Goal: Information Seeking & Learning: Learn about a topic

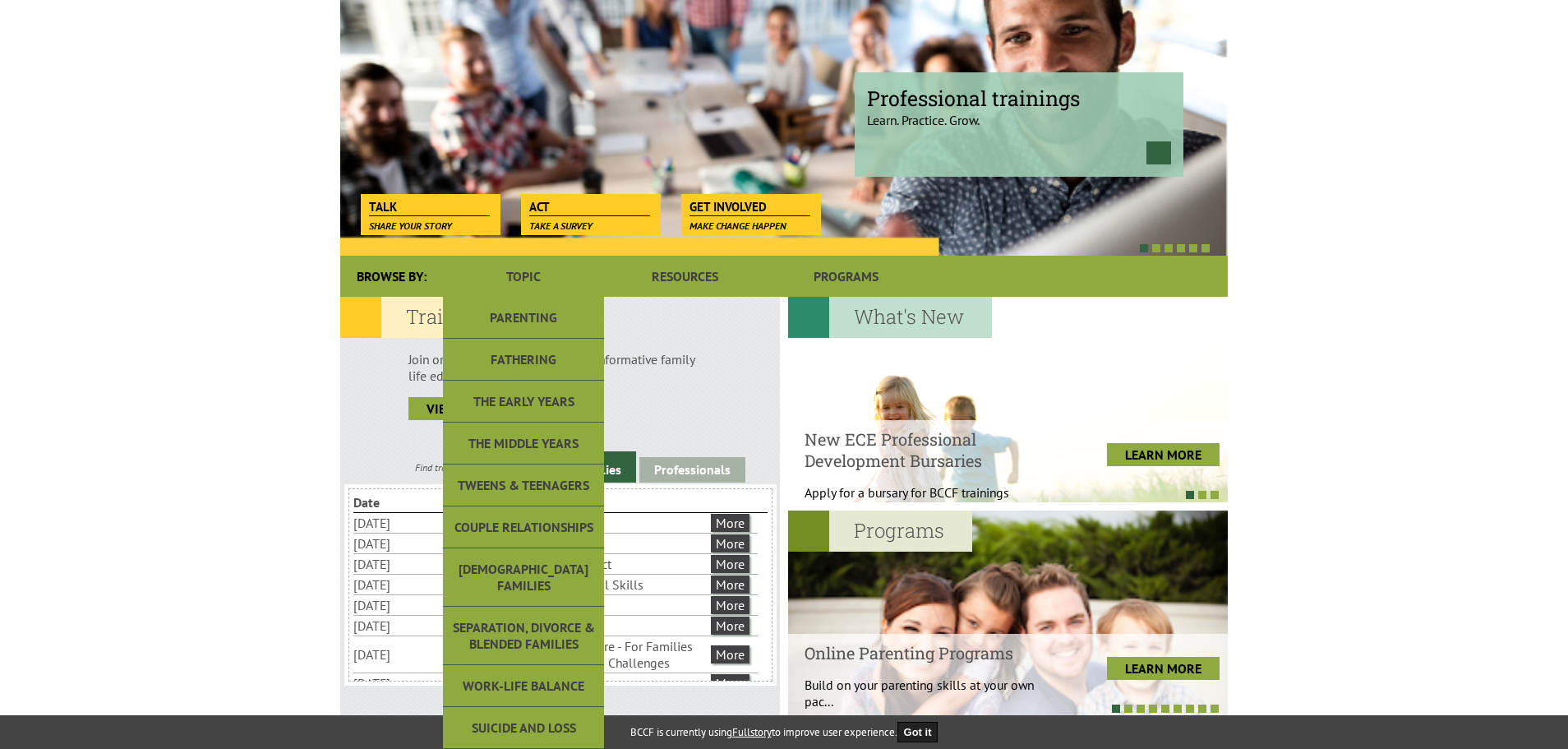
scroll to position [165, 0]
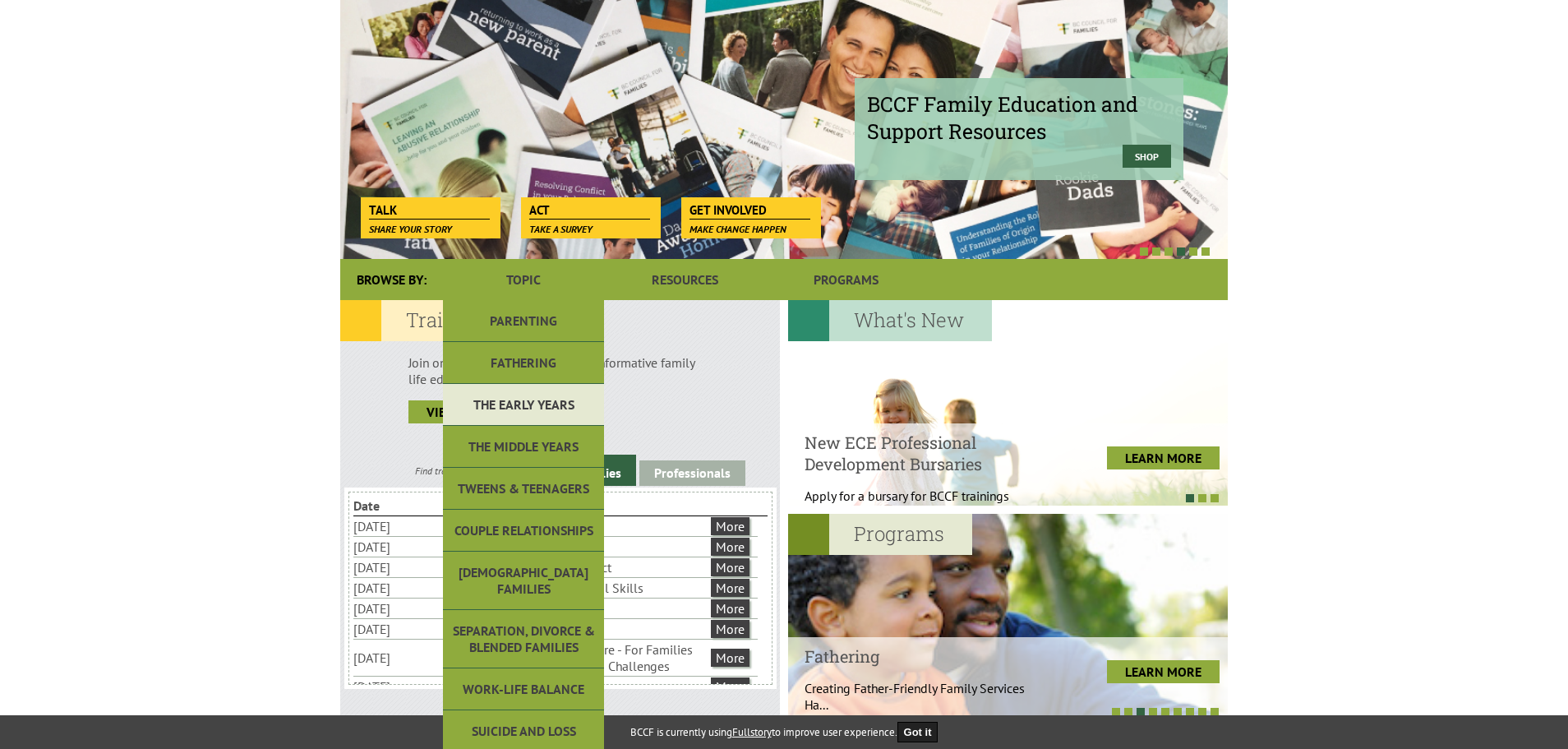
click at [560, 409] on link "The Early Years" at bounding box center [523, 405] width 161 height 42
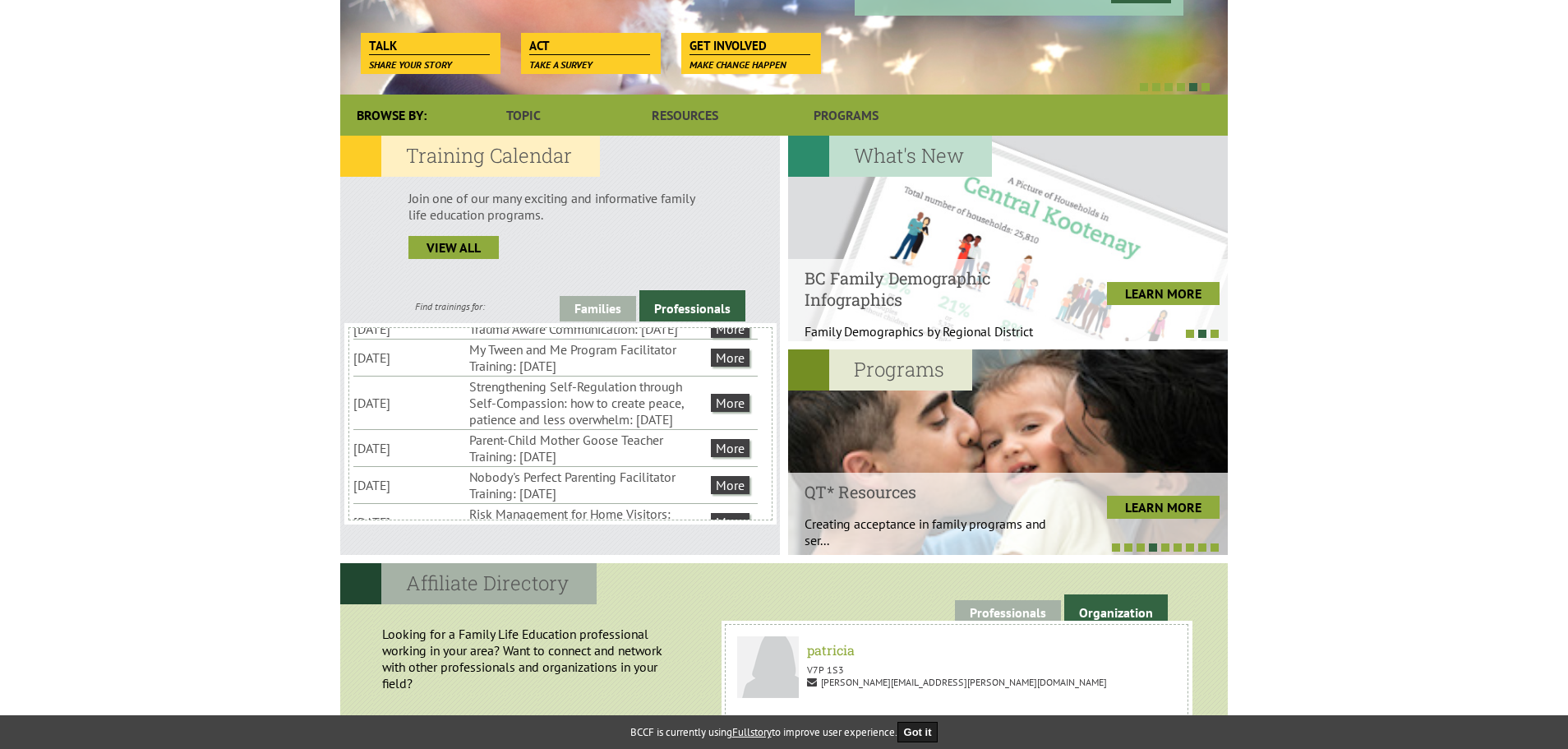
scroll to position [18, 0]
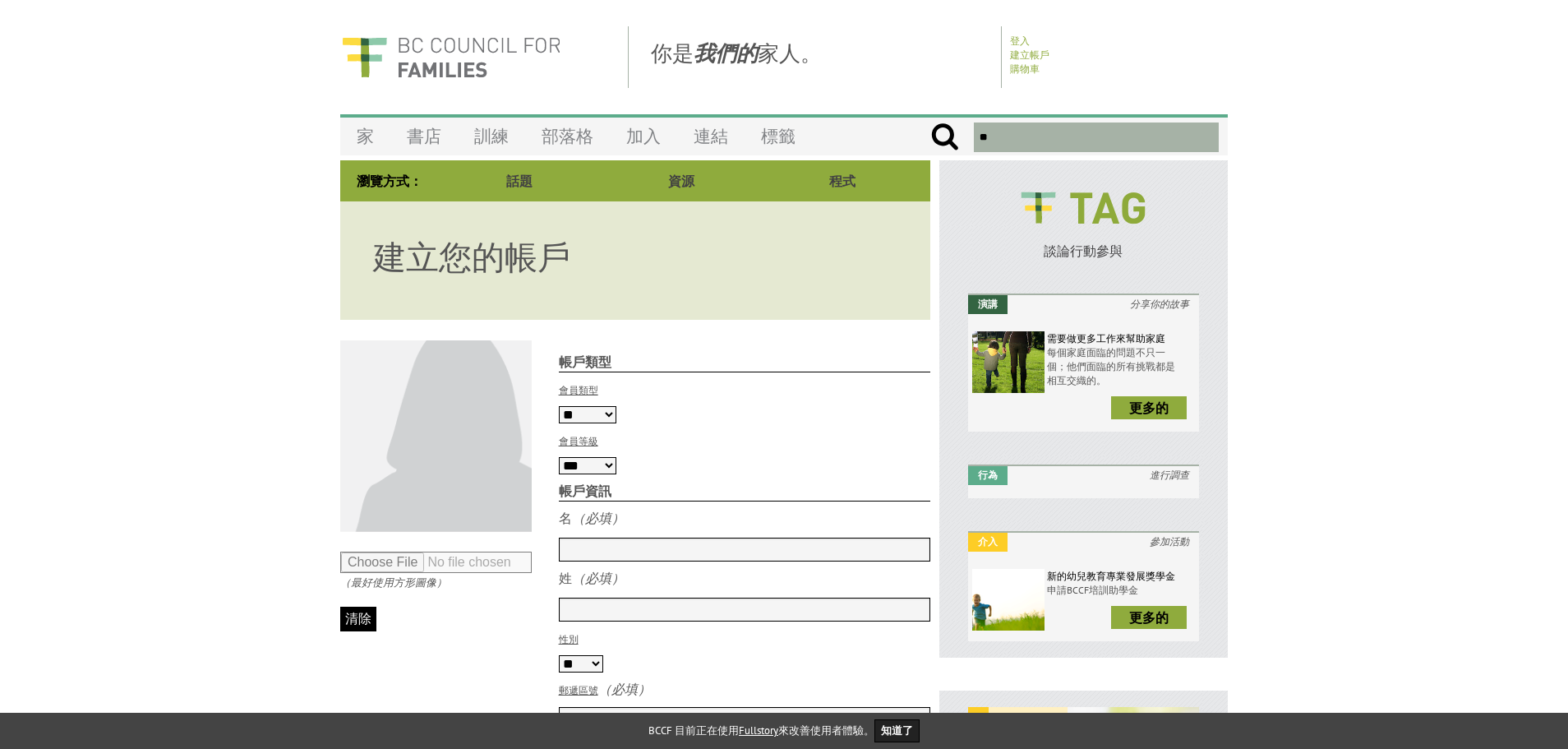
click at [611, 416] on select "** *** **" at bounding box center [587, 414] width 58 height 17
click at [661, 423] on div "會員類型 ** *** **" at bounding box center [744, 401] width 372 height 43
click at [605, 468] on select "*** *** ***" at bounding box center [587, 465] width 58 height 17
click at [635, 495] on strong "帳戶資訊" at bounding box center [744, 492] width 372 height 19
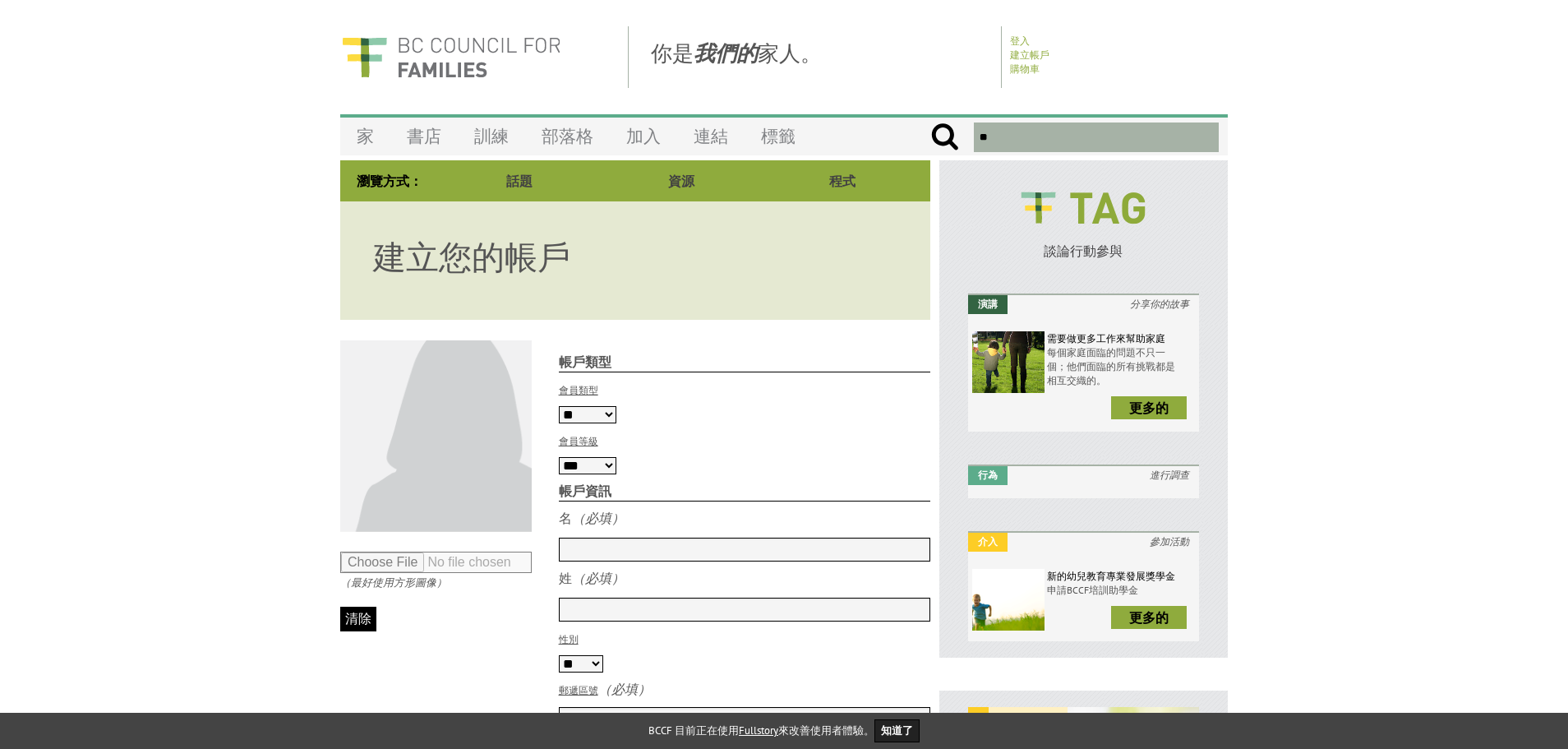
click at [589, 548] on input "text" at bounding box center [744, 550] width 372 height 24
type input "*******"
type input "***"
type input "*******"
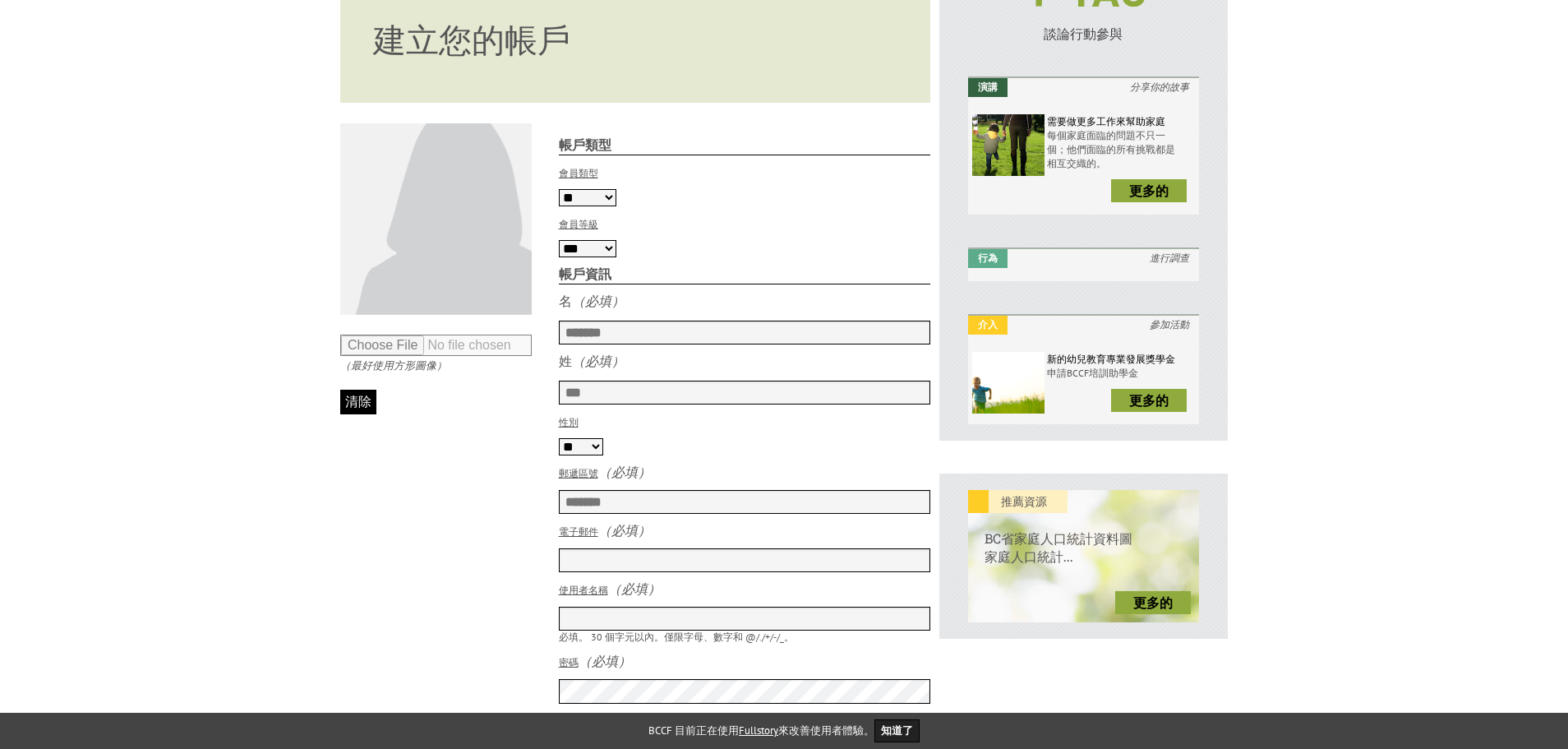
scroll to position [247, 0]
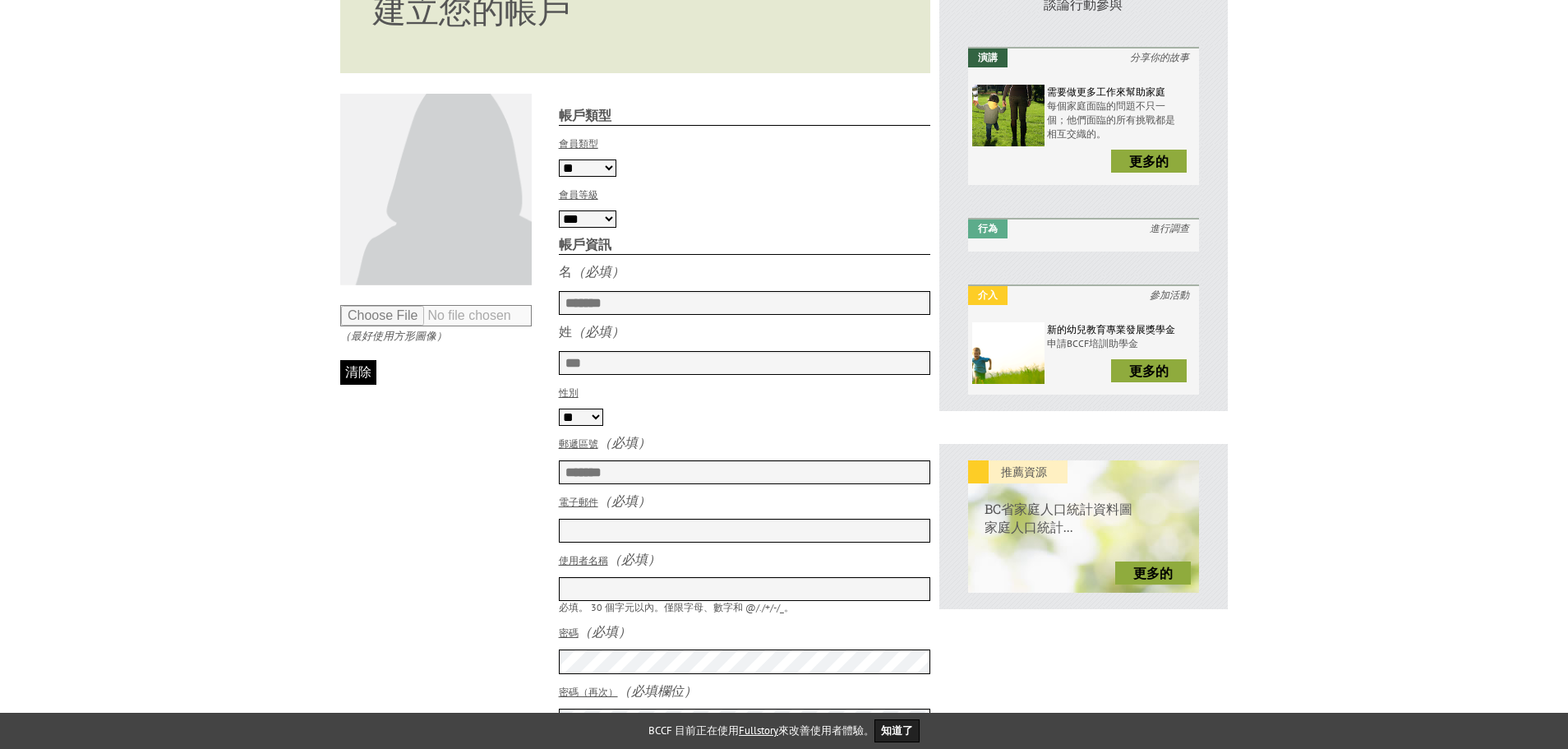
click at [593, 426] on select "** ** **" at bounding box center [581, 417] width 45 height 17
select select "******"
click at [559, 416] on select "** ** **" at bounding box center [581, 417] width 45 height 17
drag, startPoint x: 713, startPoint y: 472, endPoint x: 720, endPoint y: 437, distance: 35.7
click at [720, 437] on div "帳戶類型 會員類型 ** *** ** 會員等級 *** *** *** 付款頻率 *** ** ** 帳戶資訊 名" at bounding box center [735, 513] width 393 height 840
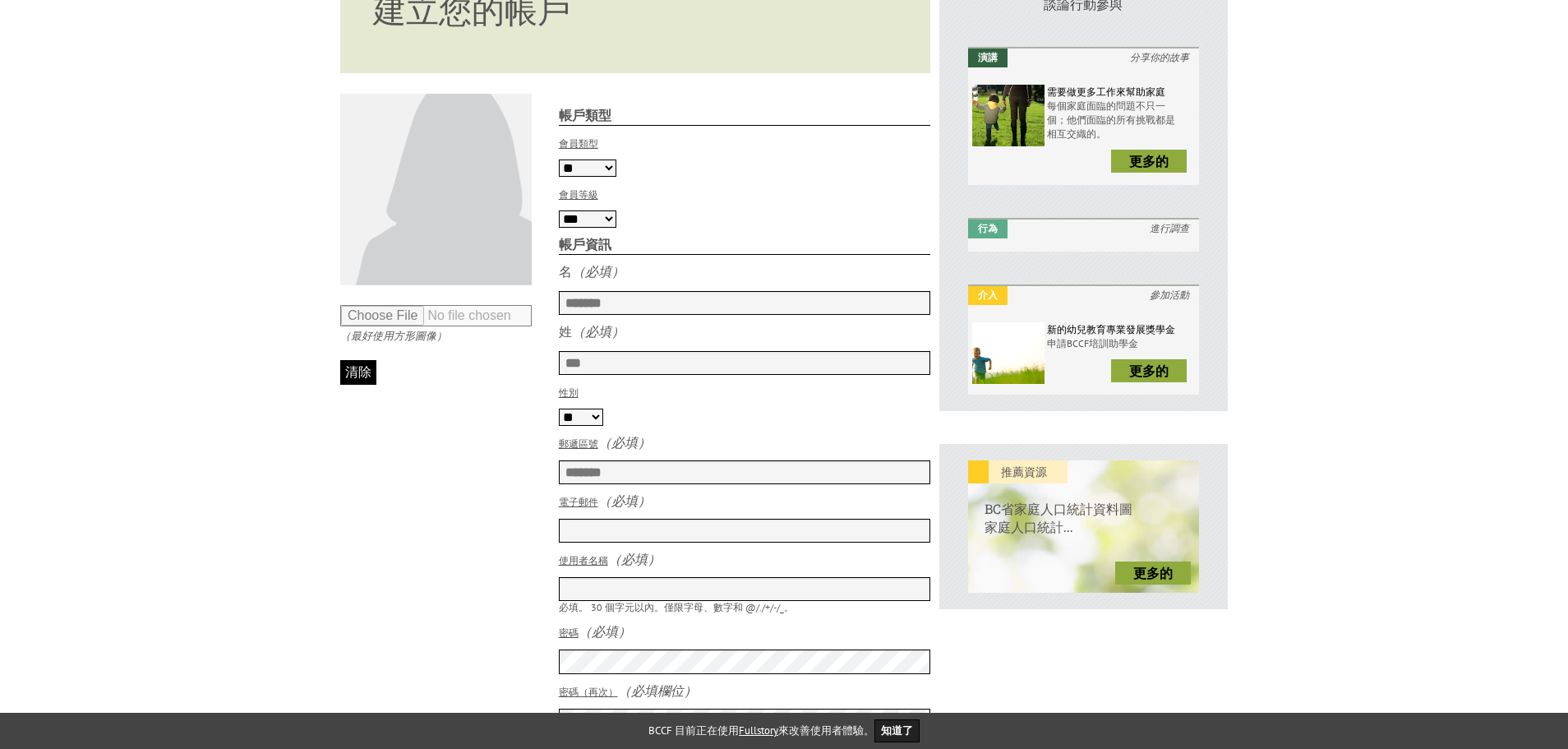
click at [640, 541] on input "電子郵件" at bounding box center [744, 530] width 372 height 24
type input "**********"
click at [660, 596] on input "使用者名稱" at bounding box center [744, 589] width 372 height 24
click at [494, 577] on fieldset "編輯個人資料圖片 （最好使用方形圖像） 清除 帳戶類型 會員類型 ** *** ** 會員等級 *** ***" at bounding box center [635, 513] width 590 height 840
click at [610, 601] on input "使用者名稱" at bounding box center [744, 589] width 372 height 24
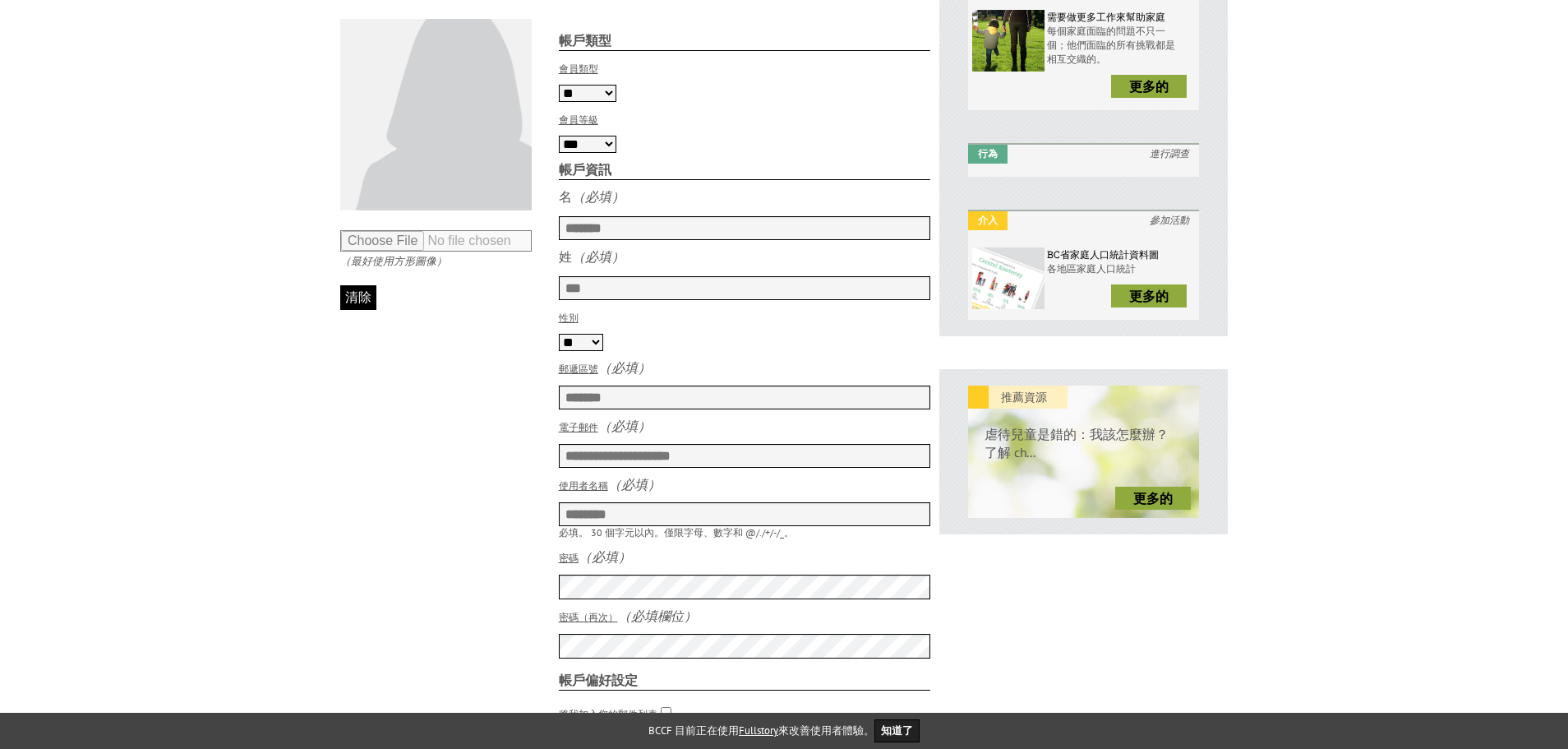
scroll to position [328, 0]
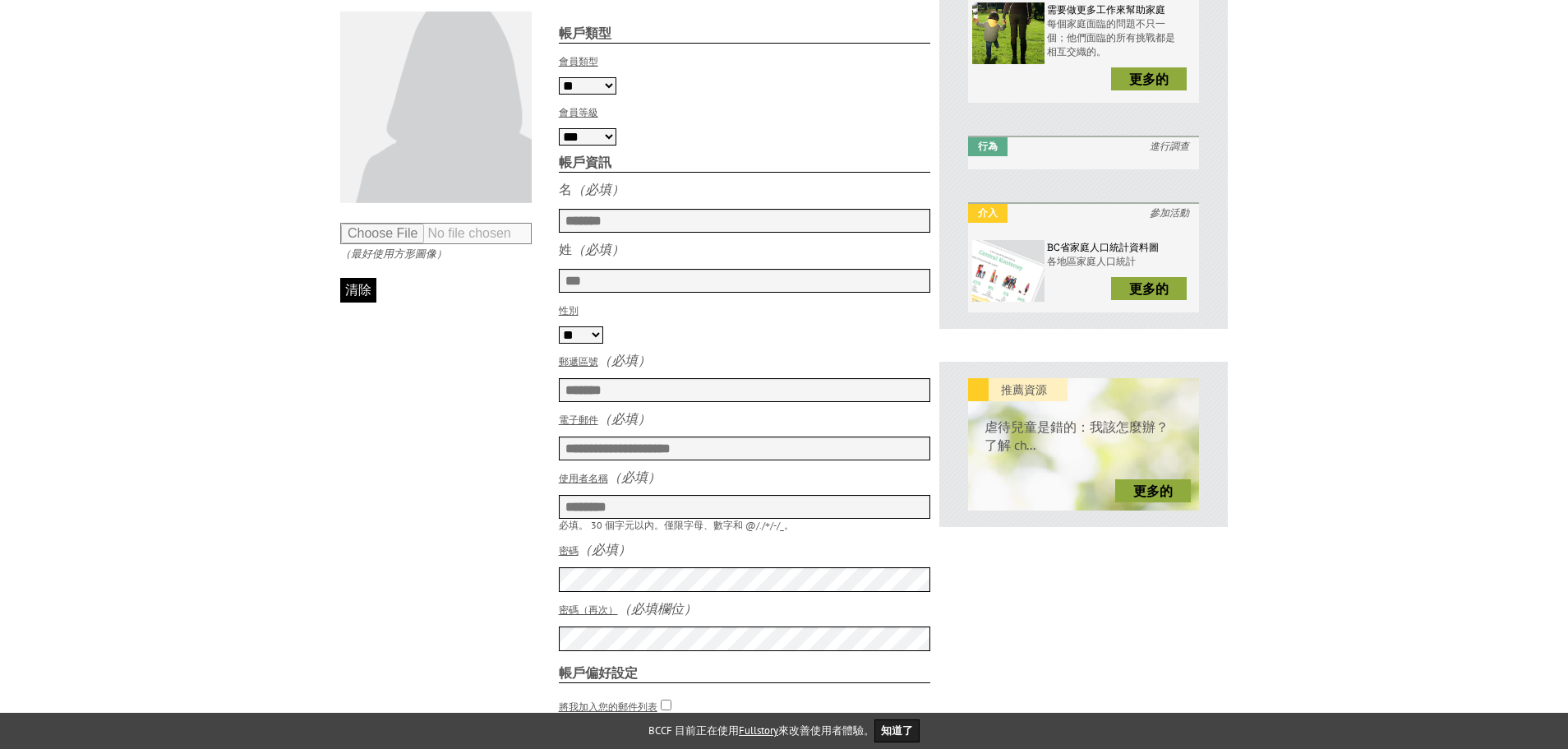
type input "********"
click at [709, 644] on div "密碼（再次） （必填欄位）" at bounding box center [744, 626] width 372 height 51
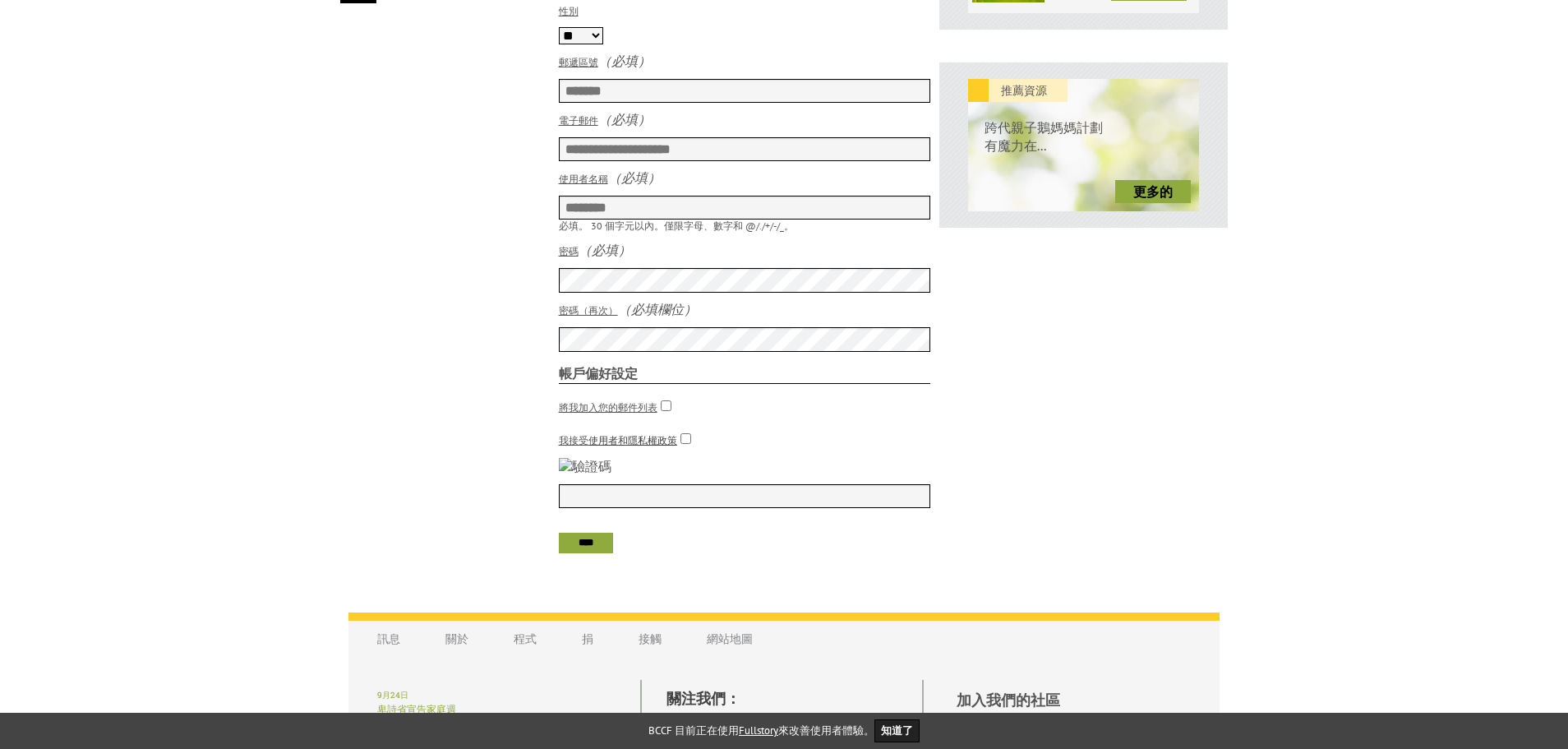
scroll to position [658, 0]
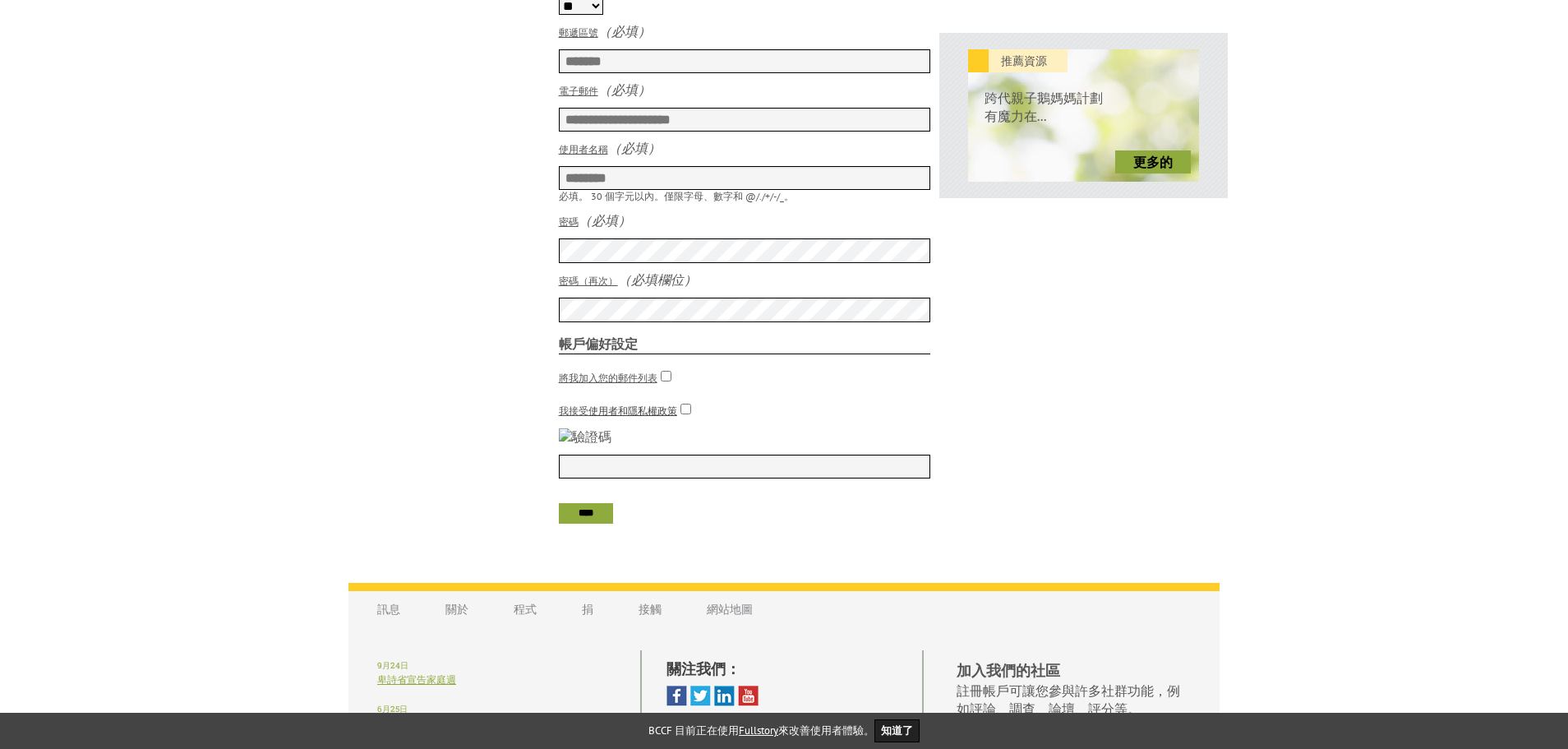
click at [746, 478] on input "text" at bounding box center [744, 466] width 372 height 24
type input "****"
click at [612, 522] on input "****" at bounding box center [586, 513] width 51 height 17
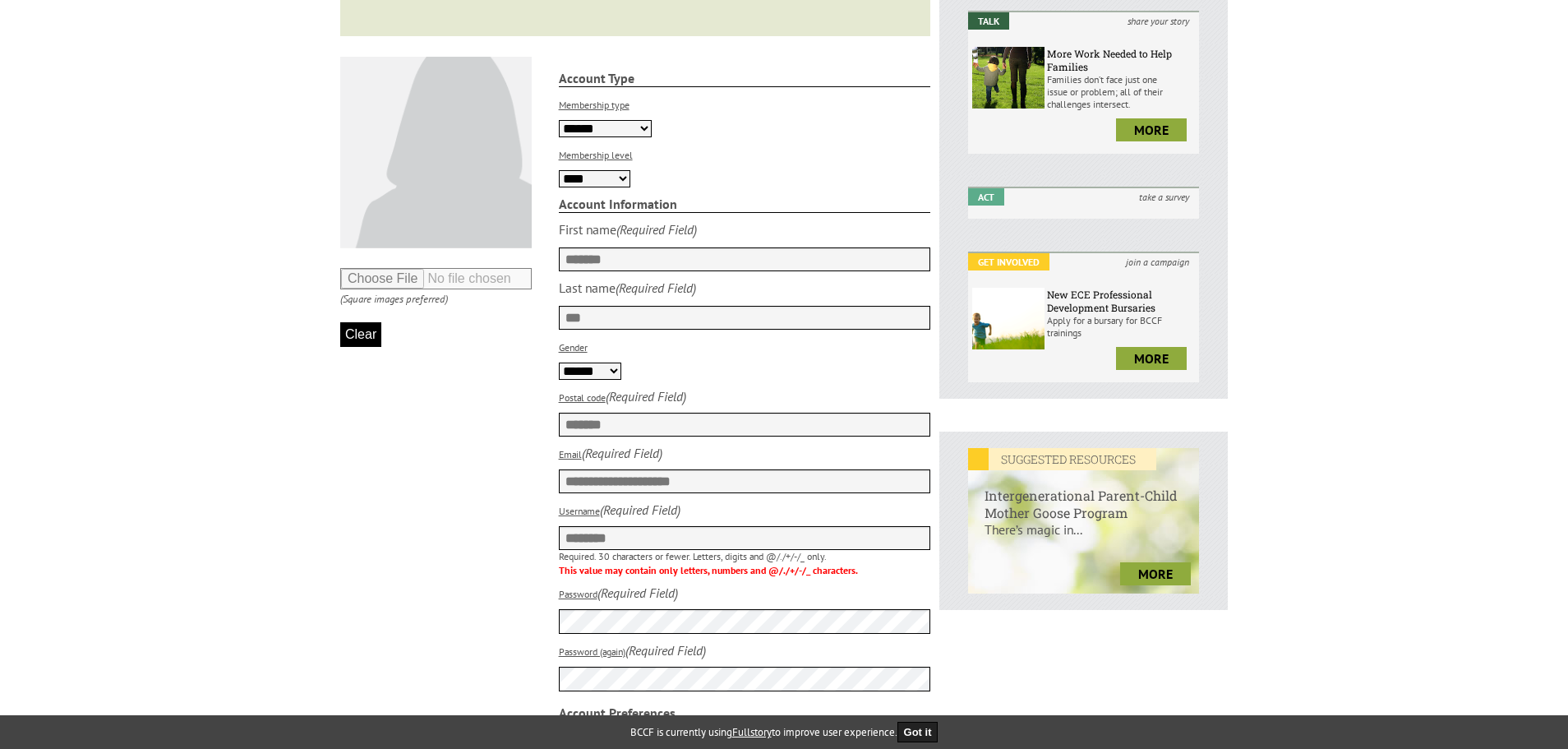
scroll to position [328, 0]
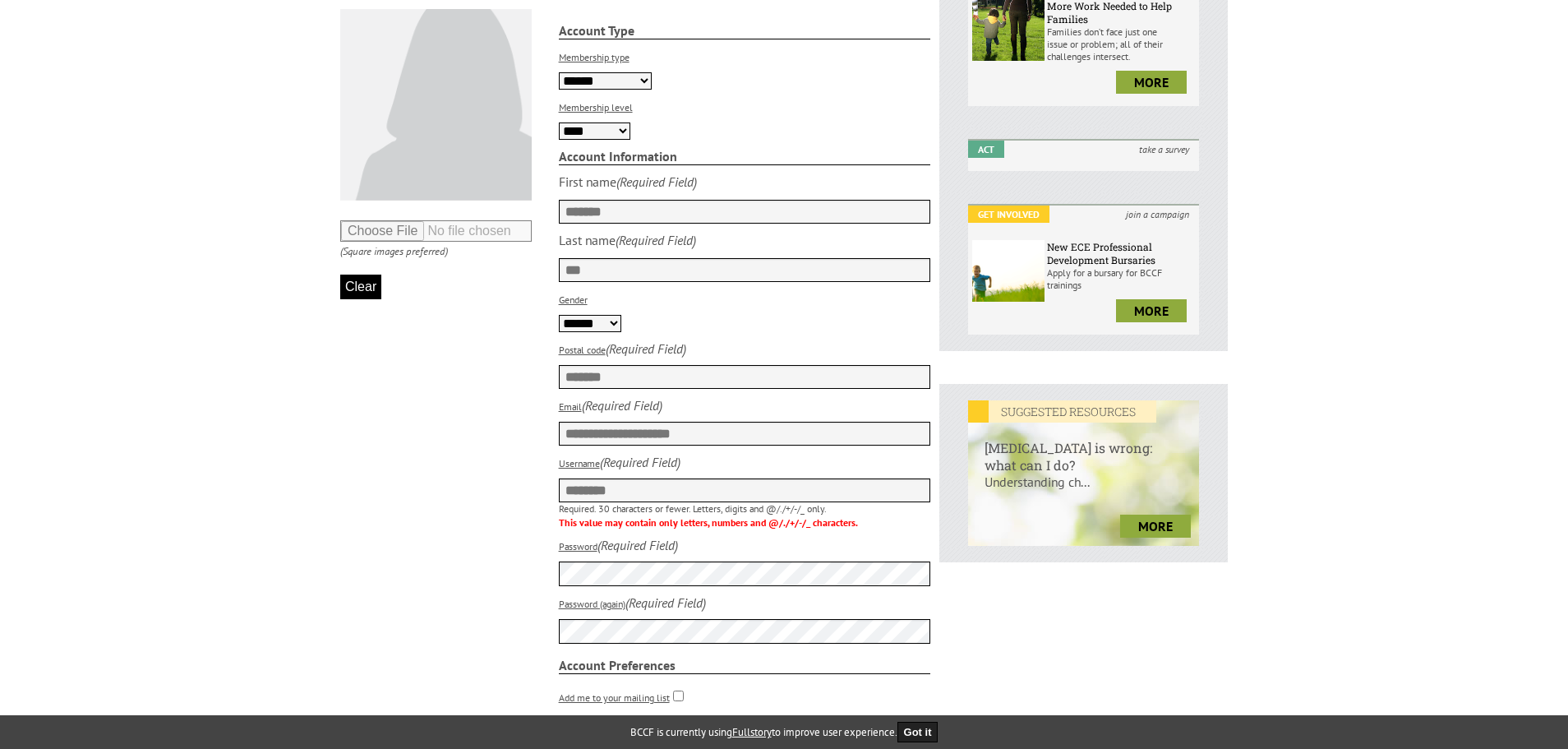
drag, startPoint x: 590, startPoint y: 488, endPoint x: 651, endPoint y: 491, distance: 61.1
click at [646, 491] on input "********" at bounding box center [744, 490] width 372 height 24
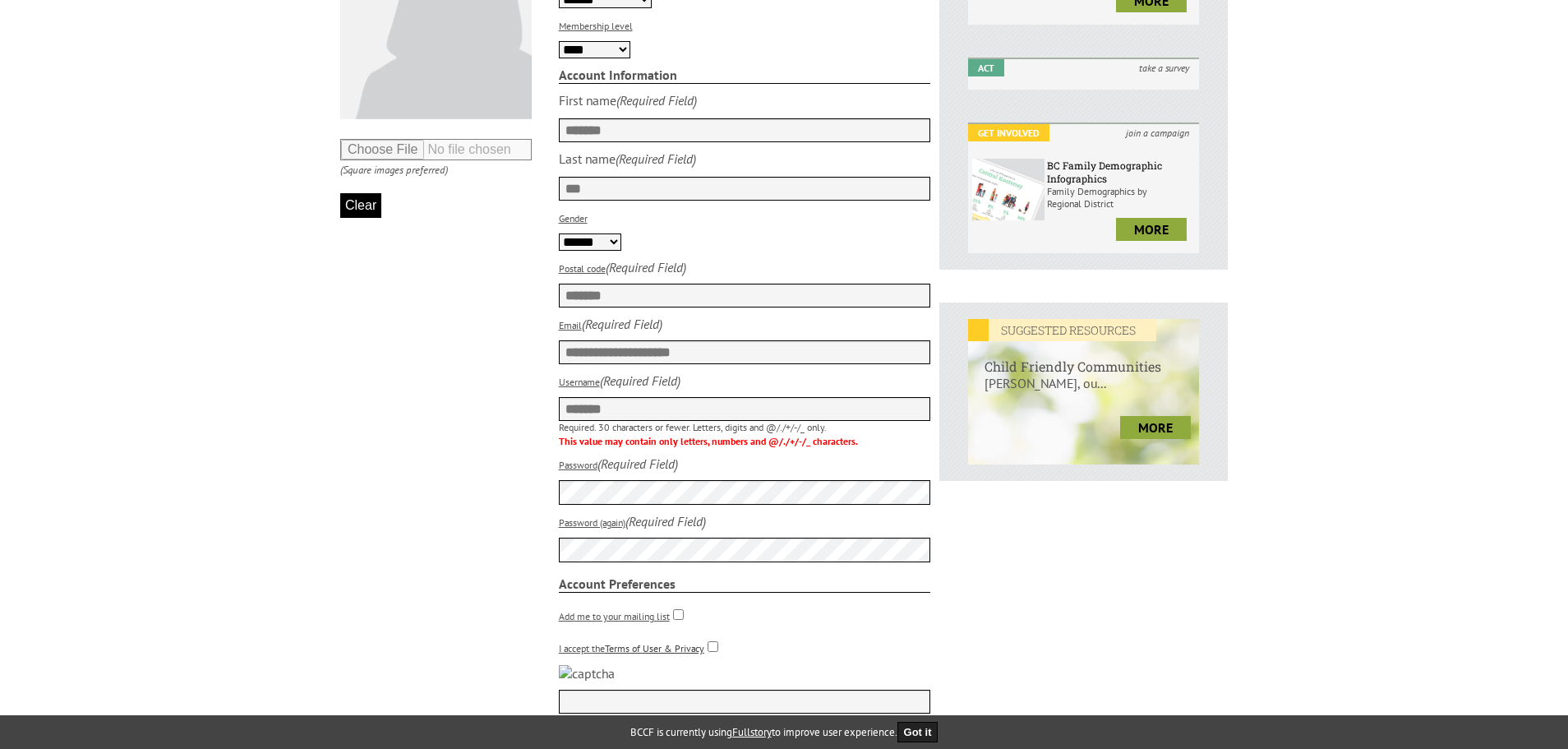
scroll to position [493, 0]
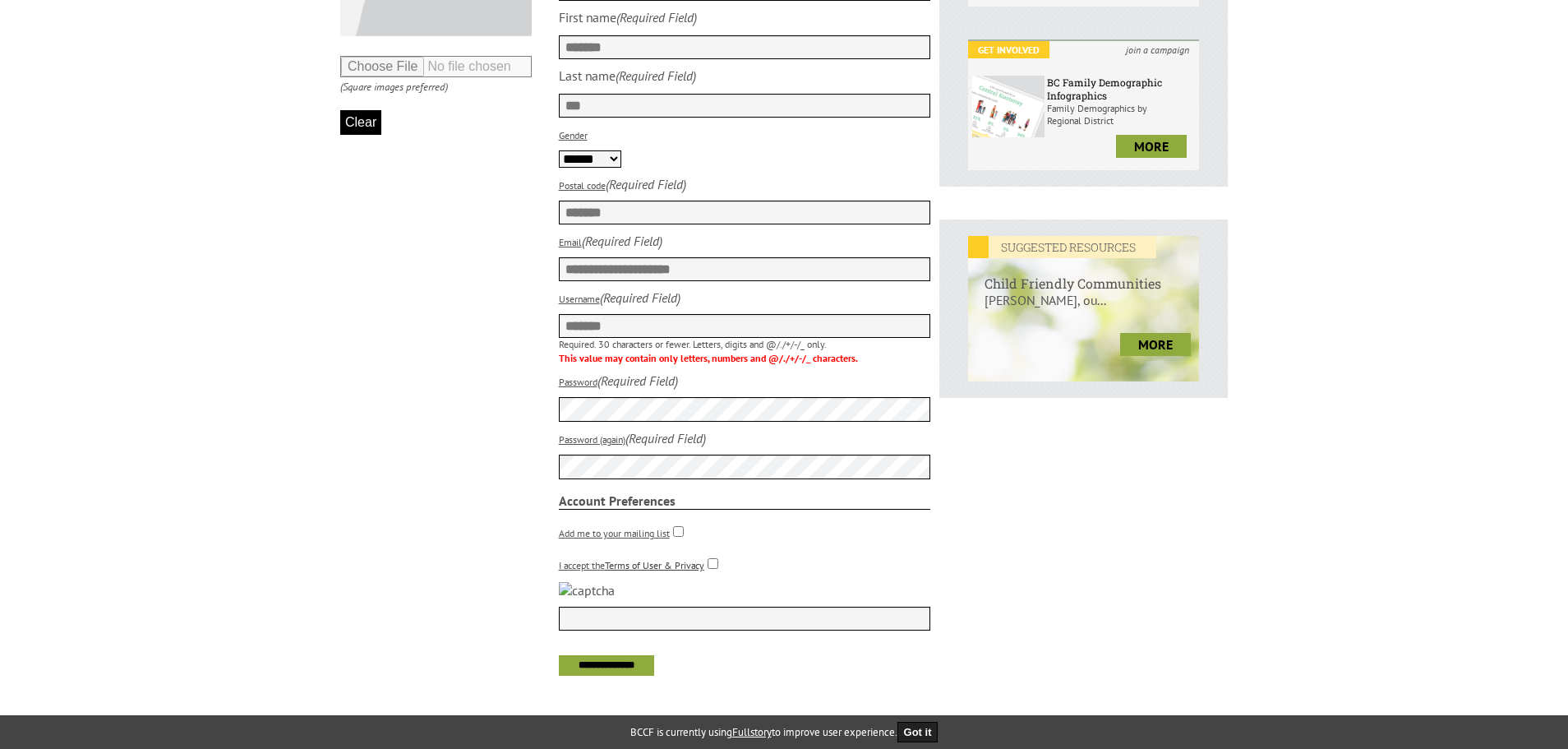
type input "*******"
click at [400, 423] on fieldset "**********" at bounding box center [635, 260] width 590 height 831
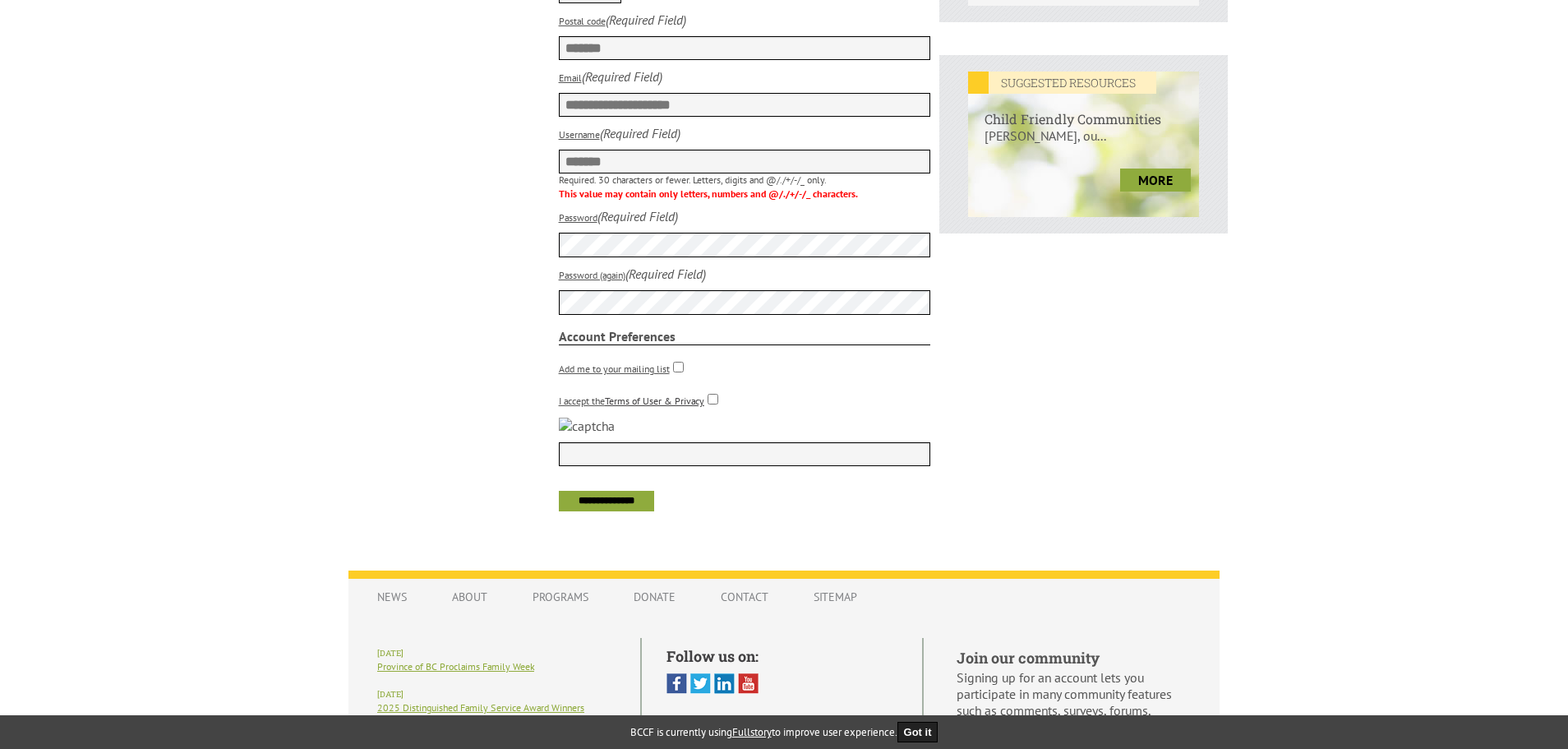
scroll to position [675, 0]
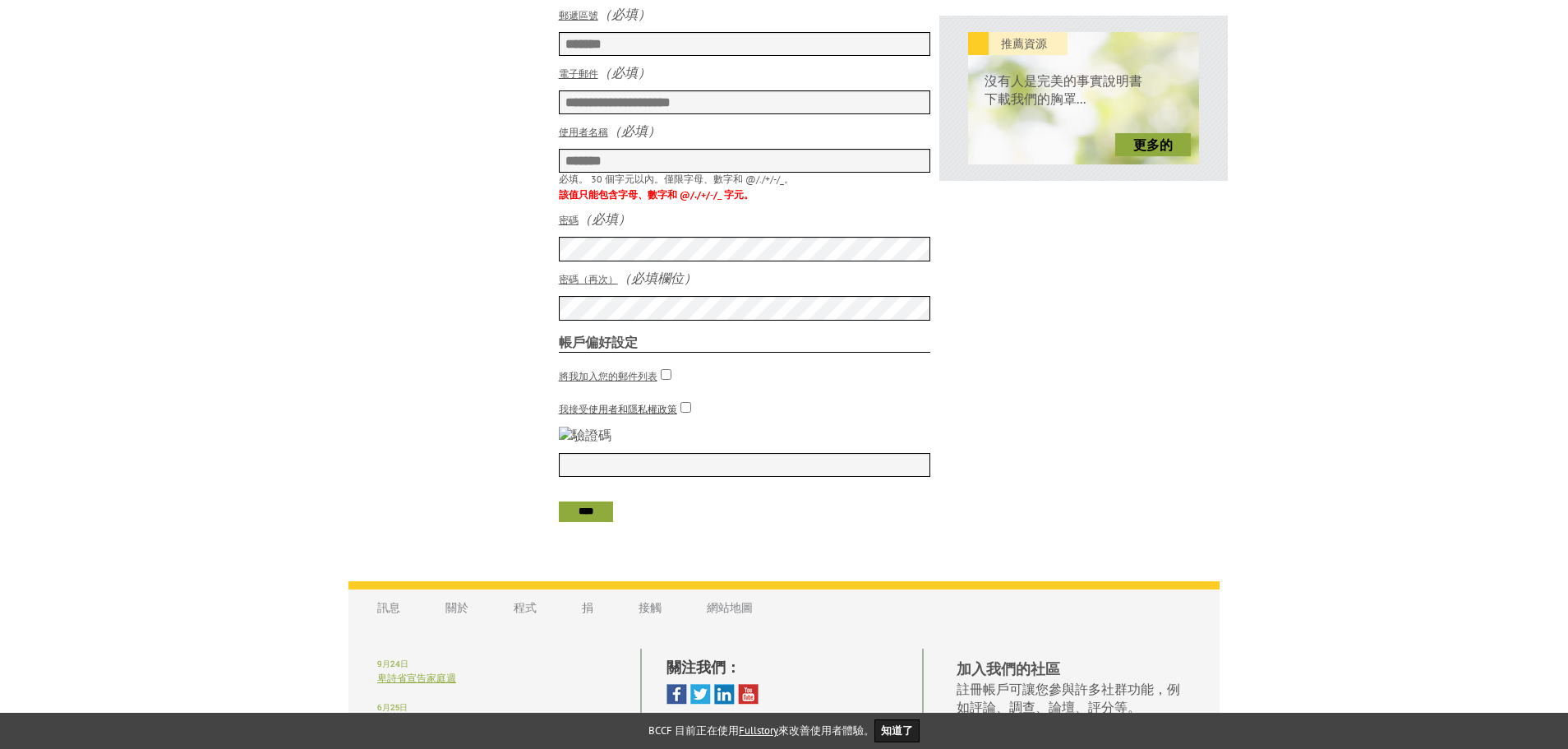
click at [595, 476] on input "text" at bounding box center [744, 465] width 372 height 24
type input "****"
click at [612, 520] on input "****" at bounding box center [586, 511] width 51 height 17
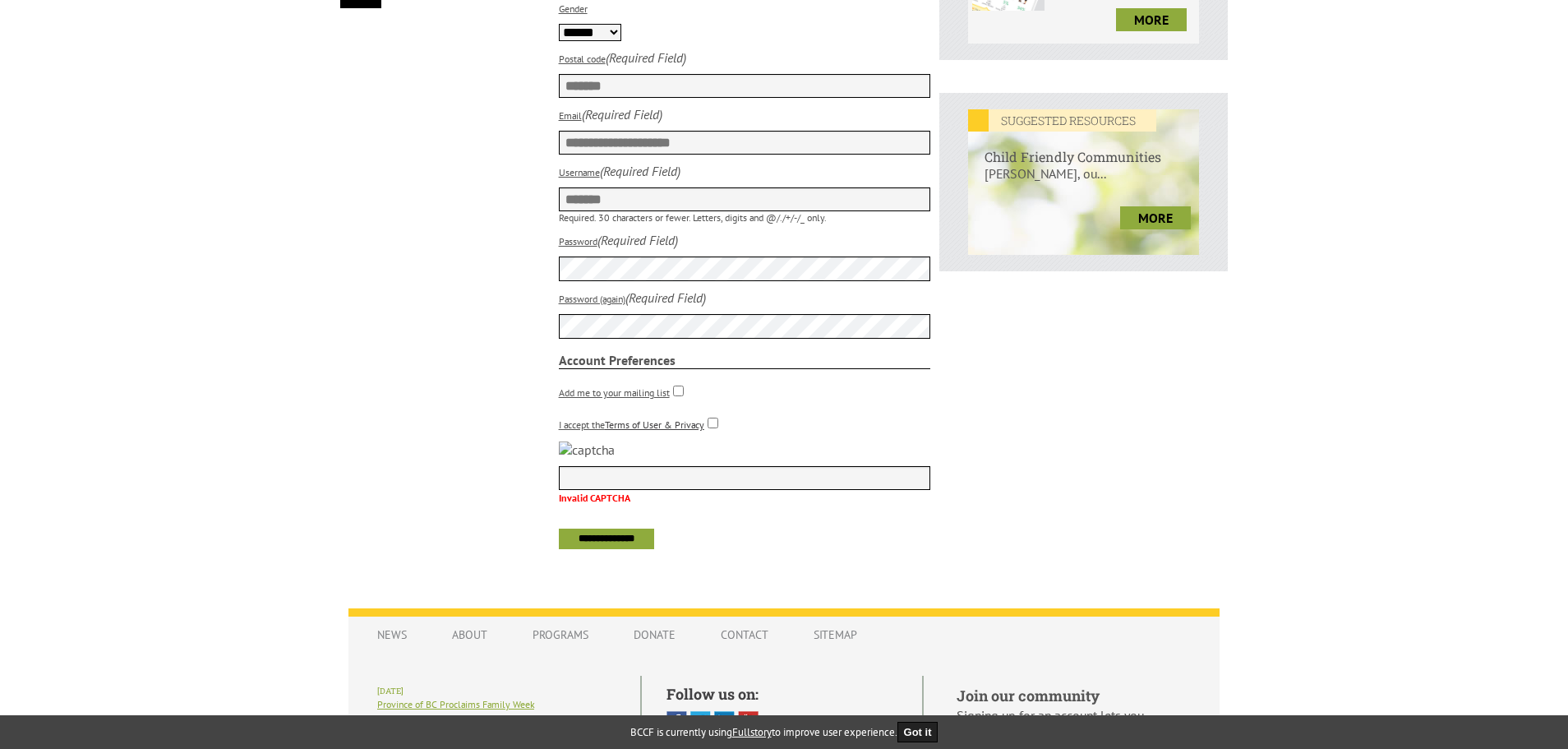
scroll to position [658, 0]
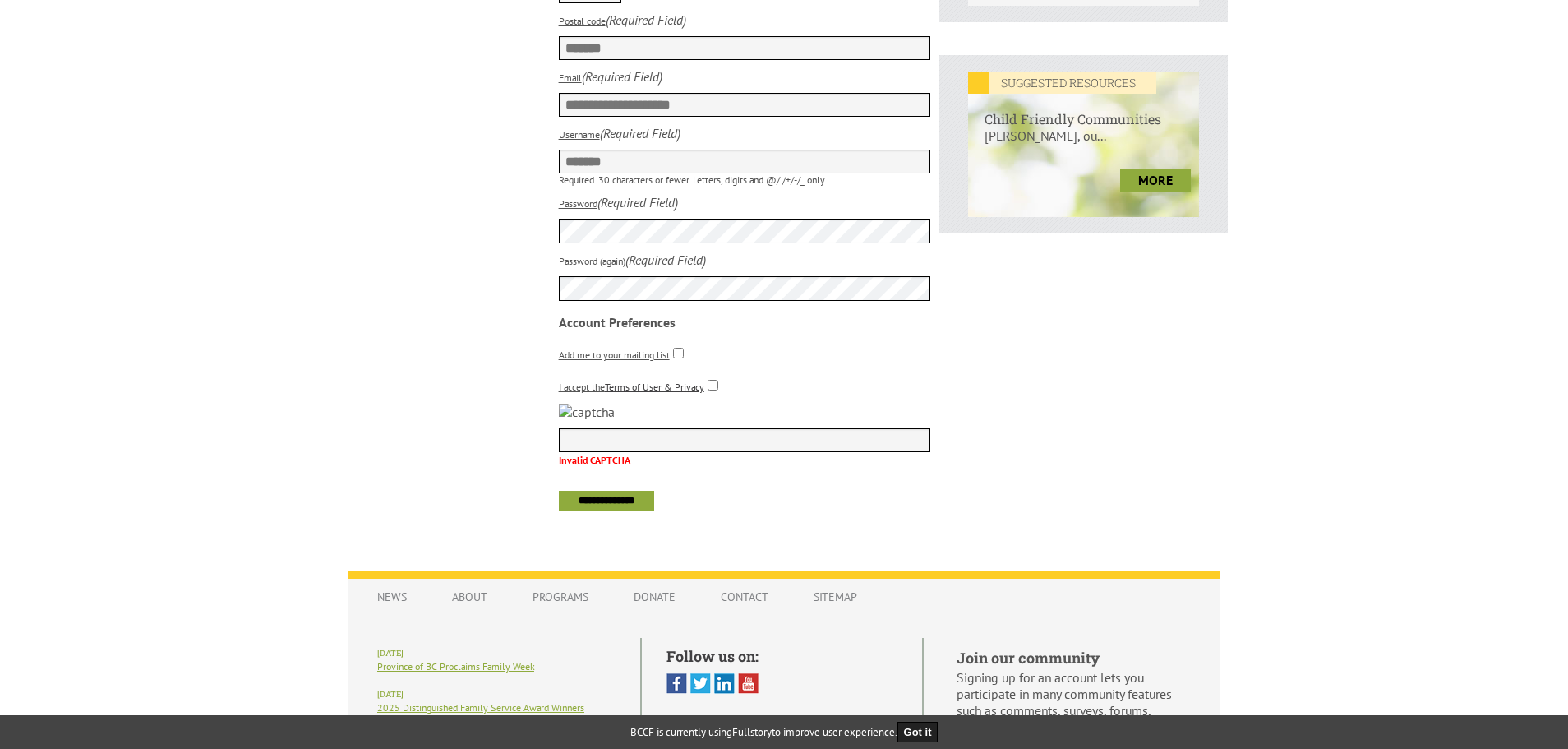
click at [694, 452] on input "text" at bounding box center [744, 440] width 372 height 24
type input "****"
click at [635, 509] on input "**********" at bounding box center [606, 500] width 92 height 17
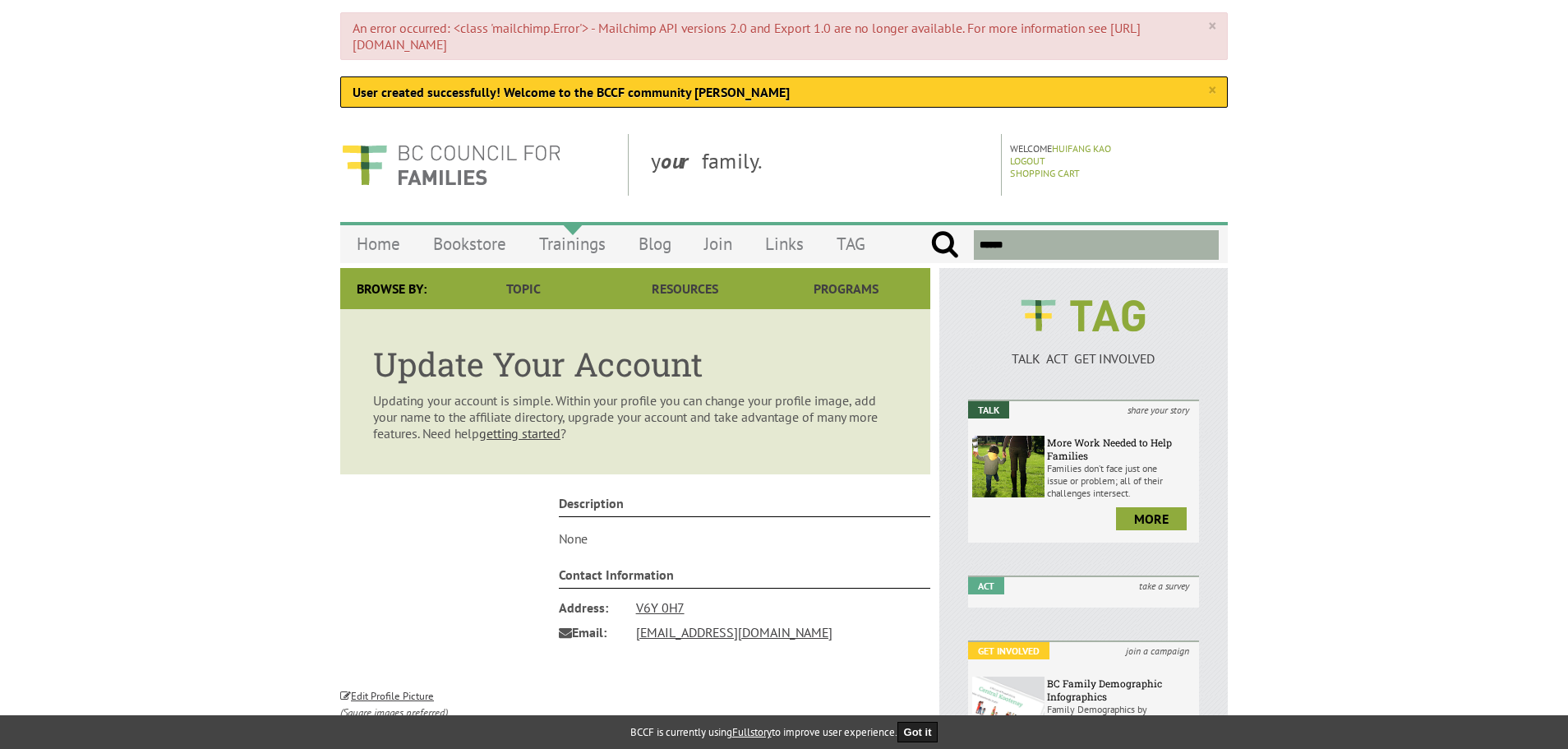
click at [595, 248] on link "Trainings" at bounding box center [572, 243] width 100 height 38
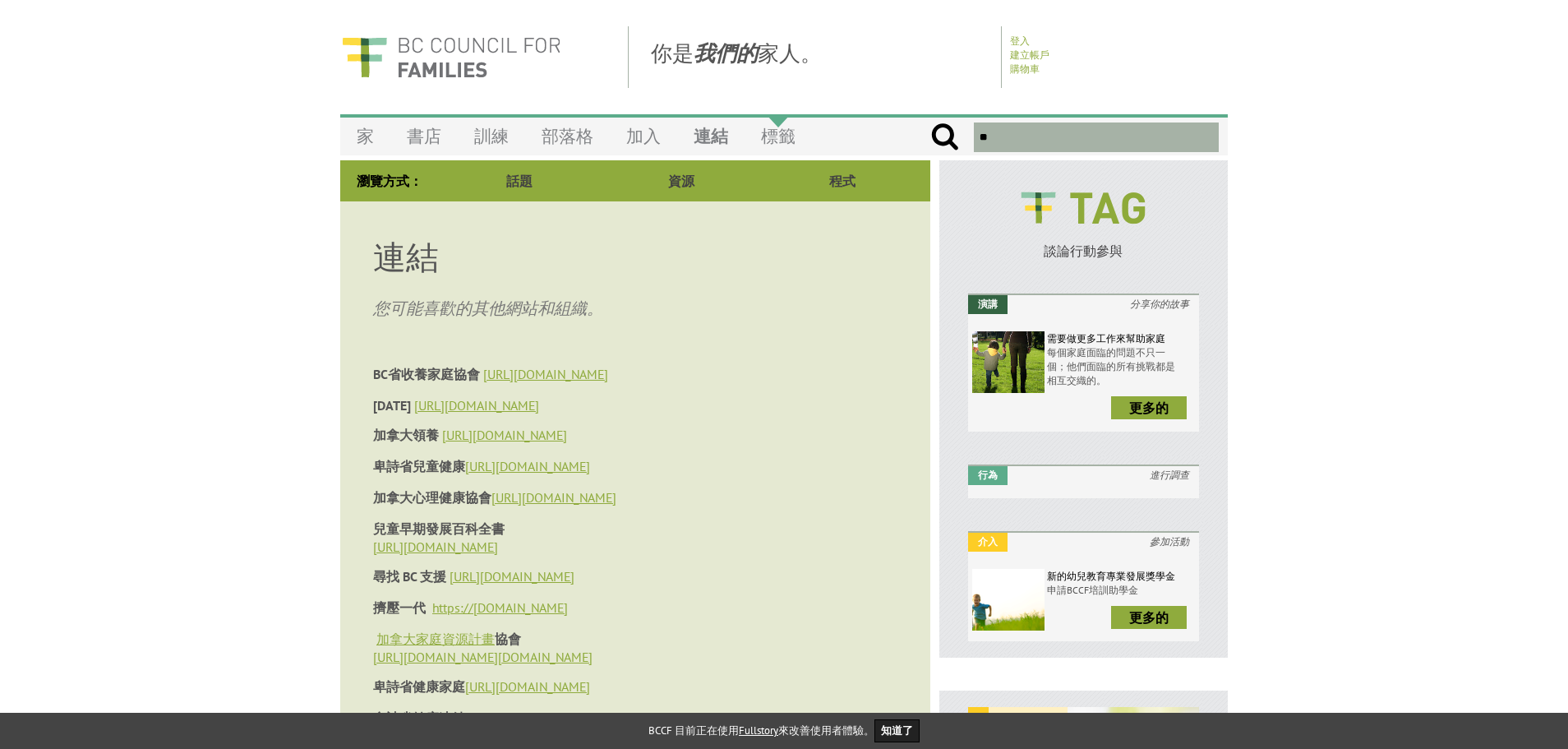
click at [774, 134] on font "標籤" at bounding box center [778, 136] width 35 height 22
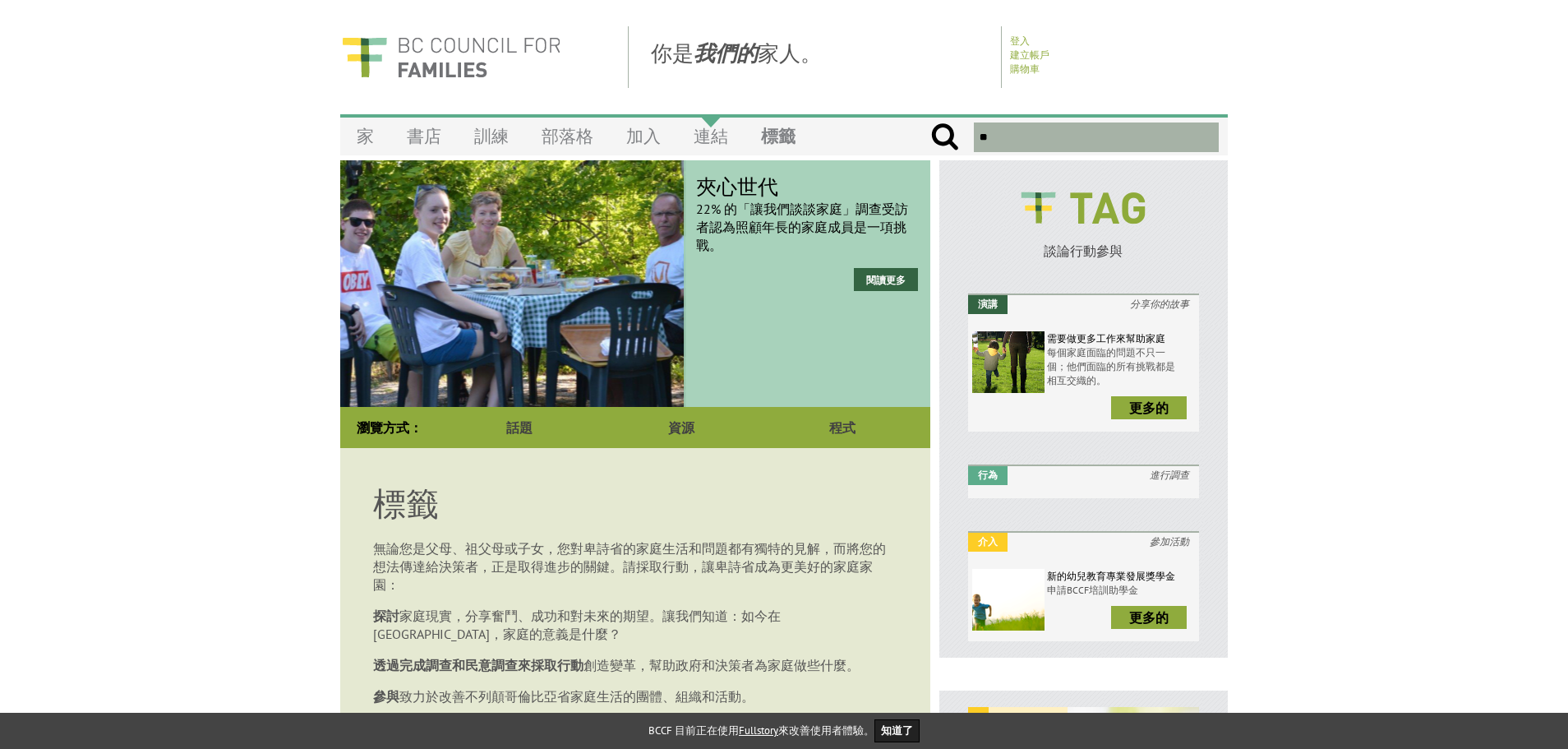
click at [731, 137] on link "連結" at bounding box center [711, 136] width 68 height 38
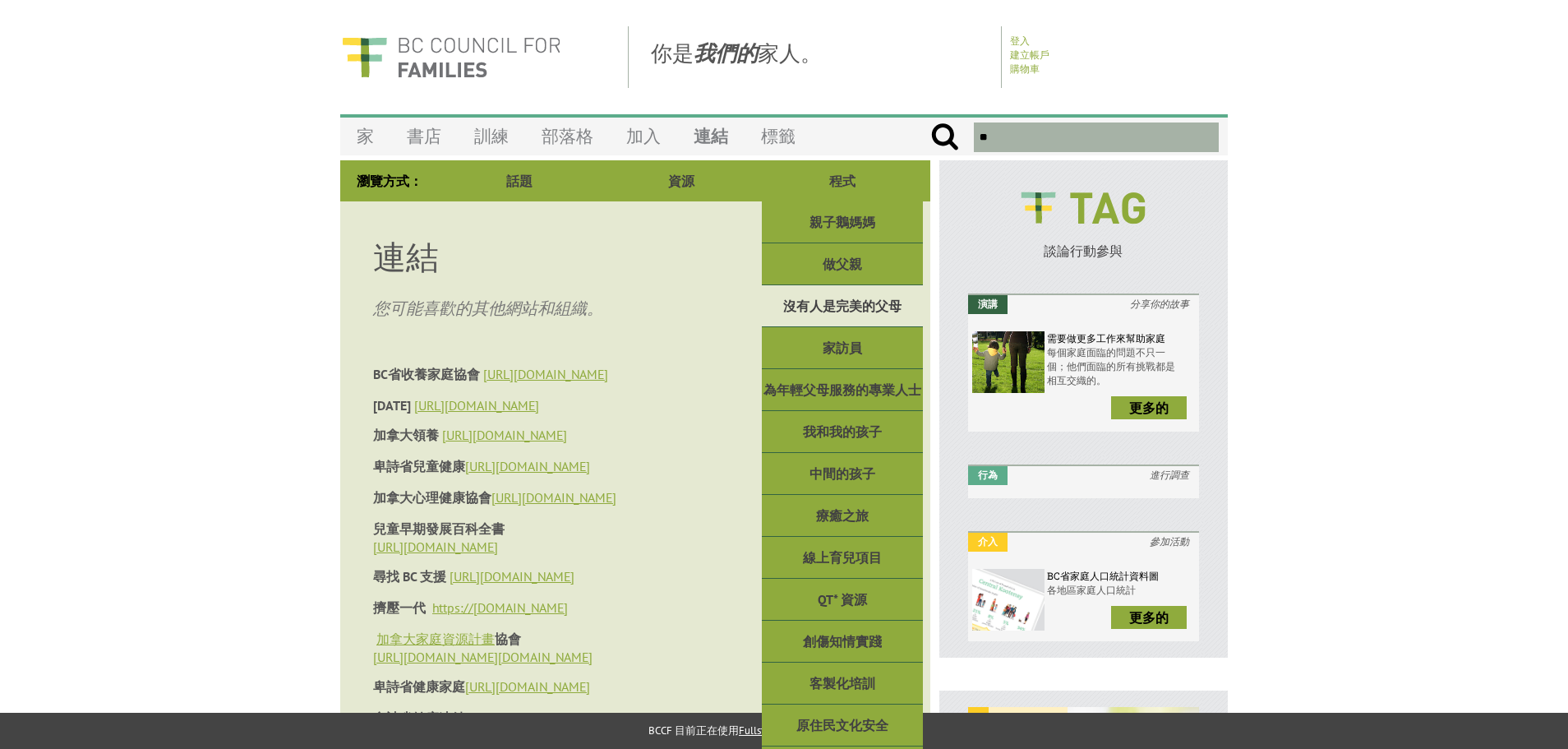
click at [843, 303] on font "沒有人是完美的父母" at bounding box center [842, 305] width 118 height 16
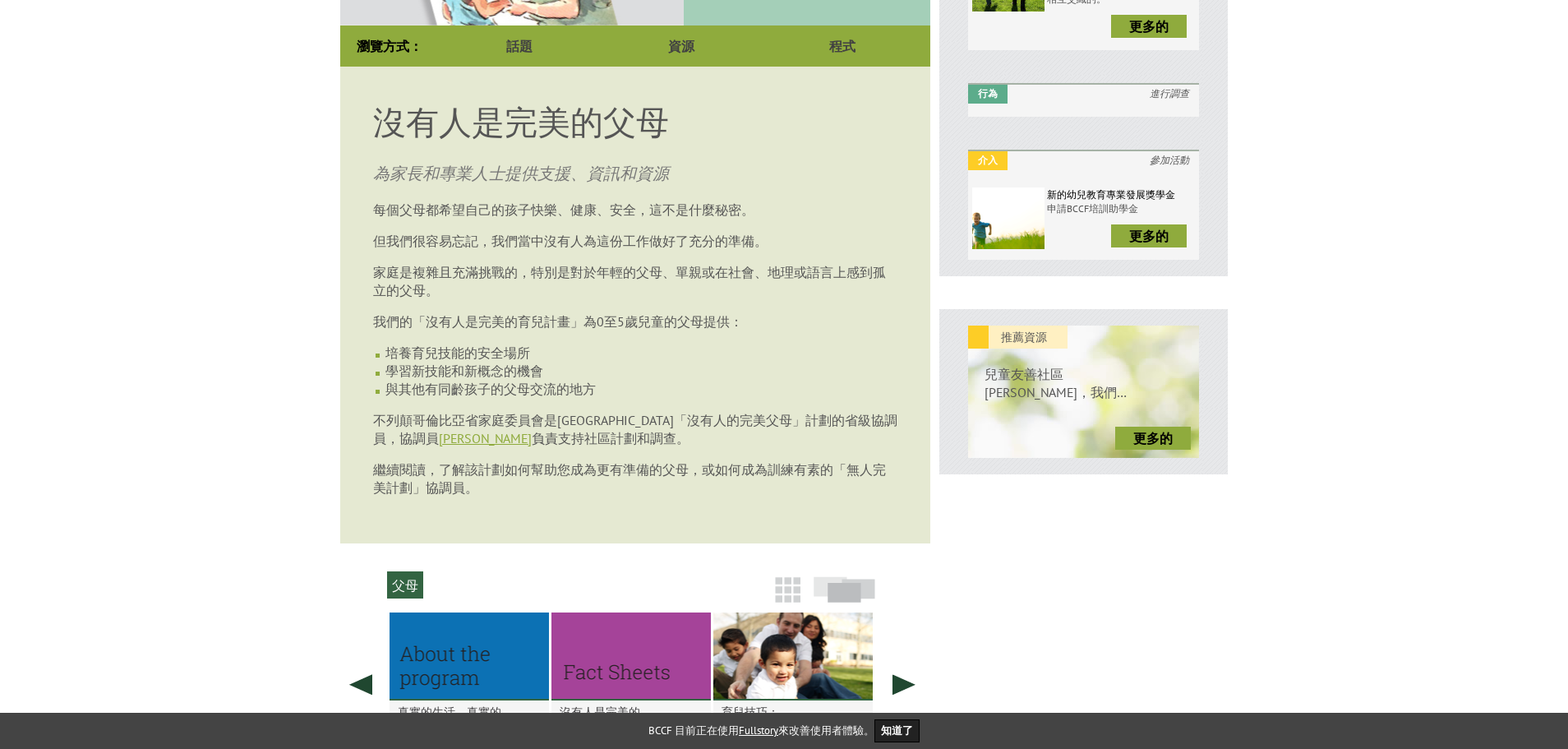
scroll to position [415, 0]
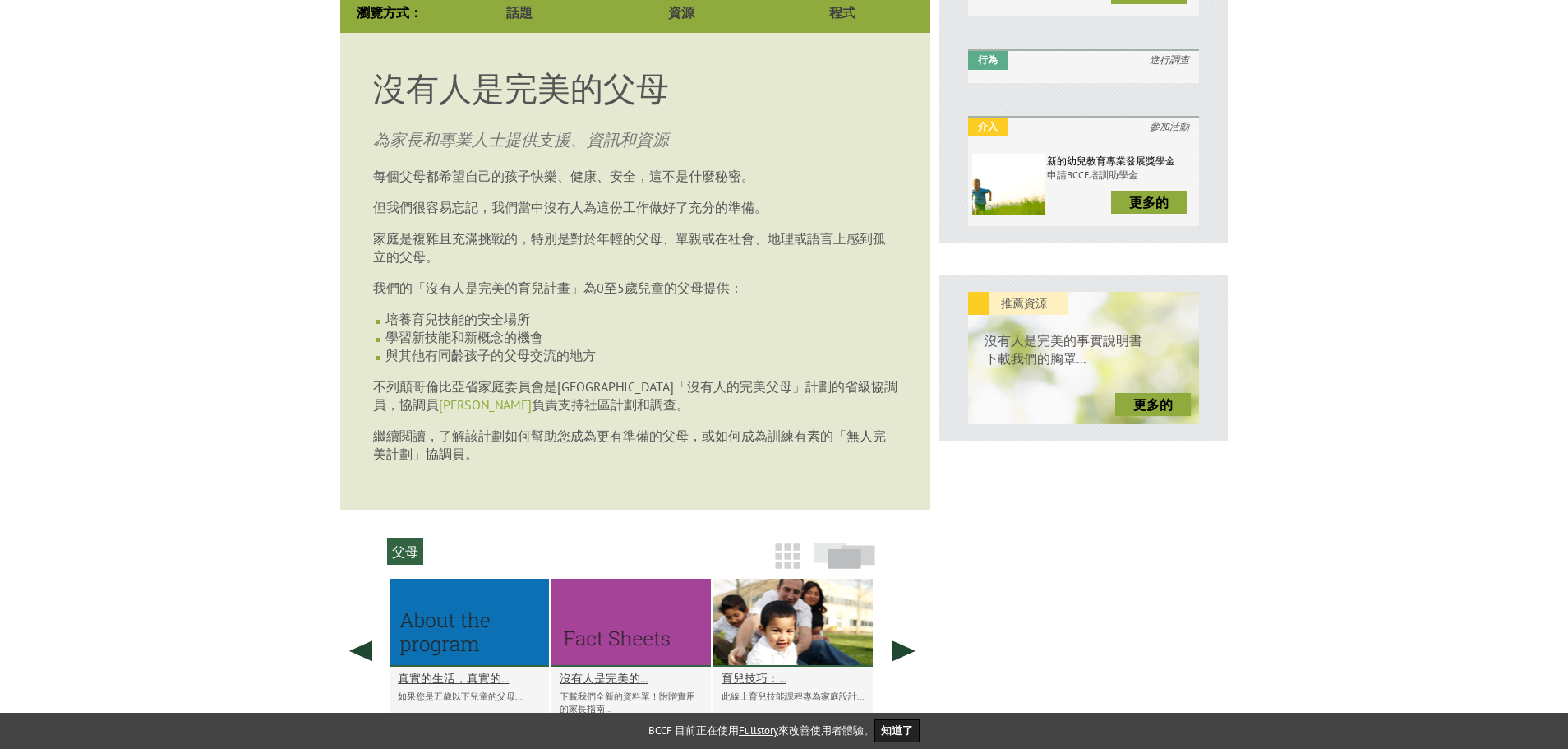
click at [494, 412] on font "Ruby Banga" at bounding box center [485, 404] width 93 height 16
click at [219, 377] on body "你是 我們的 家人。 登入 建立帳戶 購物車 選單 家 書店 訓練 部落格 加入 連結 標籤 新核電廠監測表 每次「沒有人的完美育兒」課程結束後，主持人都需要…" at bounding box center [784, 463] width 1568 height 1703
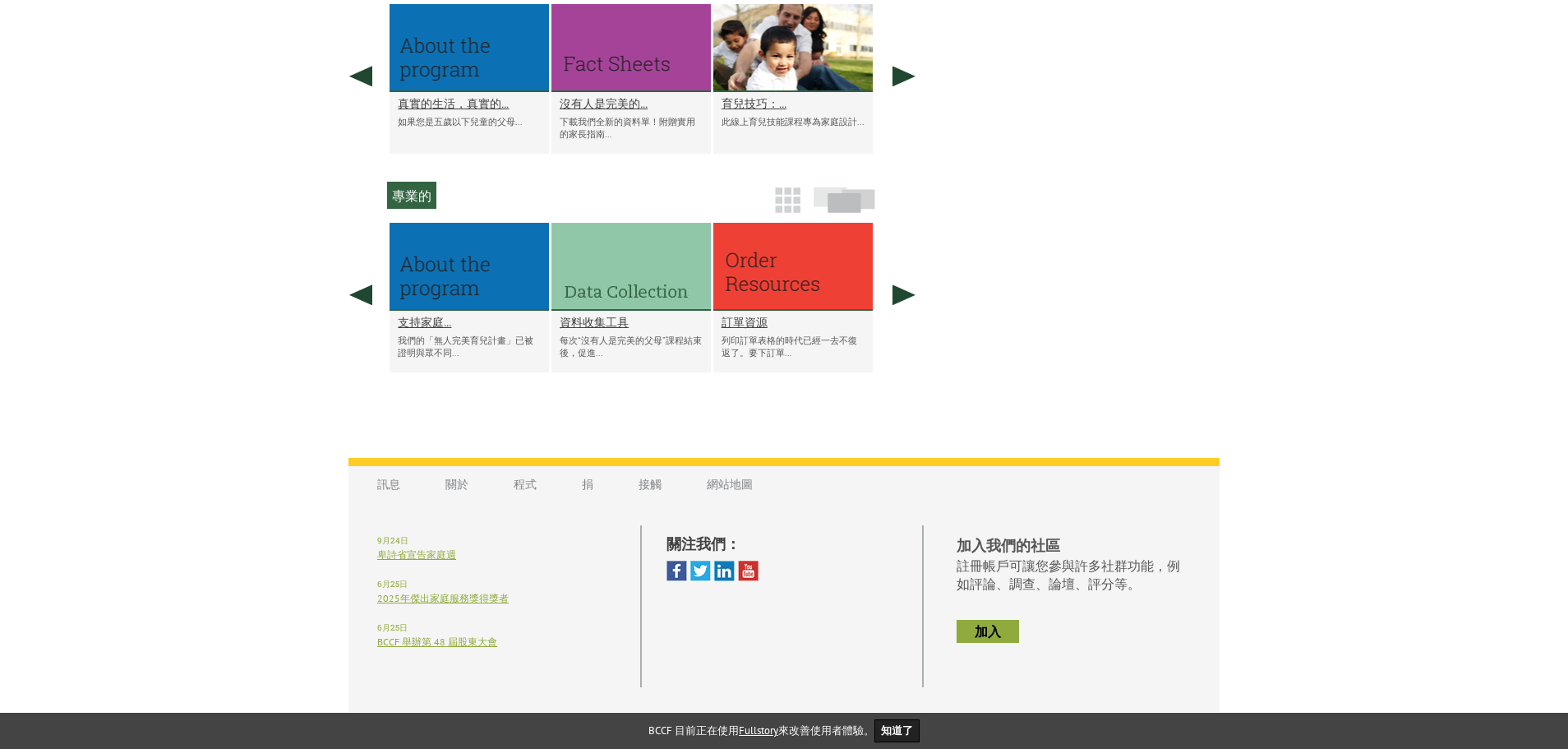
scroll to position [990, 0]
click at [438, 328] on font "支持家庭..." at bounding box center [424, 320] width 53 height 16
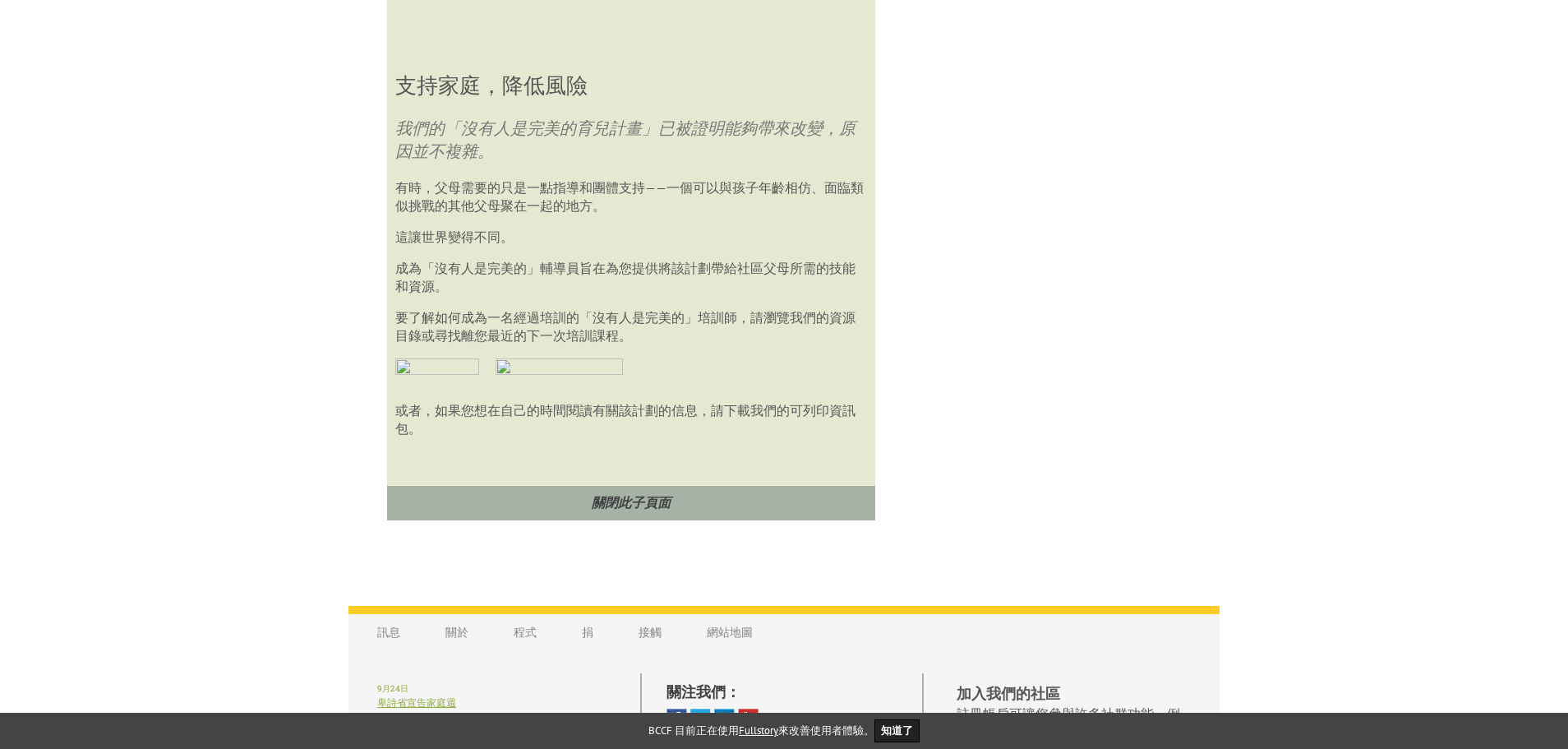
scroll to position [1433, 0]
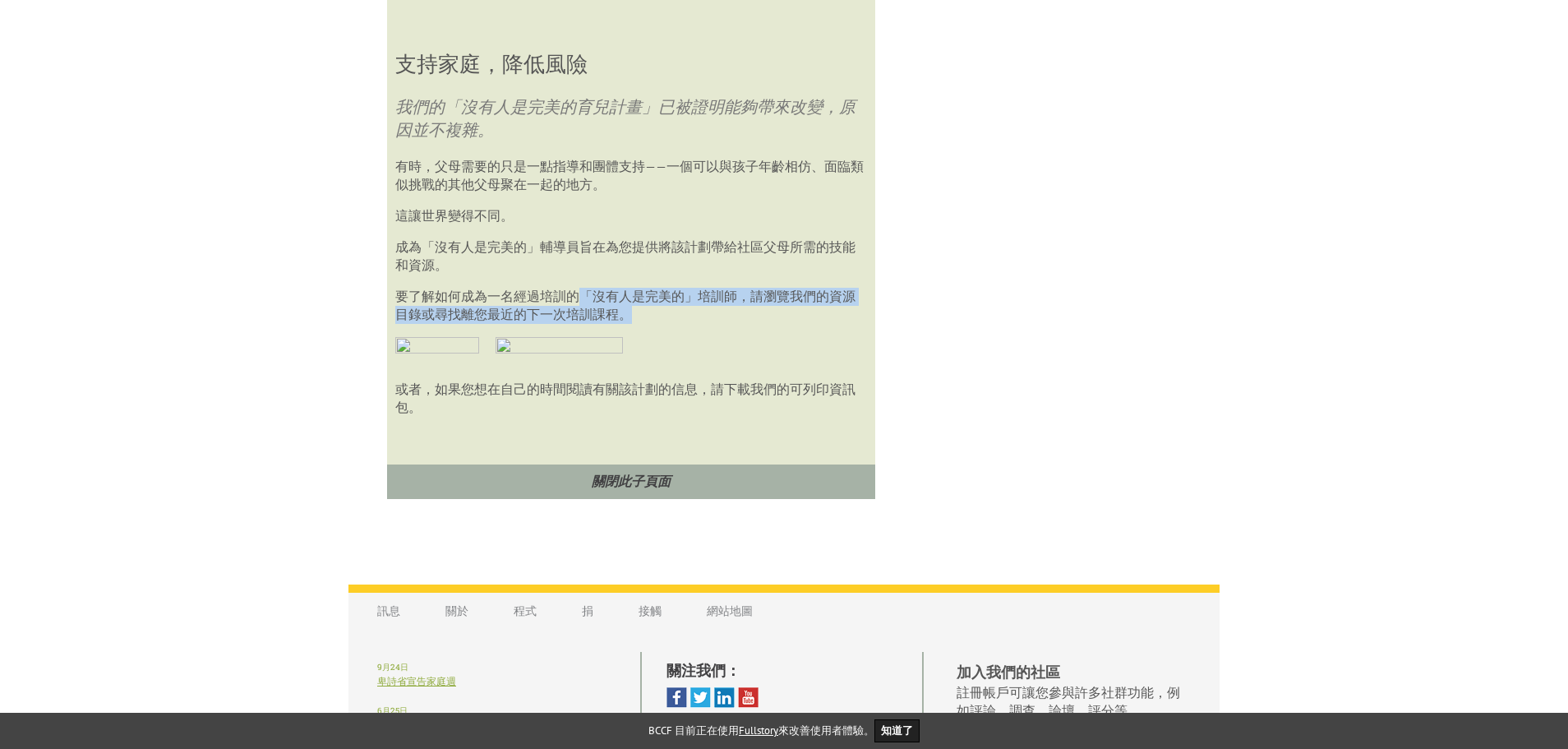
drag, startPoint x: 581, startPoint y: 333, endPoint x: 691, endPoint y: 356, distance: 112.4
click at [691, 324] on p "要了解如何成為一名經過培訓的「沒有人是完美的」培訓師，請瀏覽我們的資源目錄或尋找離您最近的下一次培訓課程。" at bounding box center [630, 306] width 471 height 37
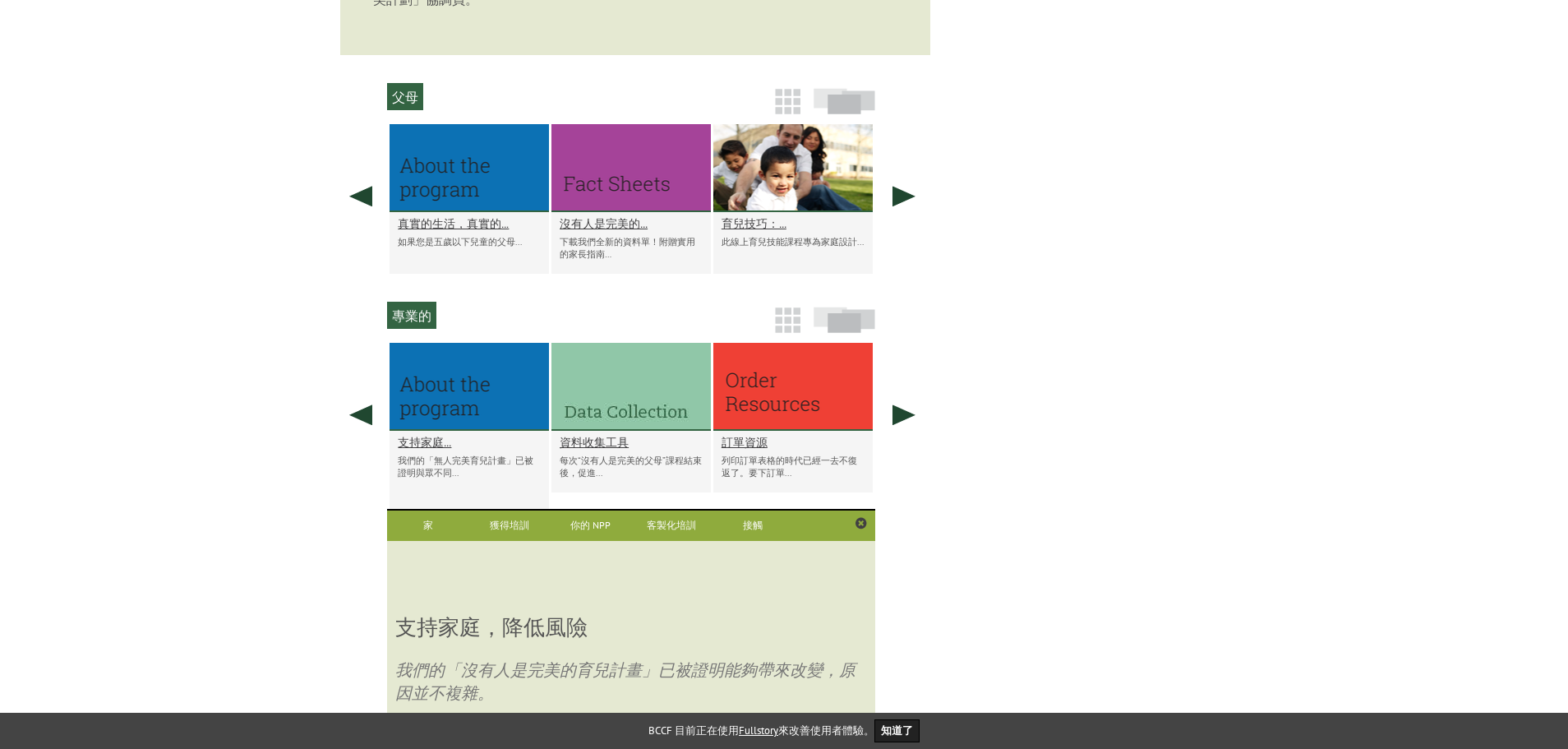
scroll to position [857, 0]
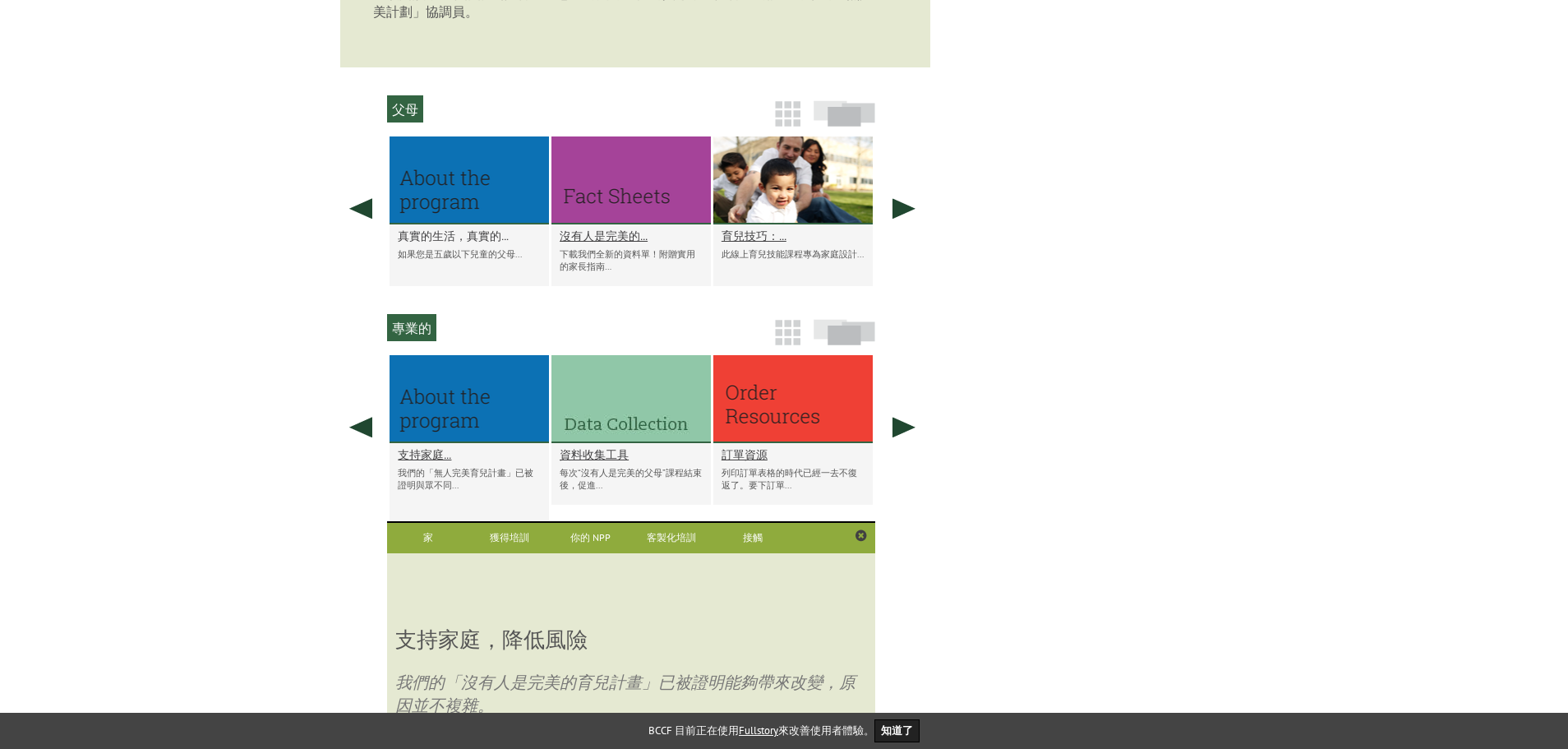
click at [460, 243] on font "真實的生活，真實的…" at bounding box center [453, 235] width 111 height 16
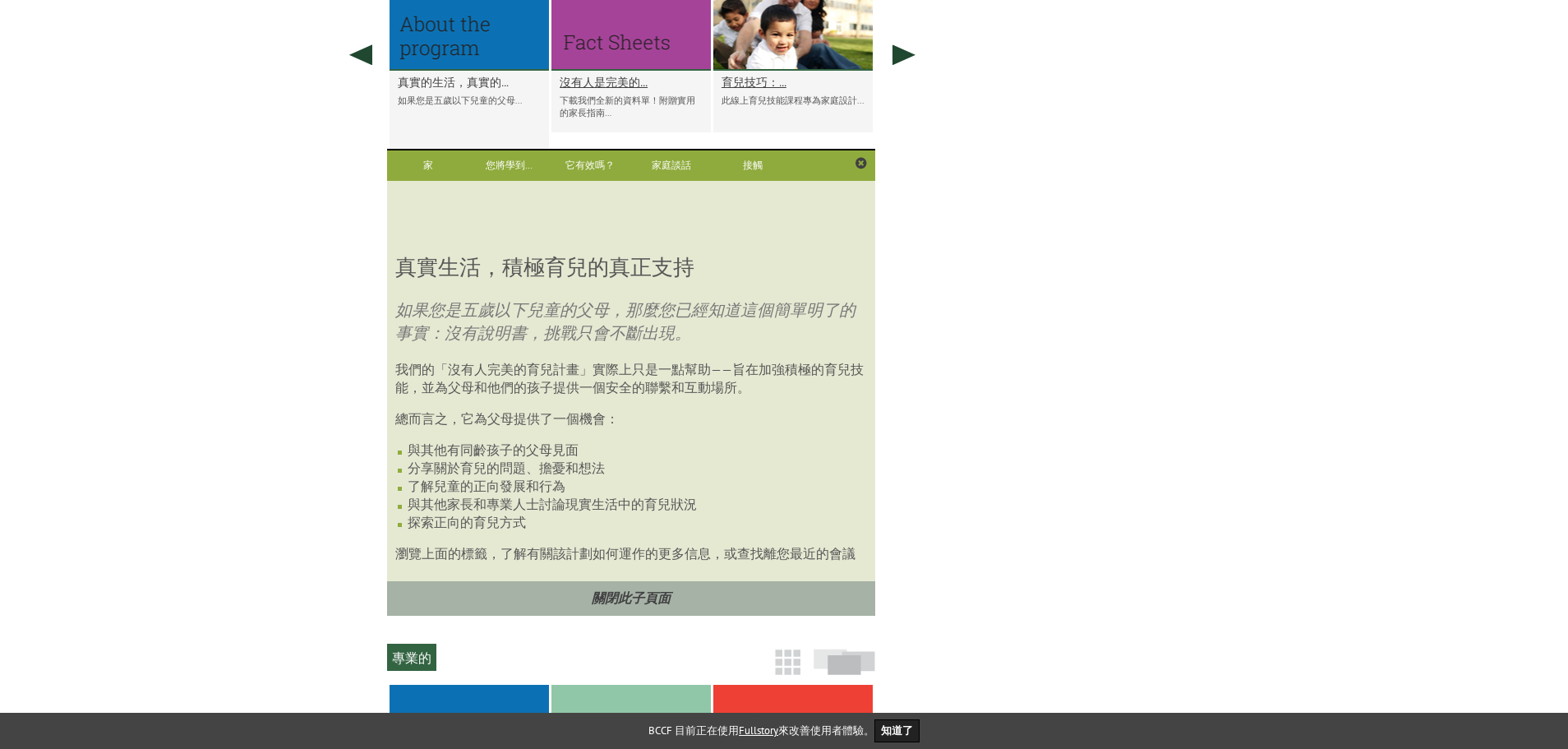
scroll to position [1050, 0]
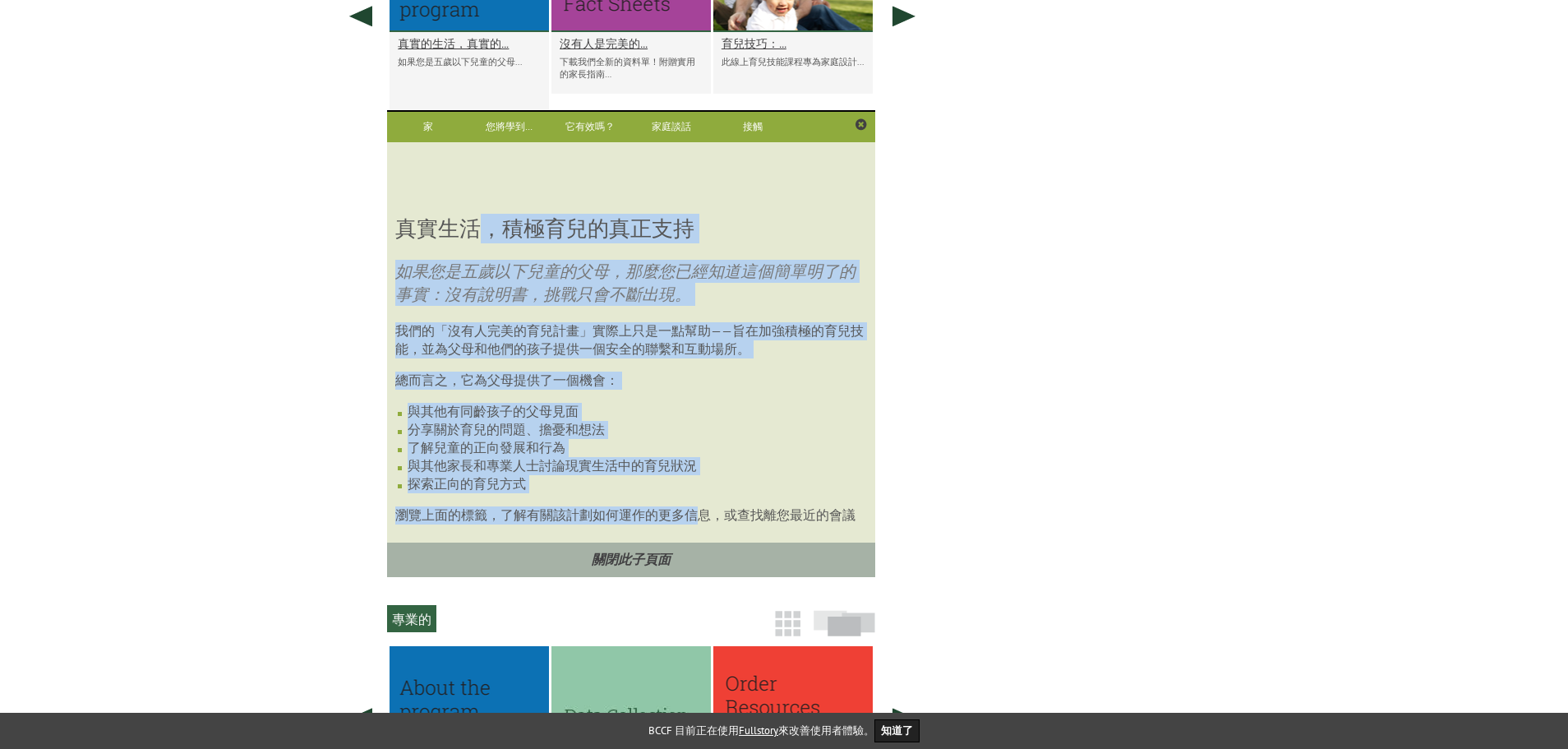
drag, startPoint x: 474, startPoint y: 250, endPoint x: 703, endPoint y: 527, distance: 359.4
click at [697, 538] on div "真實生活，積極育兒的真正支持 如果您是五歲以下兒童的父母，那麼您已經知道這個簡單明了的事實：沒有說明書，挑戰只會不斷出現。 我們的「沒有人完美的育兒計畫」實際…" at bounding box center [630, 370] width 471 height 335
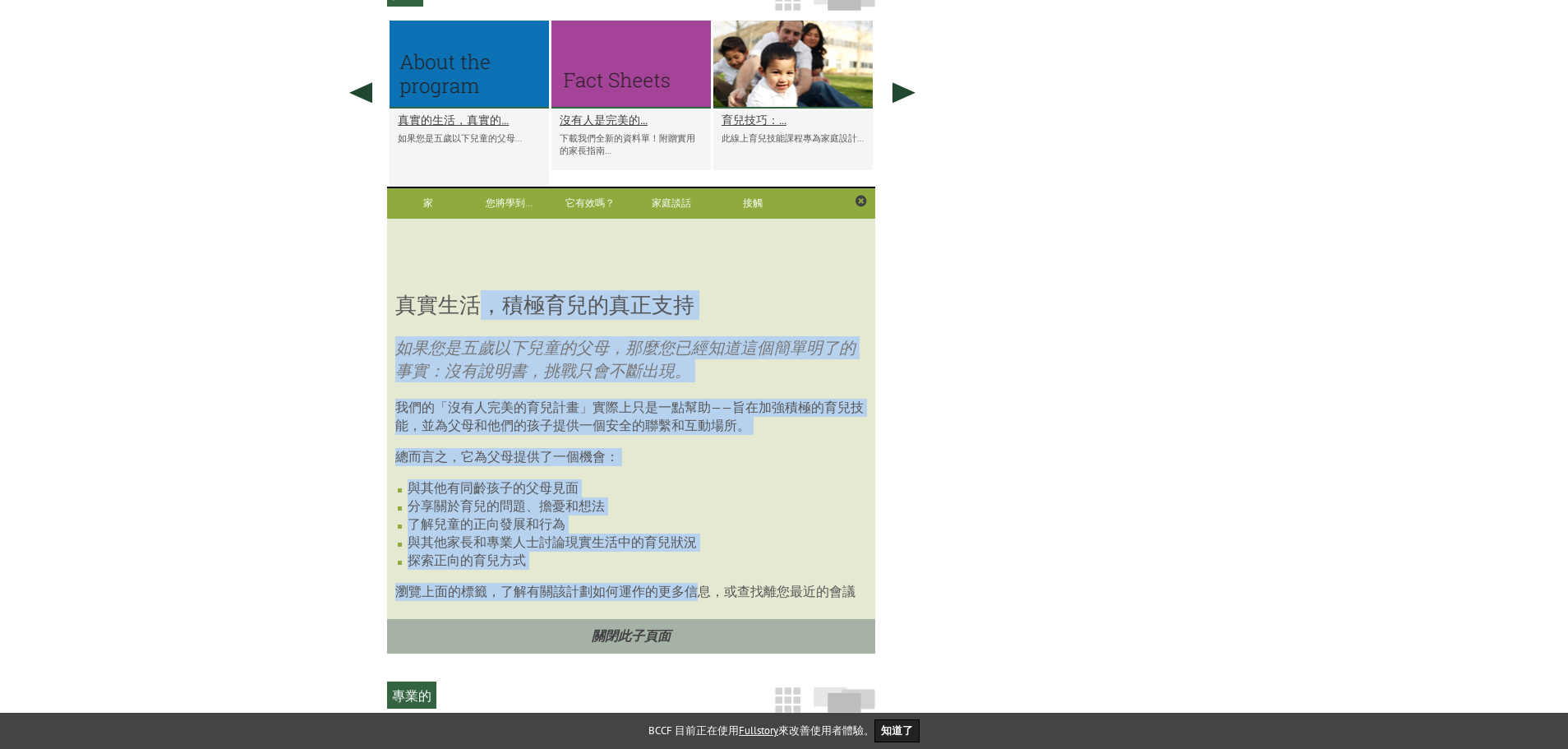
scroll to position [968, 0]
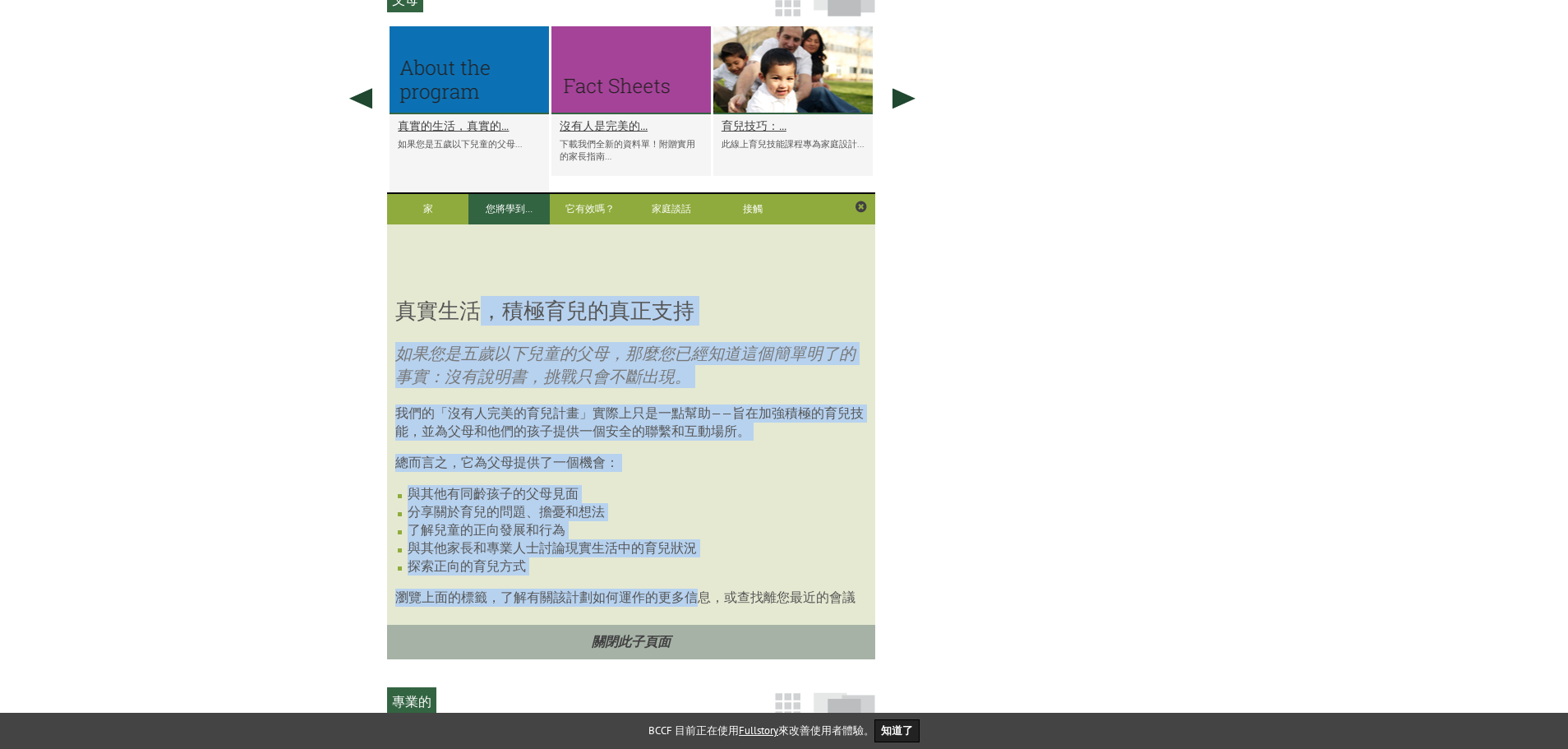
click at [508, 215] on font "您將學到…" at bounding box center [508, 208] width 47 height 12
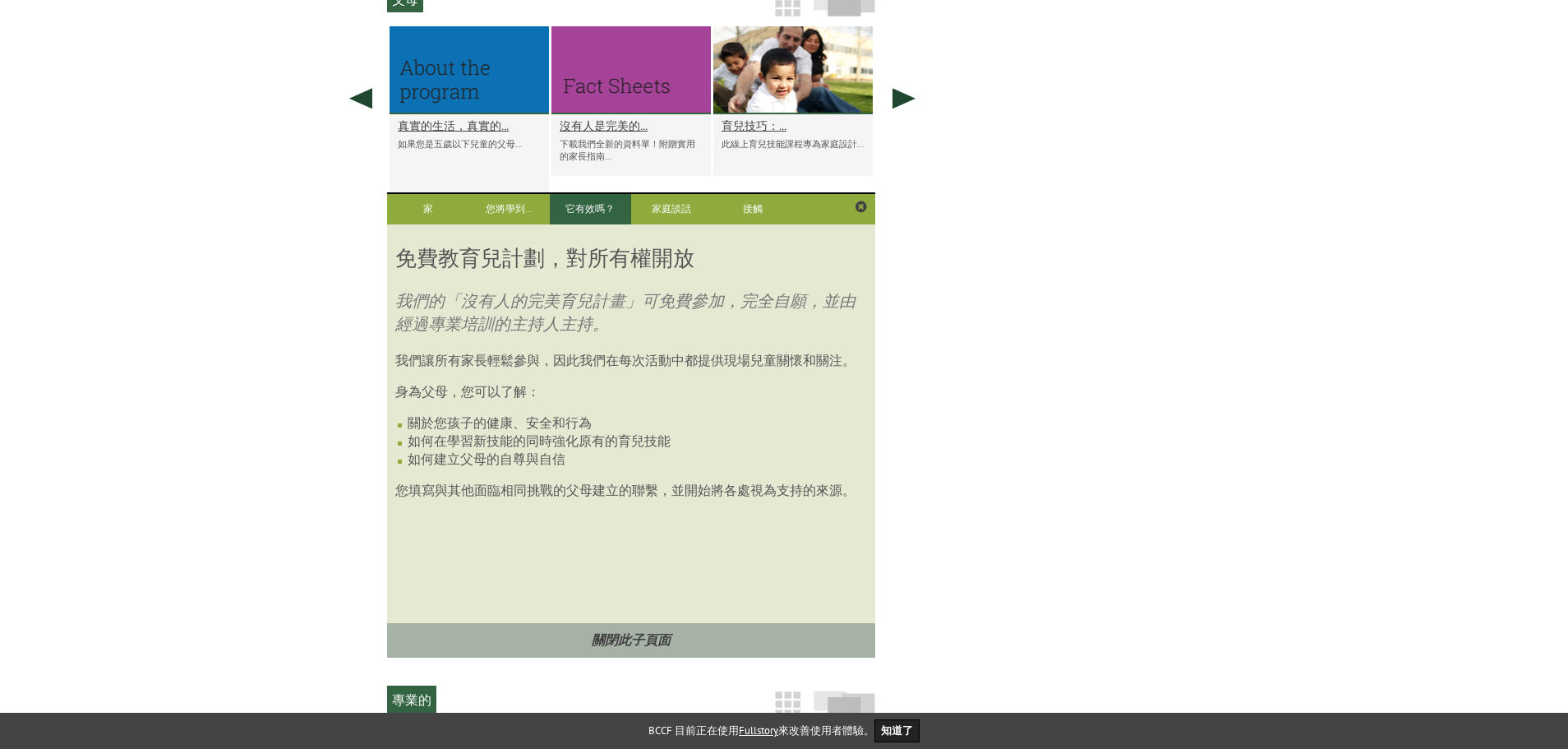
click at [564, 224] on link "它有效嗎？" at bounding box center [590, 209] width 81 height 30
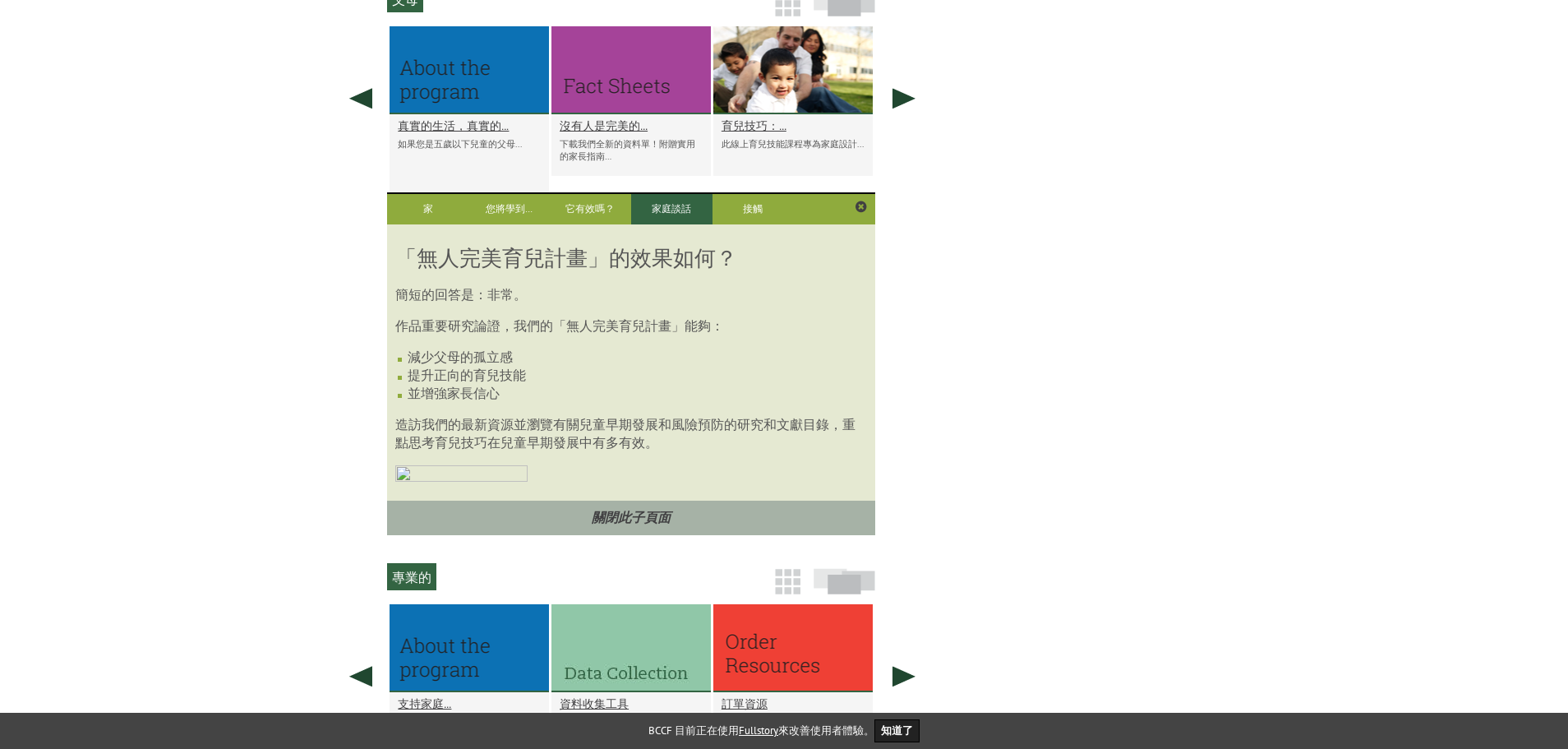
click at [647, 223] on link "家庭談話" at bounding box center [671, 209] width 81 height 30
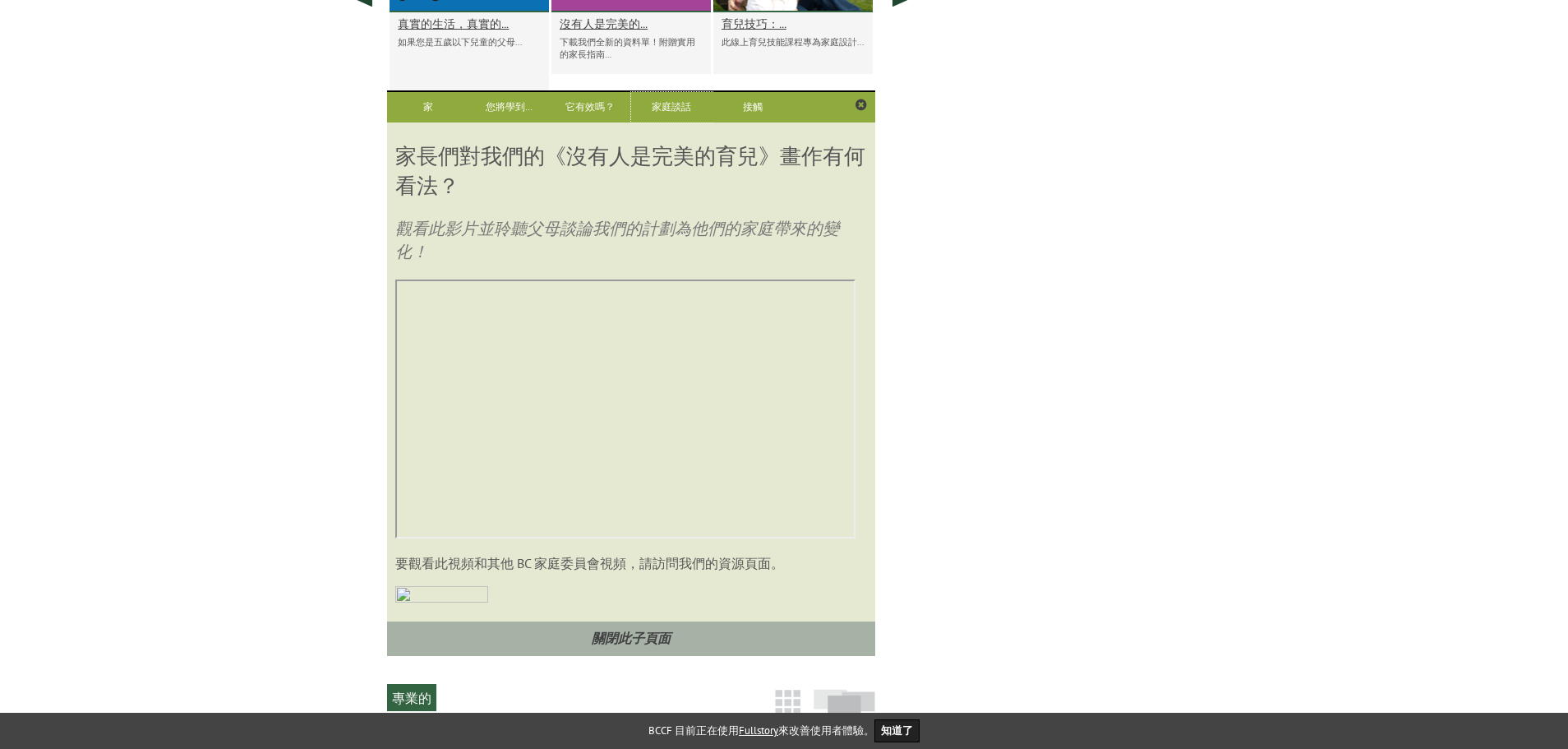
scroll to position [1050, 0]
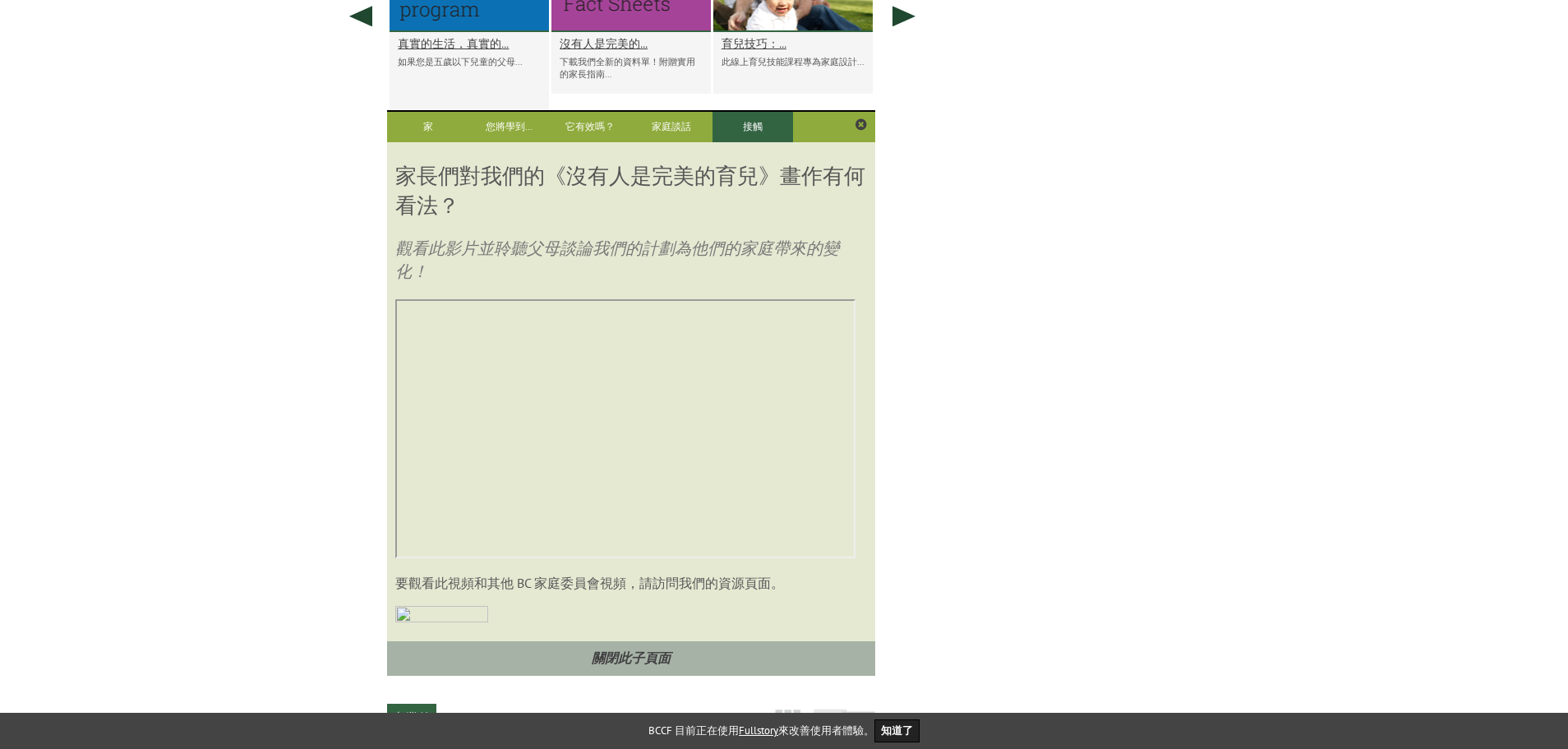
click at [741, 142] on link "接觸" at bounding box center [752, 126] width 81 height 30
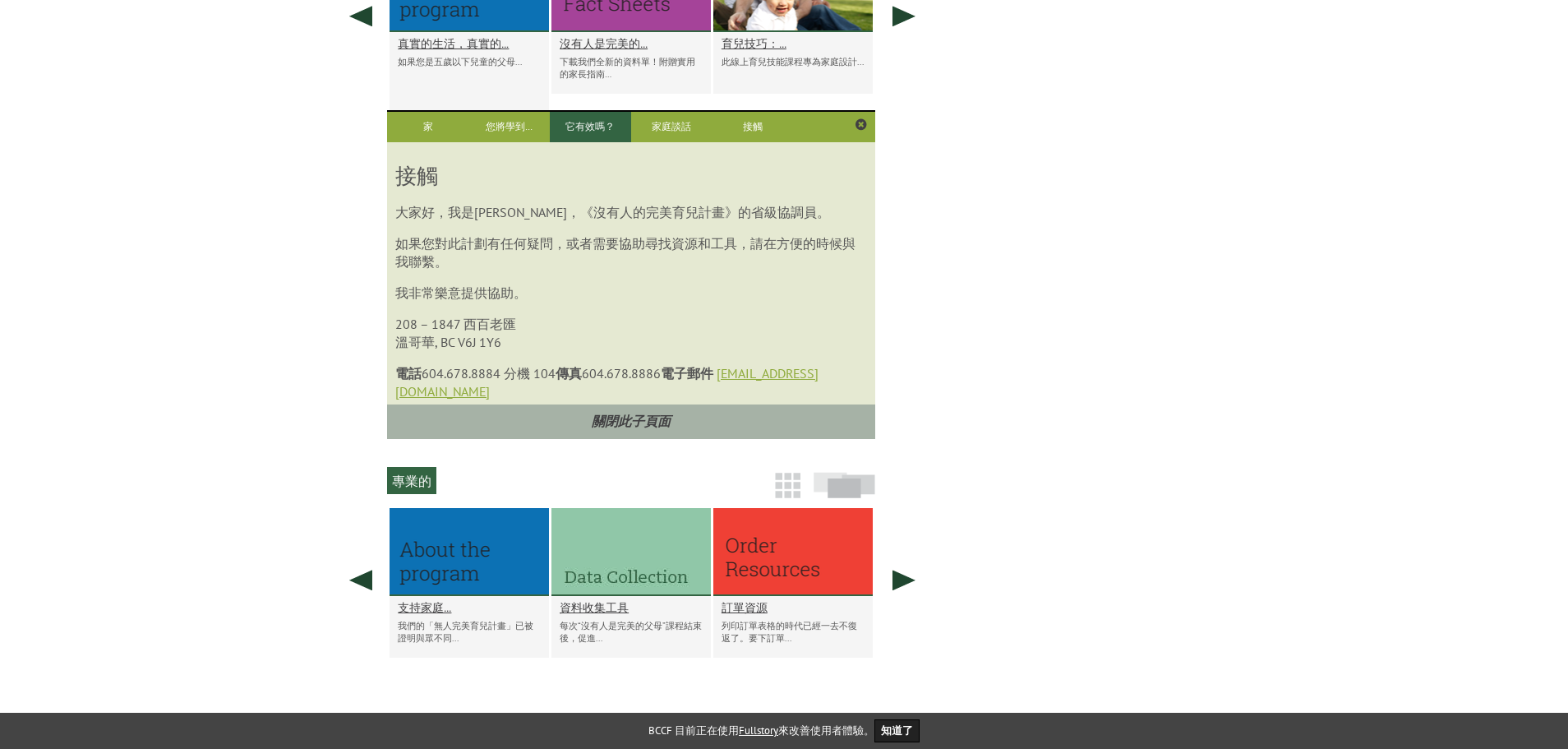
click at [611, 133] on font "它有效嗎？" at bounding box center [590, 125] width 49 height 12
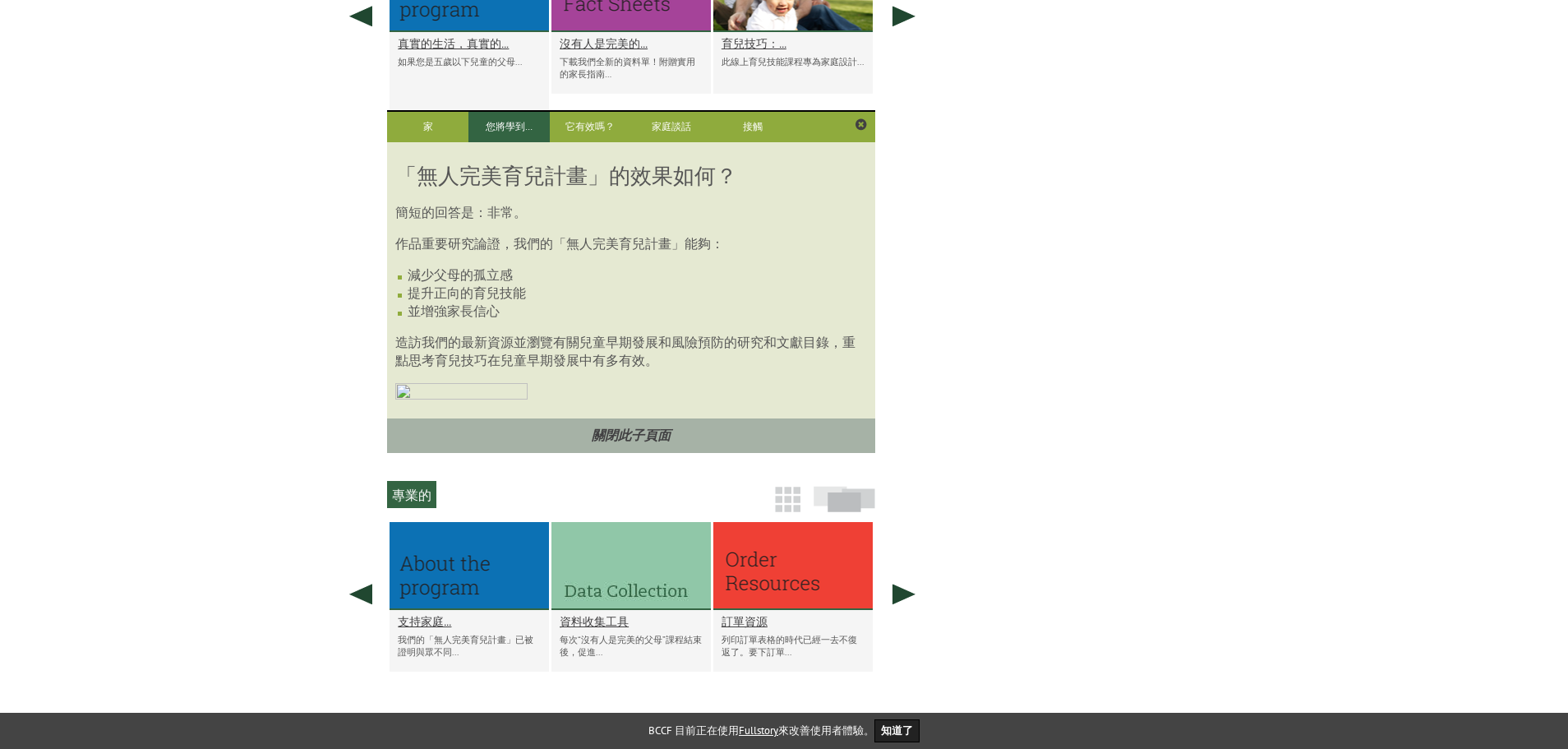
click at [507, 133] on font "您將學到…" at bounding box center [508, 125] width 47 height 12
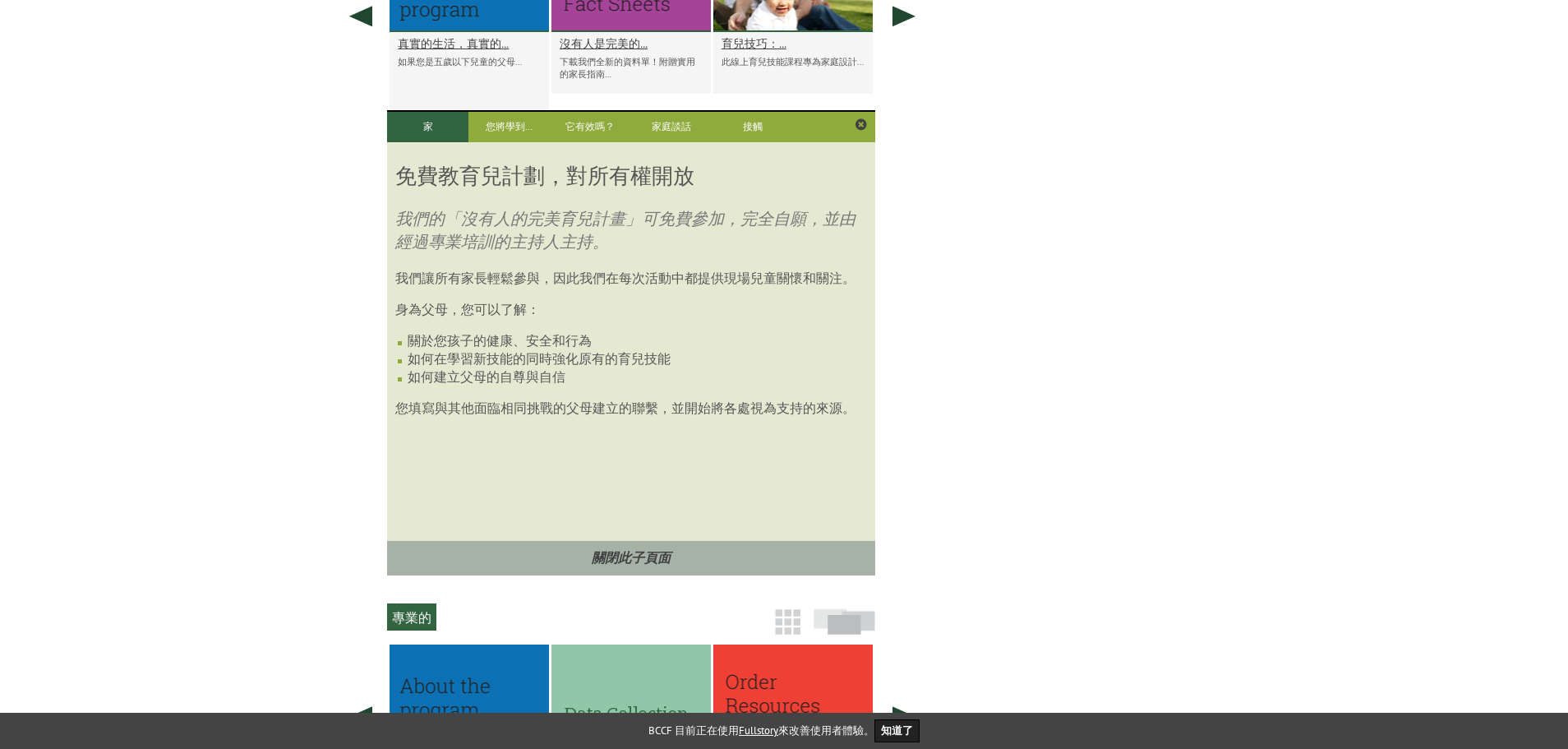
click at [427, 133] on font "家" at bounding box center [428, 125] width 10 height 12
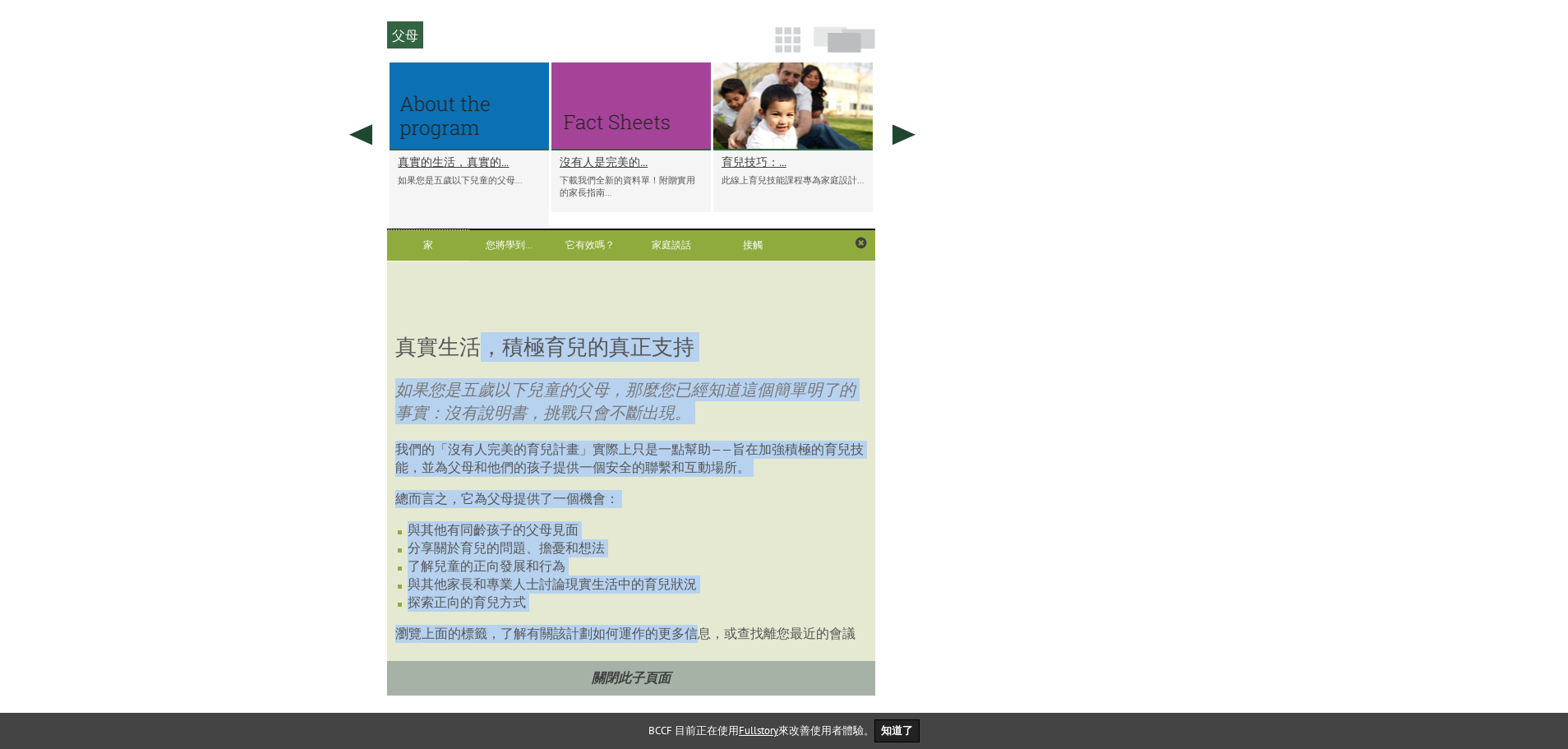
scroll to position [885, 0]
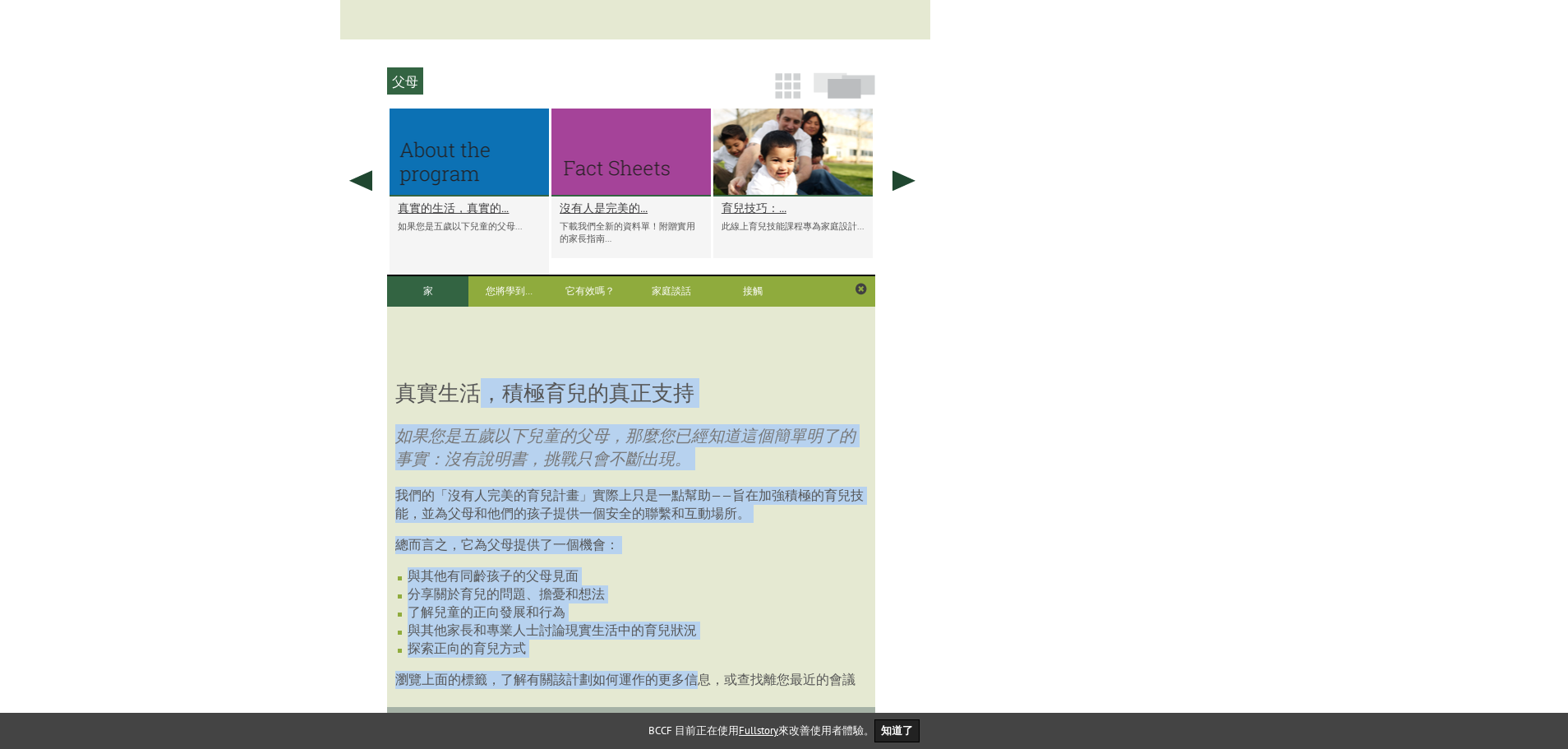
click at [418, 306] on link "家" at bounding box center [427, 291] width 81 height 30
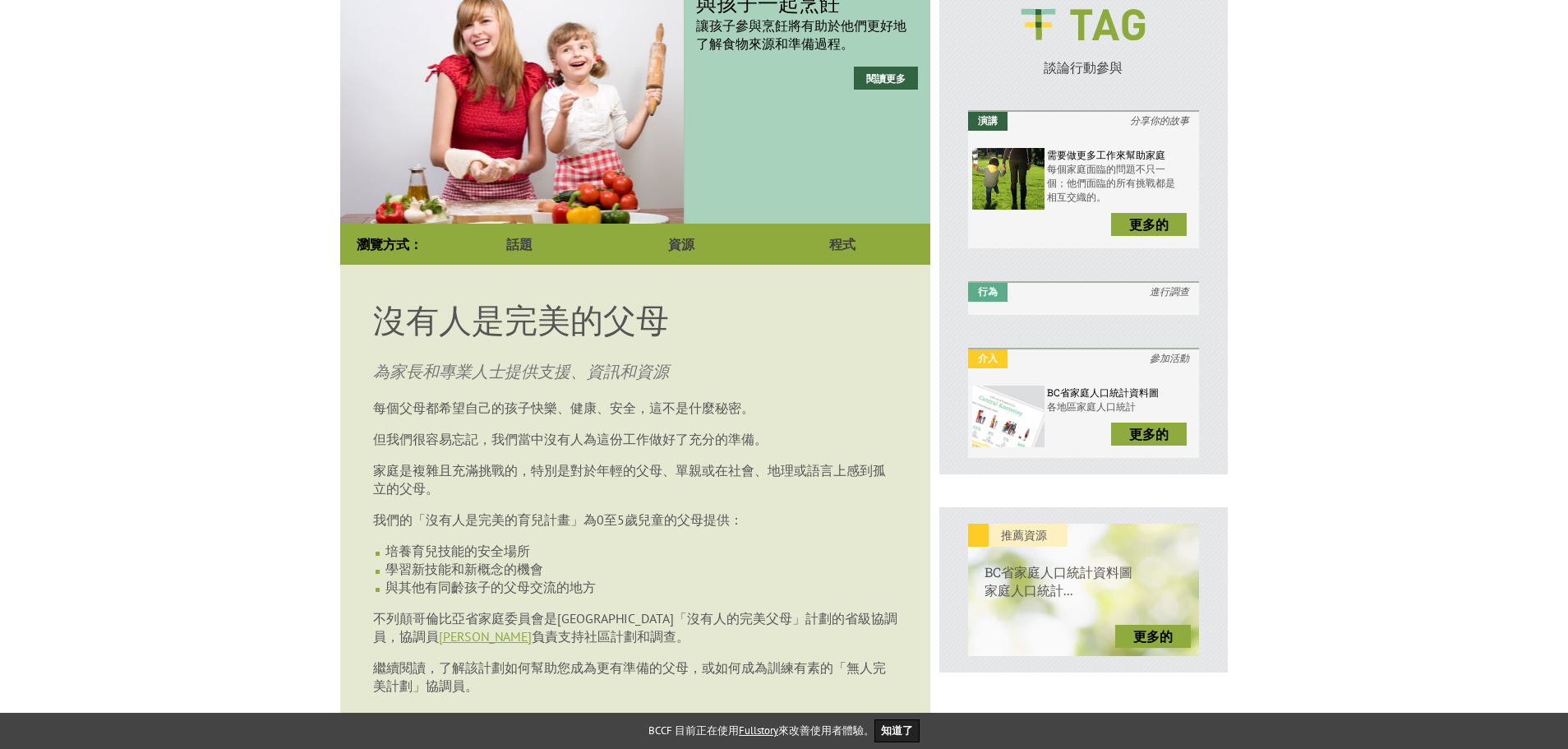
scroll to position [0, 0]
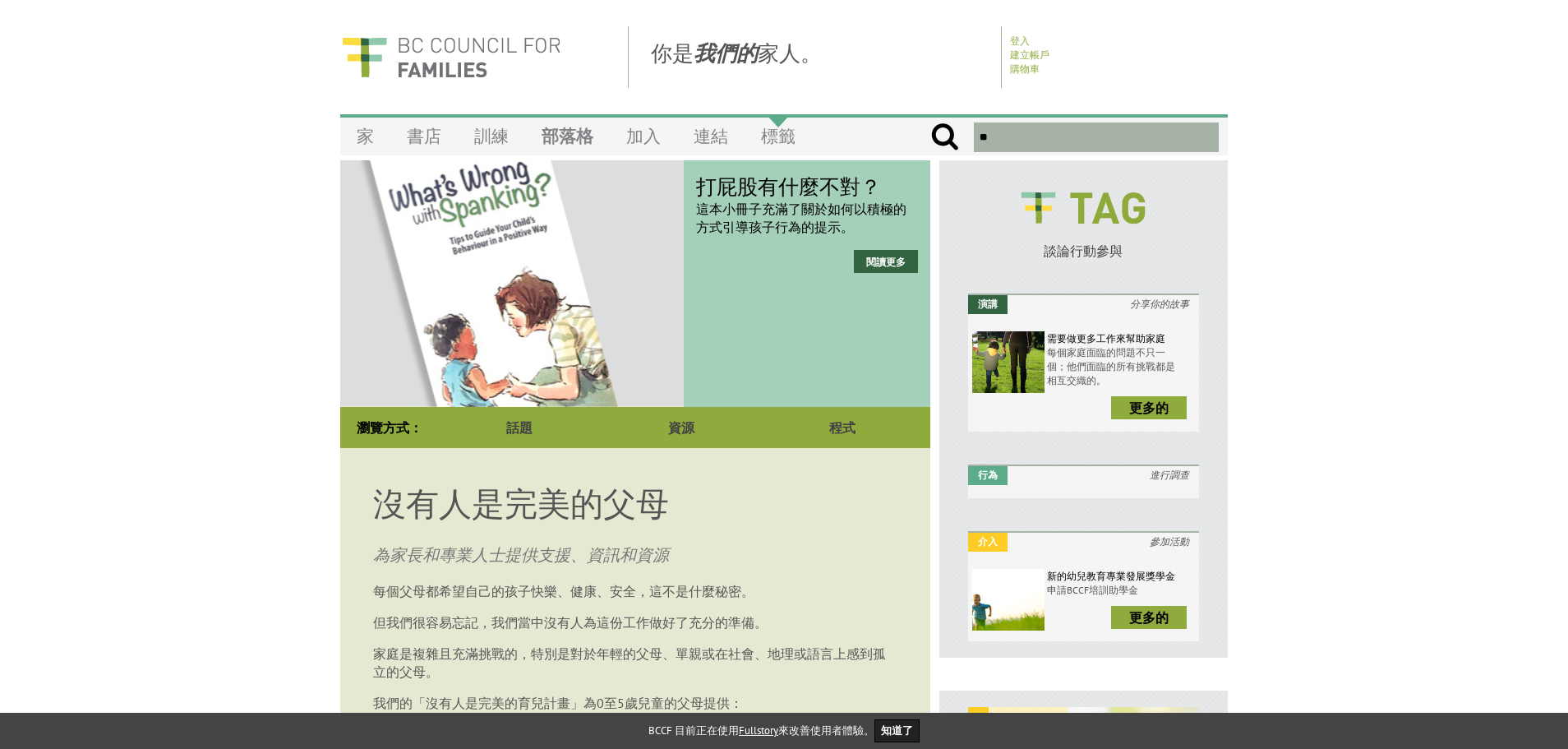
click at [777, 134] on font "標籤" at bounding box center [778, 136] width 35 height 22
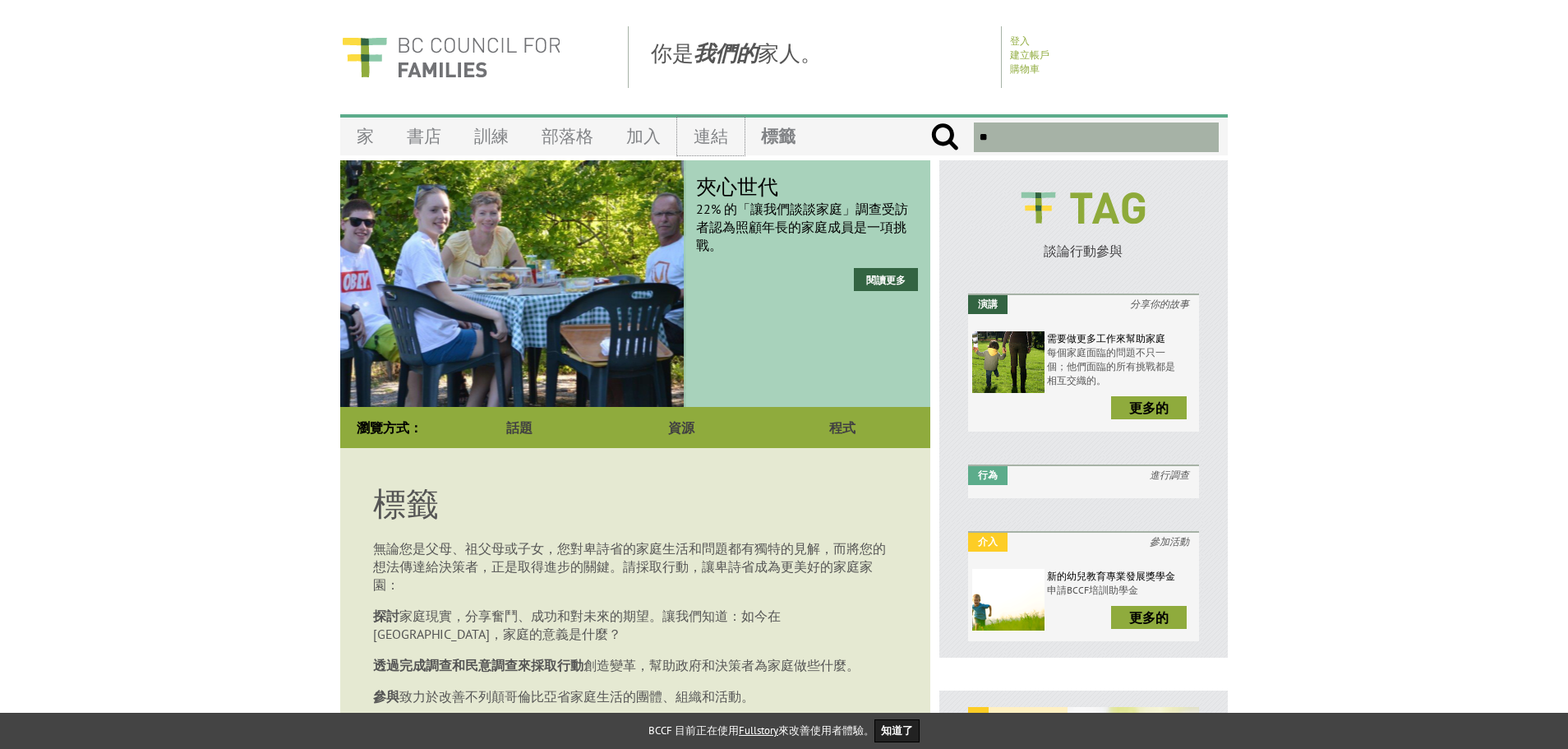
click at [702, 139] on font "連結" at bounding box center [711, 136] width 35 height 22
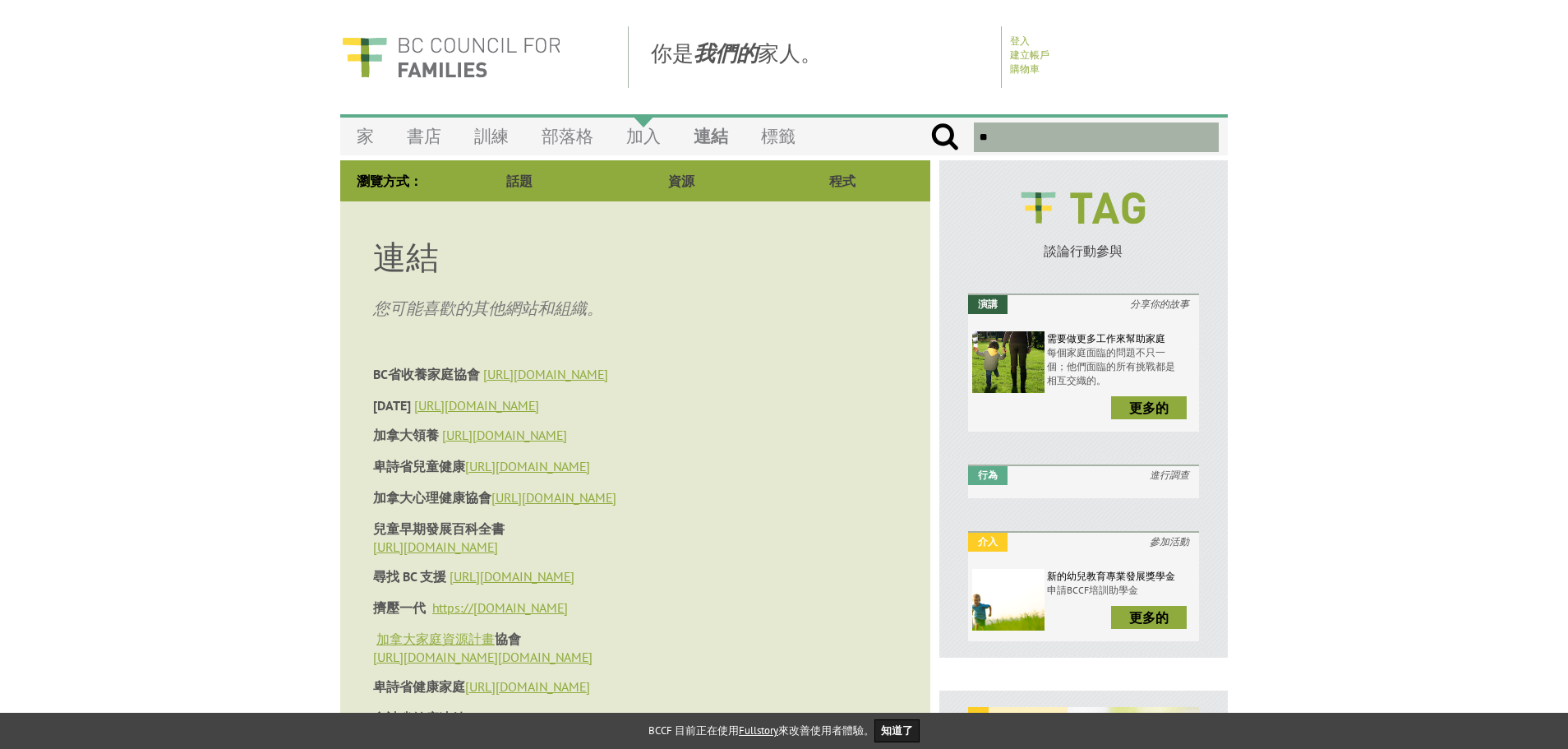
click at [637, 136] on font "加入" at bounding box center [644, 136] width 35 height 22
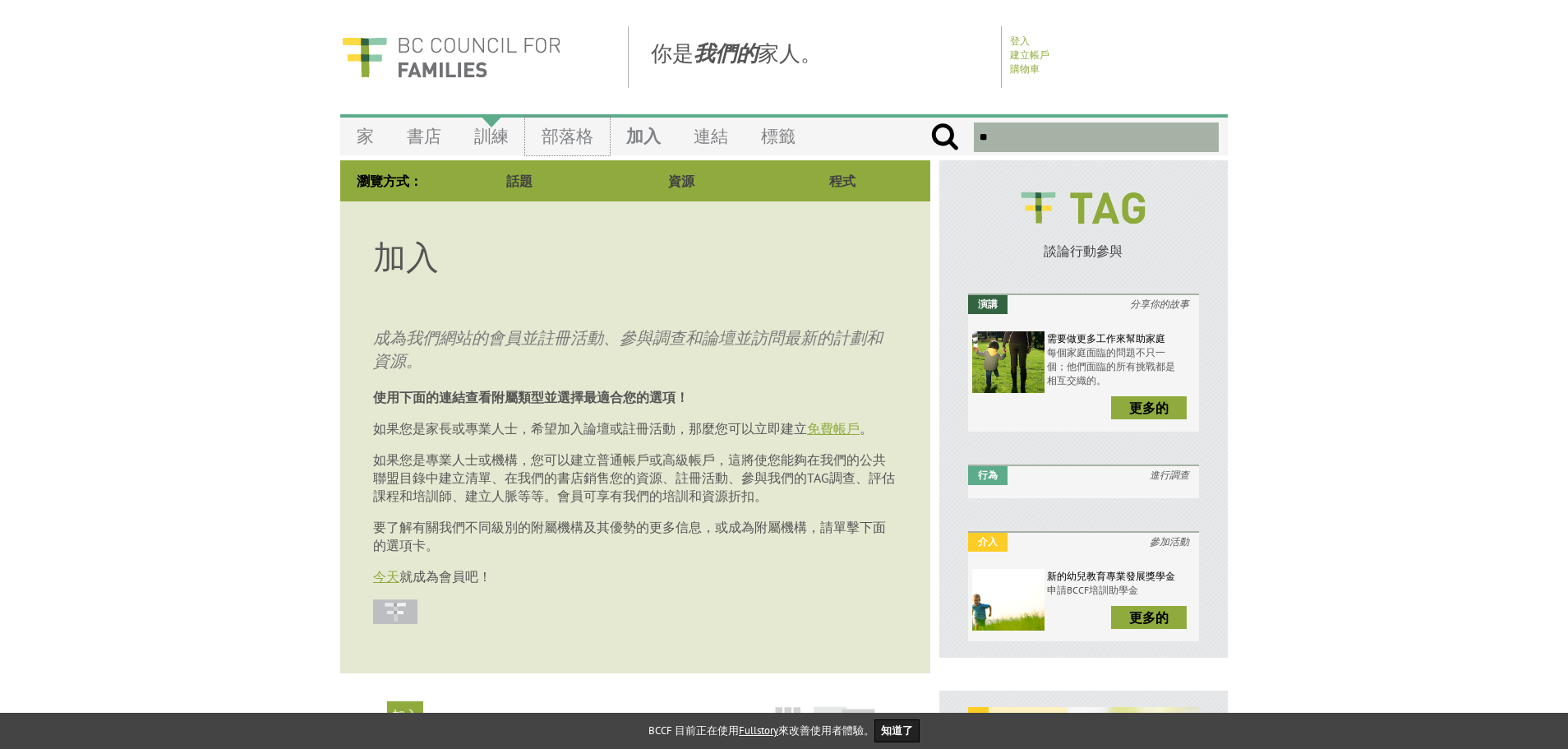
click at [575, 143] on font "部落格" at bounding box center [567, 136] width 52 height 22
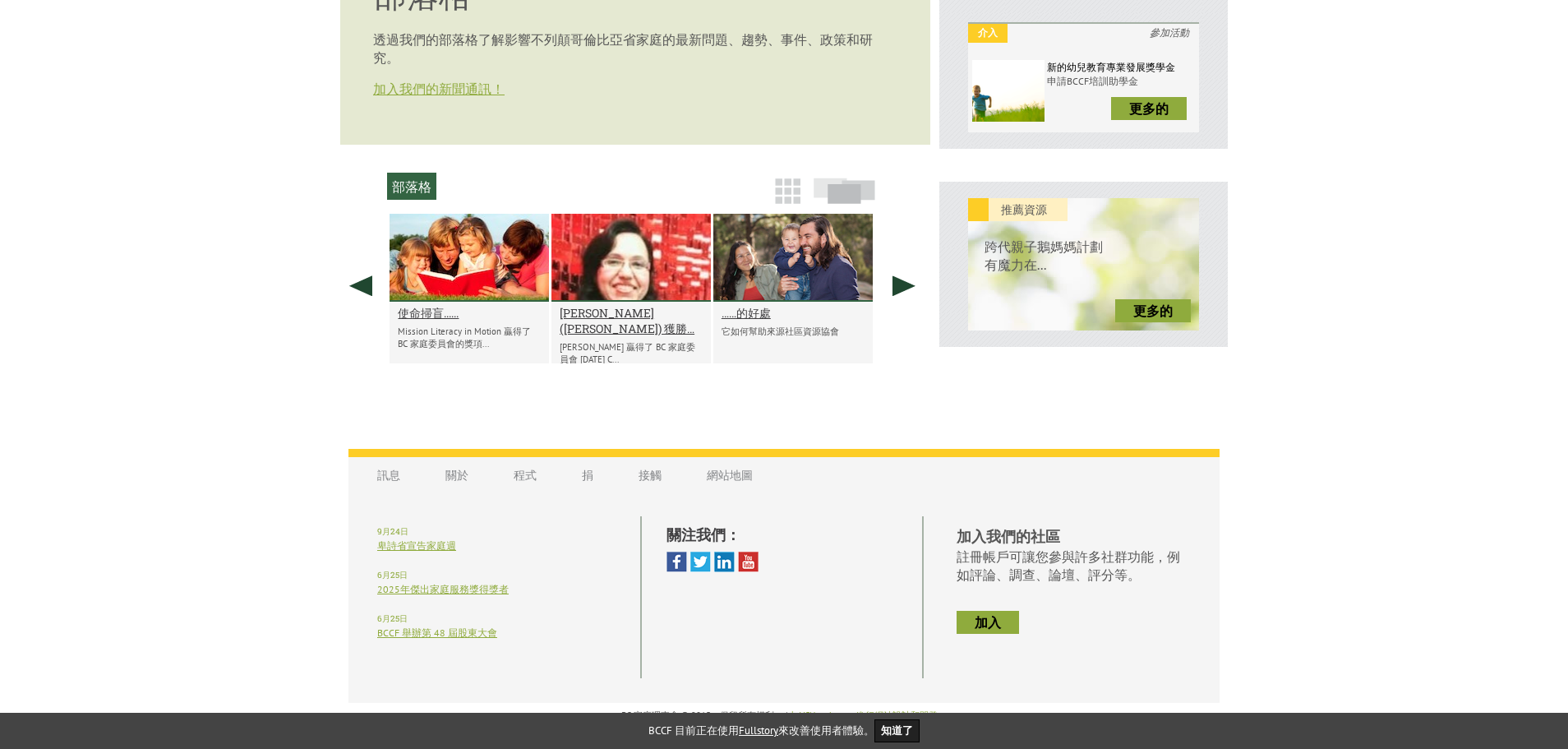
scroll to position [516, 0]
click at [537, 475] on link "程式" at bounding box center [525, 475] width 56 height 32
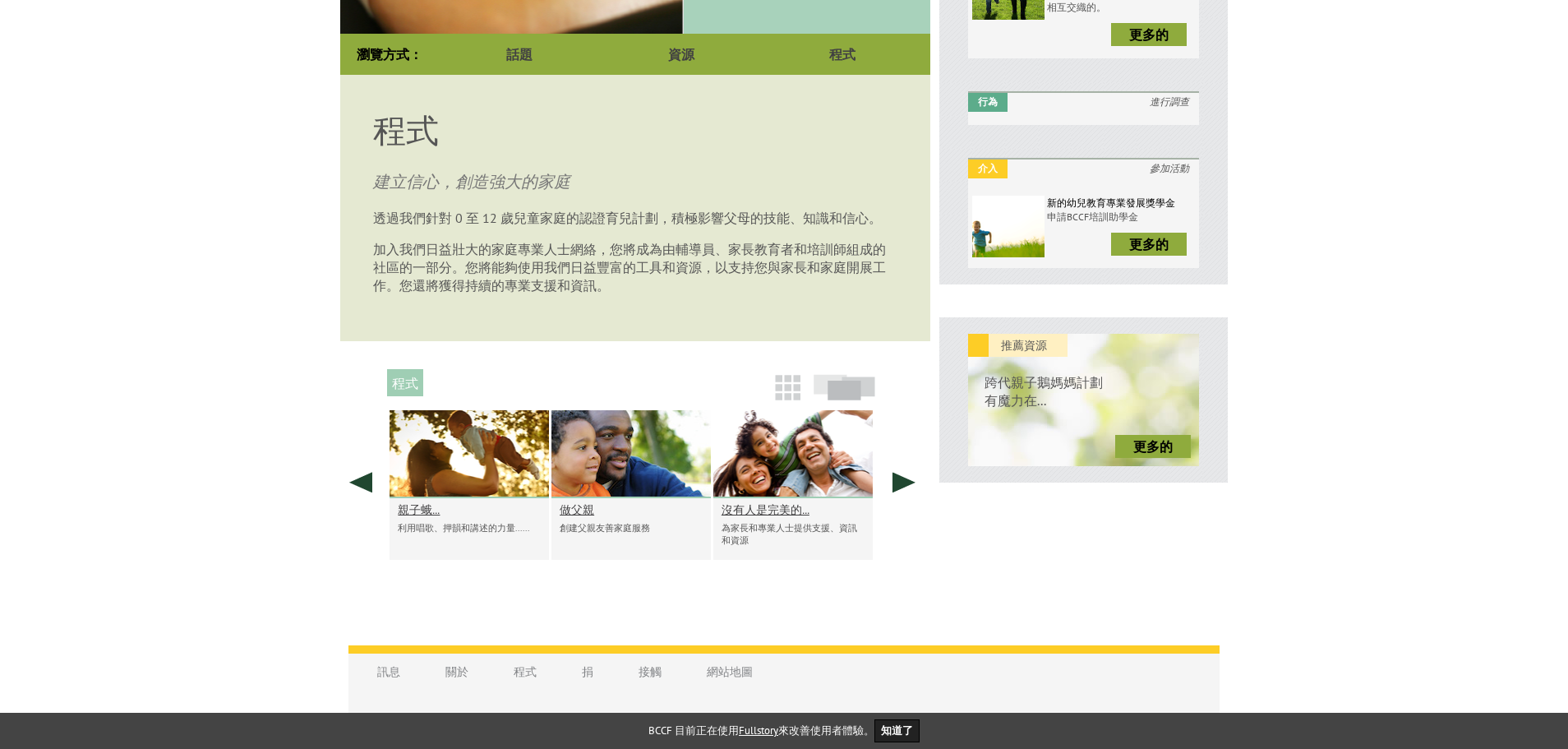
scroll to position [411, 0]
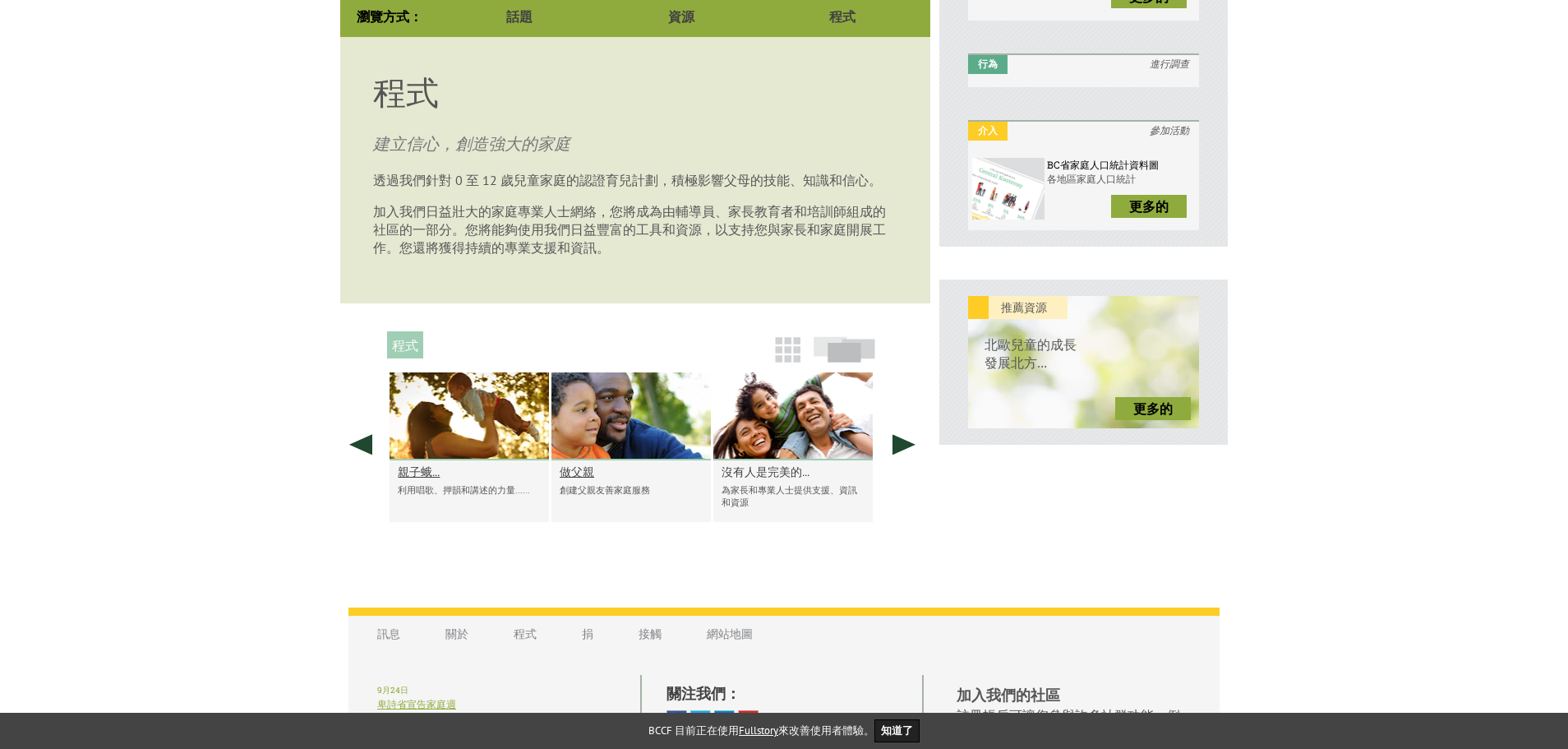
click at [791, 479] on font "沒有人是完美的..." at bounding box center [765, 471] width 88 height 16
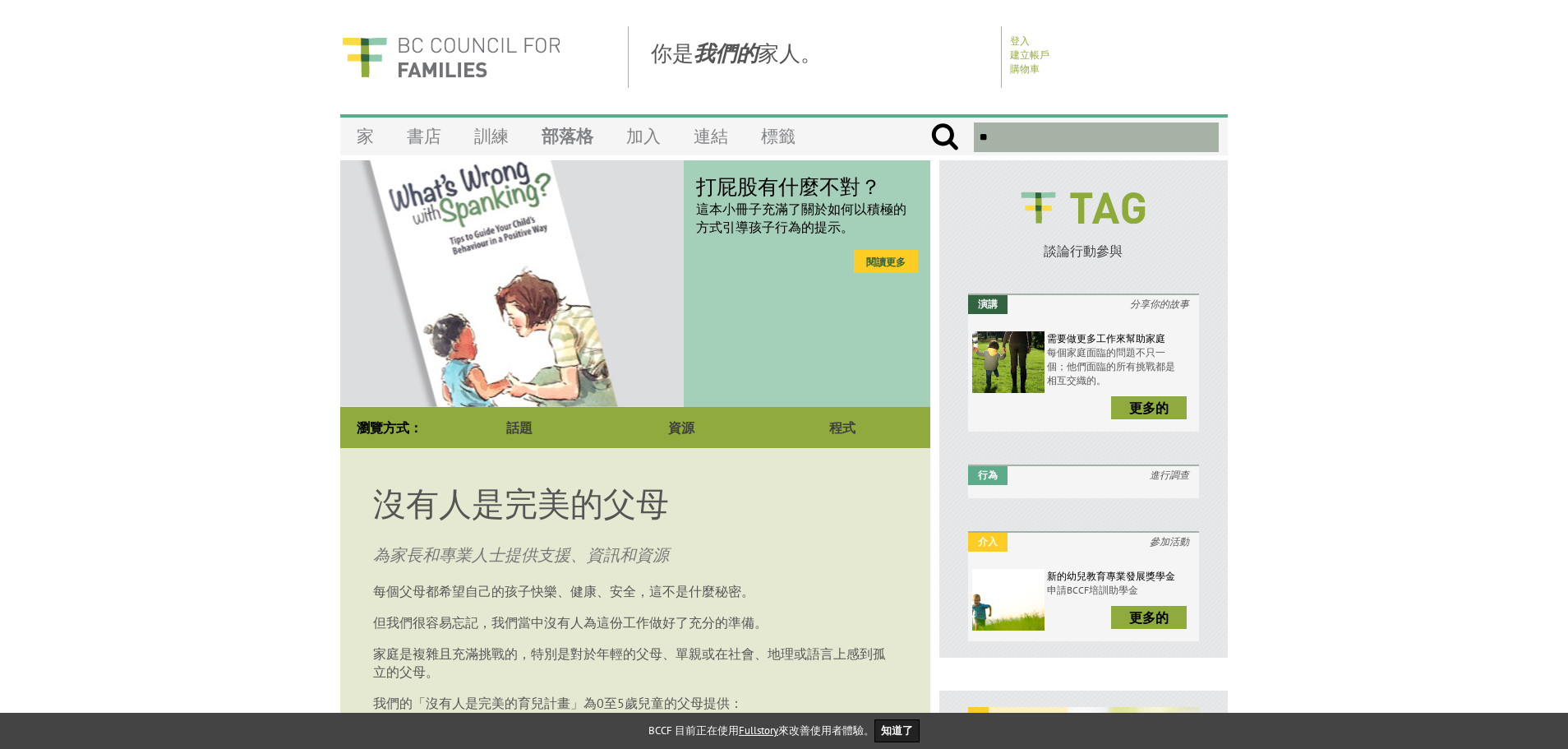
click at [910, 271] on link "閱讀更多" at bounding box center [886, 261] width 64 height 23
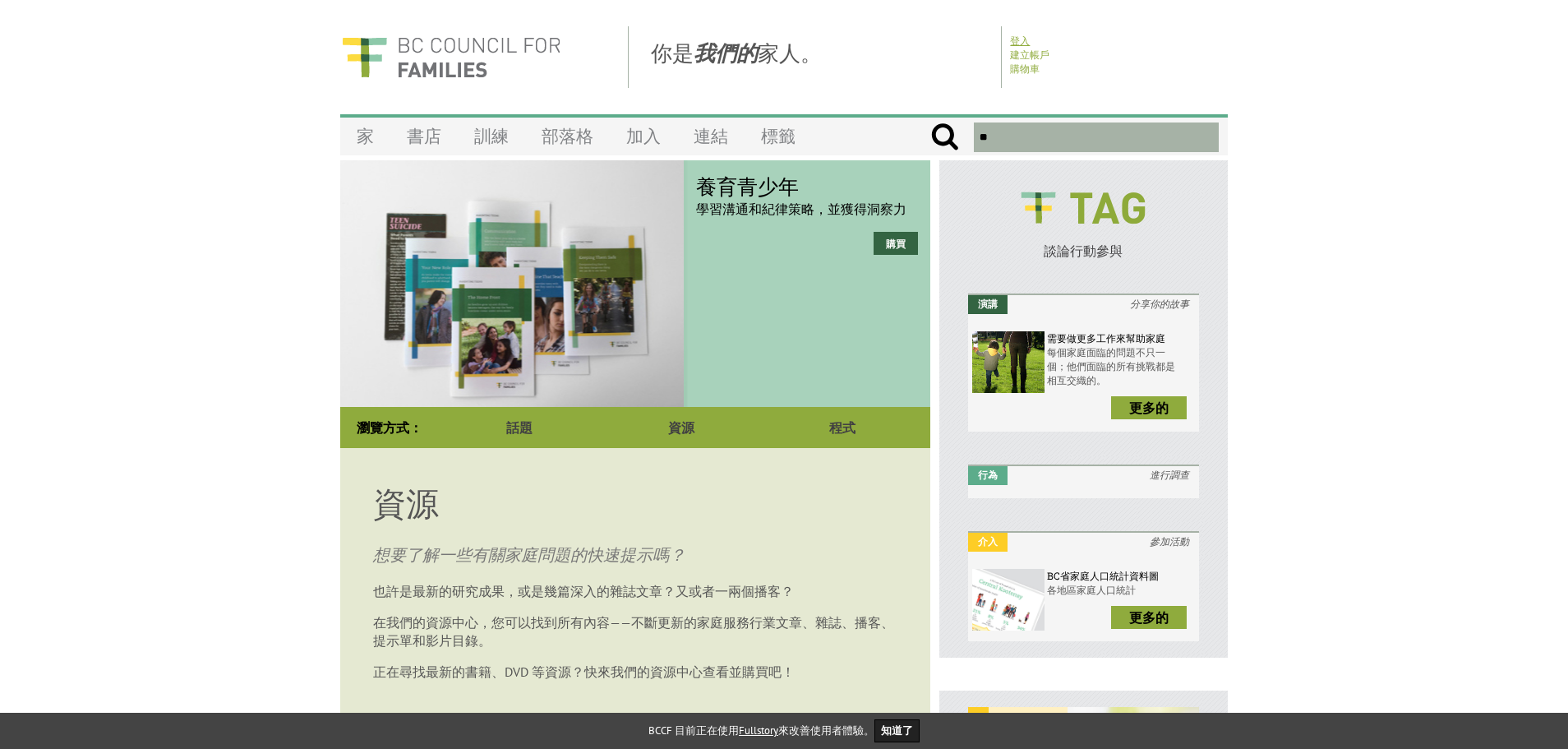
click at [1019, 41] on font "登入" at bounding box center [1020, 40] width 20 height 12
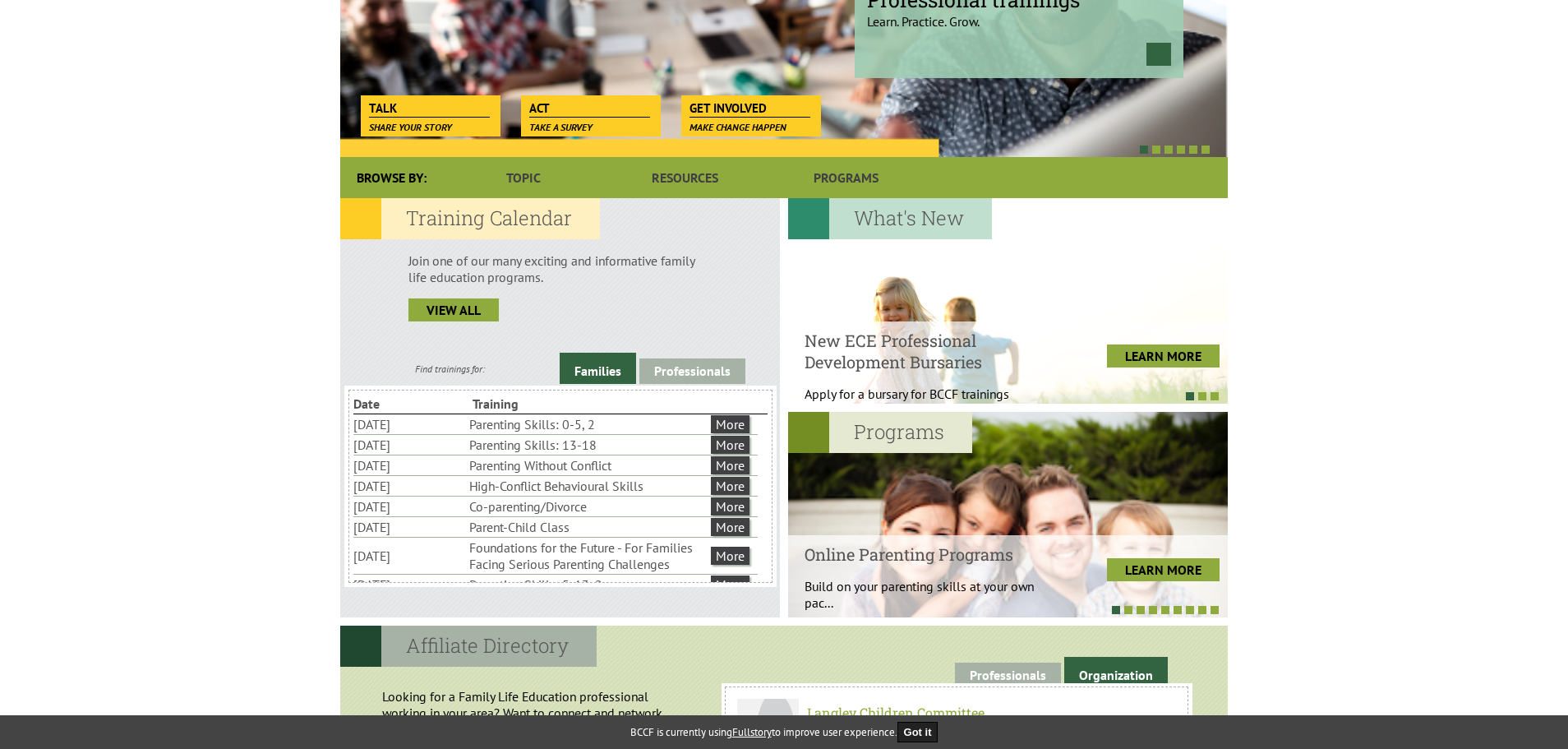
scroll to position [328, 0]
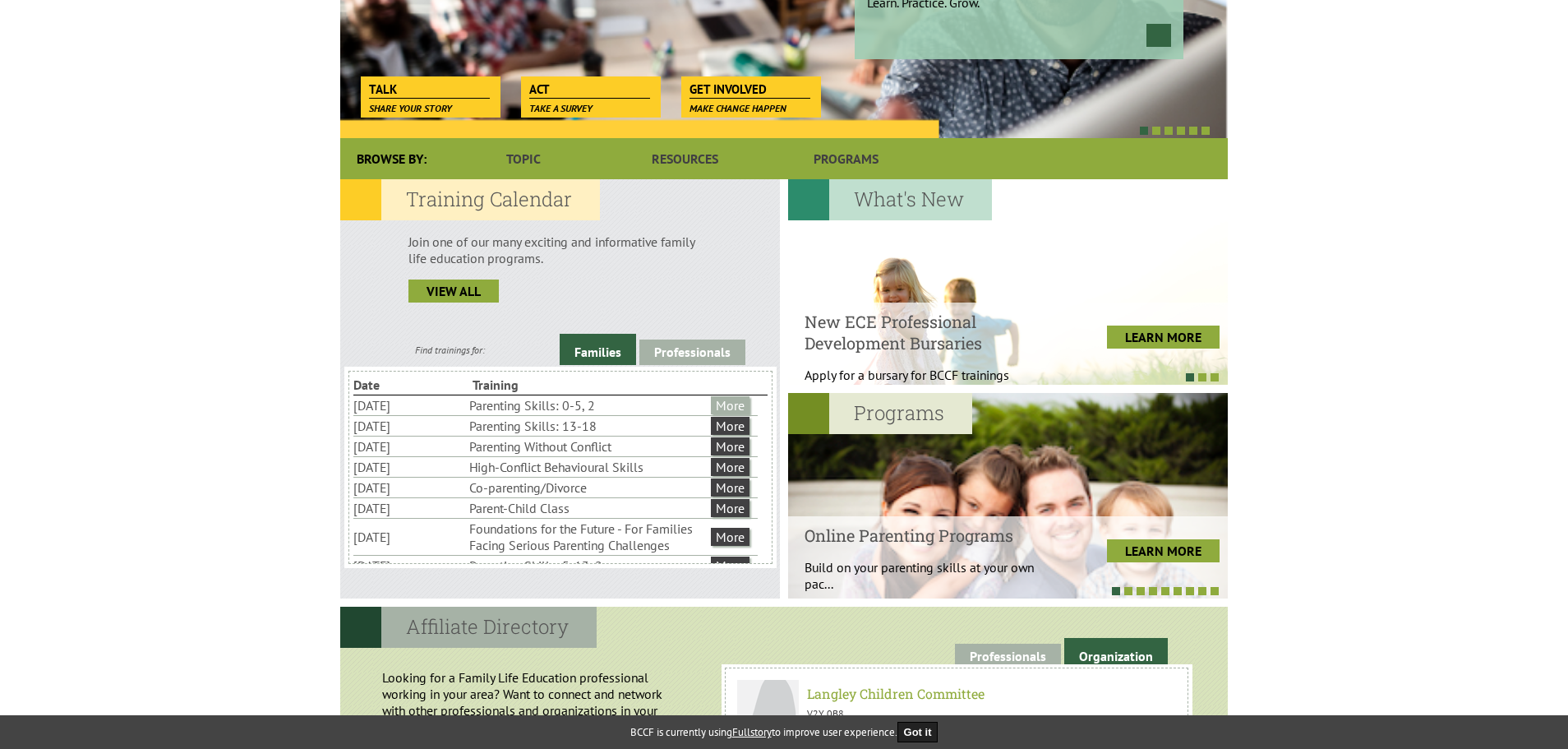
click at [738, 411] on link "More" at bounding box center [730, 405] width 38 height 18
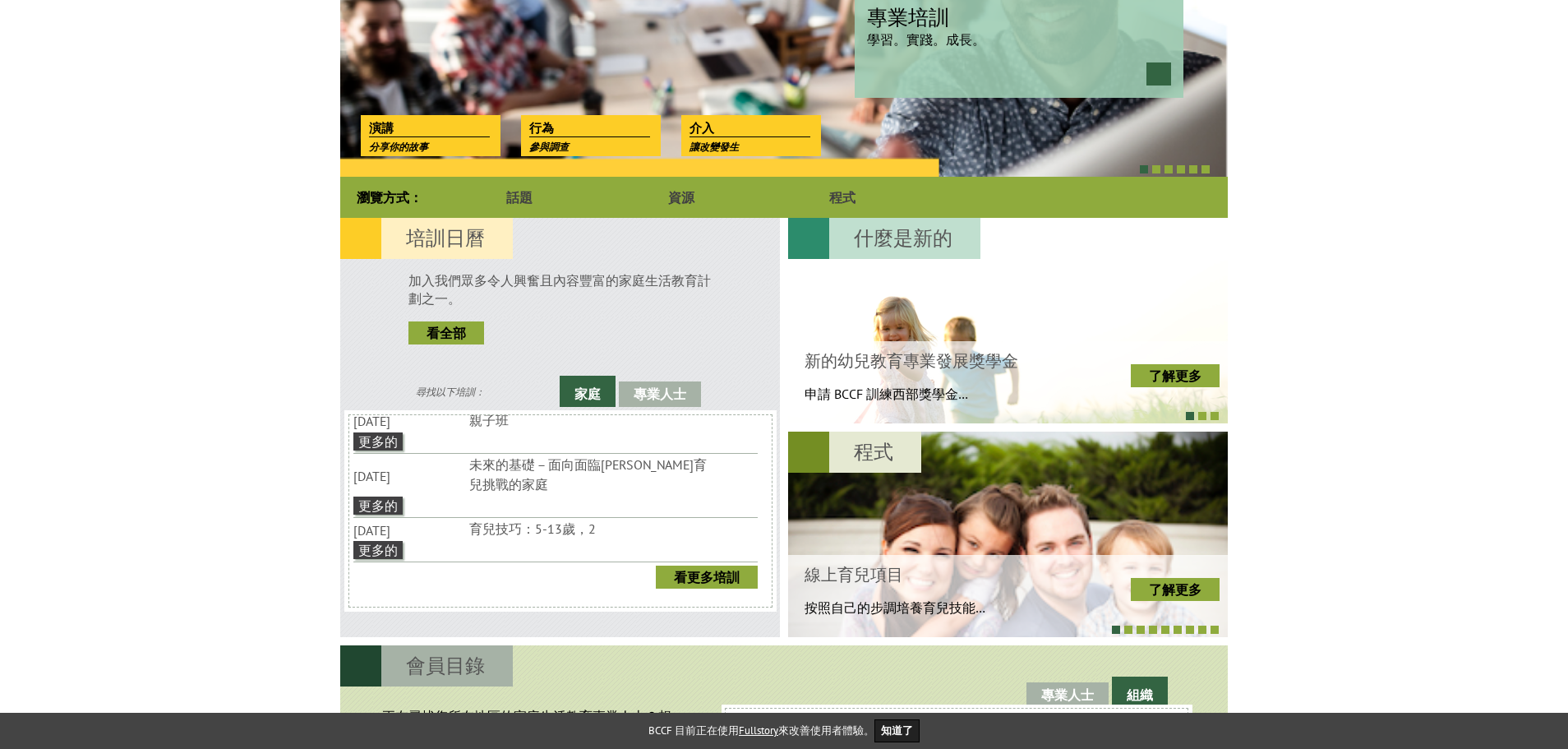
scroll to position [274, 0]
click at [681, 585] on font "看更多培訓" at bounding box center [707, 577] width 66 height 16
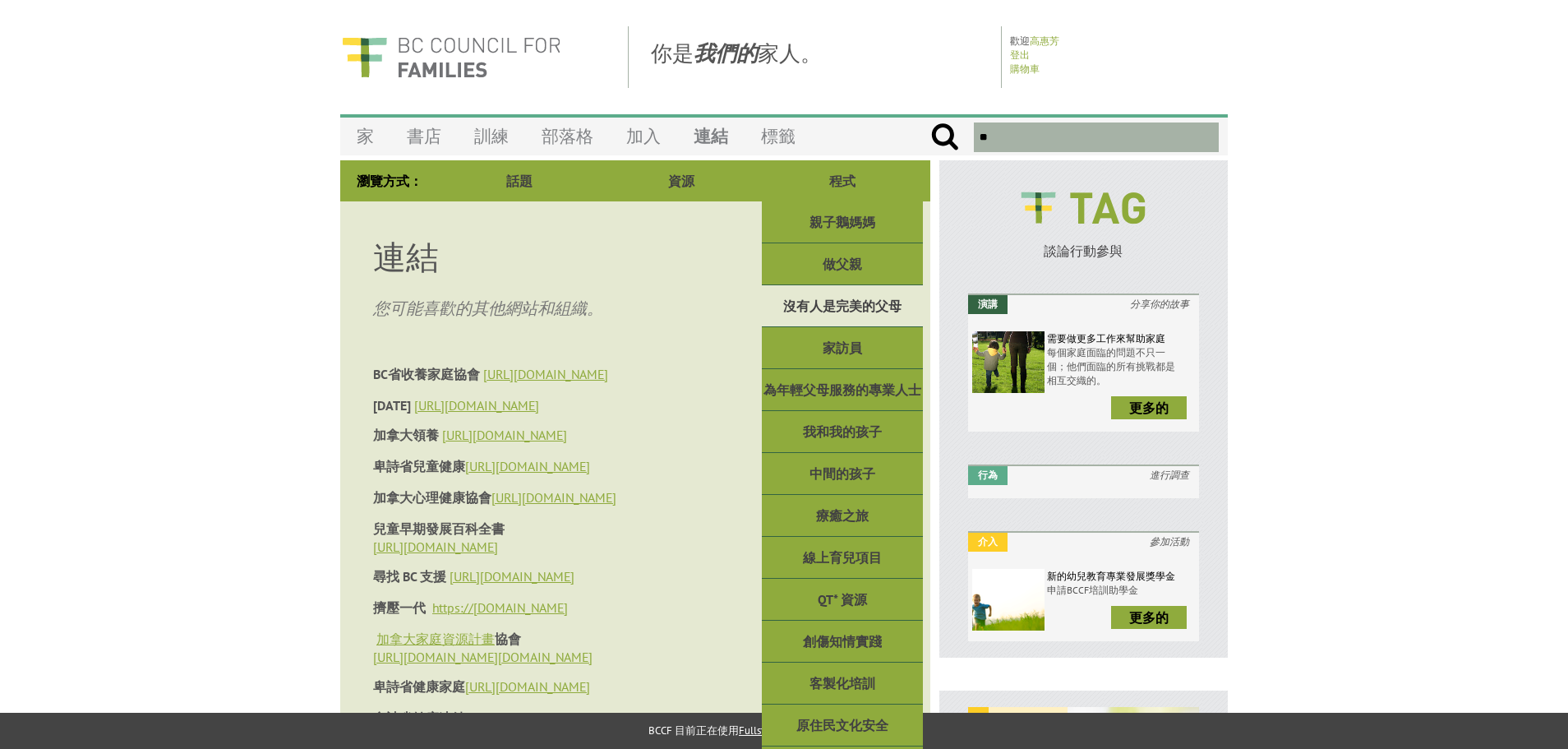
click at [844, 305] on font "沒有人是完美的父母" at bounding box center [842, 305] width 118 height 16
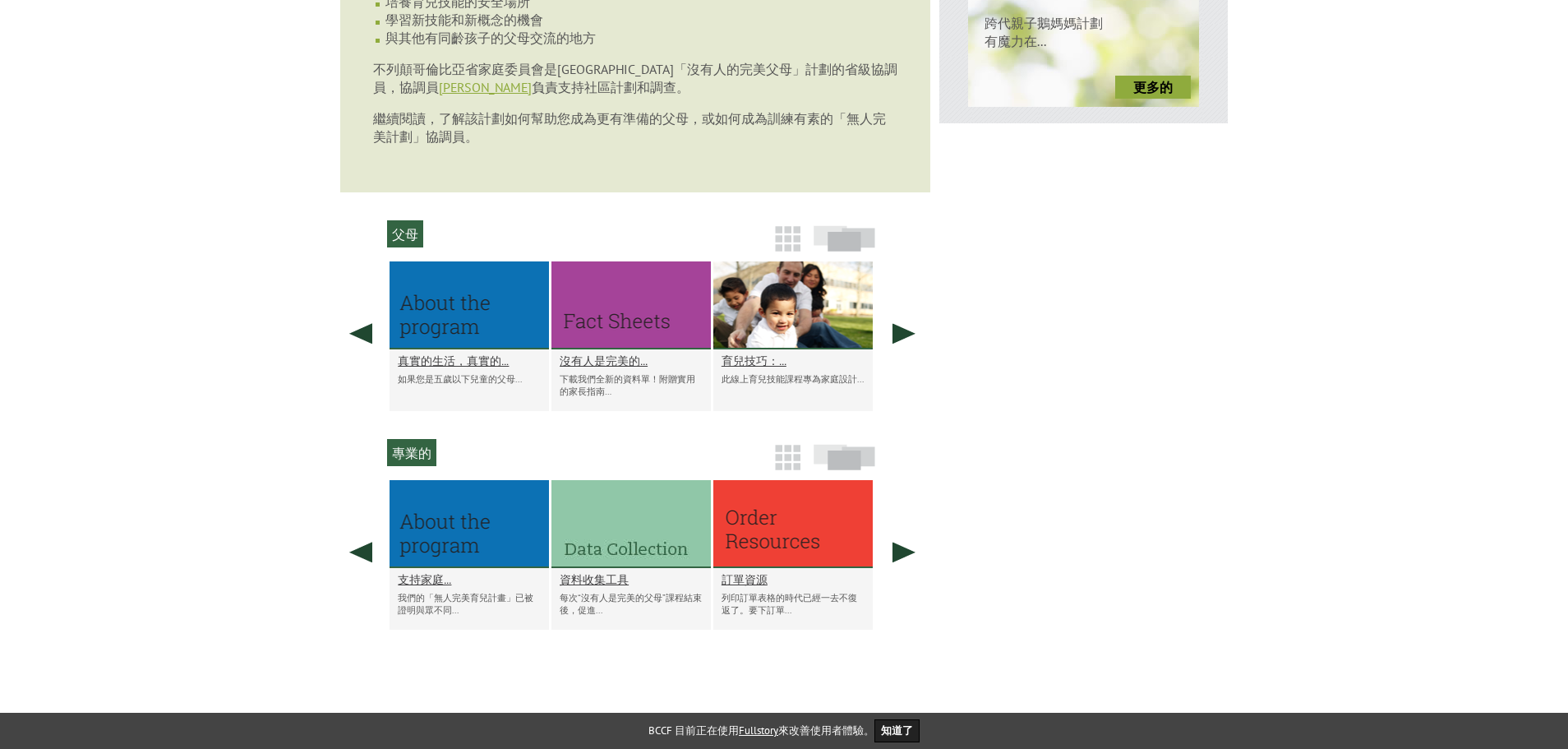
scroll to position [740, 0]
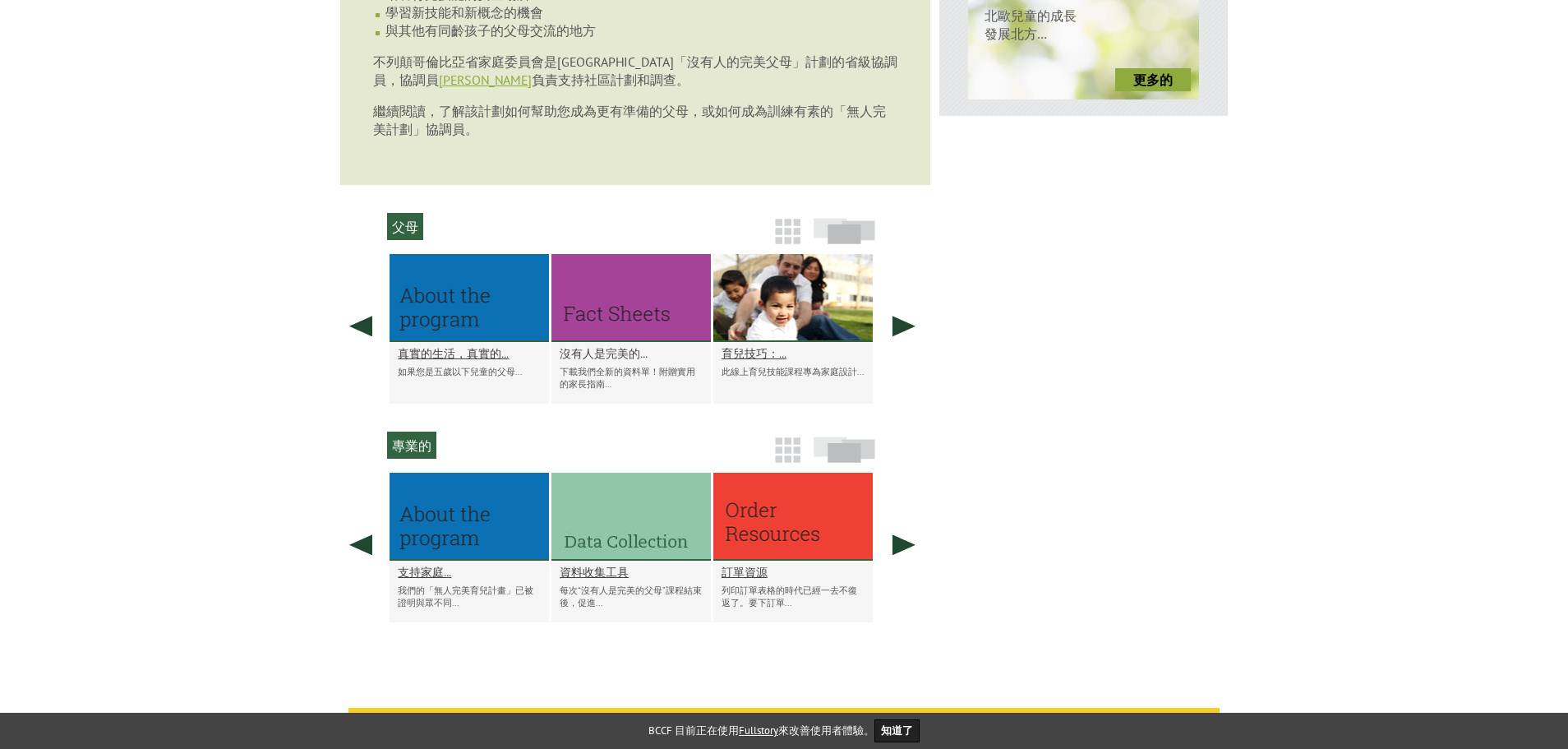
click at [617, 361] on font "沒有人是完美的..." at bounding box center [603, 352] width 88 height 16
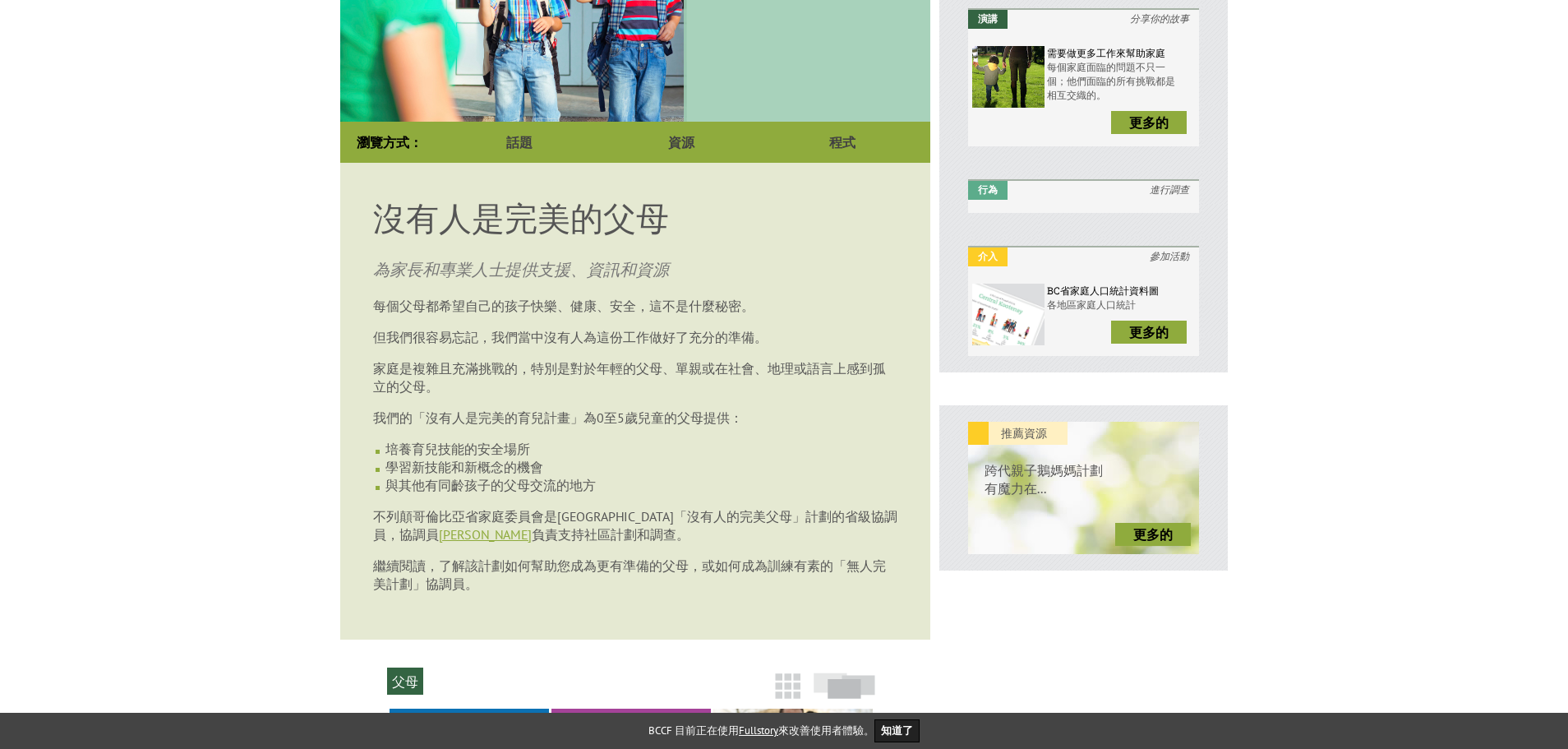
scroll to position [328, 0]
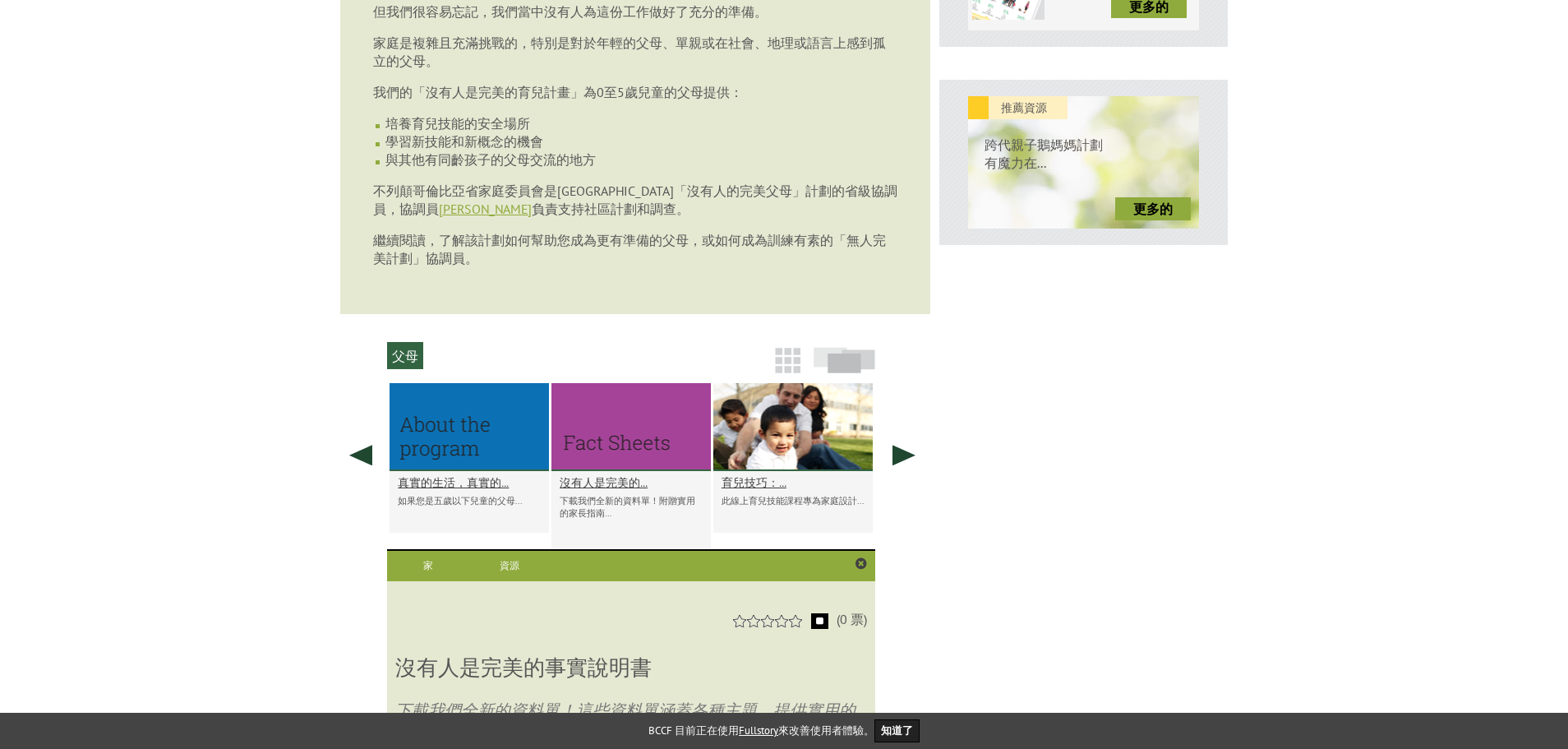
scroll to position [658, 0]
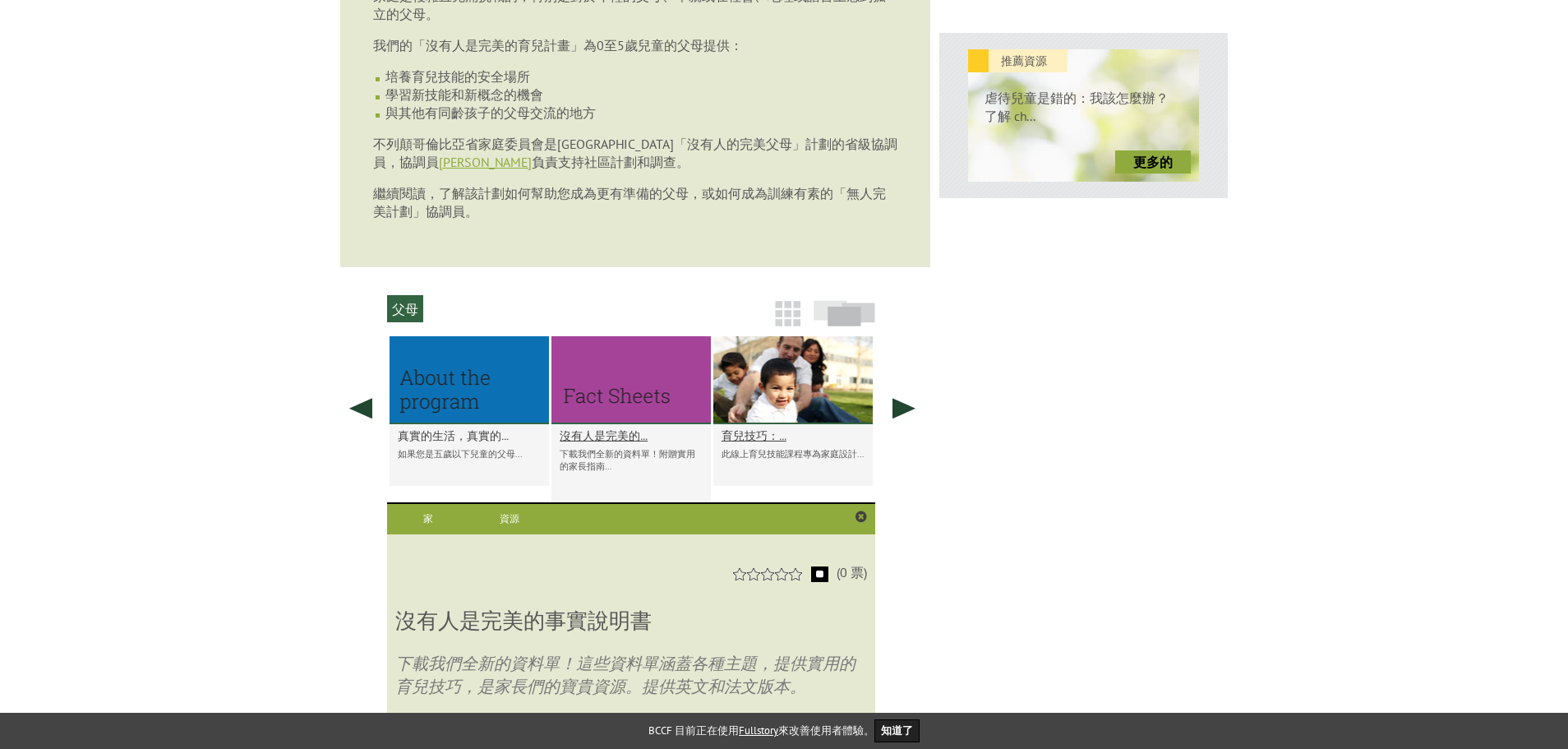
click at [440, 443] on font "真實的生活，真實的…" at bounding box center [453, 434] width 111 height 16
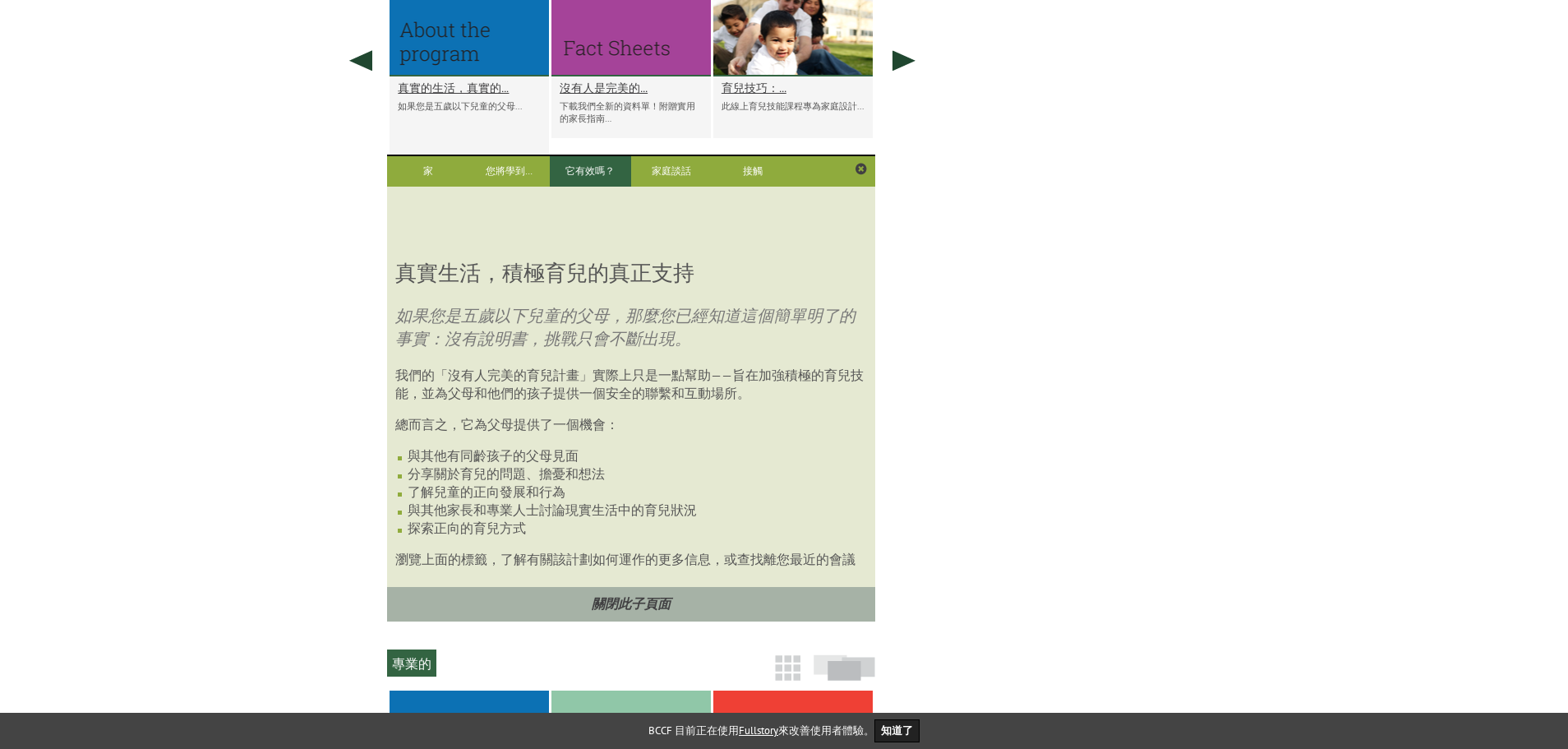
scroll to position [1050, 0]
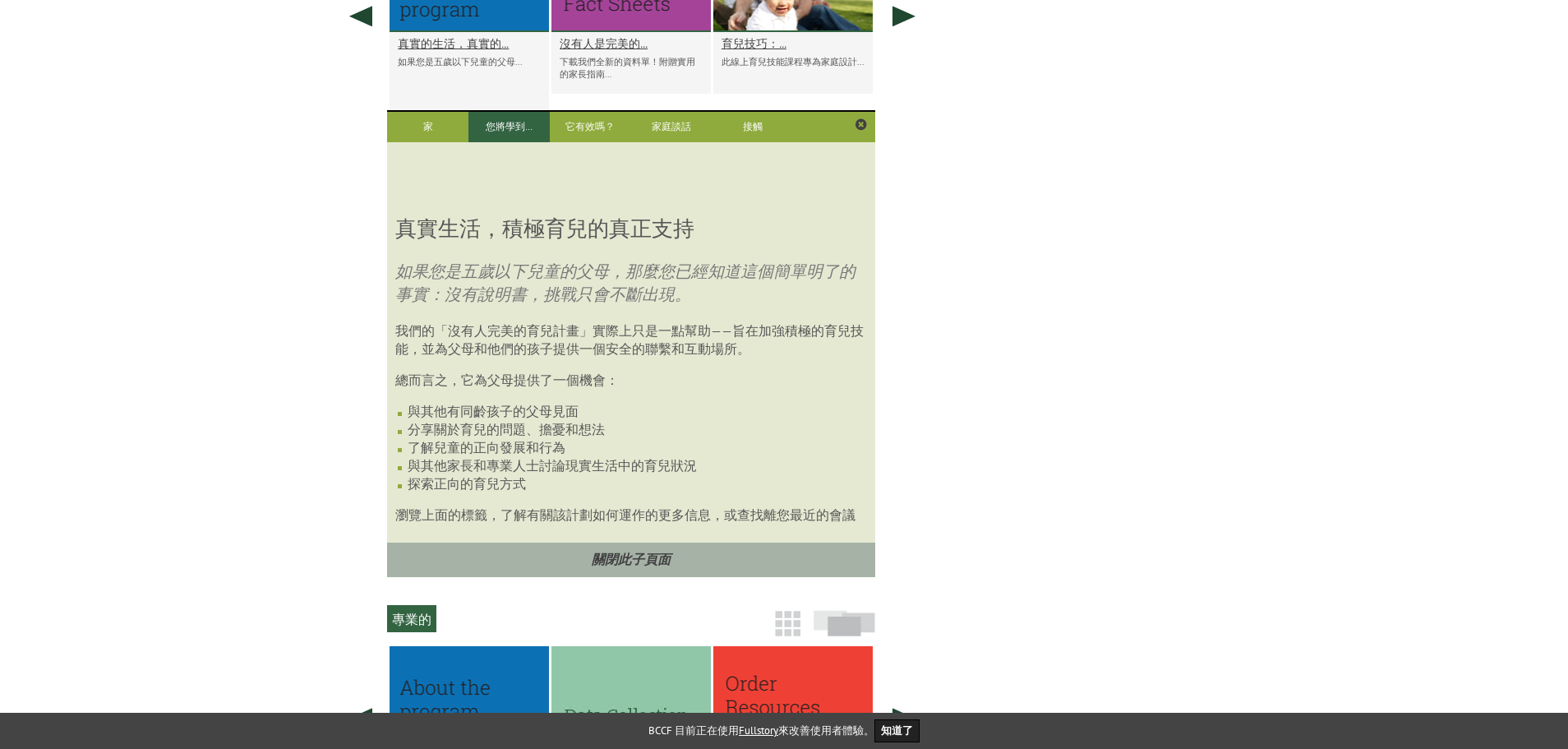
click at [507, 133] on font "您將學到…" at bounding box center [508, 125] width 47 height 12
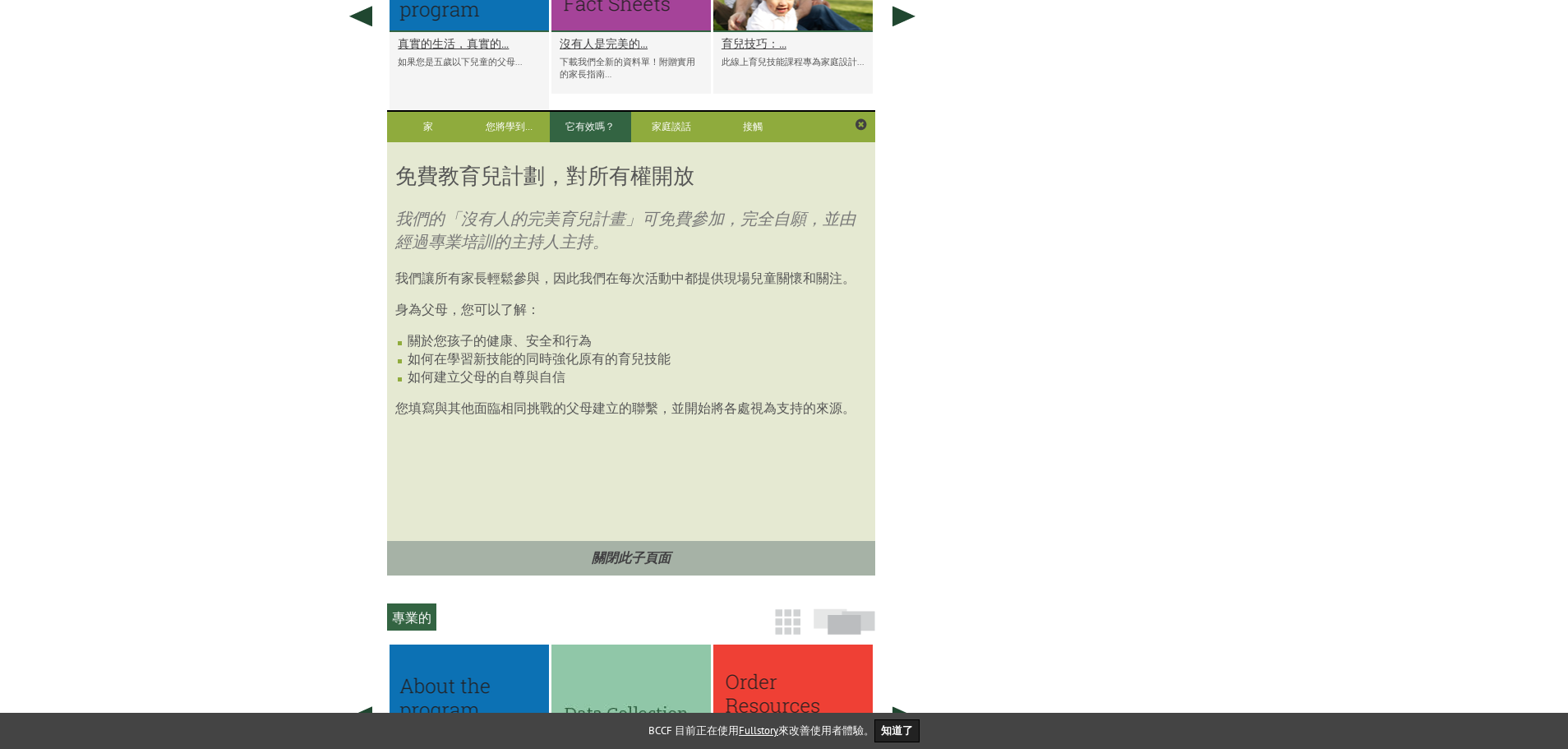
click at [592, 133] on font "它有效嗎？" at bounding box center [590, 125] width 49 height 12
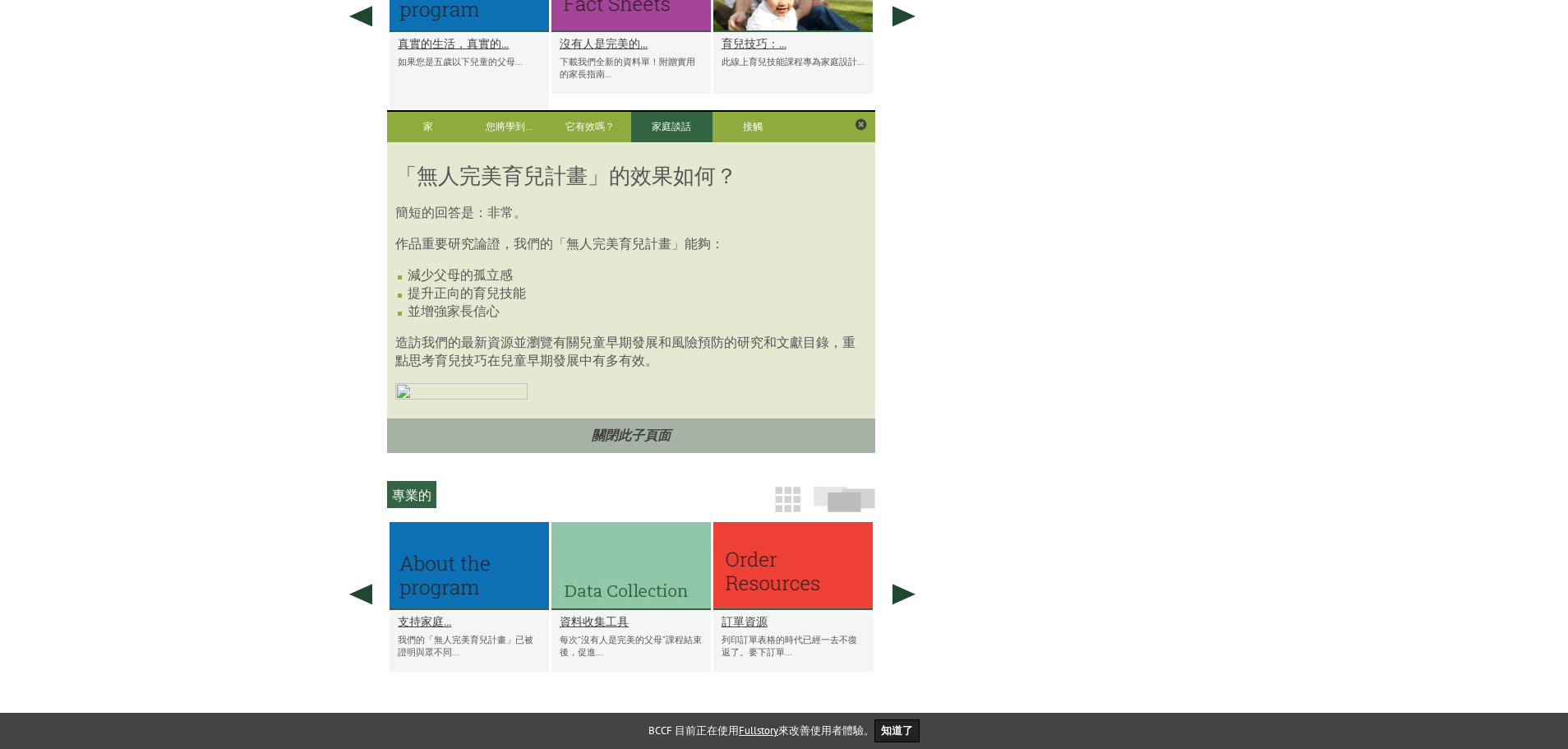
click at [642, 142] on link "家庭談話" at bounding box center [671, 126] width 81 height 30
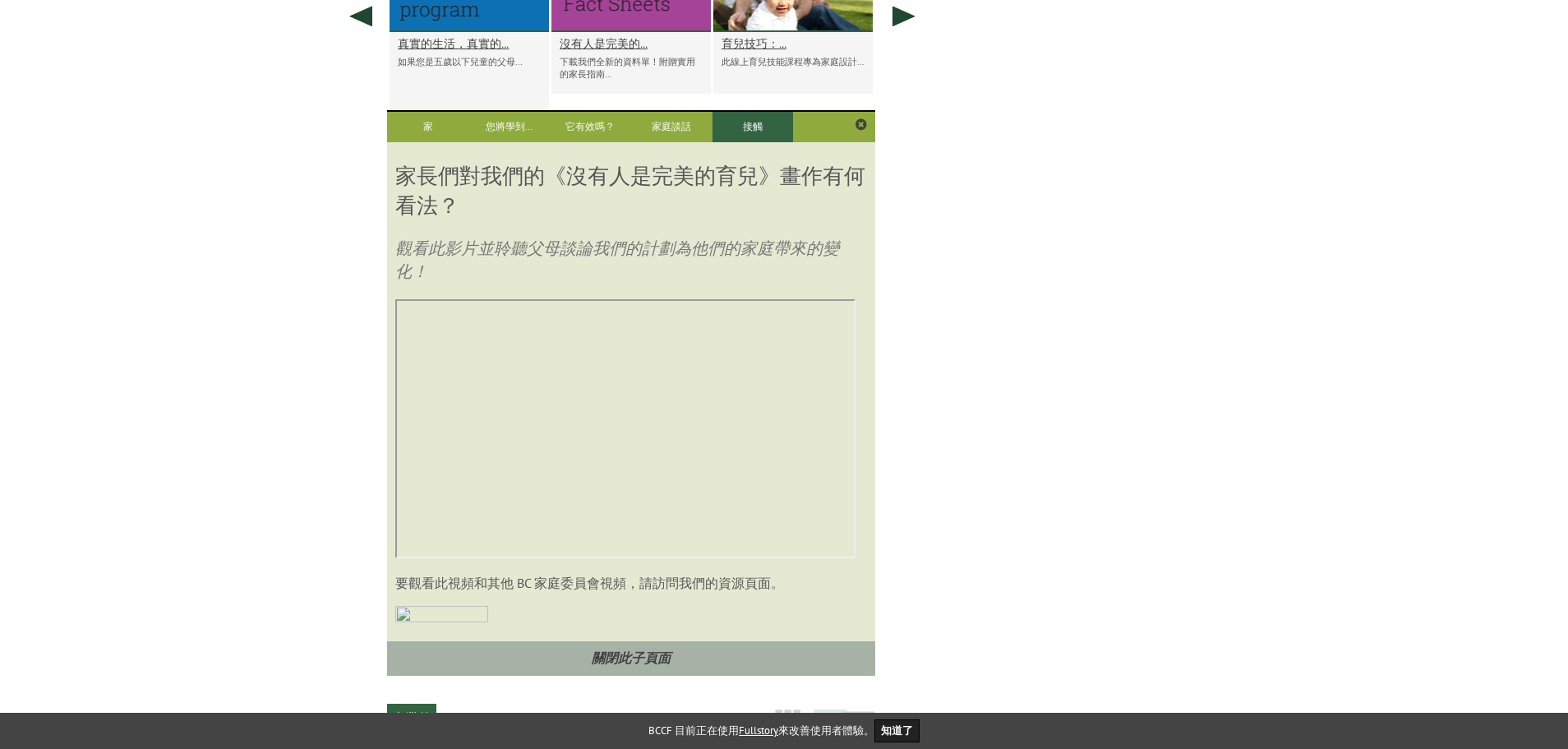
click at [735, 140] on link "接觸" at bounding box center [752, 126] width 81 height 30
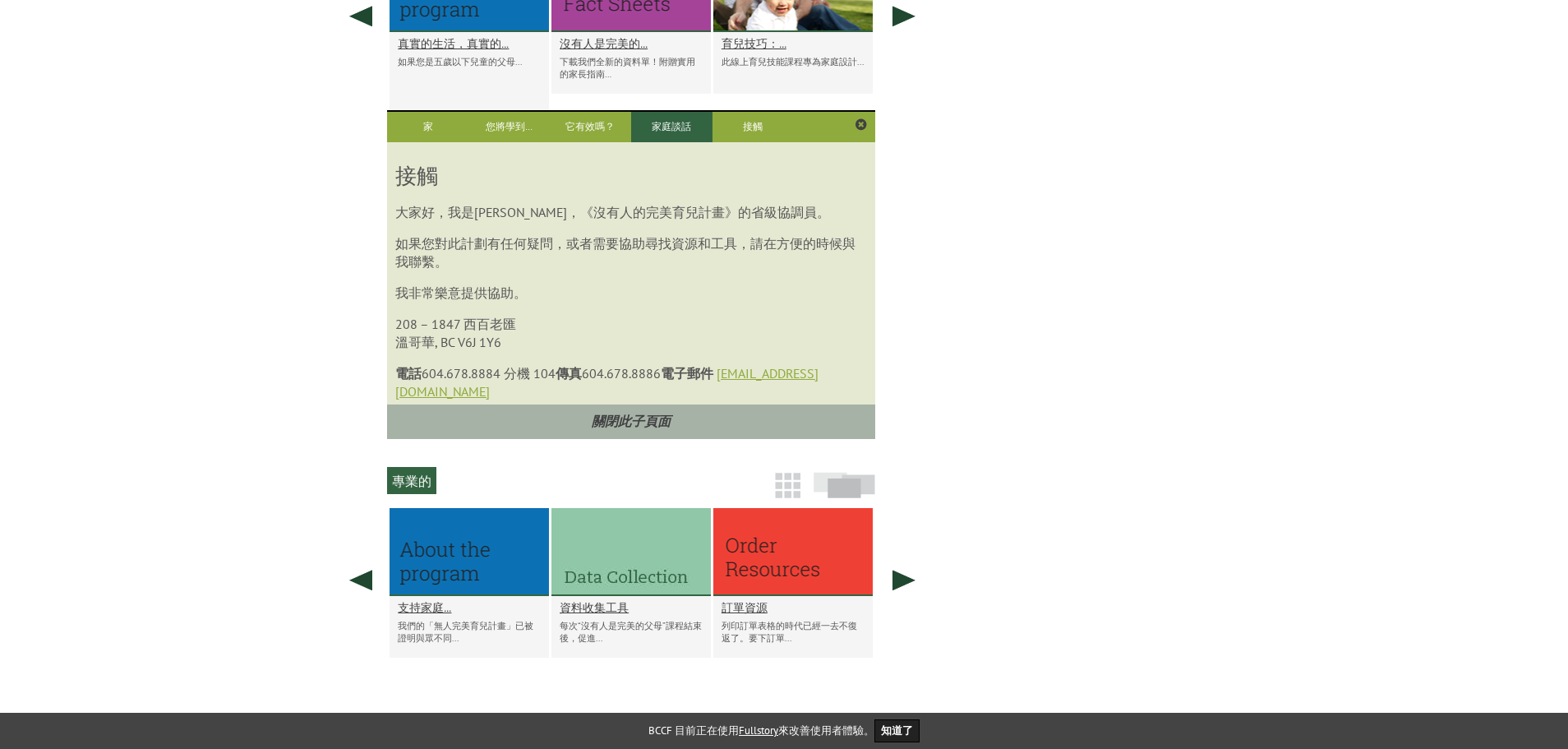
click at [688, 133] on font "家庭談話" at bounding box center [671, 125] width 39 height 12
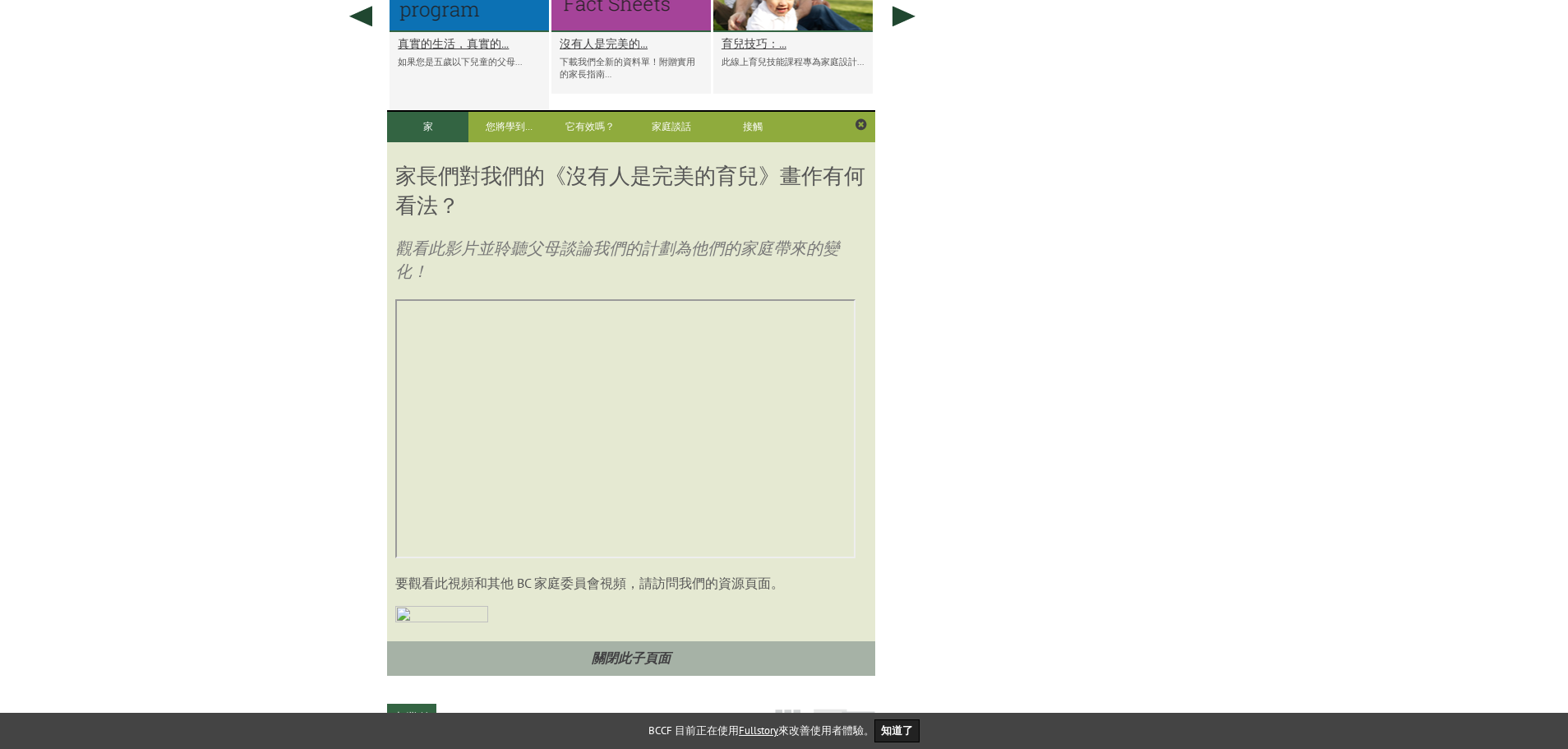
click at [434, 142] on link "家" at bounding box center [427, 126] width 81 height 30
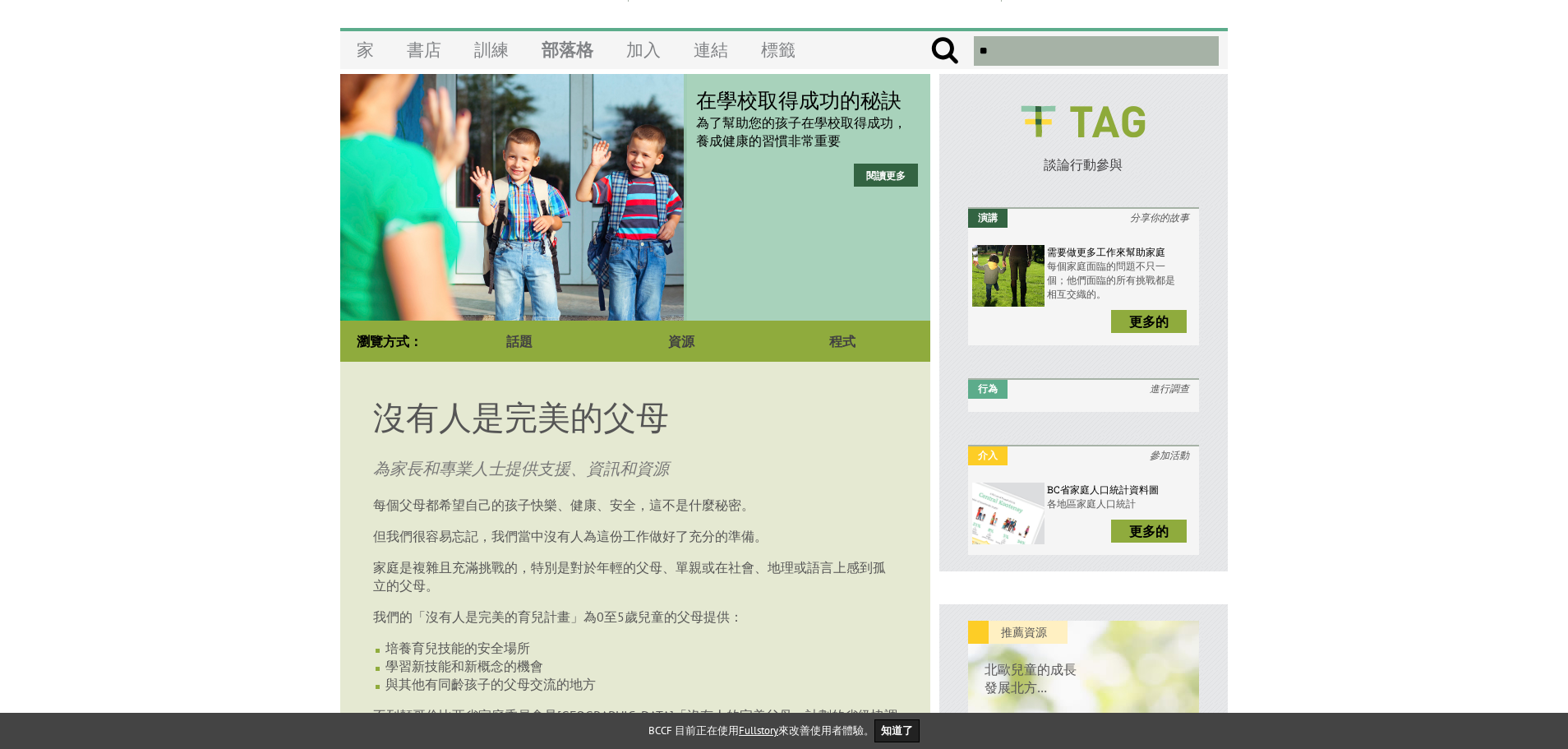
scroll to position [63, 0]
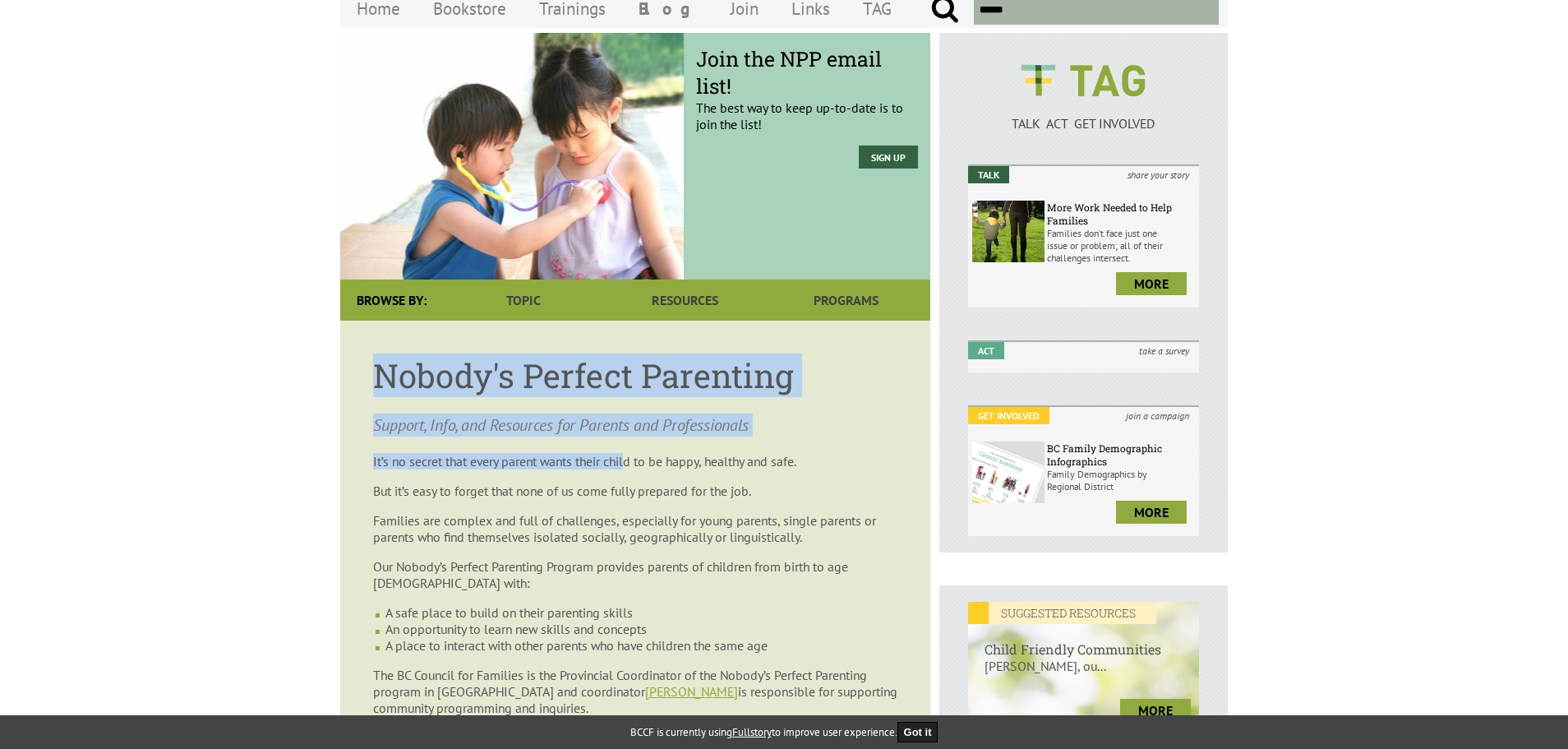
scroll to position [145, 0]
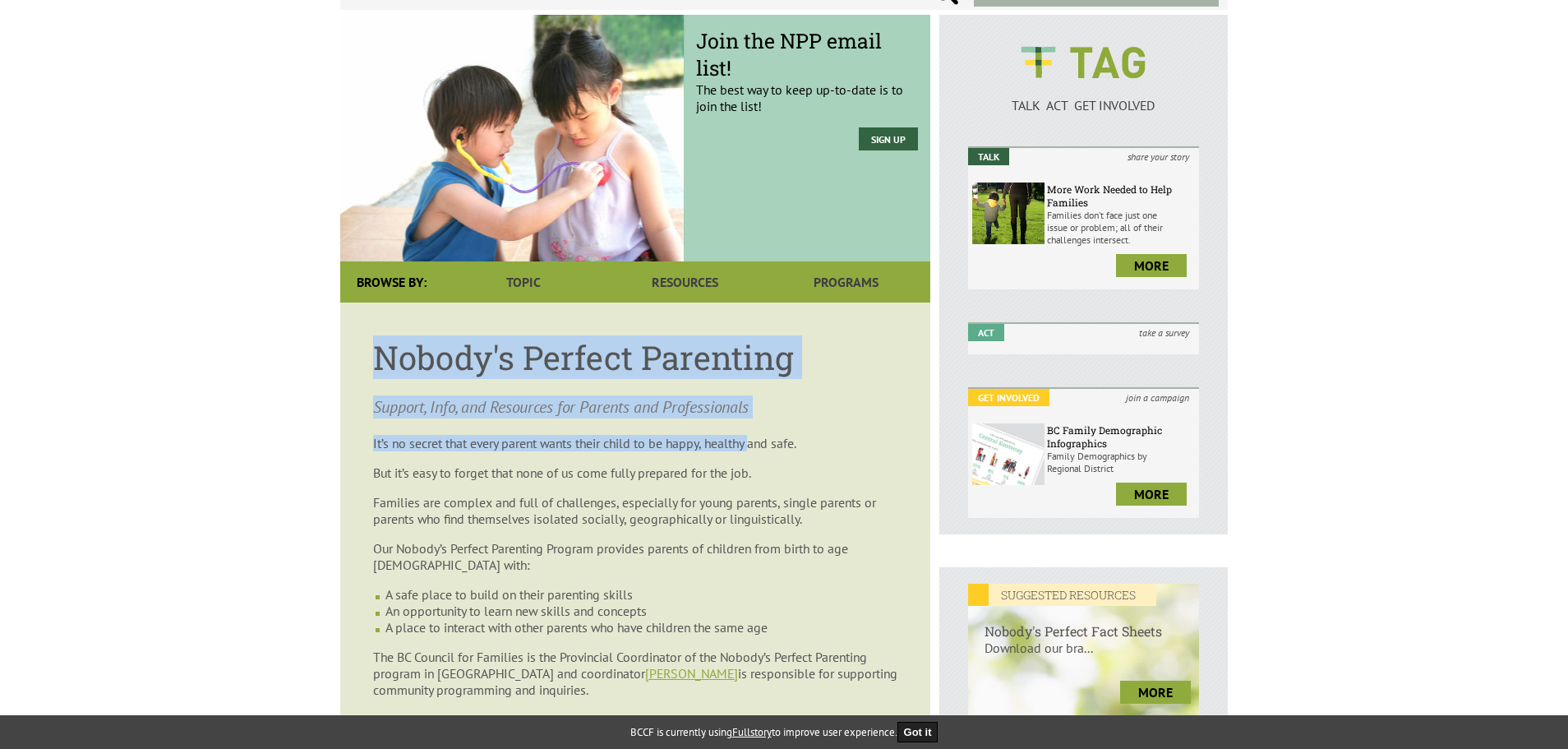
drag, startPoint x: 375, startPoint y: 446, endPoint x: 762, endPoint y: 431, distance: 387.3
click at [762, 431] on article "Nobody's Perfect Parenting Support, Info, and Resources for Parents and Profess…" at bounding box center [635, 546] width 590 height 487
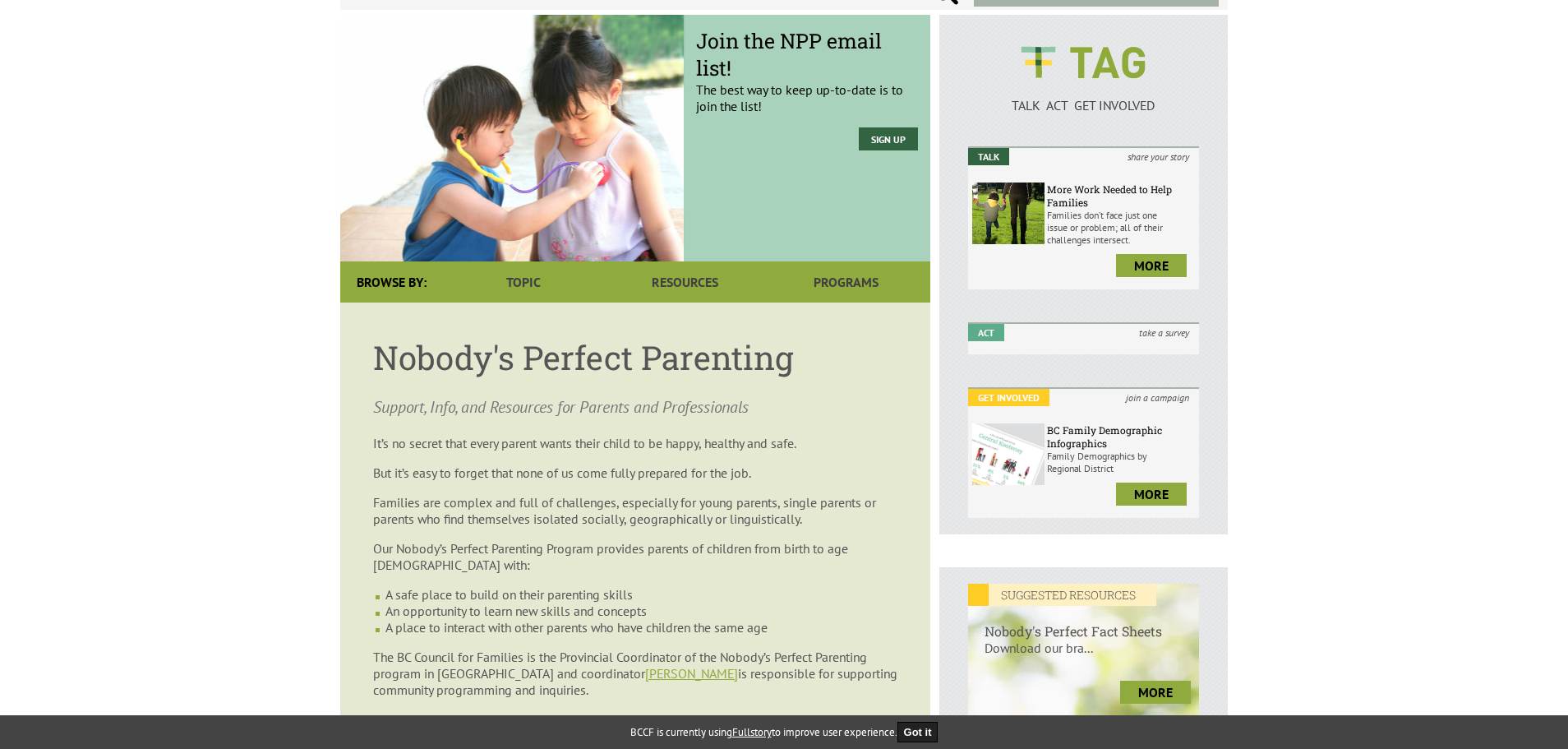
drag, startPoint x: 817, startPoint y: 418, endPoint x: 839, endPoint y: 394, distance: 32.6
click at [818, 418] on article "Nobody's Perfect Parenting Support, Info, and Resources for Parents and Profess…" at bounding box center [635, 546] width 590 height 487
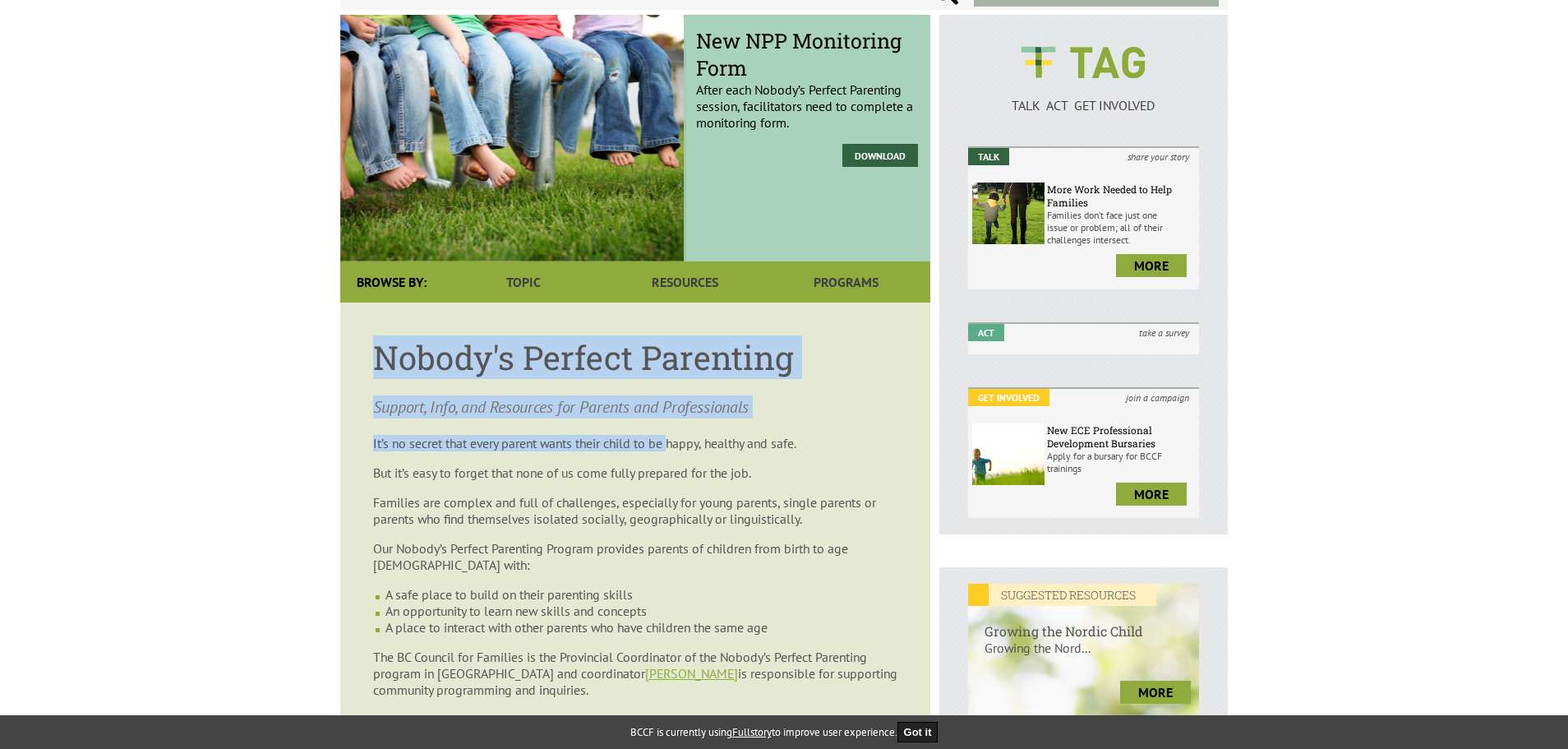
scroll to position [310, 0]
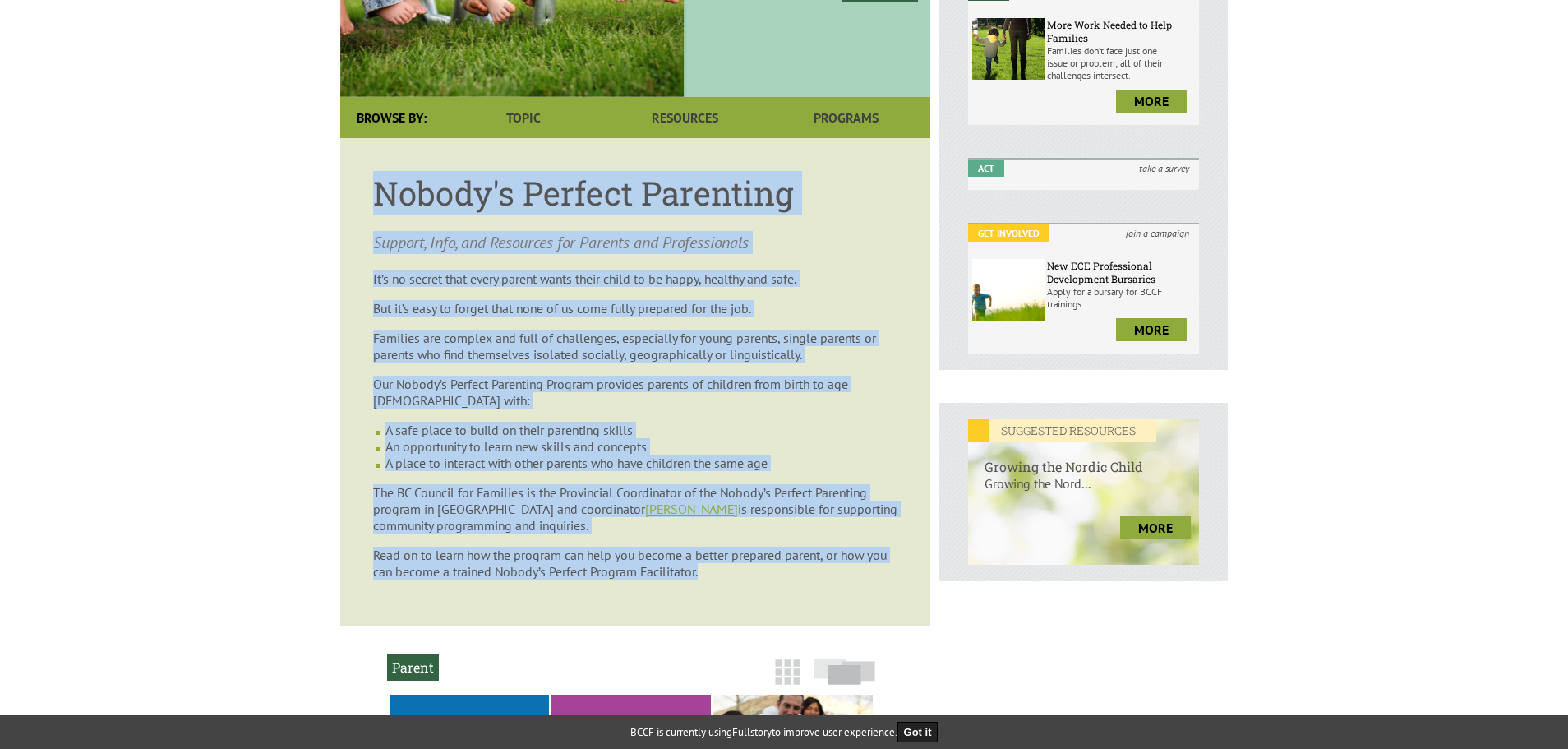
drag, startPoint x: 378, startPoint y: 354, endPoint x: 744, endPoint y: 569, distance: 424.5
click at [744, 569] on article "Nobody's Perfect Parenting Support, Info, and Resources for Parents and Profess…" at bounding box center [635, 381] width 590 height 487
copy article "Nobody's Perfect Parenting Support, Info, and Resources for Parents and Profess…"
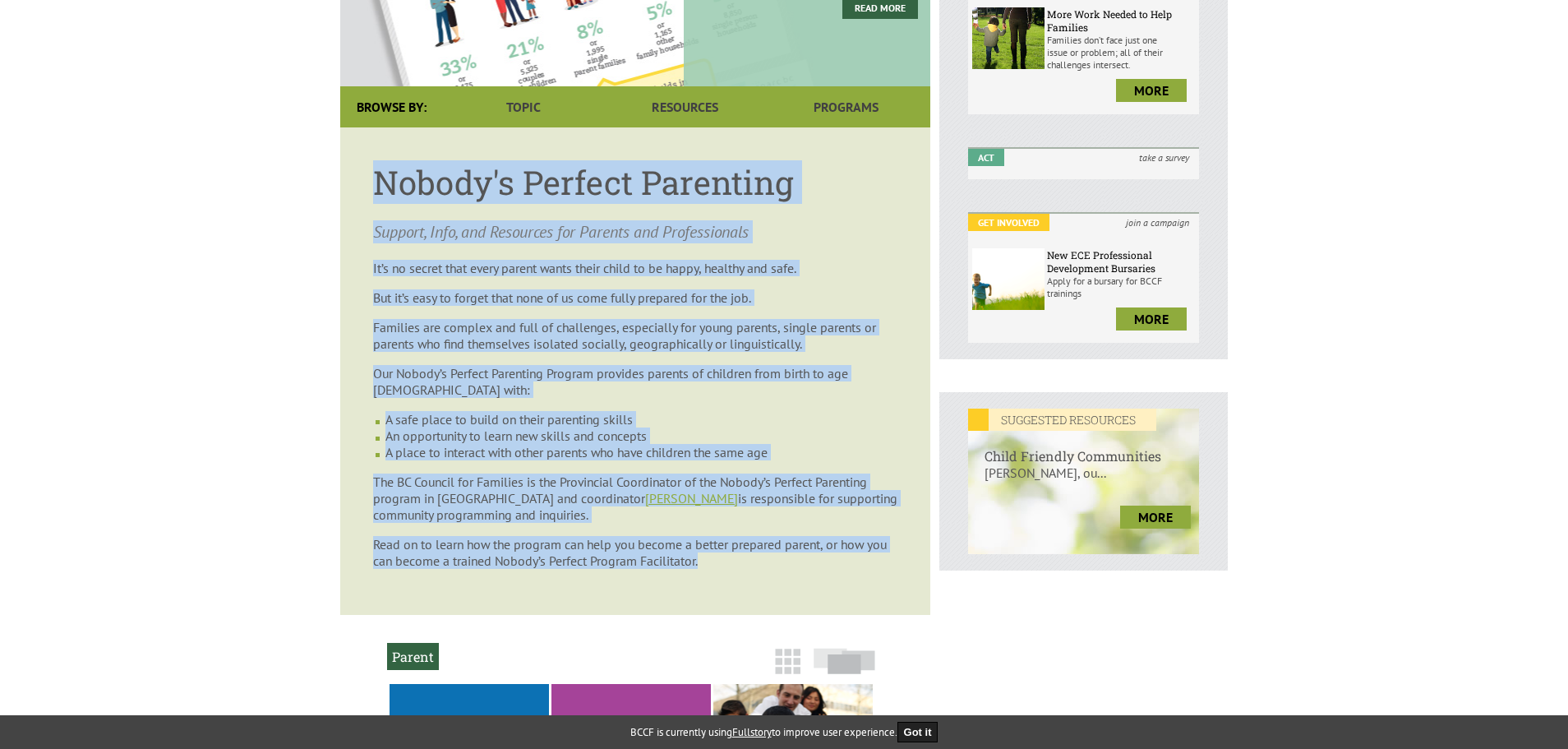
scroll to position [228, 0]
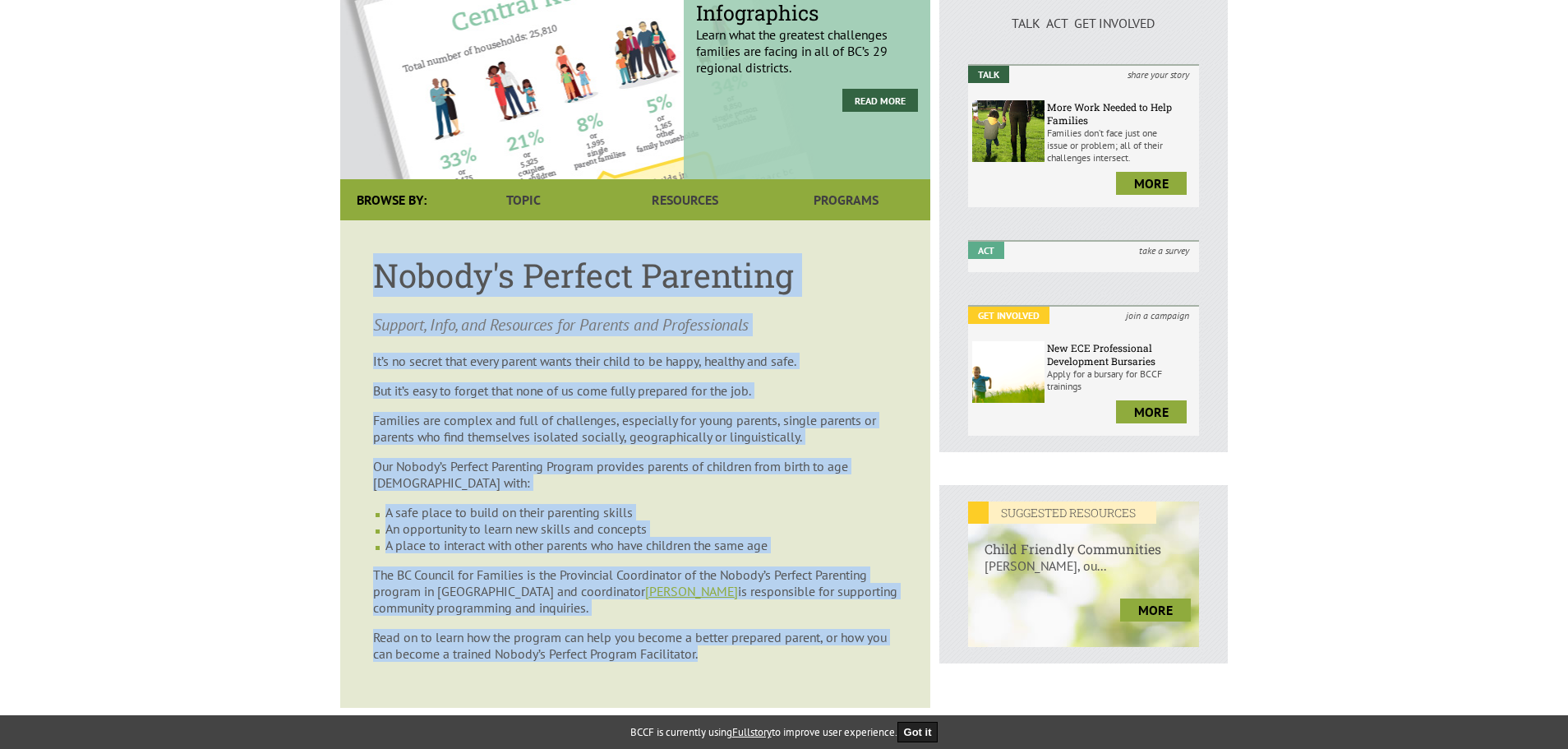
click at [564, 224] on article "Nobody's Perfect Parenting Support, Info, and Resources for Parents and Profess…" at bounding box center [635, 464] width 590 height 487
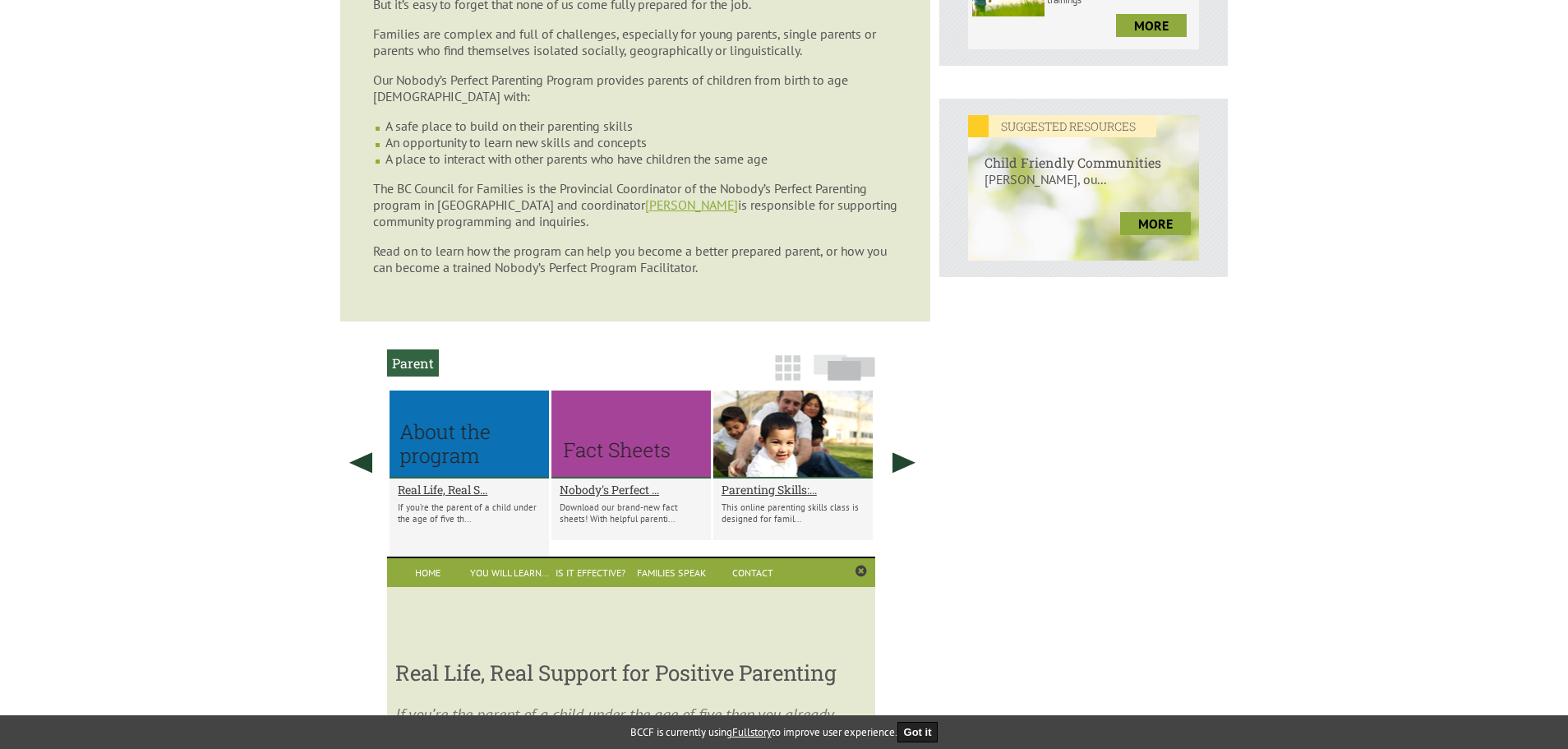
scroll to position [638, 0]
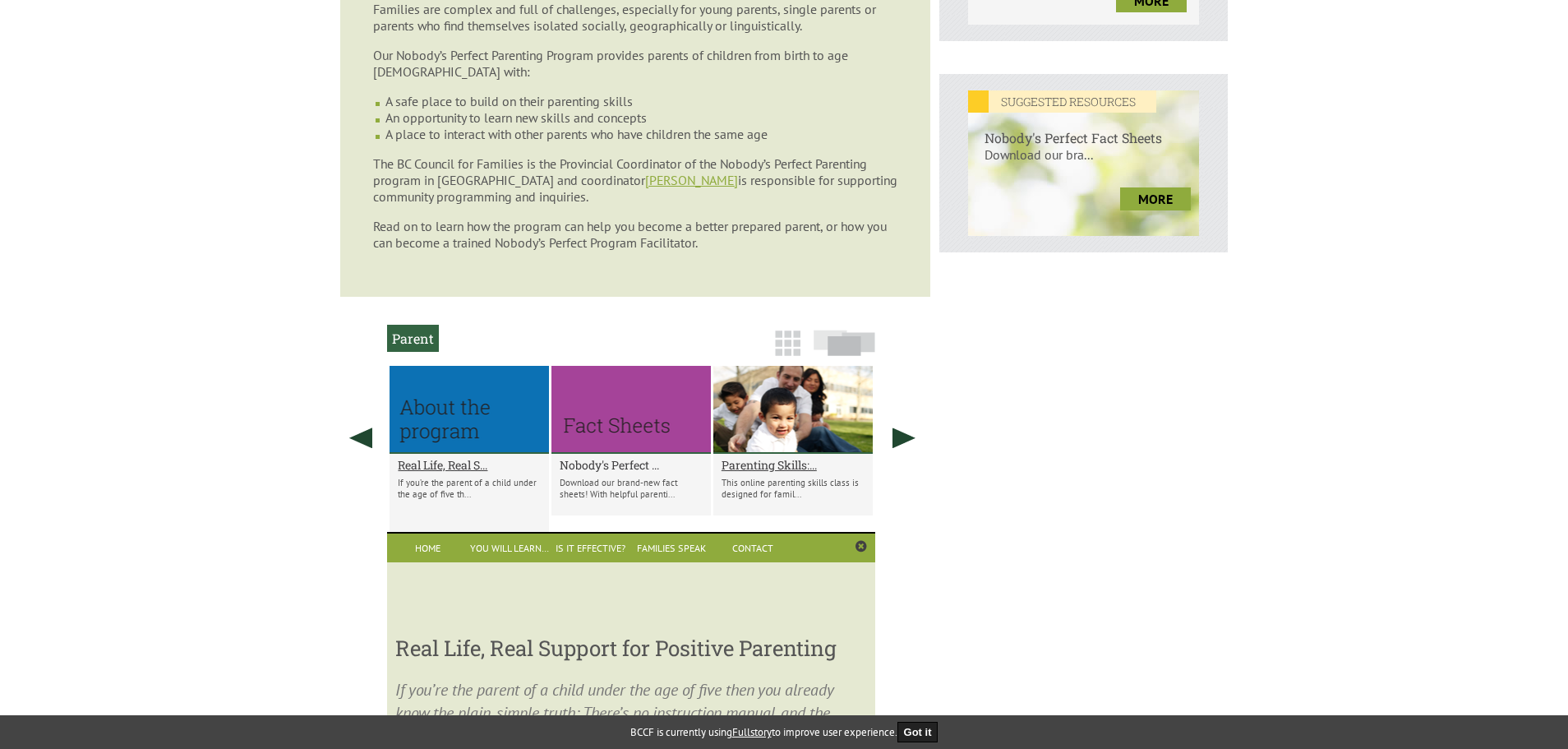
click at [620, 462] on h2 "Nobody's Perfect ..." at bounding box center [631, 465] width 143 height 16
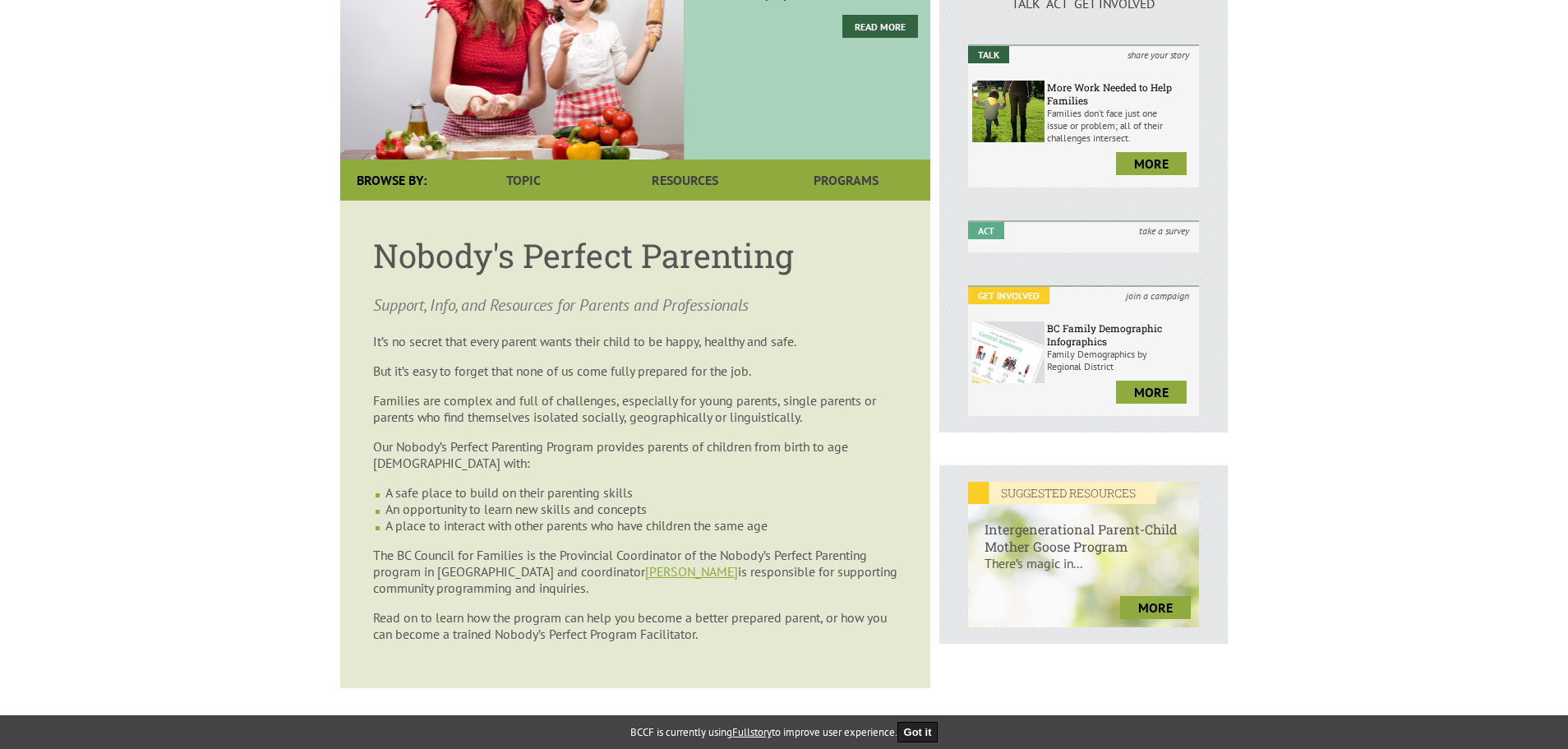
scroll to position [217, 0]
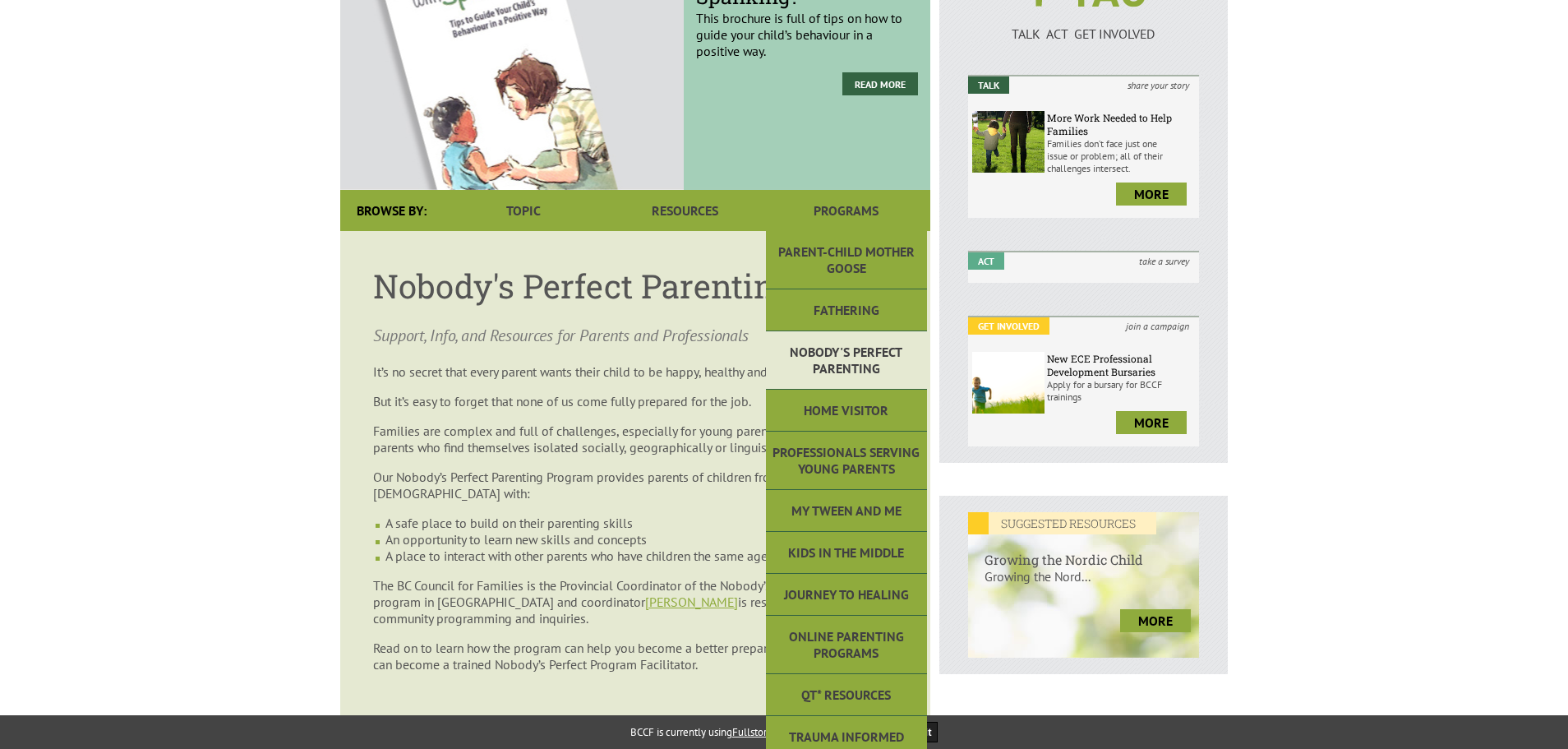
click at [844, 338] on link "Nobody's Perfect Parenting" at bounding box center [847, 360] width 161 height 59
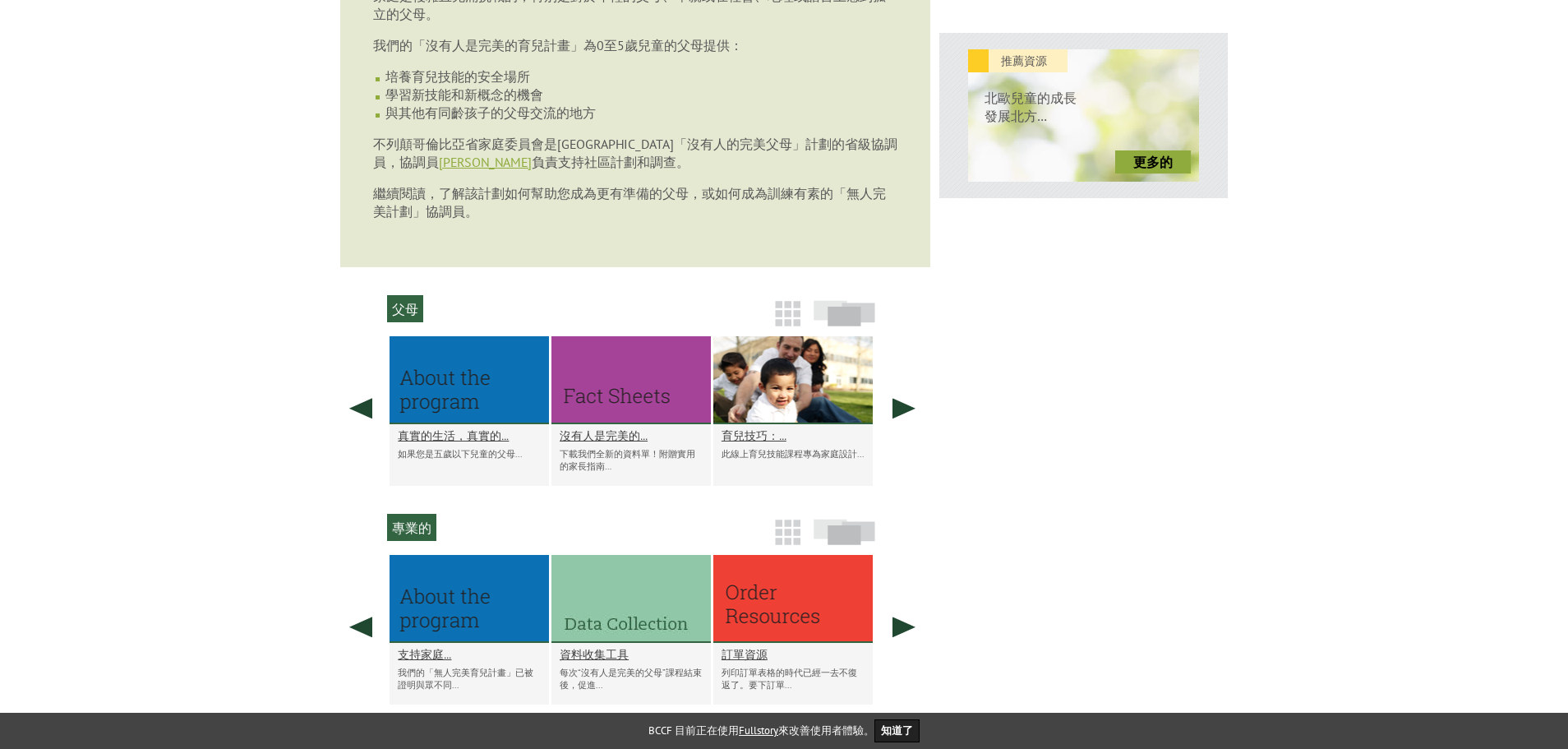
scroll to position [669, 0]
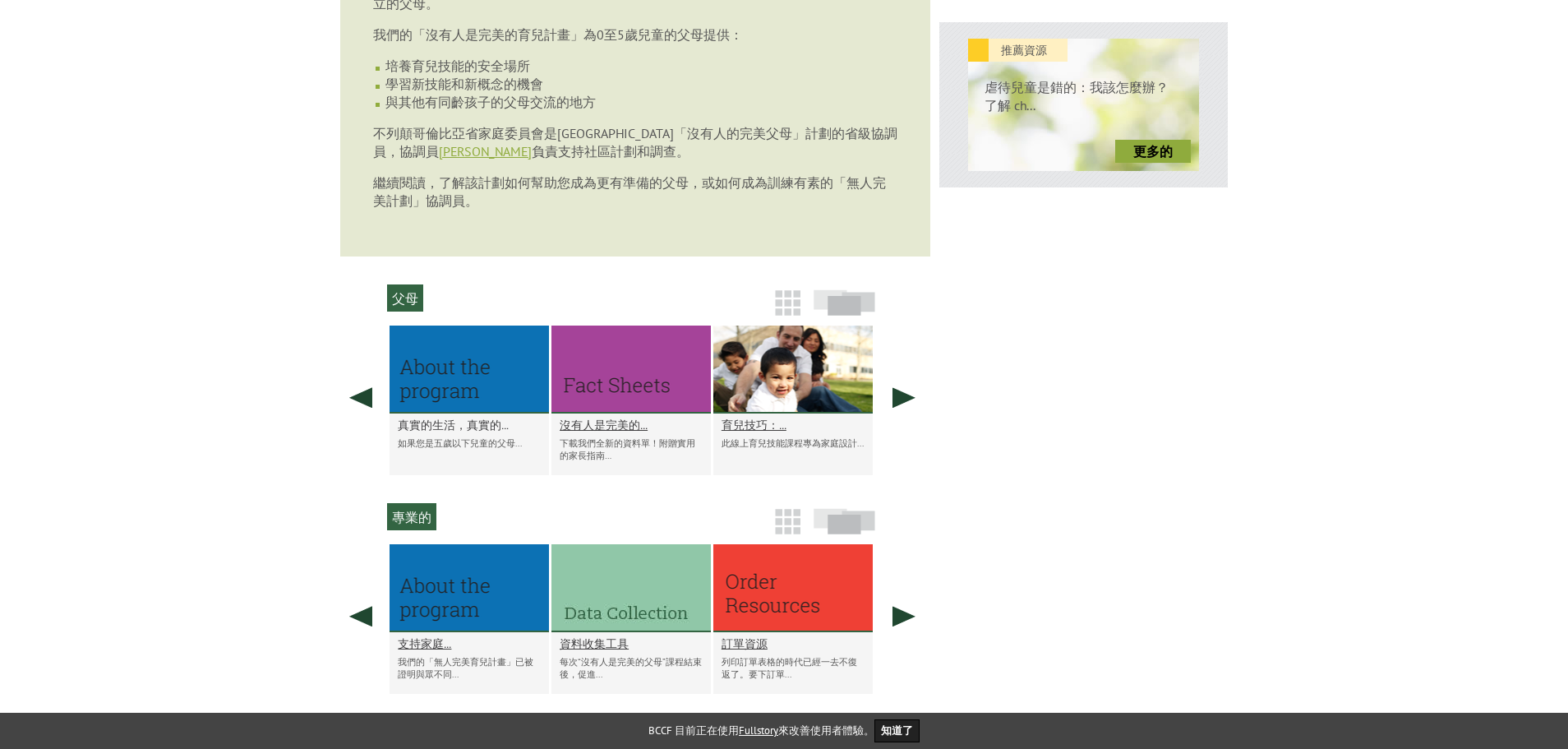
click at [475, 433] on font "真實的生活，真實的…" at bounding box center [453, 424] width 111 height 16
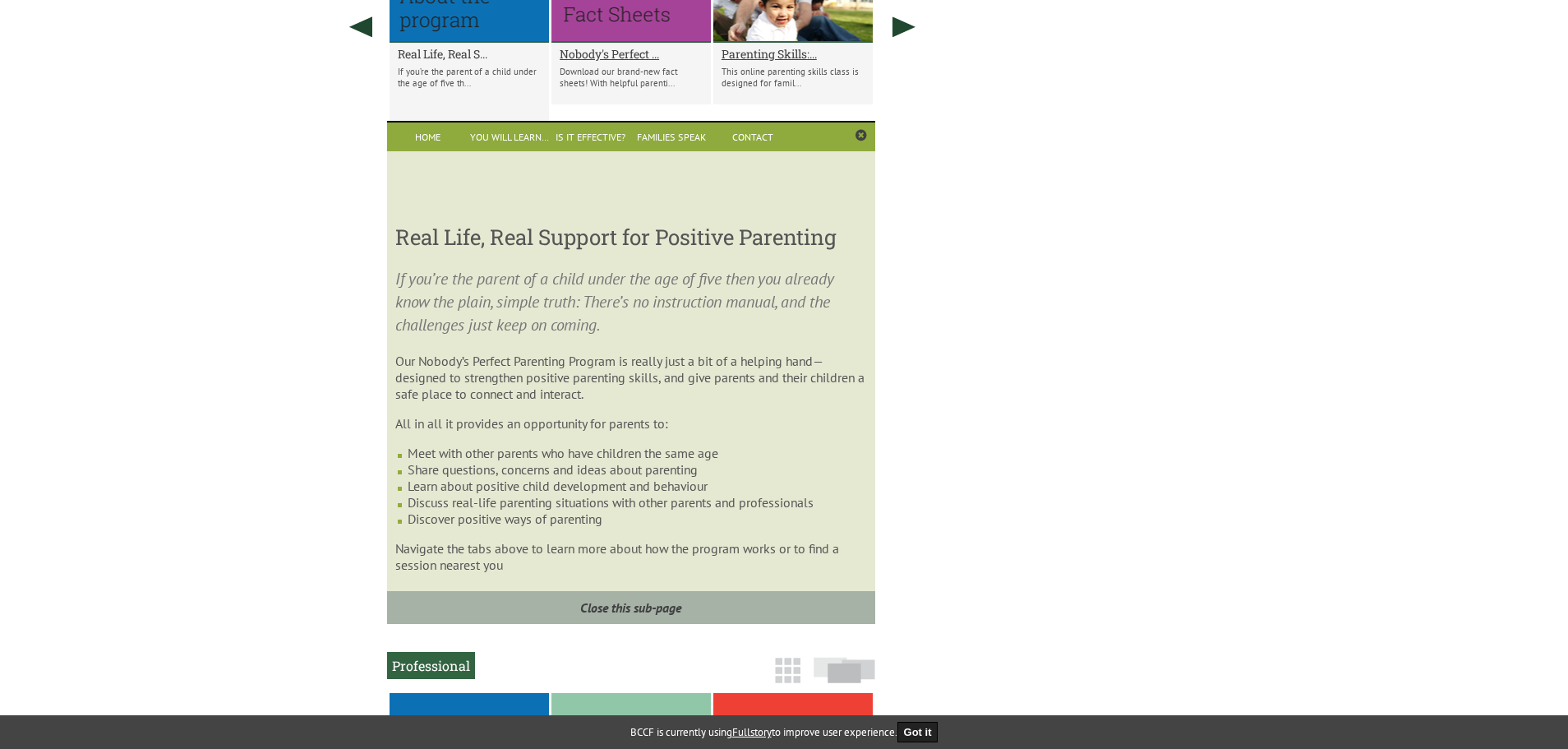
scroll to position [1039, 0]
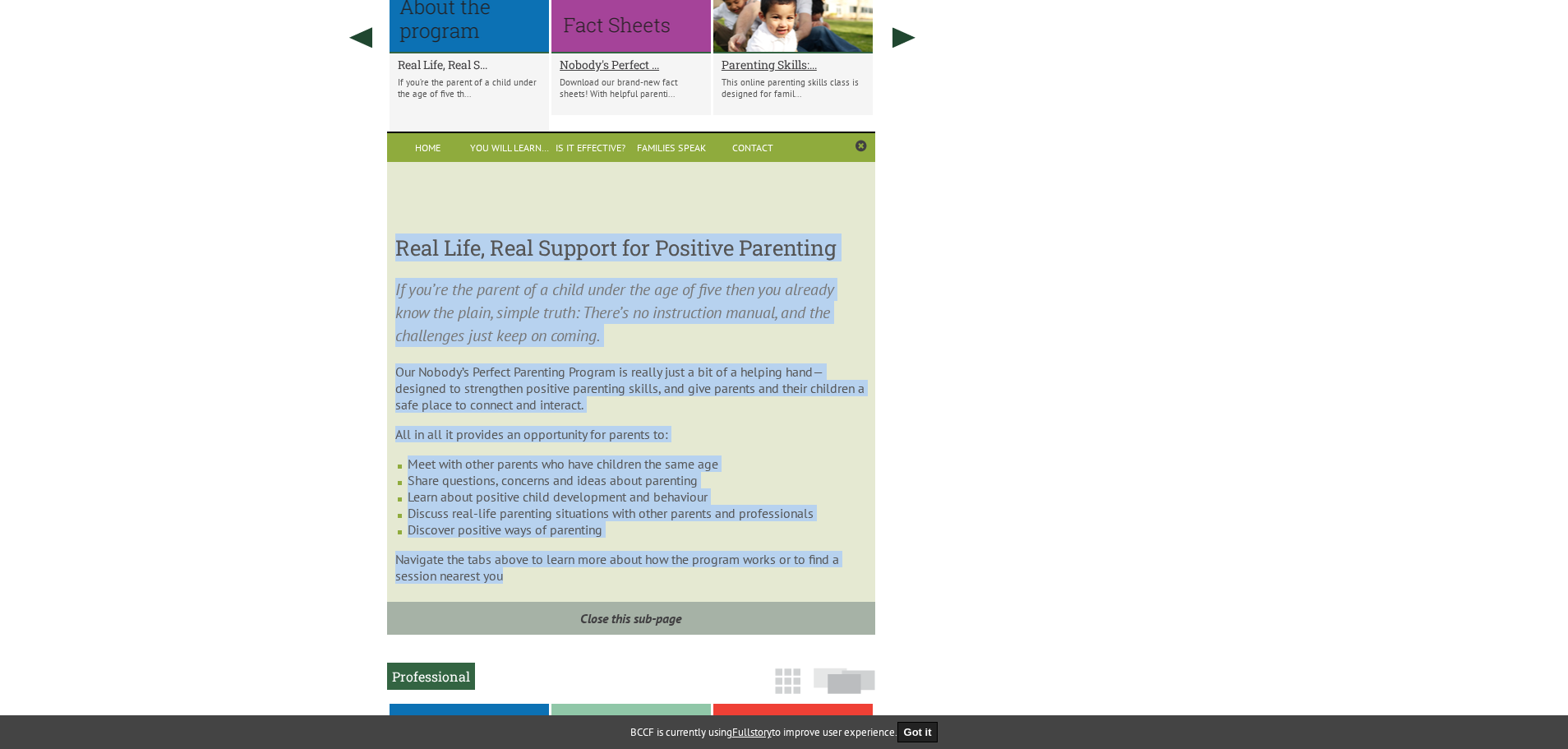
drag, startPoint x: 397, startPoint y: 245, endPoint x: 758, endPoint y: 573, distance: 487.8
click at [758, 573] on div "Real Life, Real Support for Positive Parenting If you’re the parent of a child …" at bounding box center [630, 410] width 471 height 374
copy div "Real Life, Real Support for Positive Parenting If you’re the parent of a child …"
click at [507, 155] on link "You Will Learn…" at bounding box center [508, 147] width 81 height 28
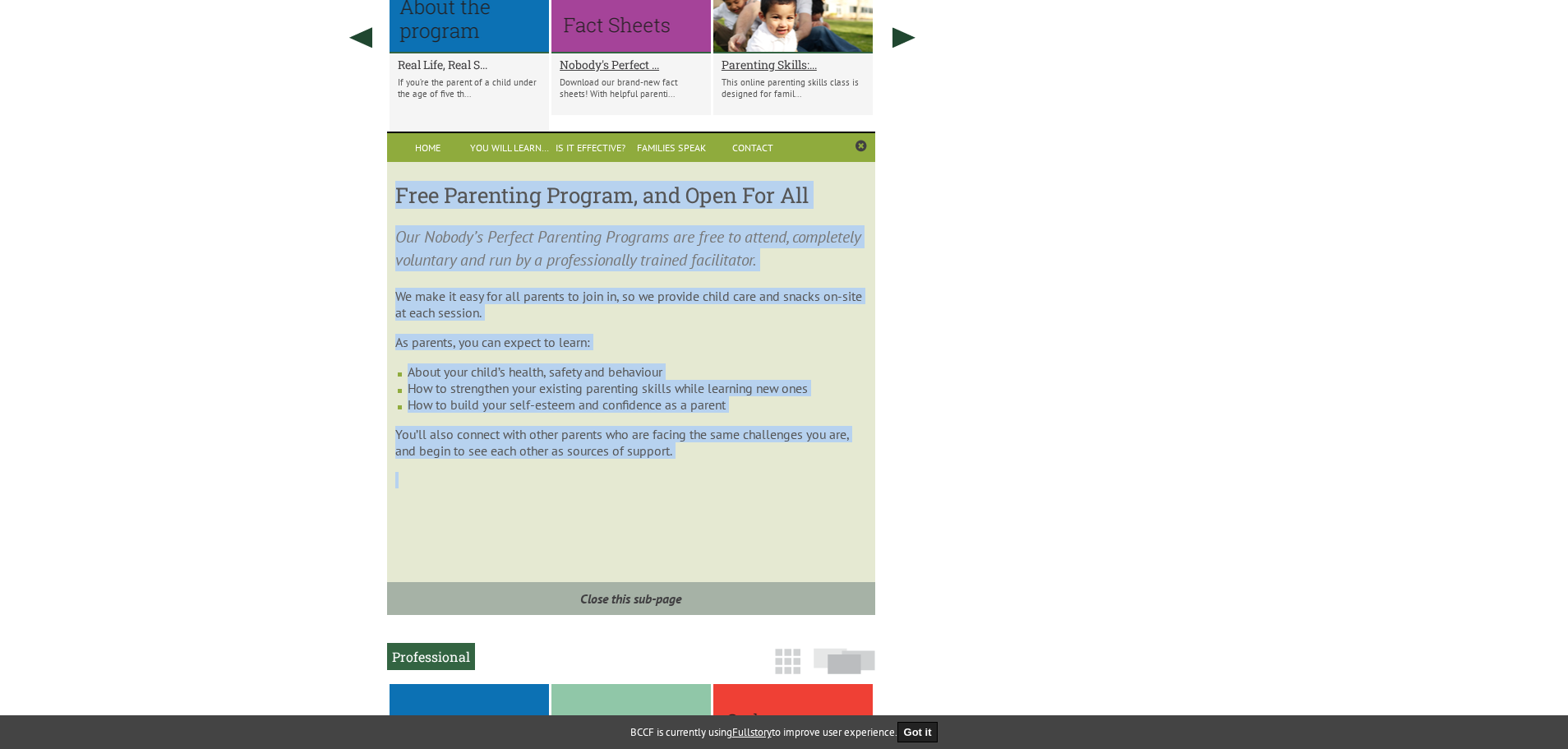
drag, startPoint x: 400, startPoint y: 196, endPoint x: 788, endPoint y: 480, distance: 480.8
click at [788, 480] on div "Free Parenting Program, and Open For All Our Nobody’s Perfect Parenting Program…" at bounding box center [630, 380] width 487 height 436
copy div "Free Parenting Program, and Open For All Our Nobody’s Perfect Parenting Program…"
click at [598, 154] on link "Is it Effective?" at bounding box center [590, 147] width 81 height 28
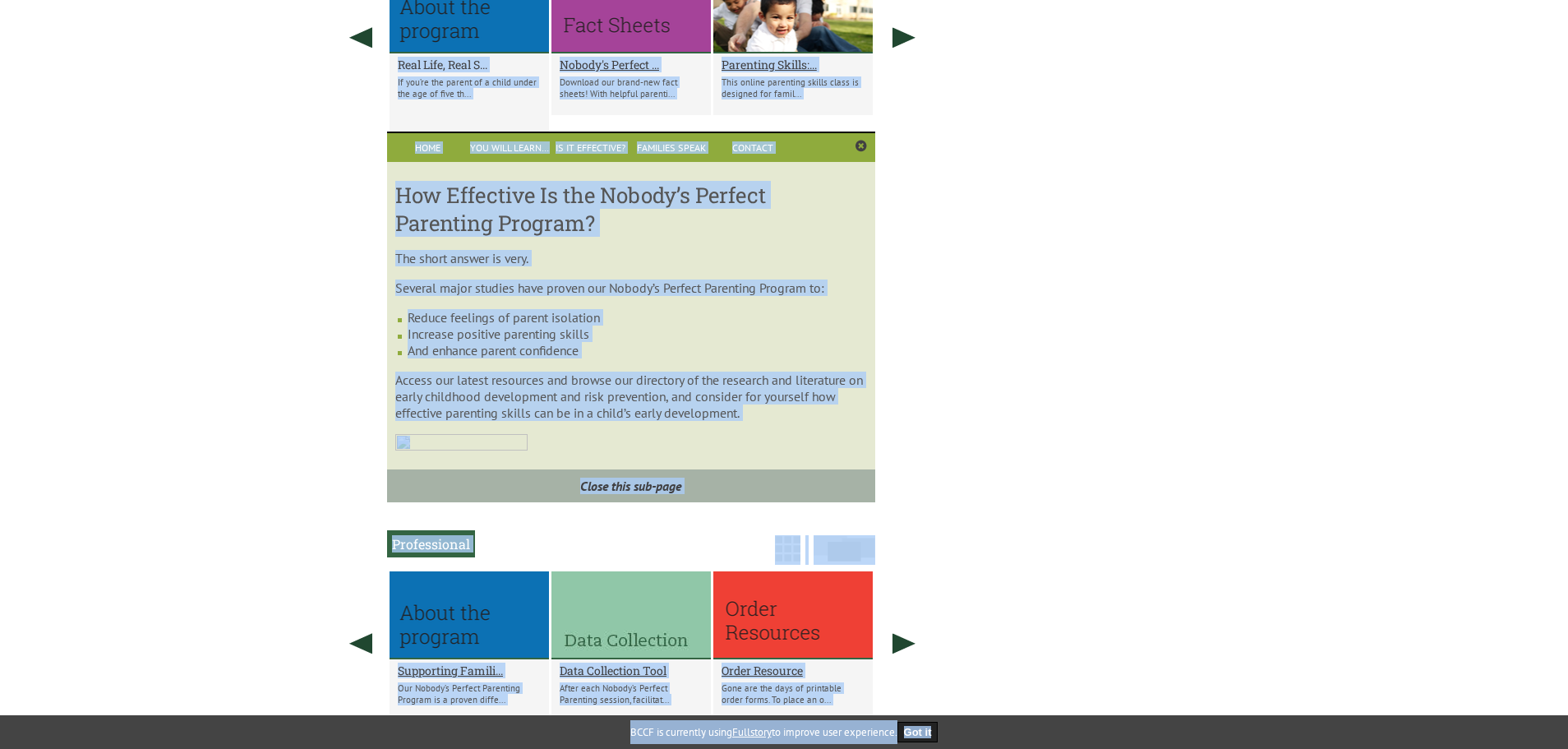
click at [667, 272] on div "How Effective Is the Nobody’s Perfect Parenting Program? The short answer is ve…" at bounding box center [630, 324] width 487 height 324
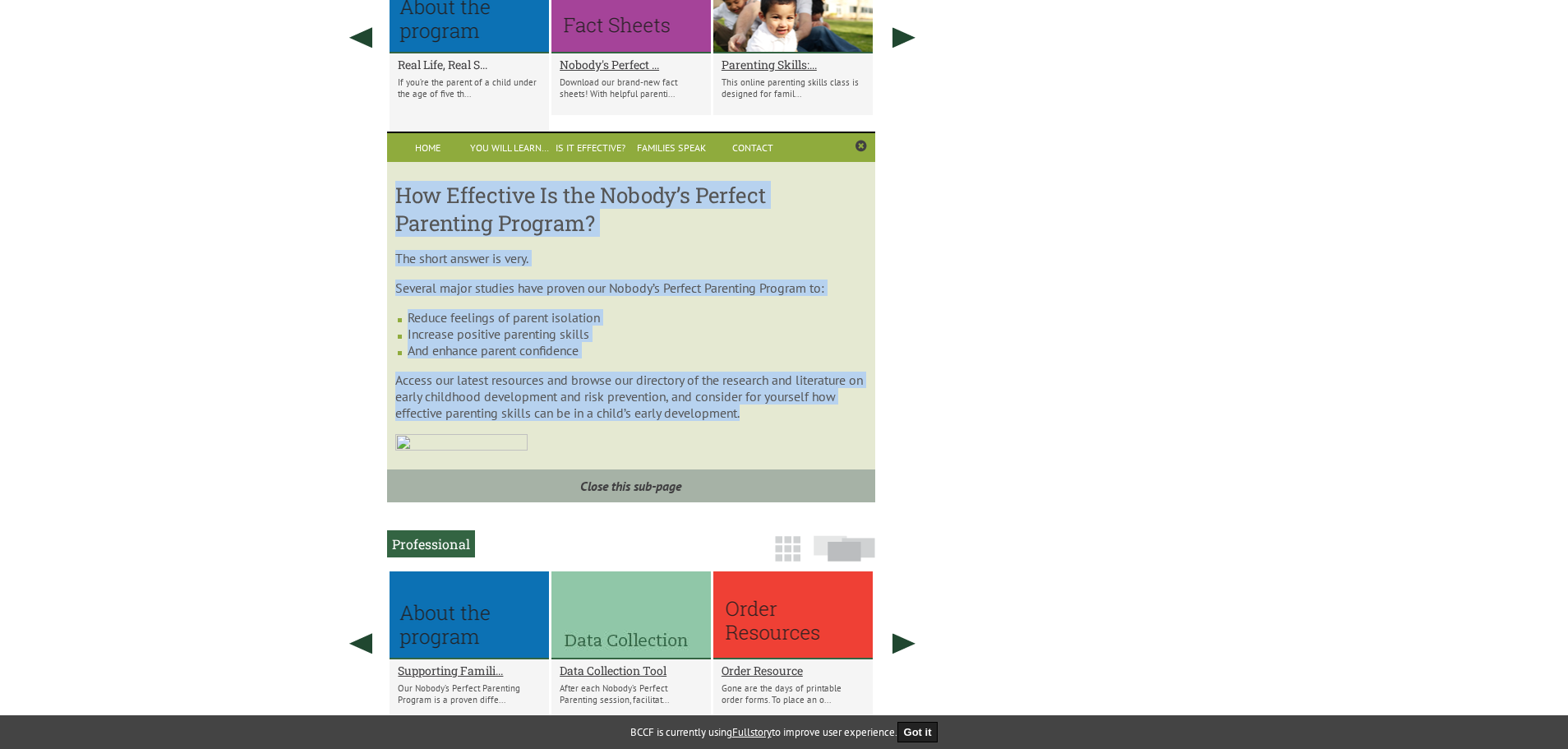
drag, startPoint x: 400, startPoint y: 194, endPoint x: 777, endPoint y: 422, distance: 440.6
click at [777, 422] on div "How Effective Is the Nobody’s Perfect Parenting Program? The short answer is ve…" at bounding box center [630, 324] width 487 height 324
copy div "How Effective Is the Nobody’s Perfect Parenting Program? The short answer is ve…"
click at [666, 151] on link "Families Speak" at bounding box center [671, 147] width 81 height 28
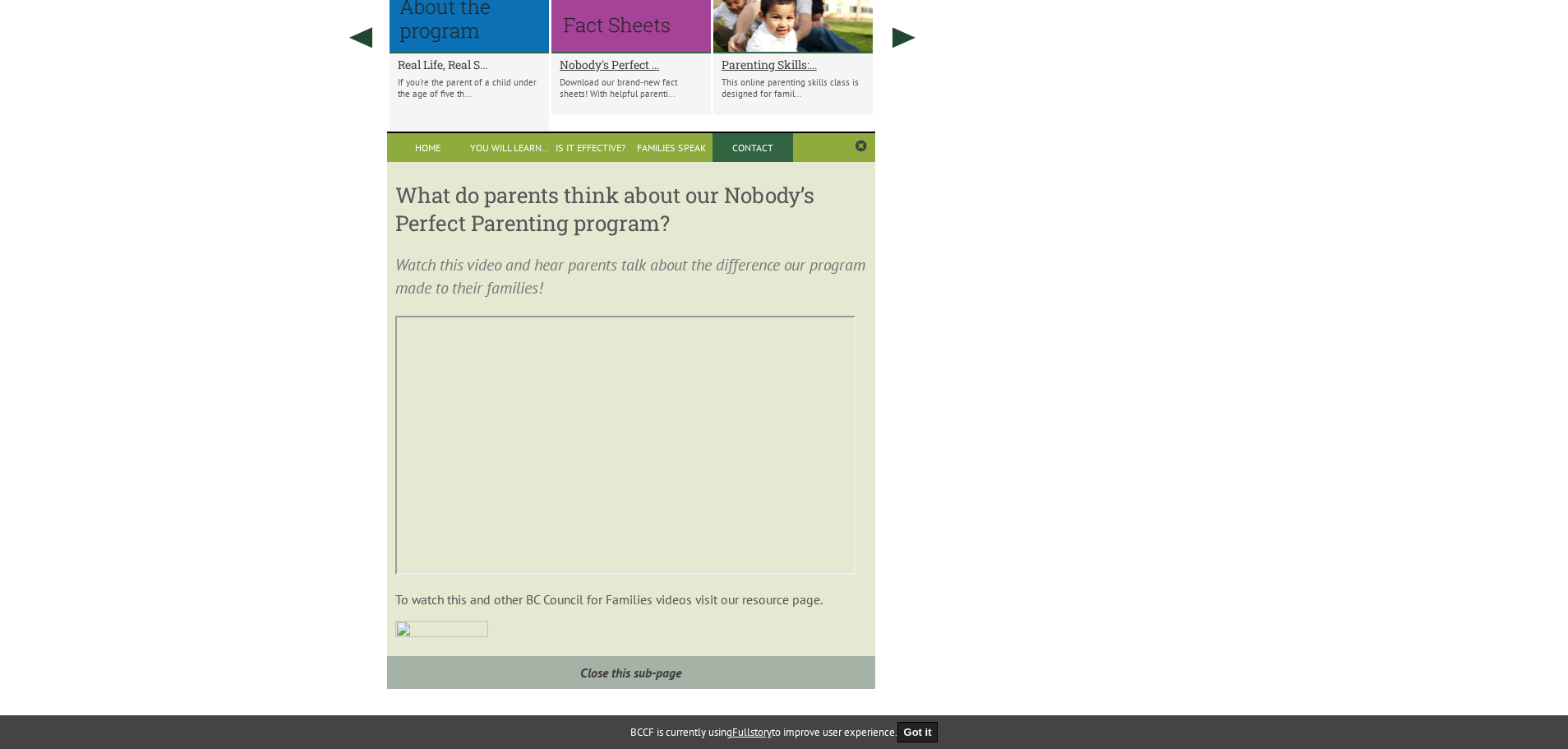
click at [776, 152] on link "Contact" at bounding box center [752, 147] width 81 height 28
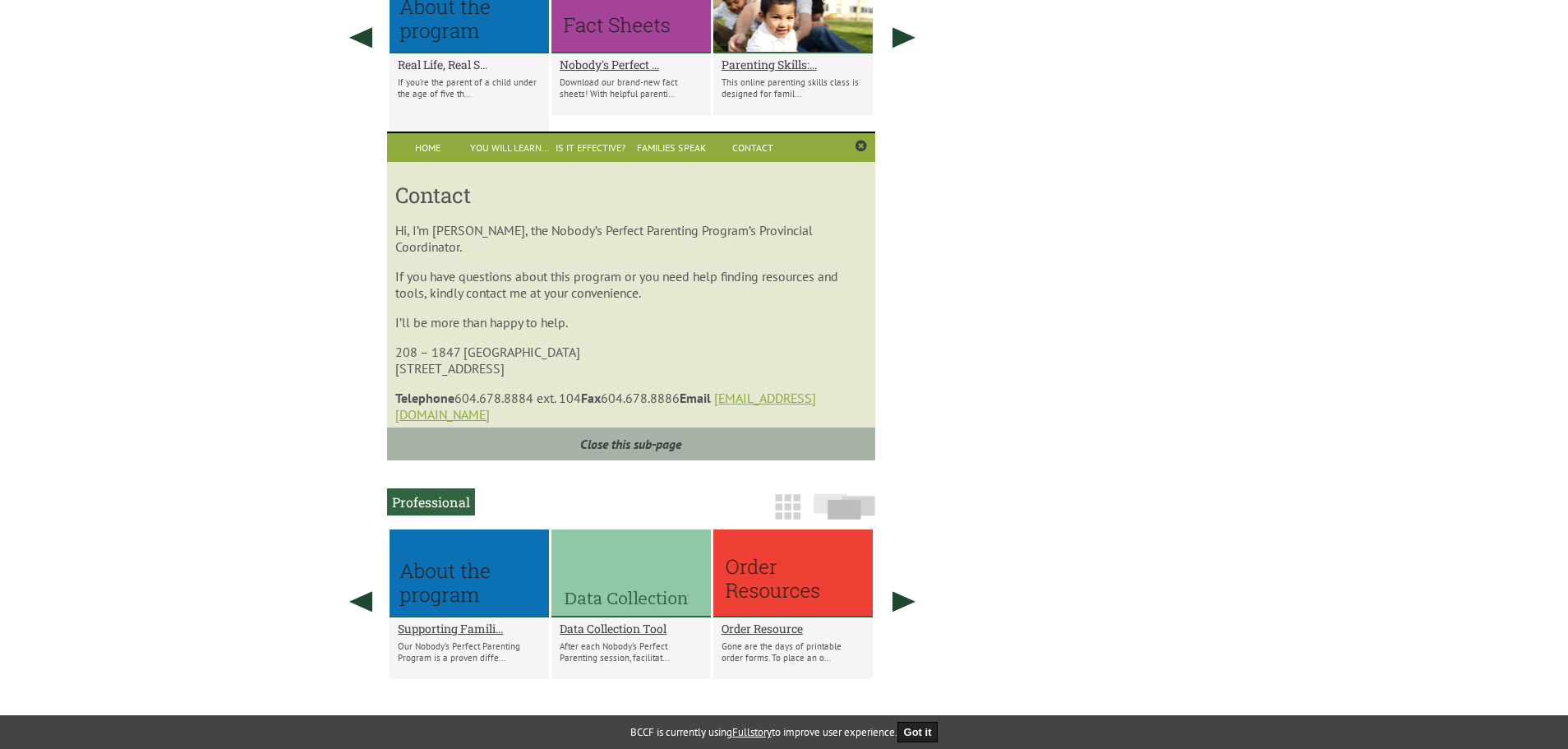
drag, startPoint x: 539, startPoint y: 363, endPoint x: 388, endPoint y: 353, distance: 151.3
click at [388, 353] on div "Contact Hi, I’m Ruby Banga, the Nobody’s Perfect Parenting Program’s Provincial…" at bounding box center [630, 303] width 487 height 282
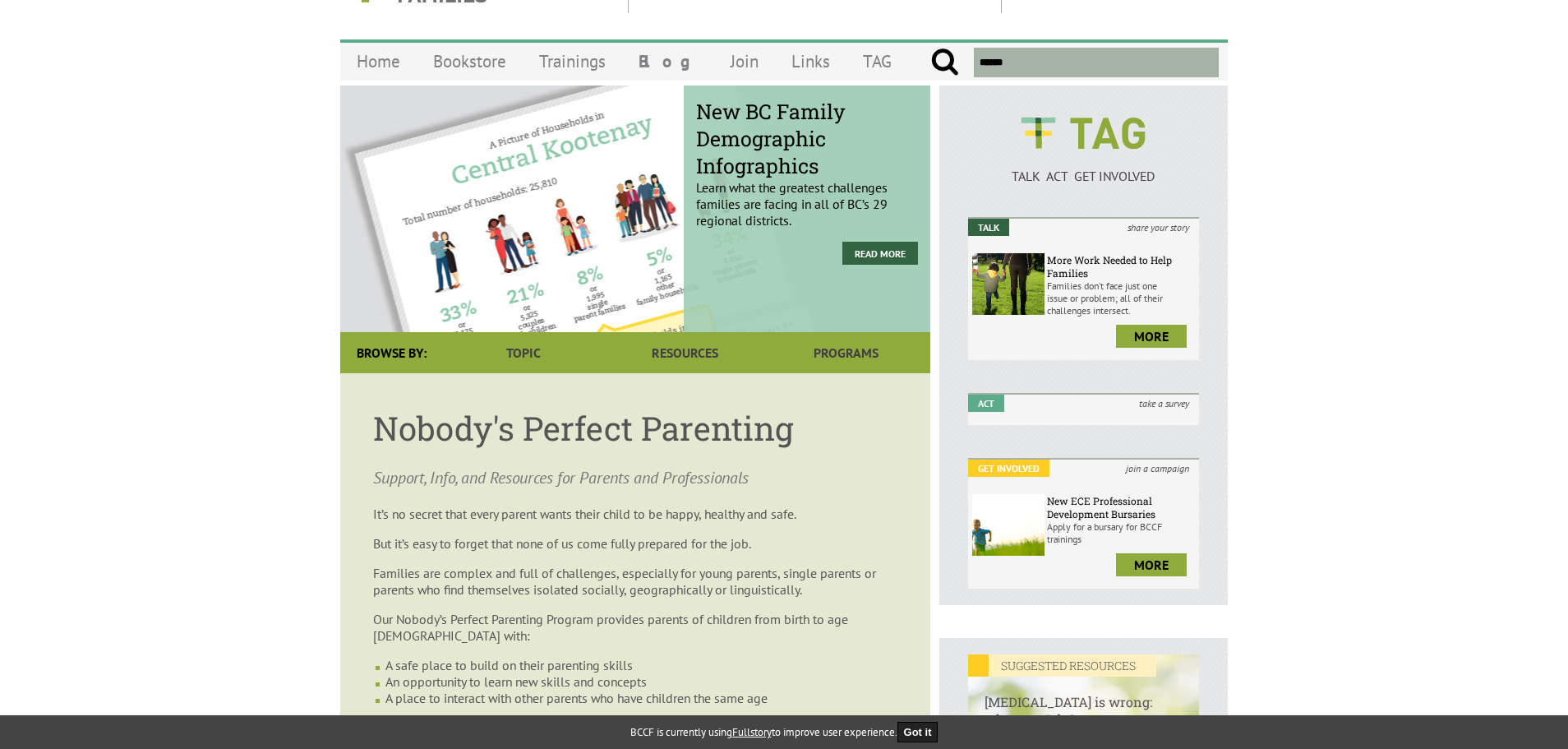
scroll to position [82, 0]
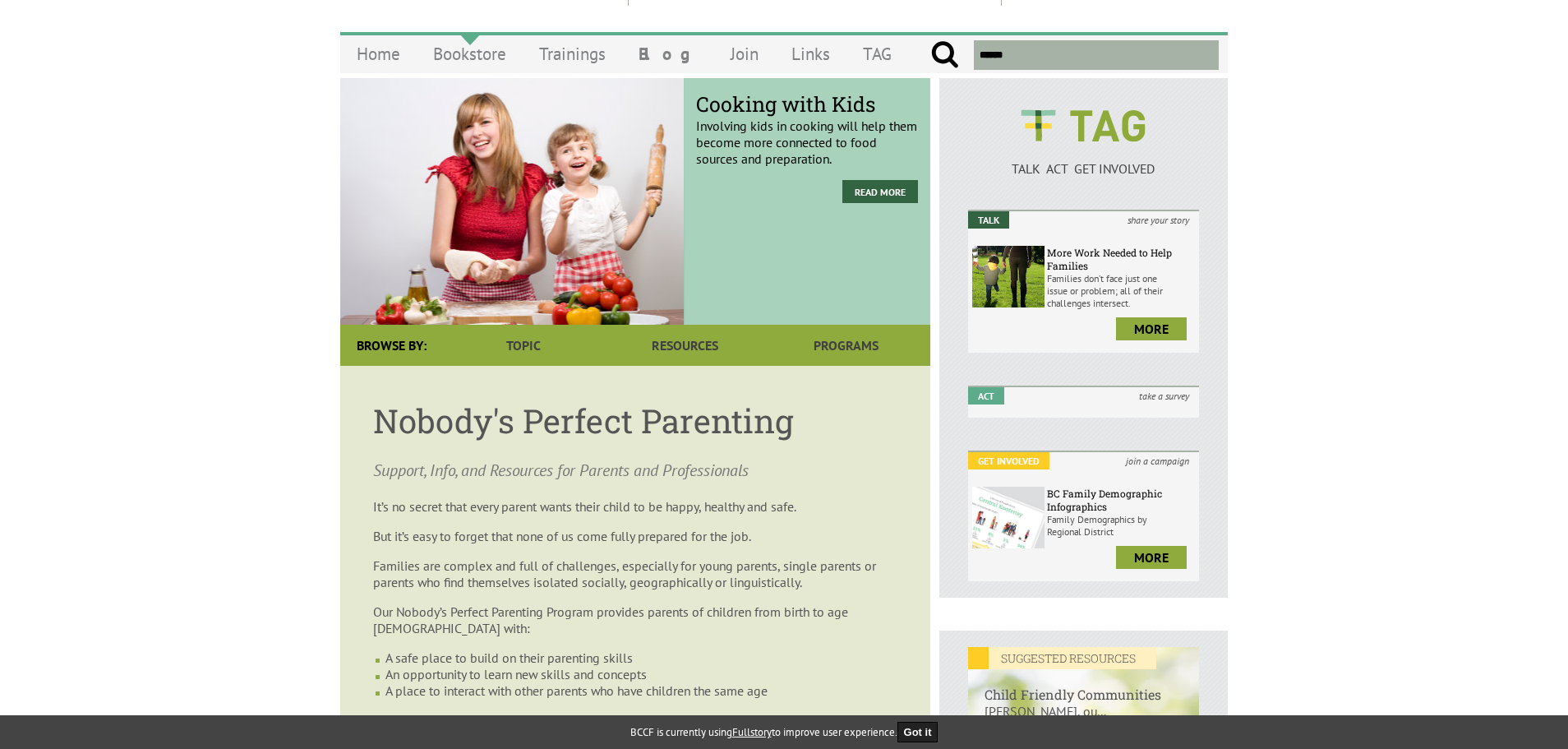
click at [480, 61] on link "Bookstore" at bounding box center [470, 54] width 106 height 38
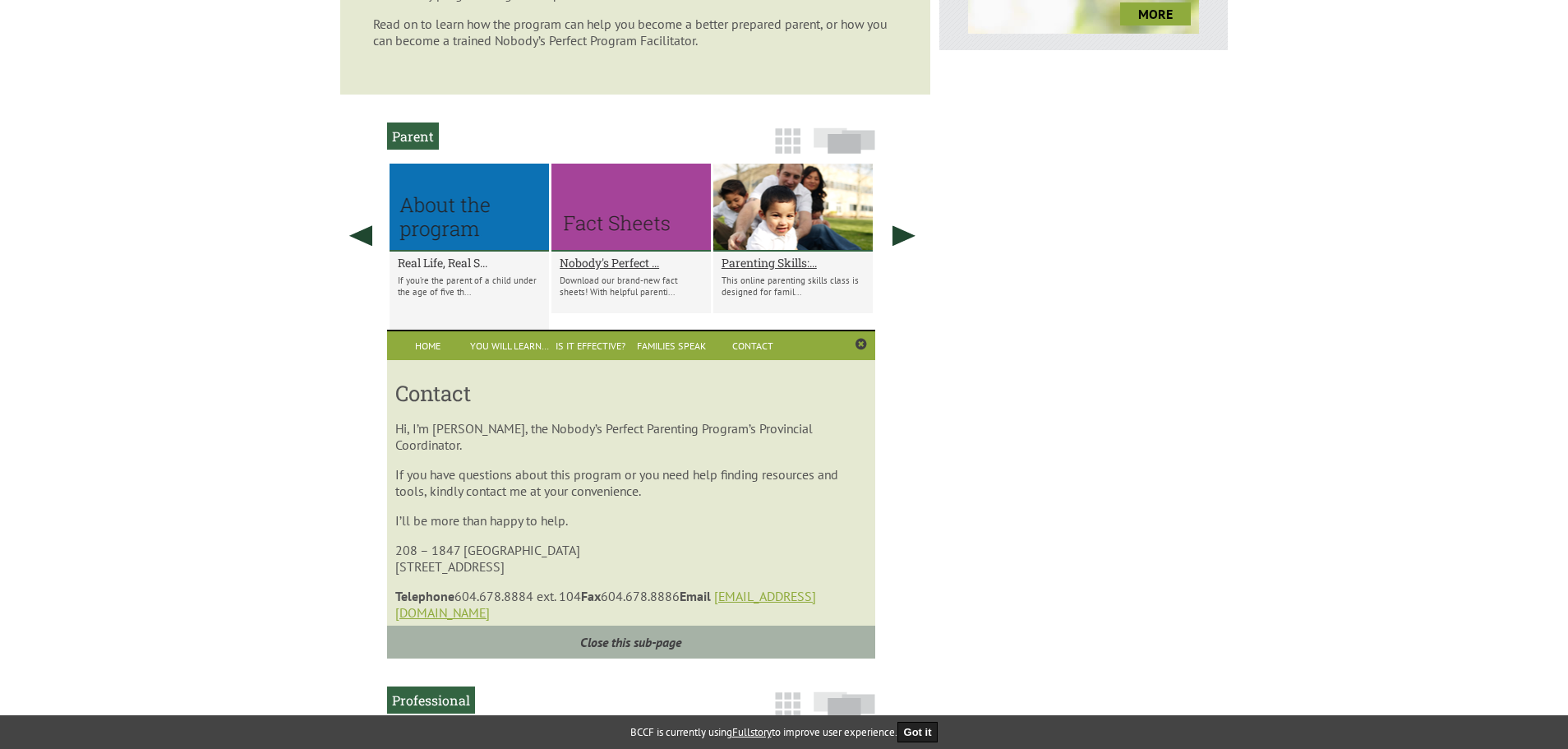
scroll to position [904, 0]
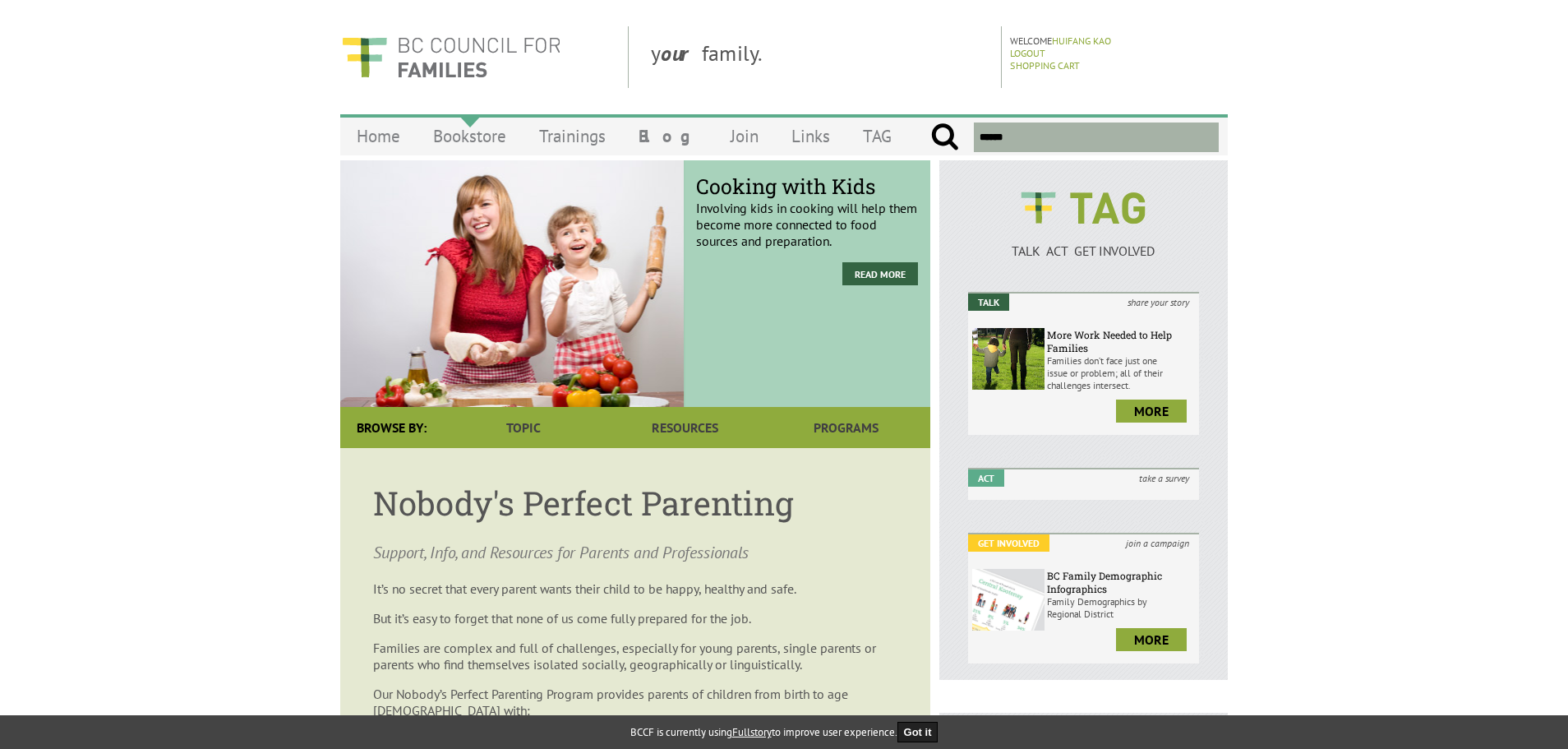
click at [475, 144] on link "Bookstore" at bounding box center [470, 136] width 106 height 38
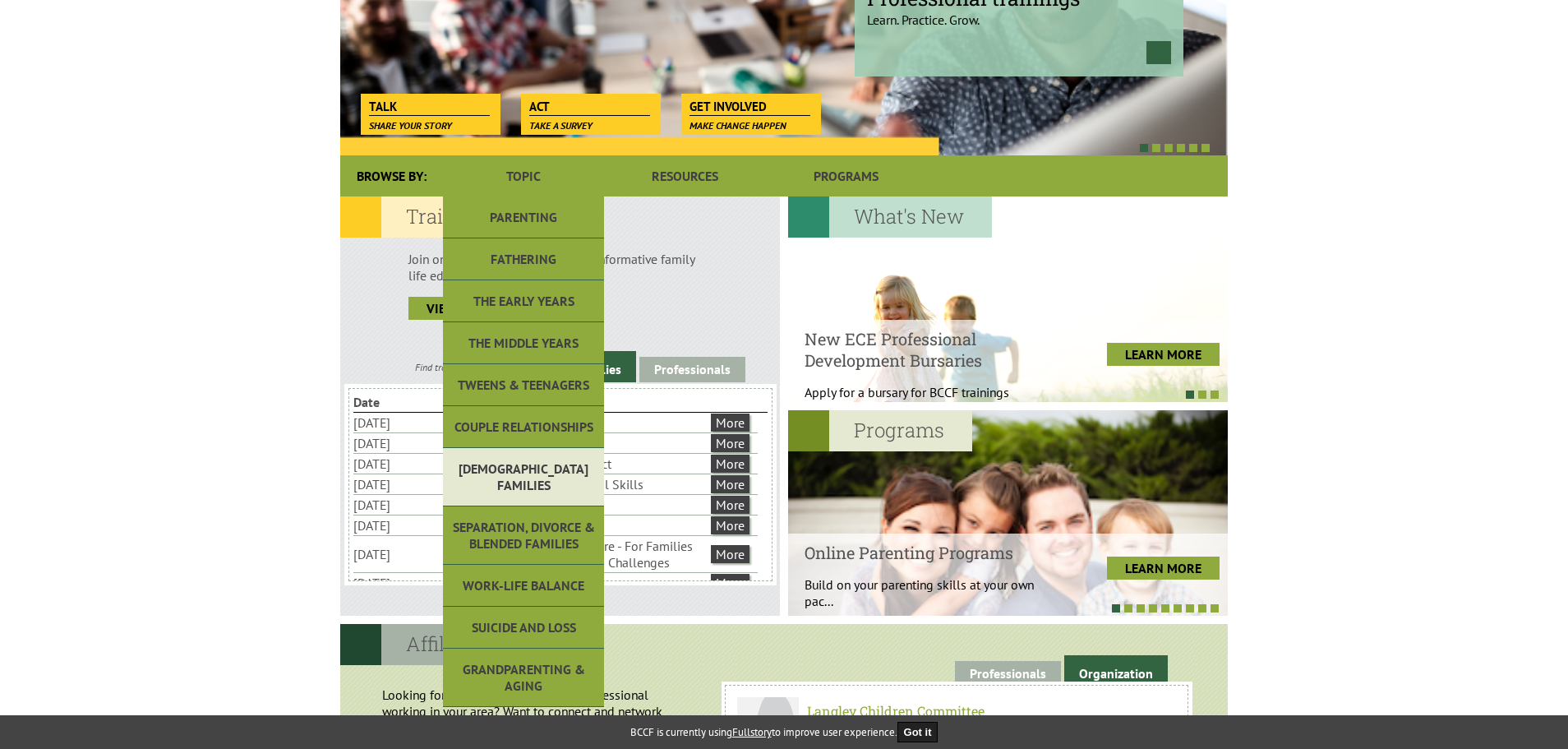
scroll to position [328, 0]
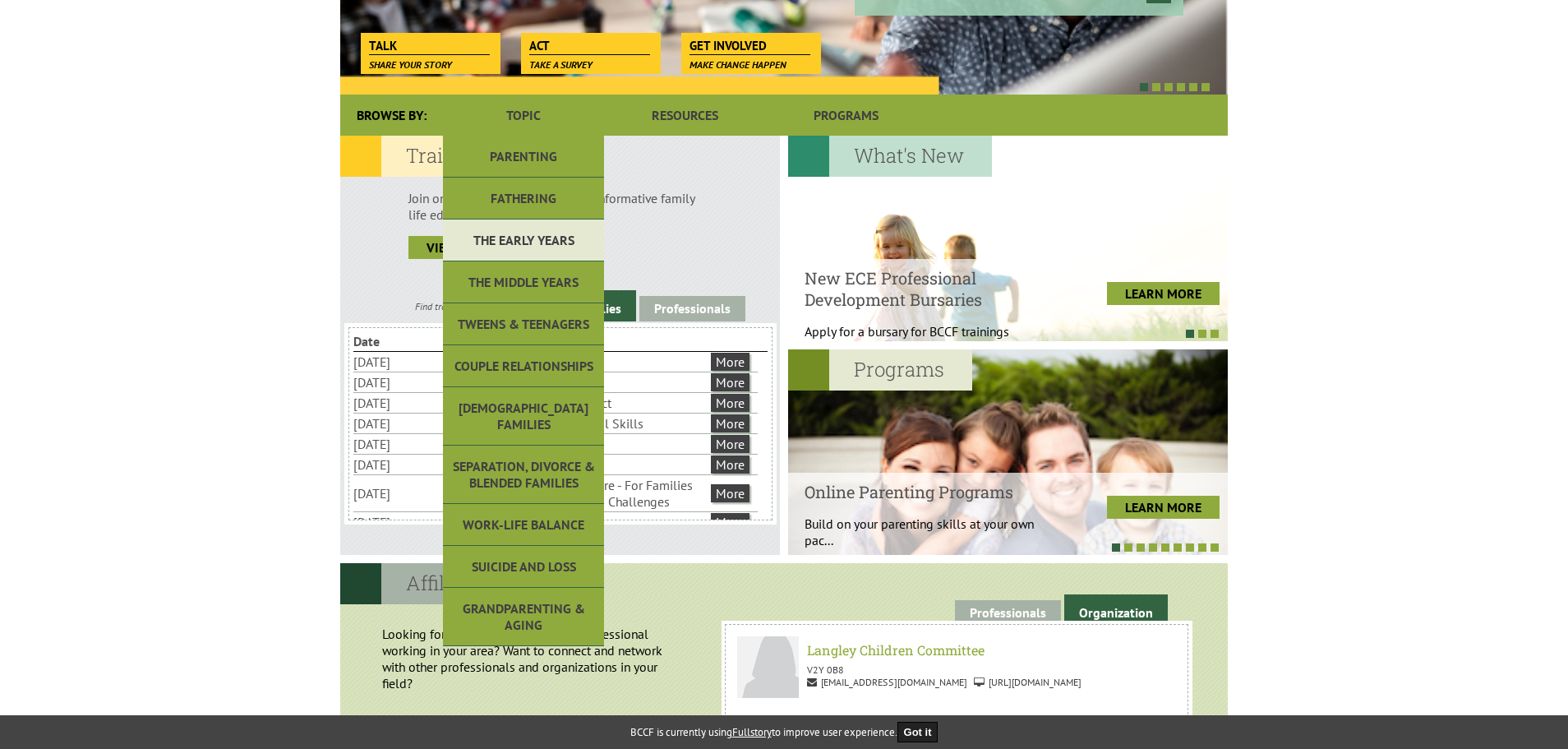
click at [529, 239] on link "The Early Years" at bounding box center [523, 241] width 161 height 42
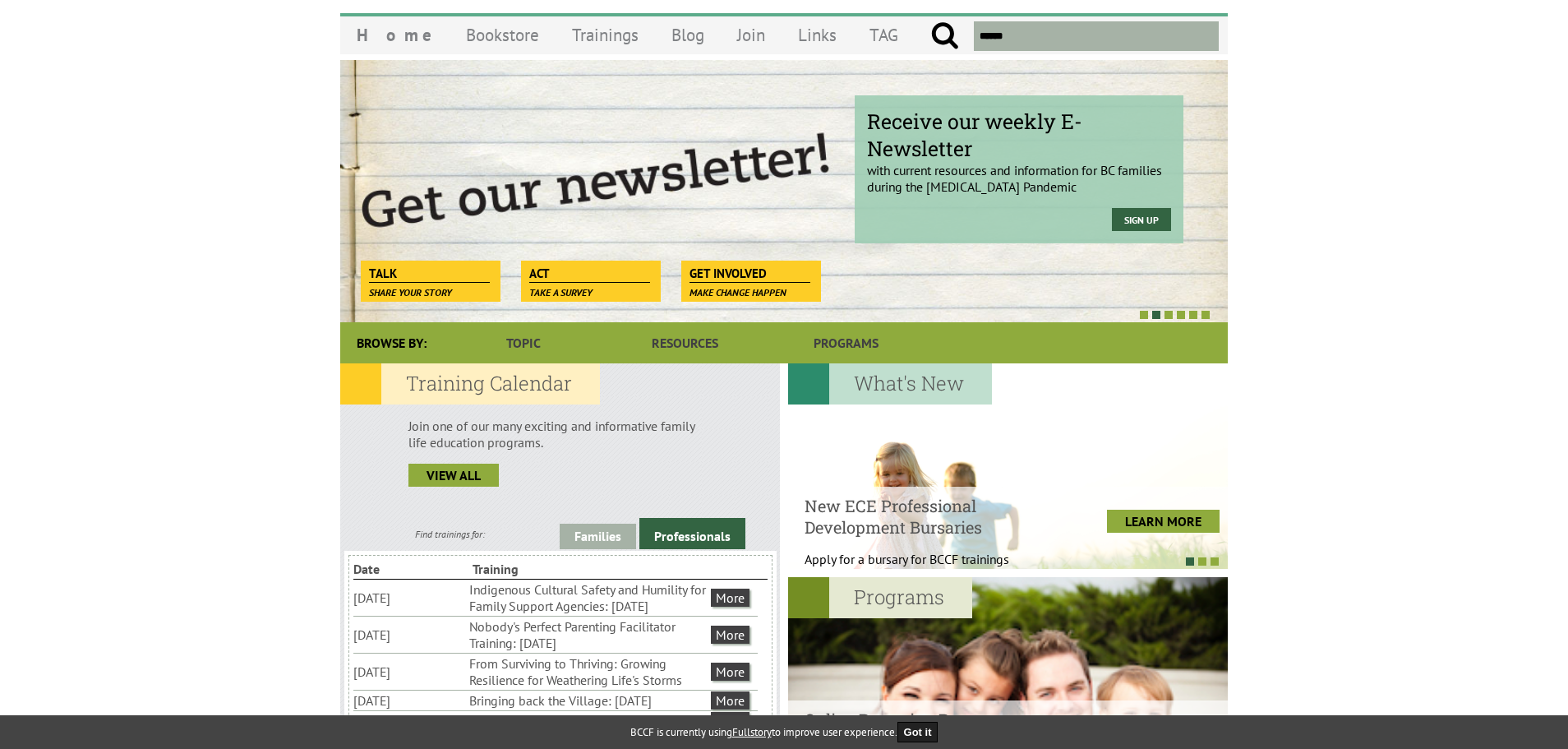
scroll to position [82, 0]
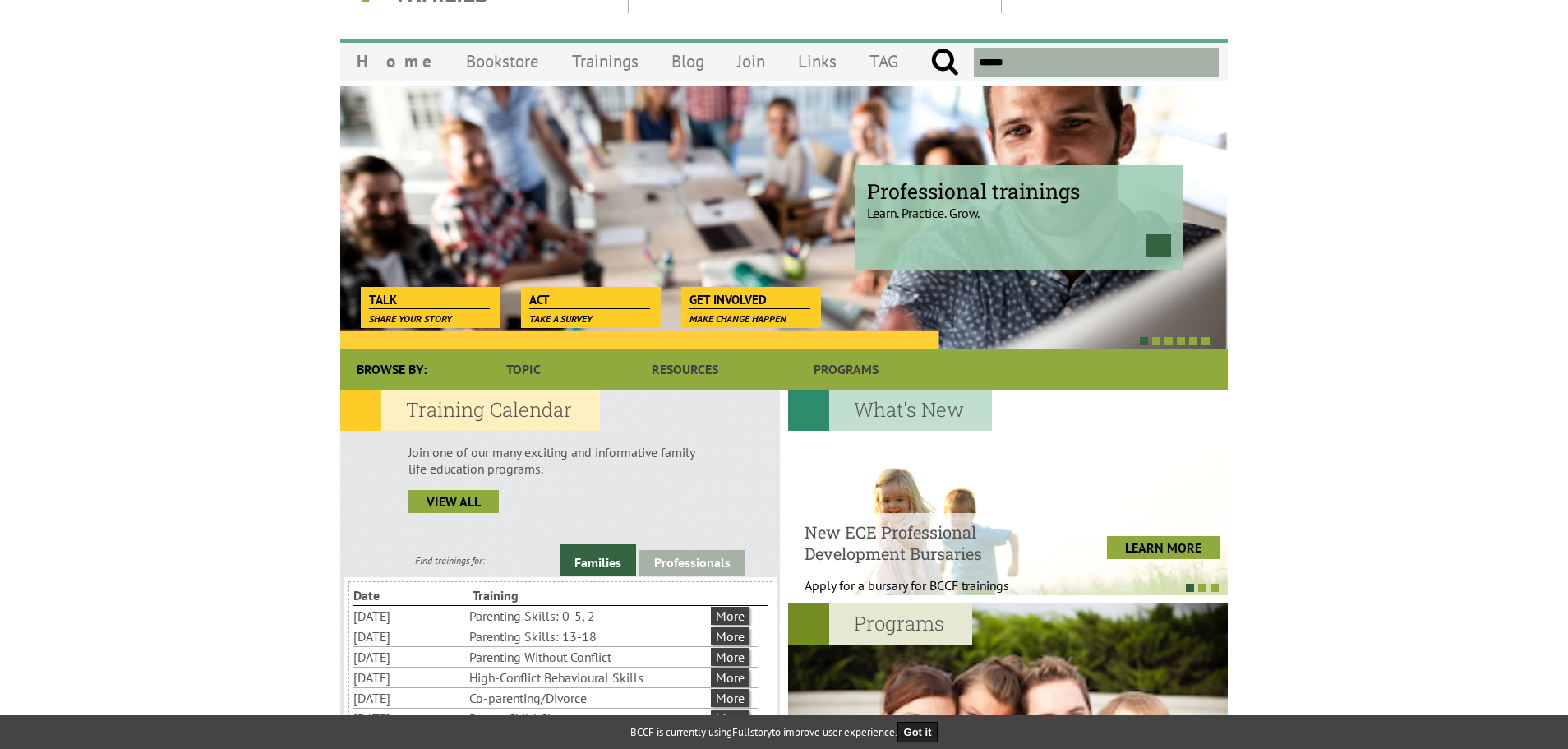
scroll to position [82, 0]
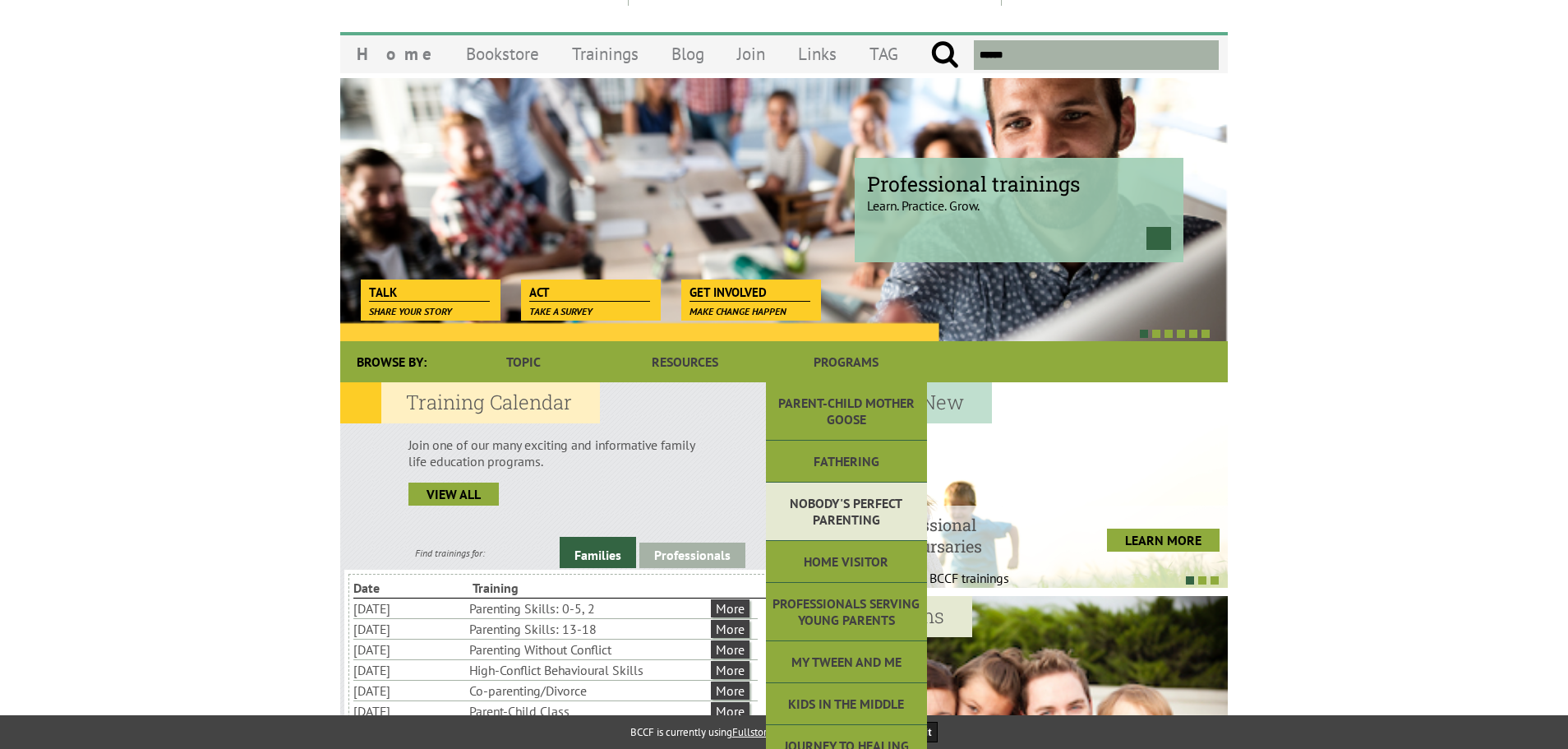
click at [848, 525] on link "Nobody's Perfect Parenting" at bounding box center [847, 512] width 161 height 59
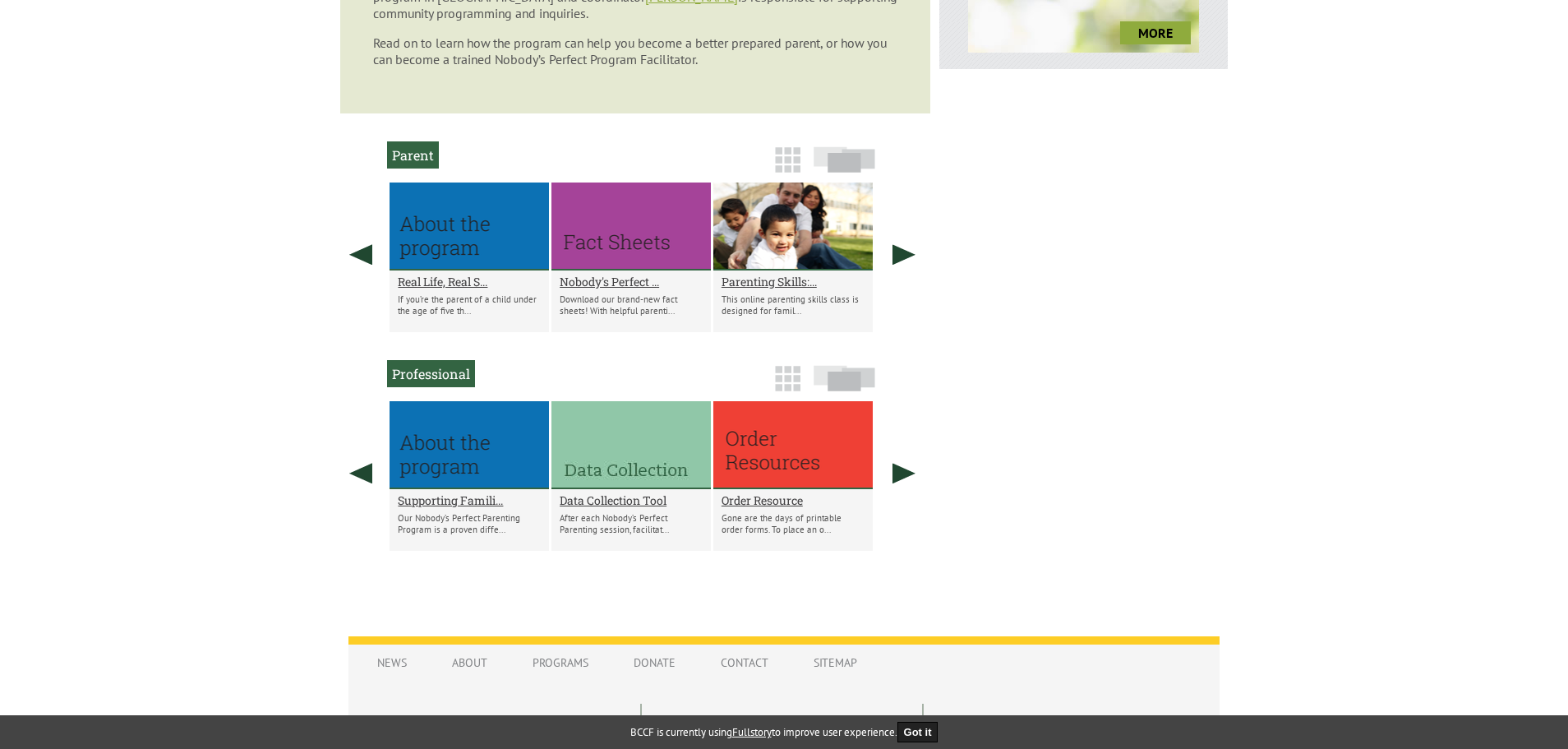
scroll to position [836, 0]
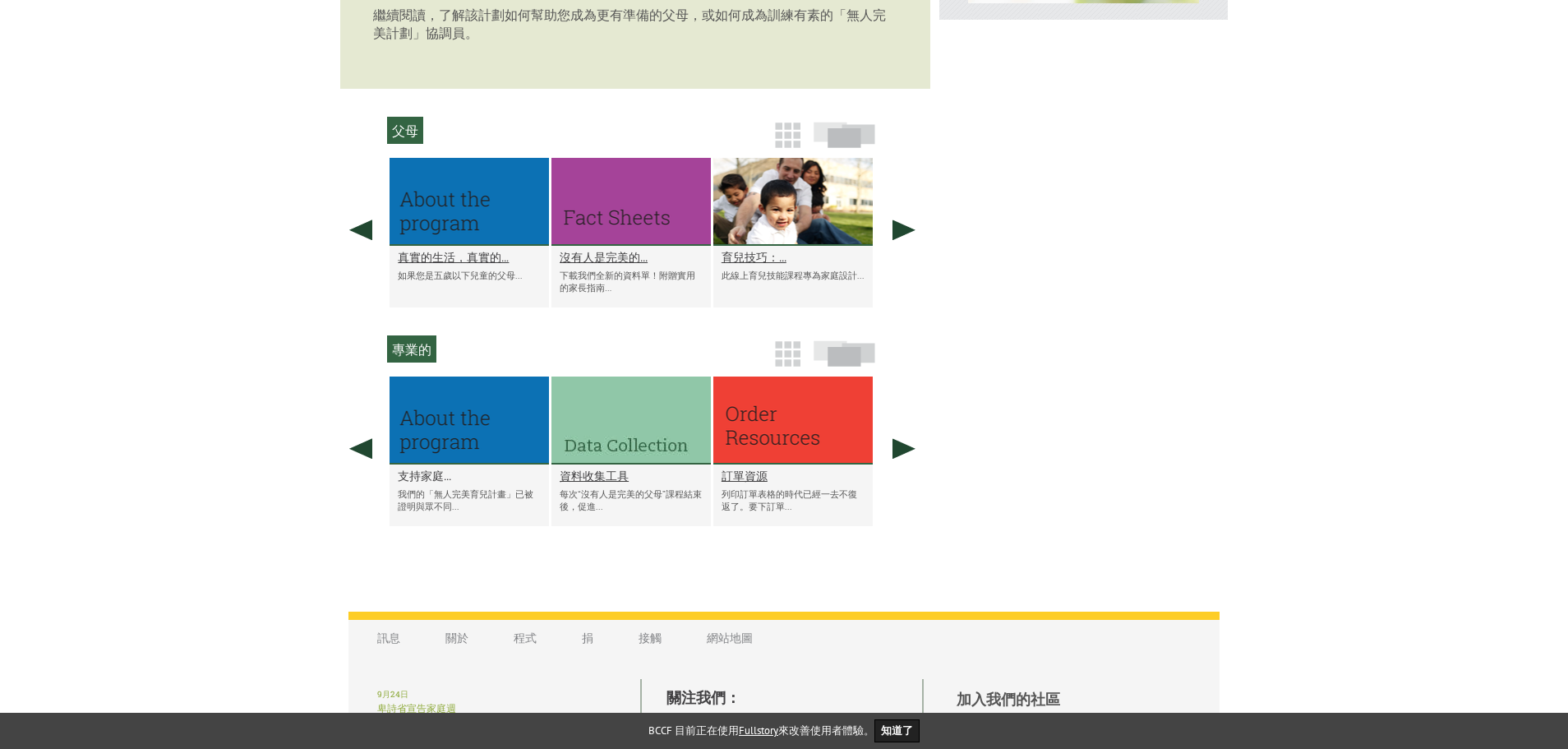
click at [426, 483] on font "支持家庭..." at bounding box center [424, 475] width 53 height 16
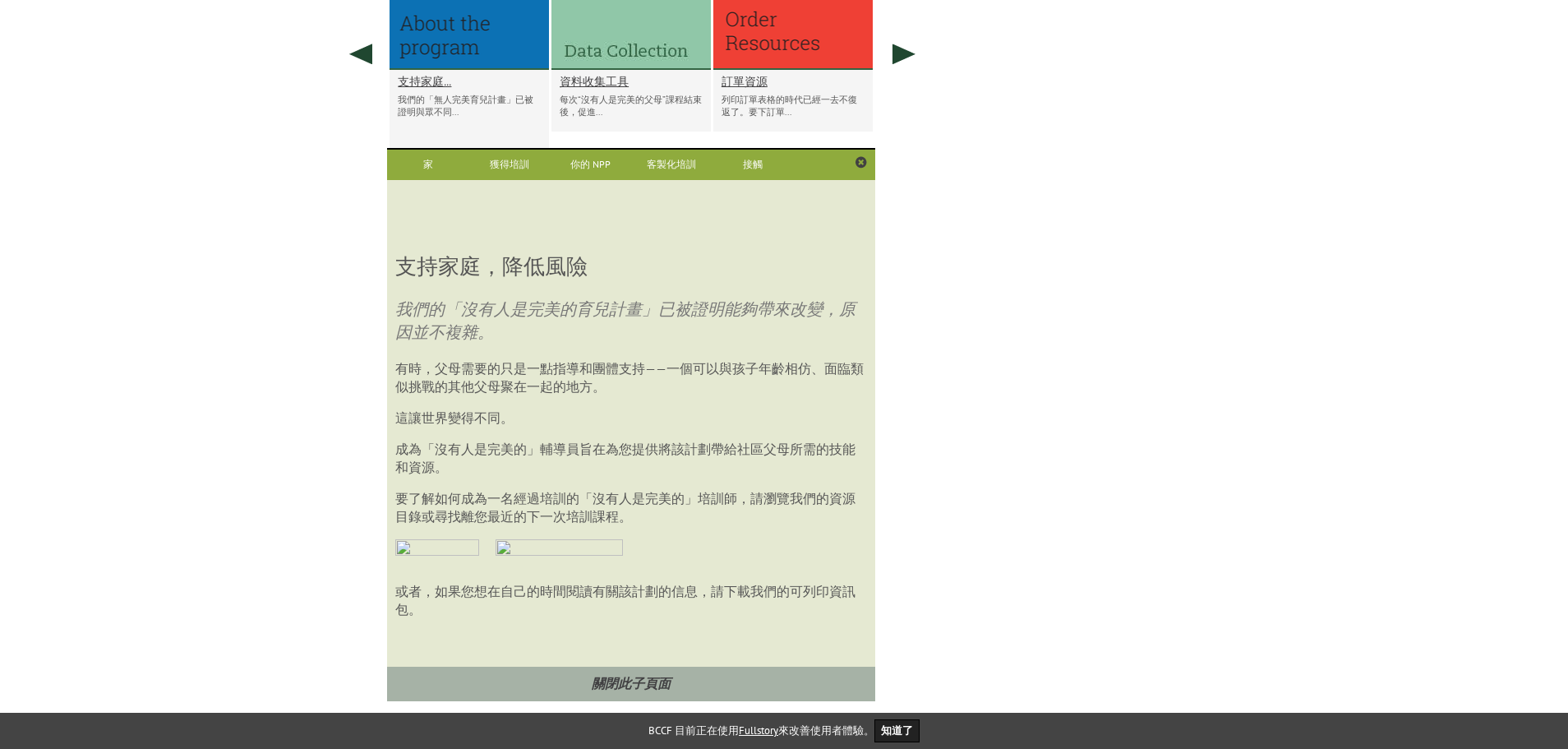
scroll to position [1268, 0]
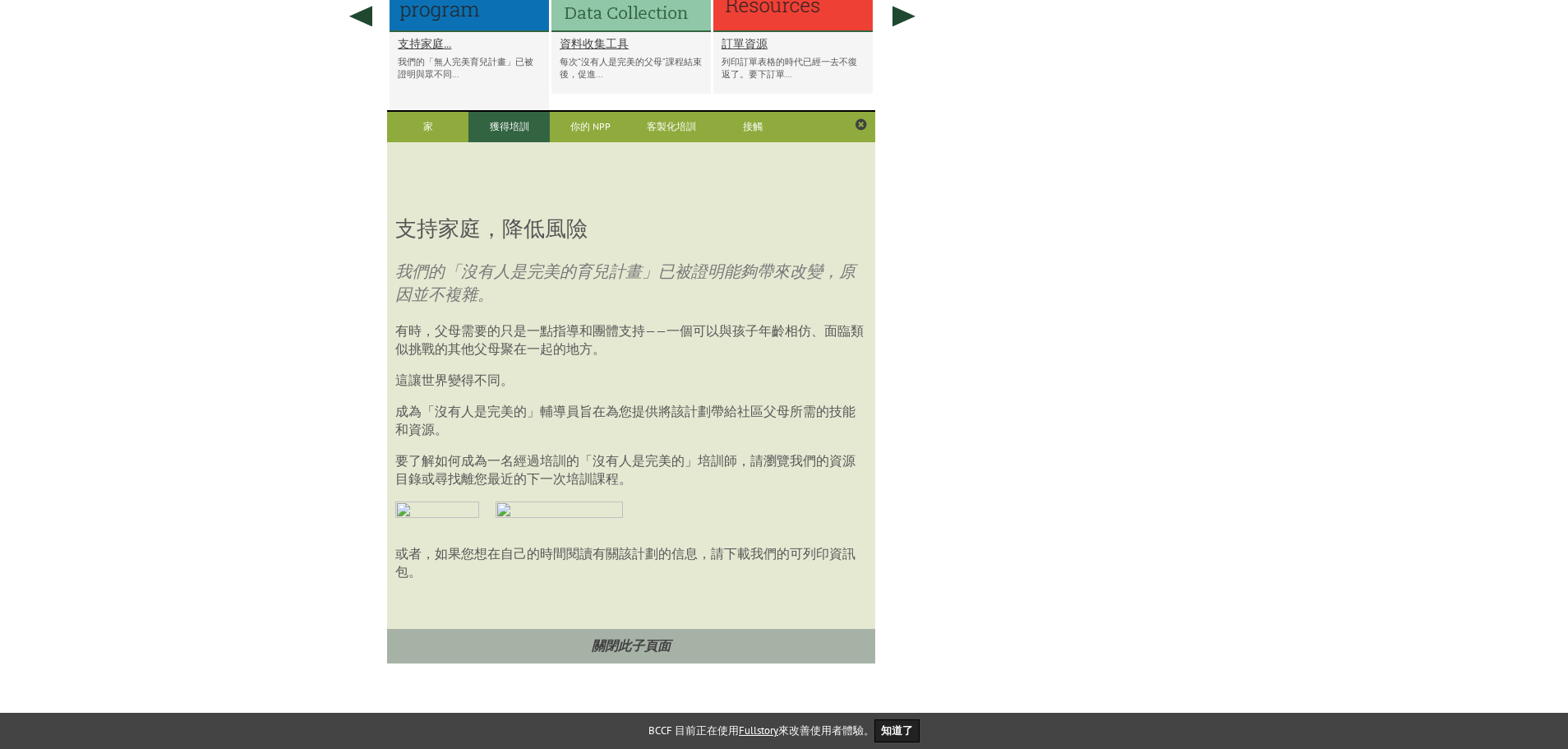
click at [496, 133] on font "獲得培訓" at bounding box center [509, 125] width 39 height 12
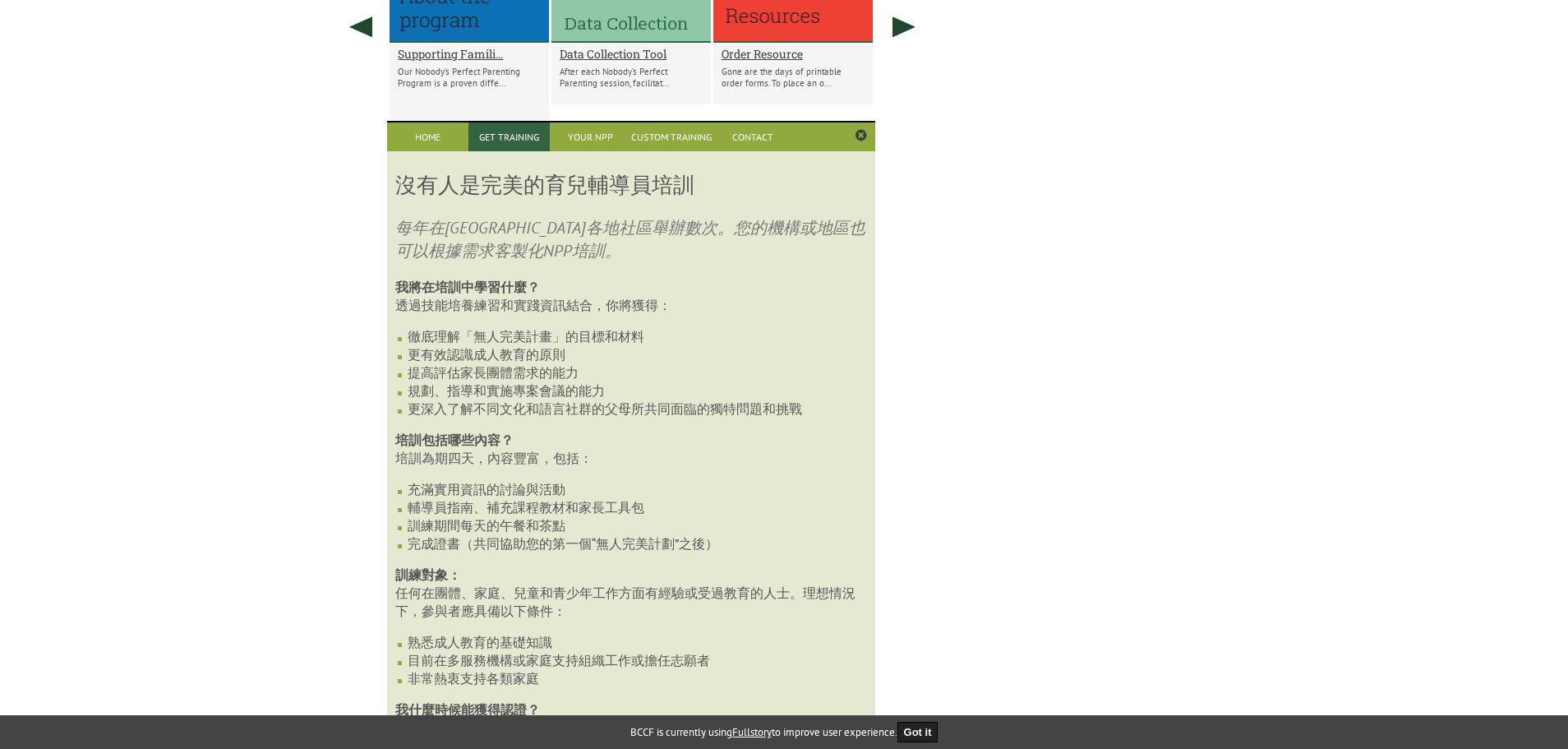
scroll to position [1257, 0]
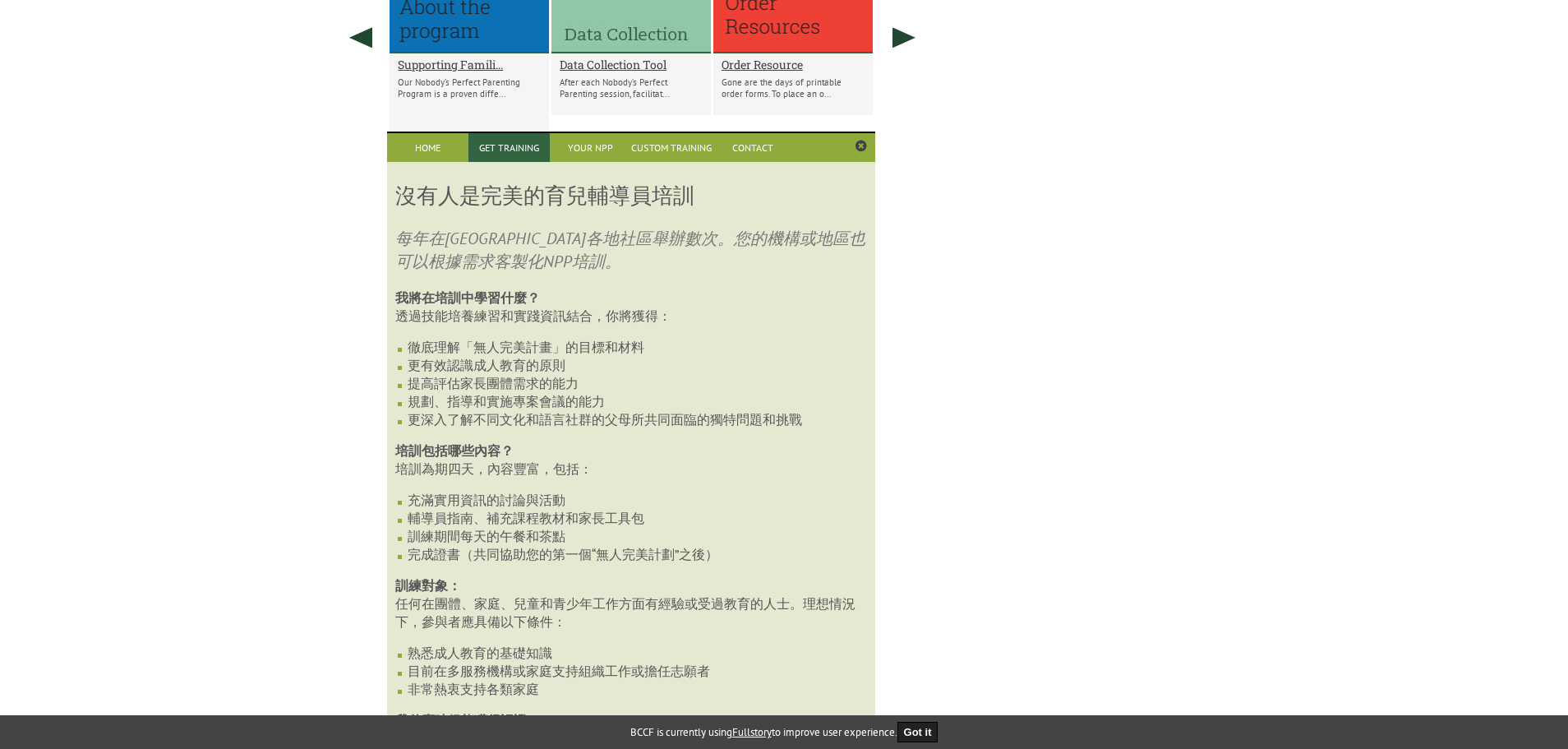
click at [770, 226] on div "沒有人是完美的育兒輔導員培訓 每年在卑詩省各地社區舉辦數次。您的機構或地區也可以根據需求客製化NPP培訓。 我將在培訓中學習什麼？ 透過技能培養練習和實踐資訊…" at bounding box center [630, 530] width 487 height 736
drag, startPoint x: 707, startPoint y: 197, endPoint x: 399, endPoint y: 205, distance: 308.1
click at [399, 205] on h3 "沒有人是完美的育兒輔導員培訓" at bounding box center [630, 196] width 471 height 29
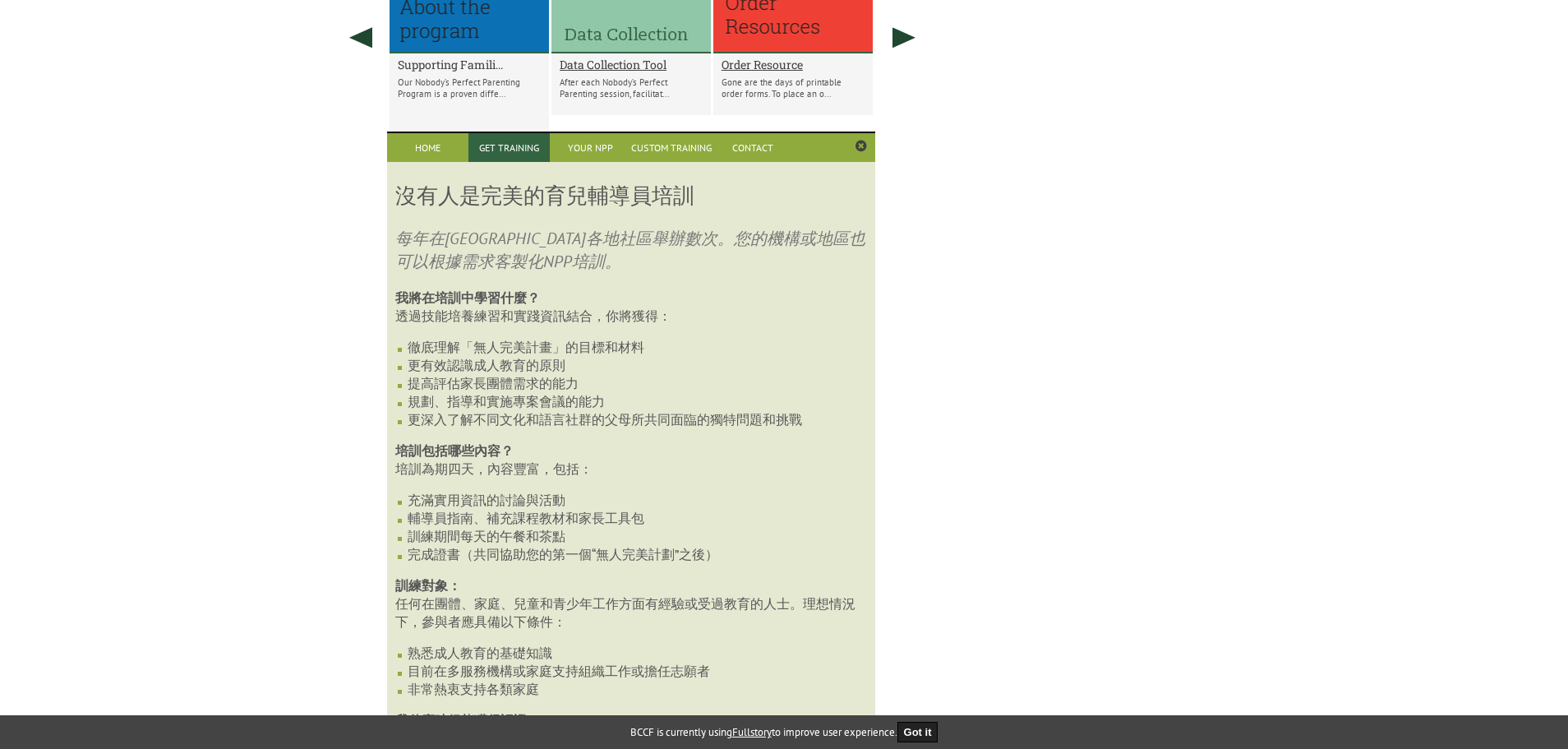
click at [466, 65] on h2 "Supporting Famili..." at bounding box center [469, 64] width 143 height 16
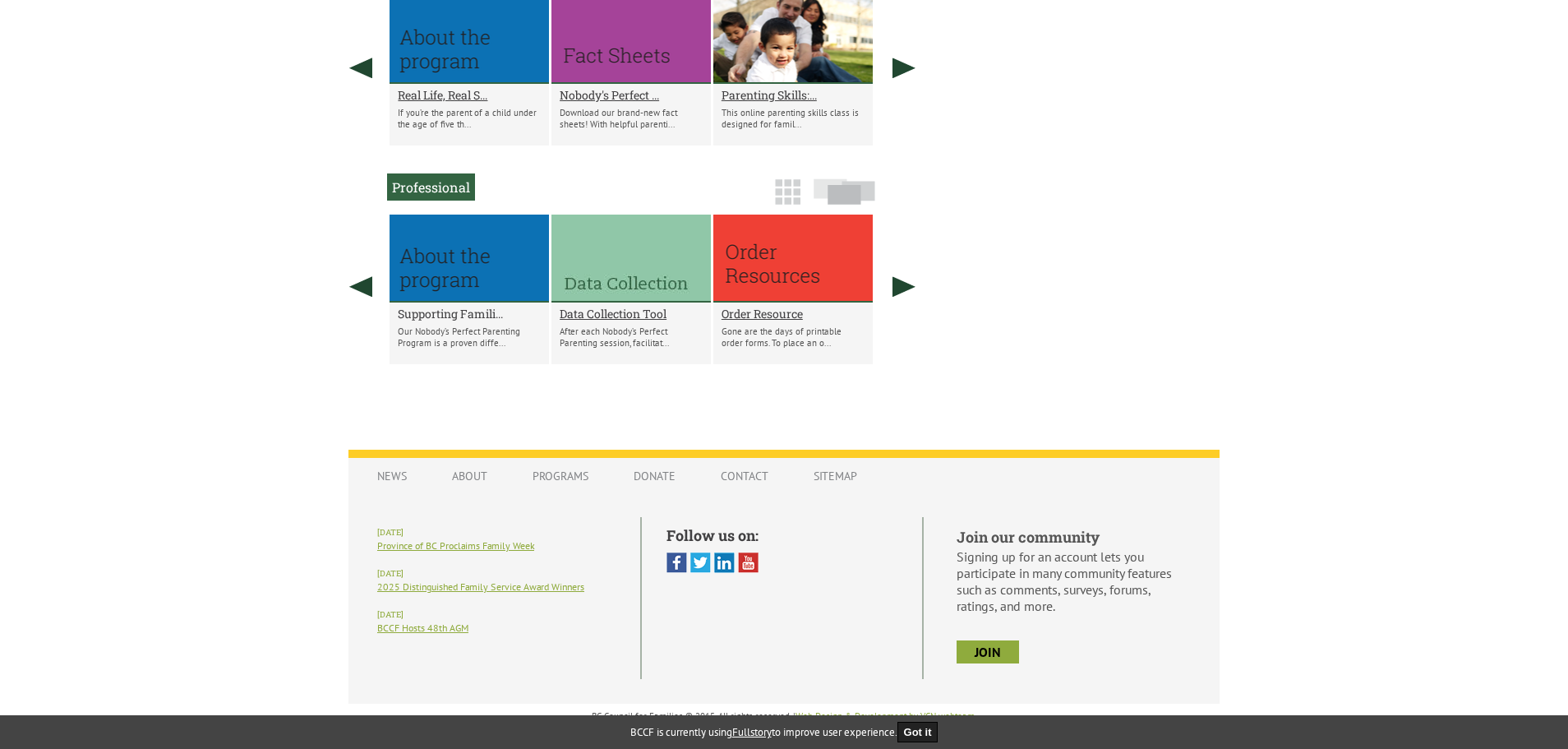
click at [447, 312] on h2 "Supporting Famili..." at bounding box center [469, 313] width 143 height 16
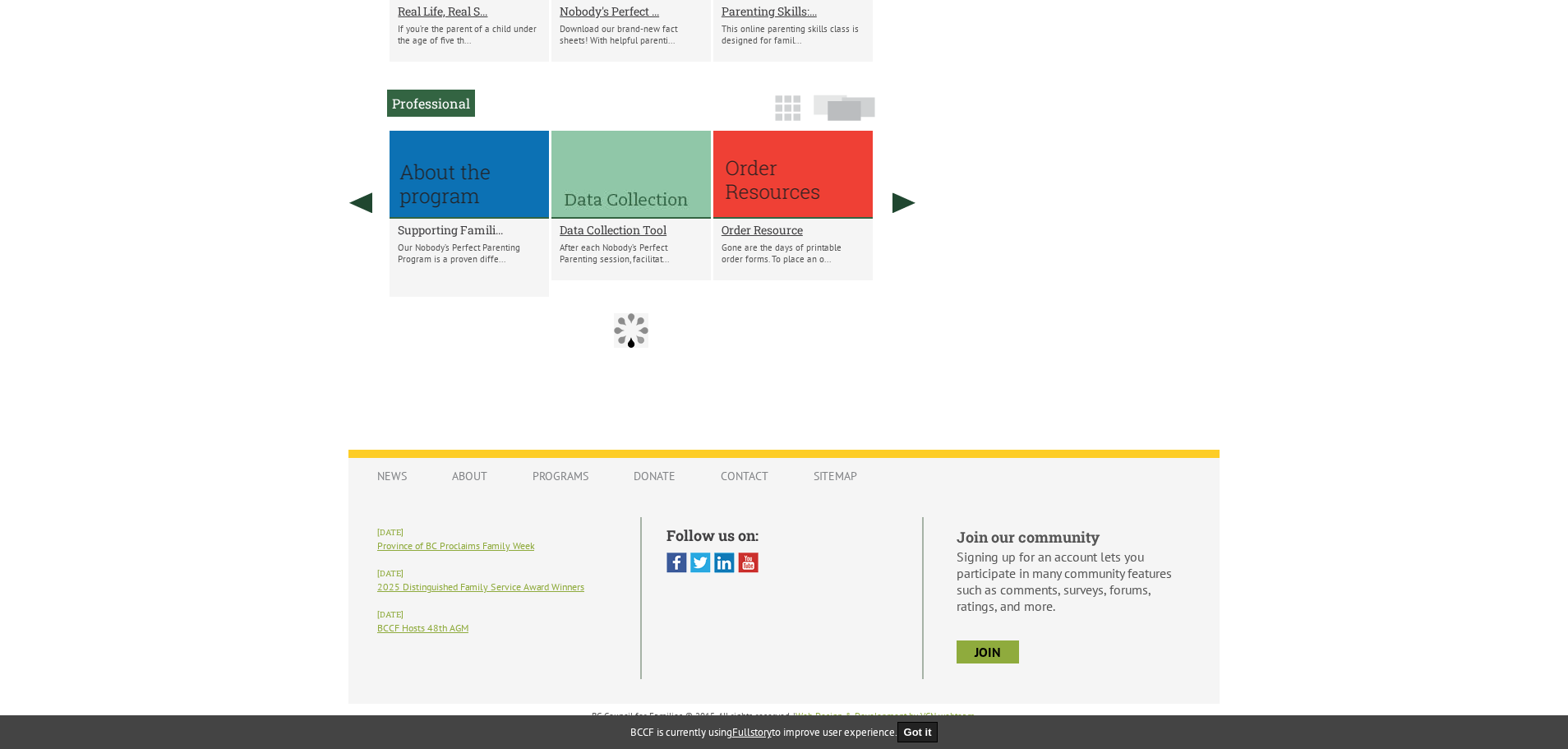
scroll to position [1257, 0]
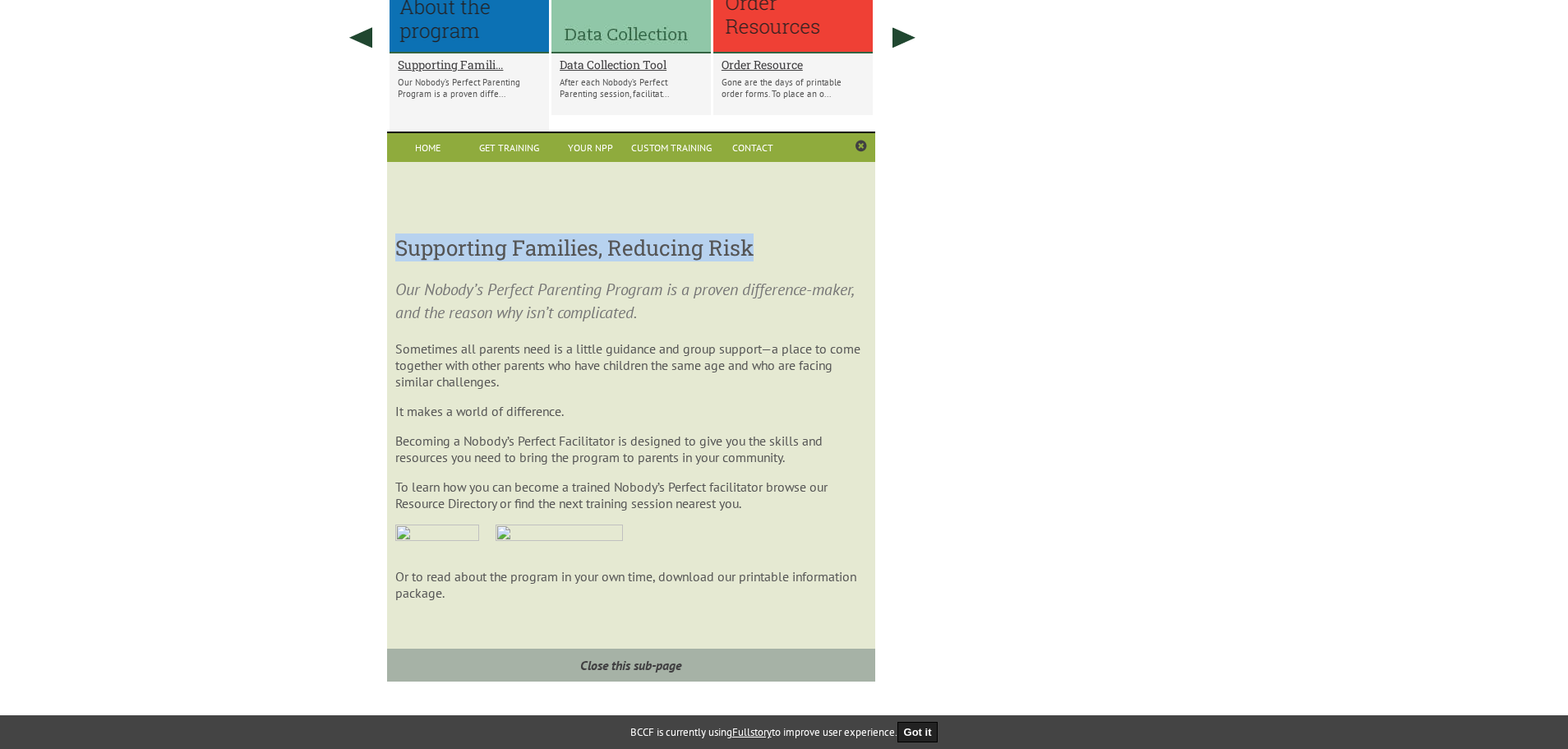
drag, startPoint x: 397, startPoint y: 250, endPoint x: 770, endPoint y: 240, distance: 373.1
click at [770, 240] on h3 "Supporting Families, Reducing Risk" at bounding box center [630, 247] width 471 height 28
copy h3 "Supporting Families, Reducing Risk"
click at [504, 154] on link "Get Training" at bounding box center [508, 147] width 81 height 28
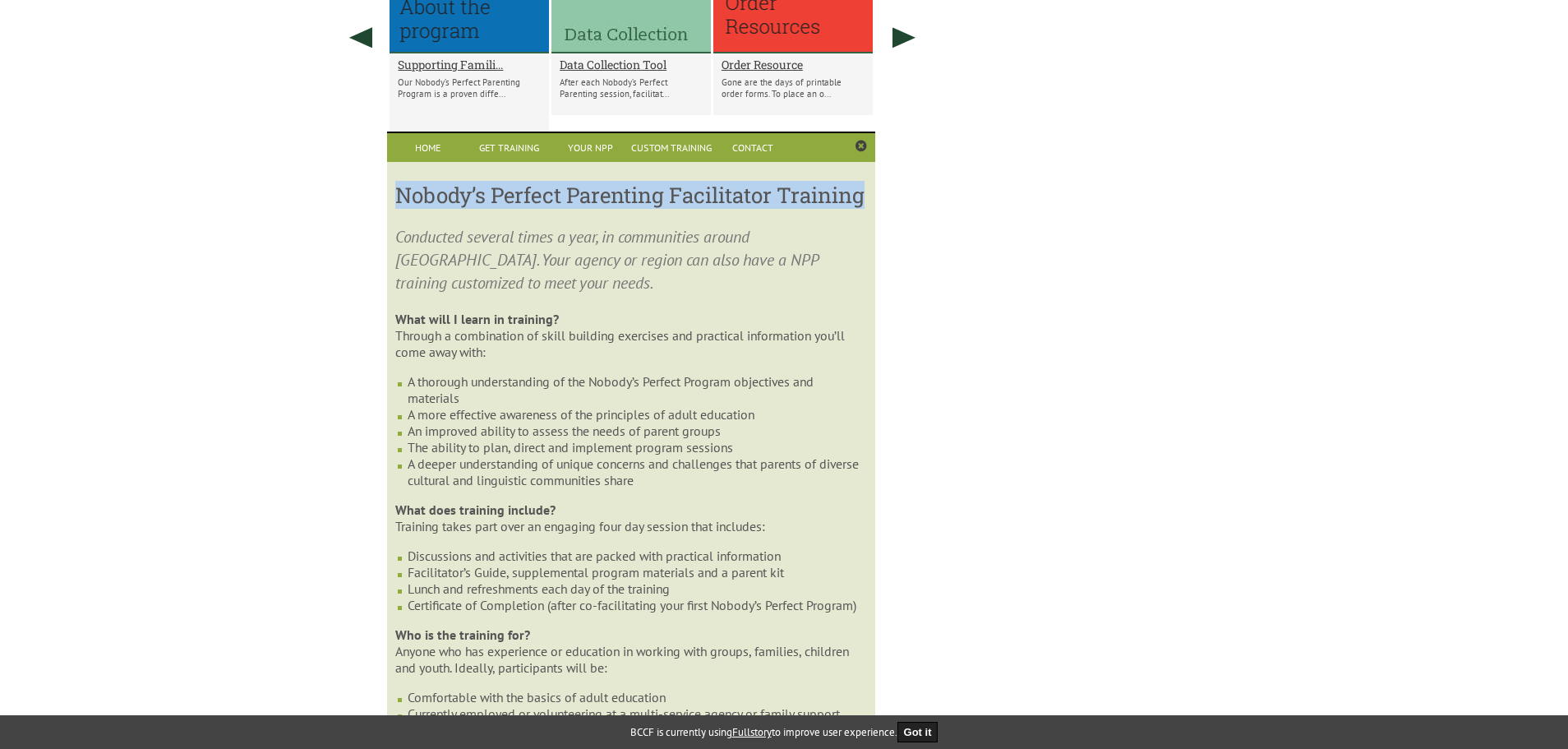
drag, startPoint x: 395, startPoint y: 198, endPoint x: 496, endPoint y: 221, distance: 103.6
click at [496, 209] on h3 "Nobody’s Perfect Parenting Facilitator Training" at bounding box center [630, 195] width 471 height 28
copy h3 "Nobody’s Perfect Parenting Facilitator Training"
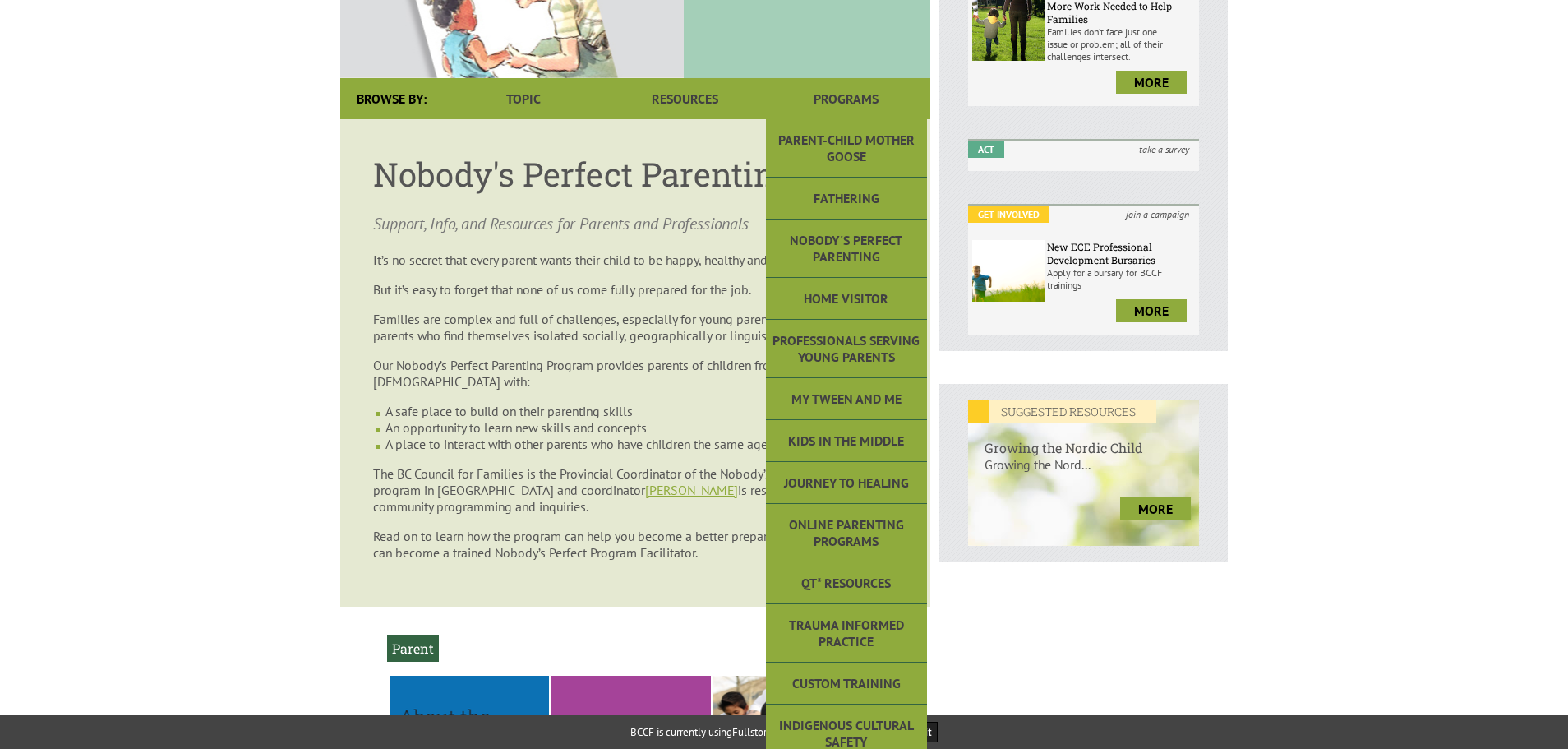
scroll to position [0, 0]
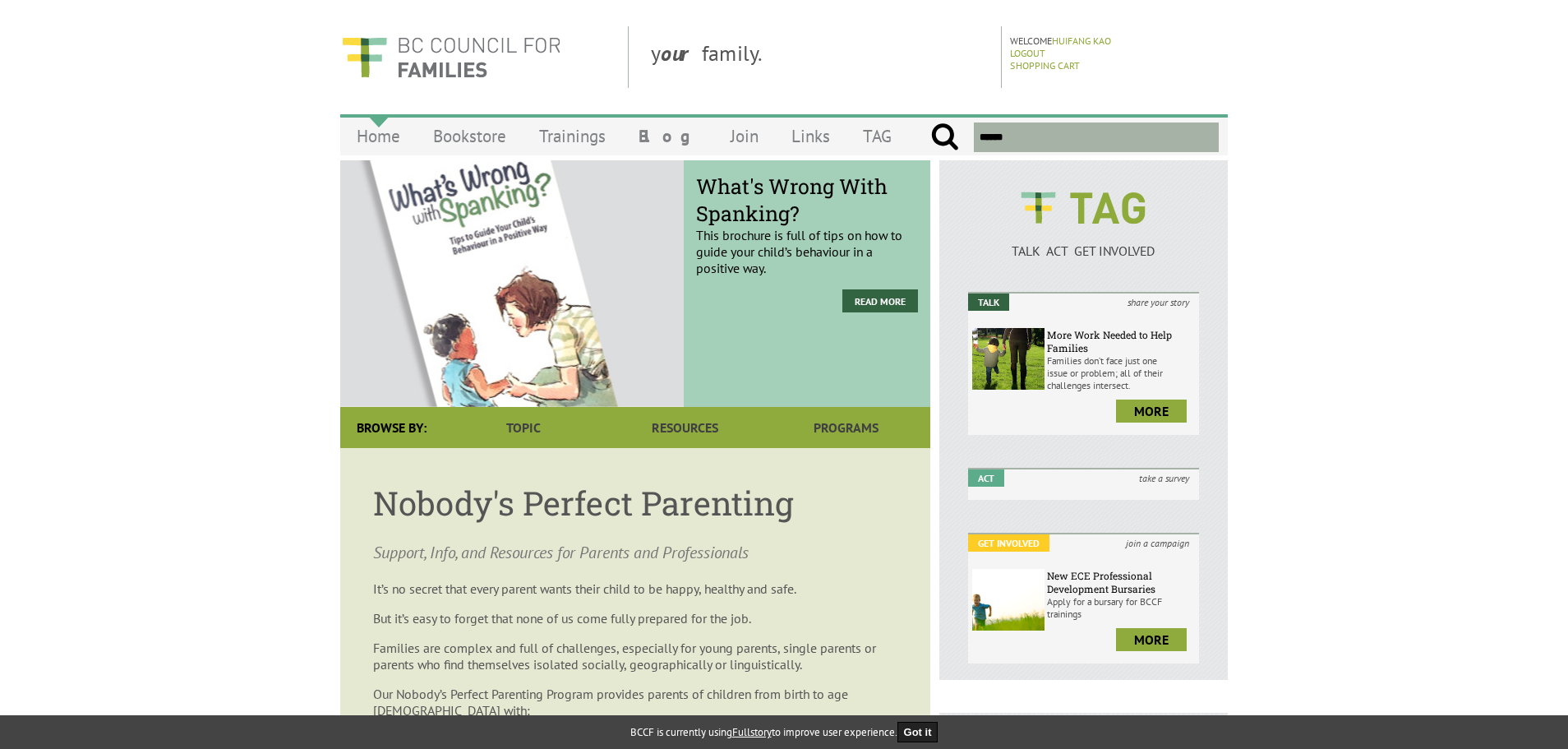
click at [386, 134] on link "Home" at bounding box center [379, 136] width 77 height 38
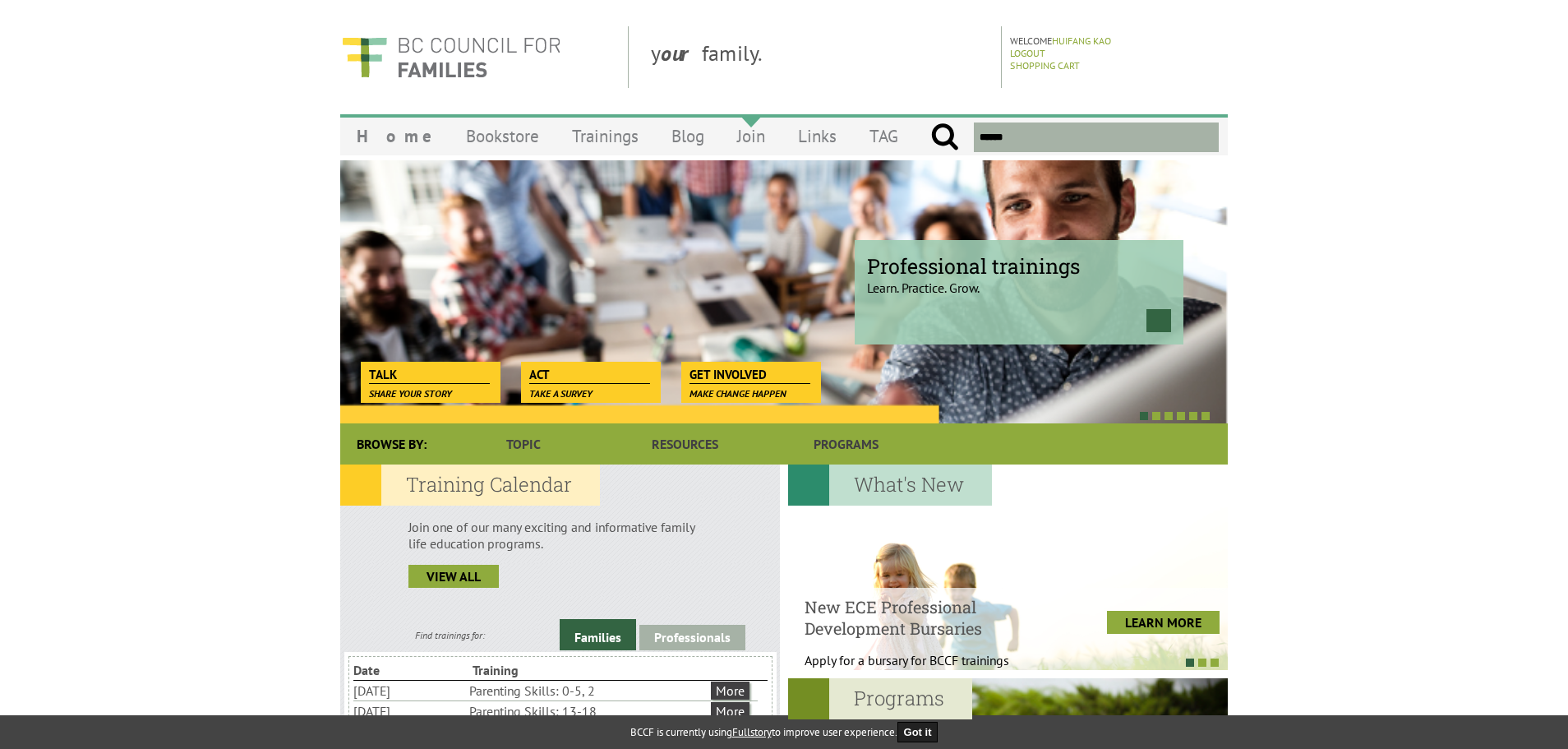
click at [723, 143] on link "Join" at bounding box center [751, 136] width 61 height 38
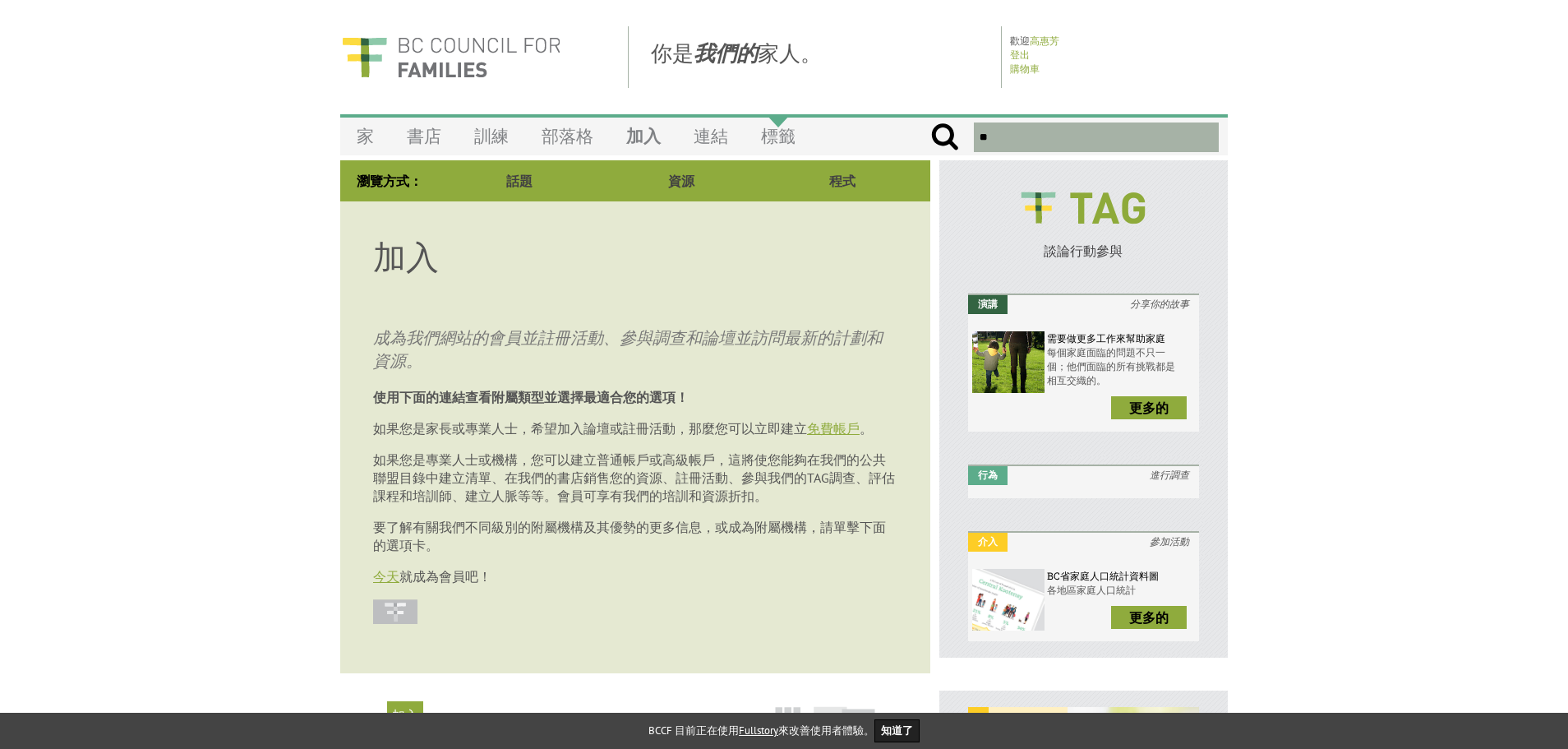
click at [788, 142] on font "標籤" at bounding box center [778, 136] width 35 height 22
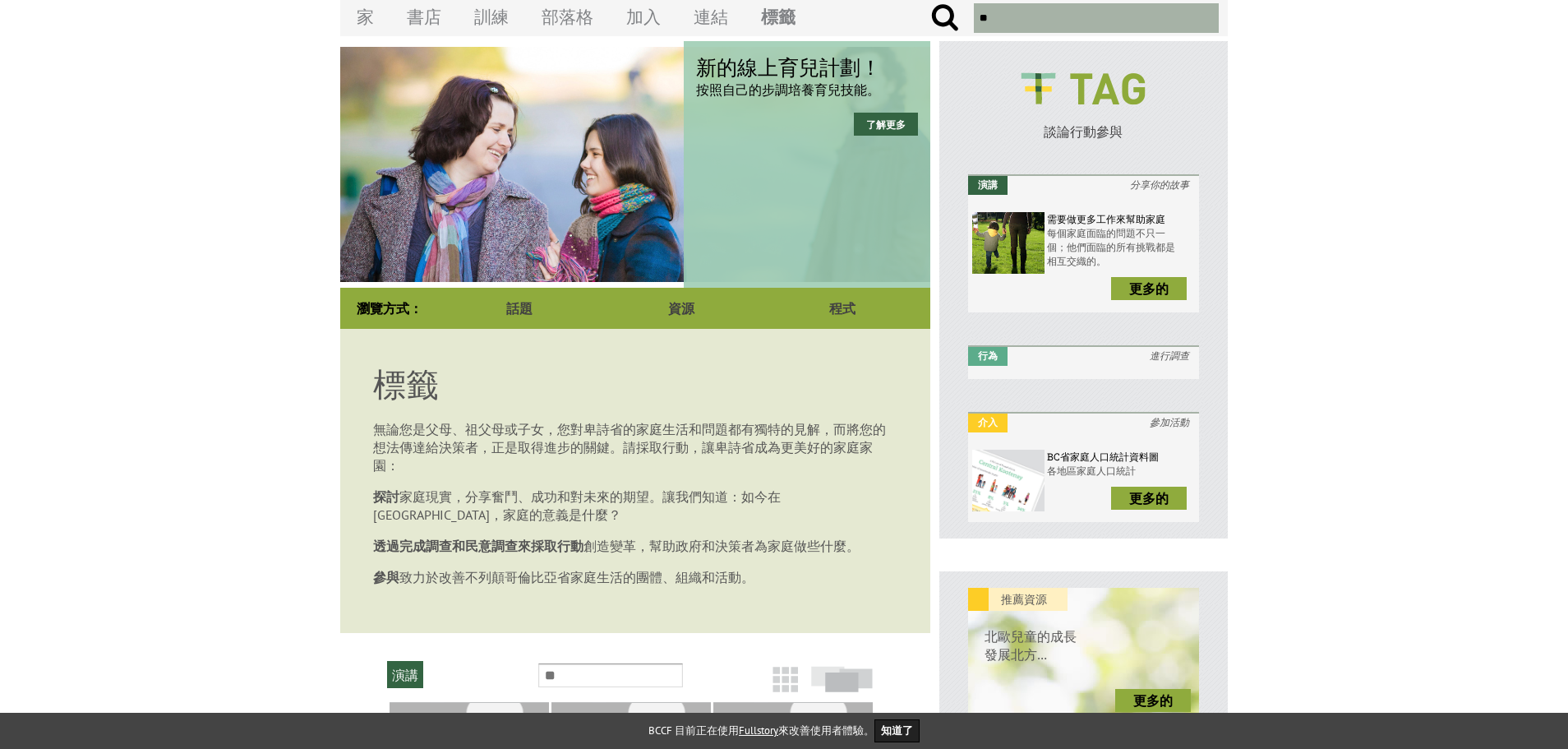
scroll to position [165, 0]
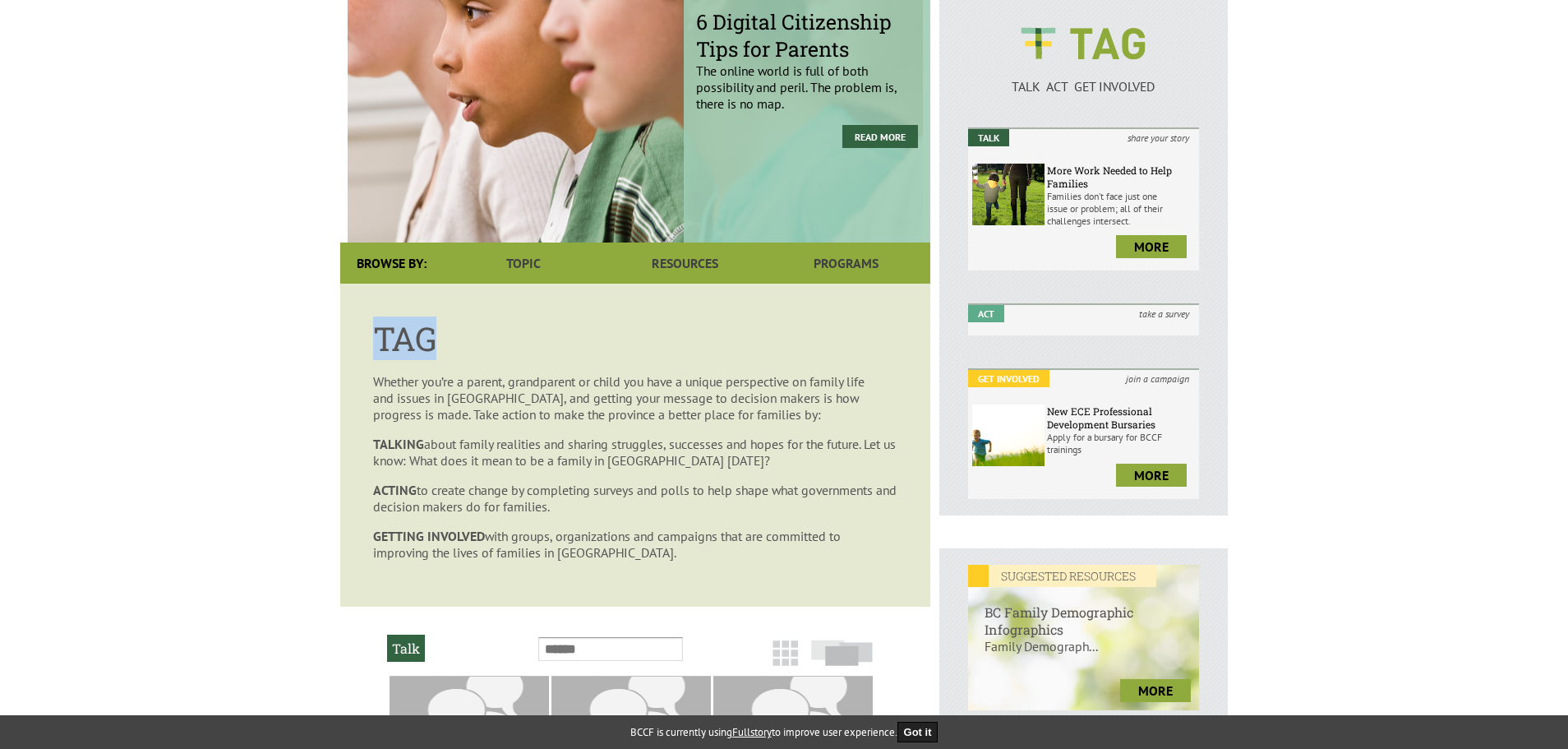
drag, startPoint x: 378, startPoint y: 344, endPoint x: 472, endPoint y: 347, distance: 94.0
click at [472, 347] on h1 "TAG" at bounding box center [635, 338] width 524 height 44
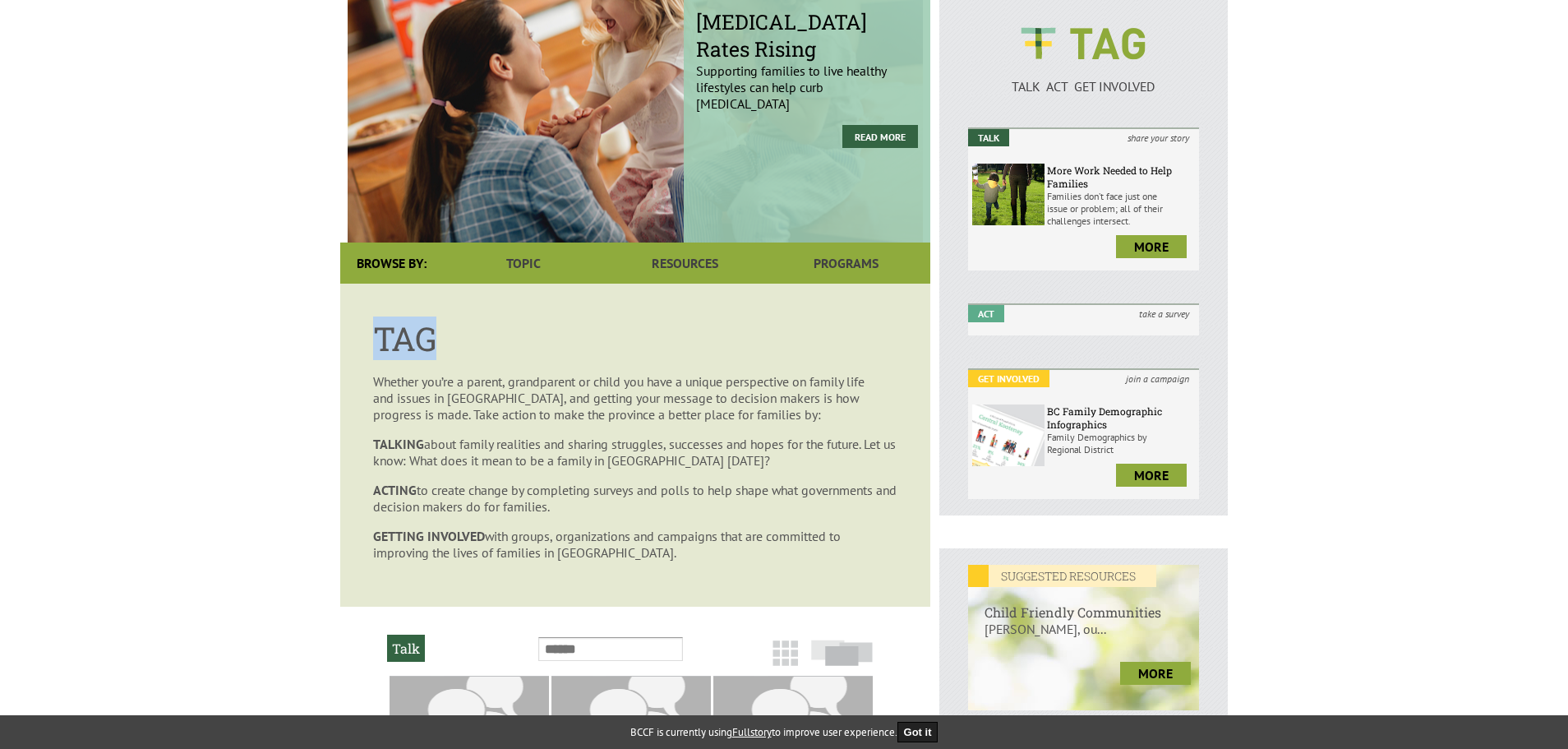
copy h1 "TAG"
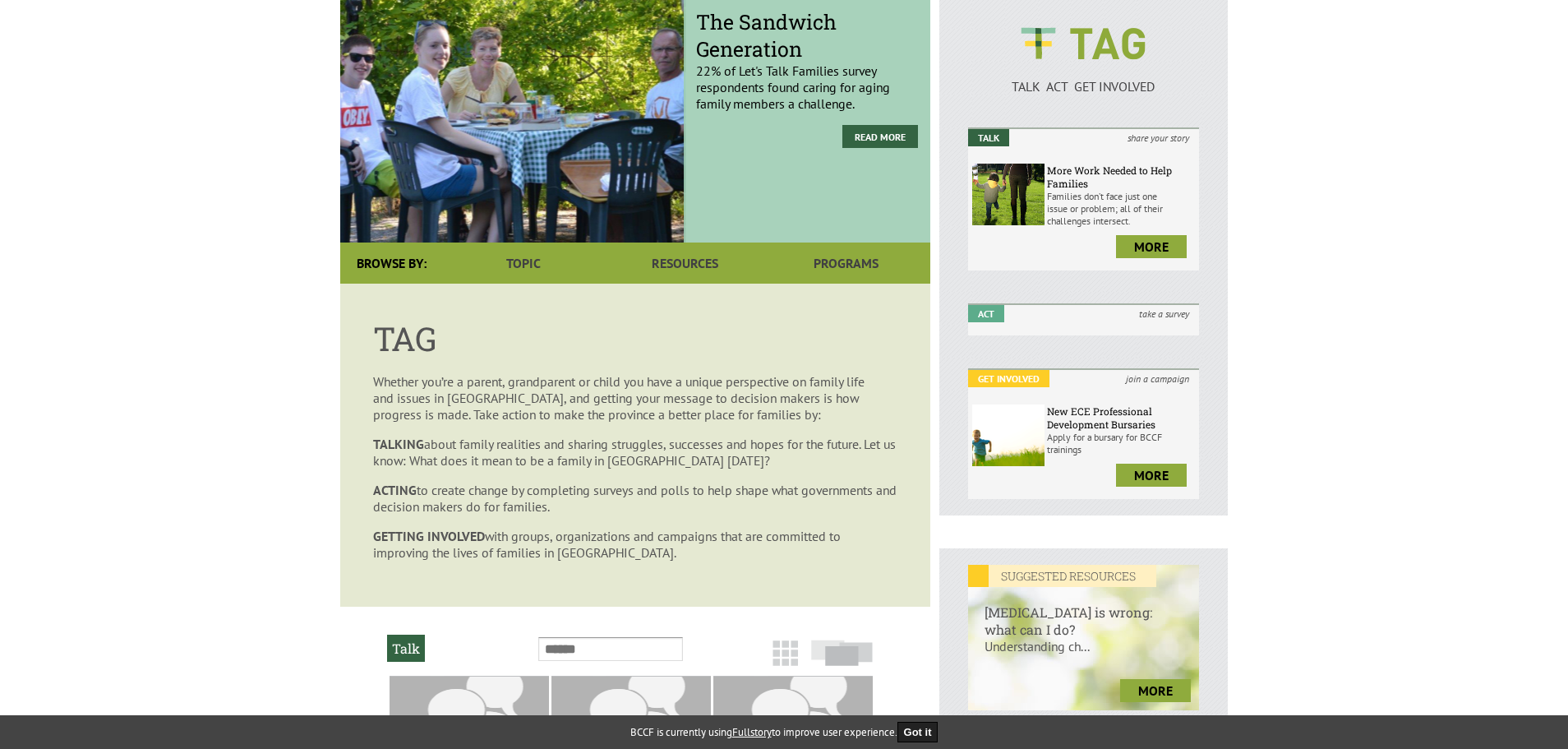
click at [236, 428] on body "y our family. Welcome HUIFANG KAO Logout Shopping Cart Menu Home Bookstore Trai…" at bounding box center [784, 636] width 1568 height 1548
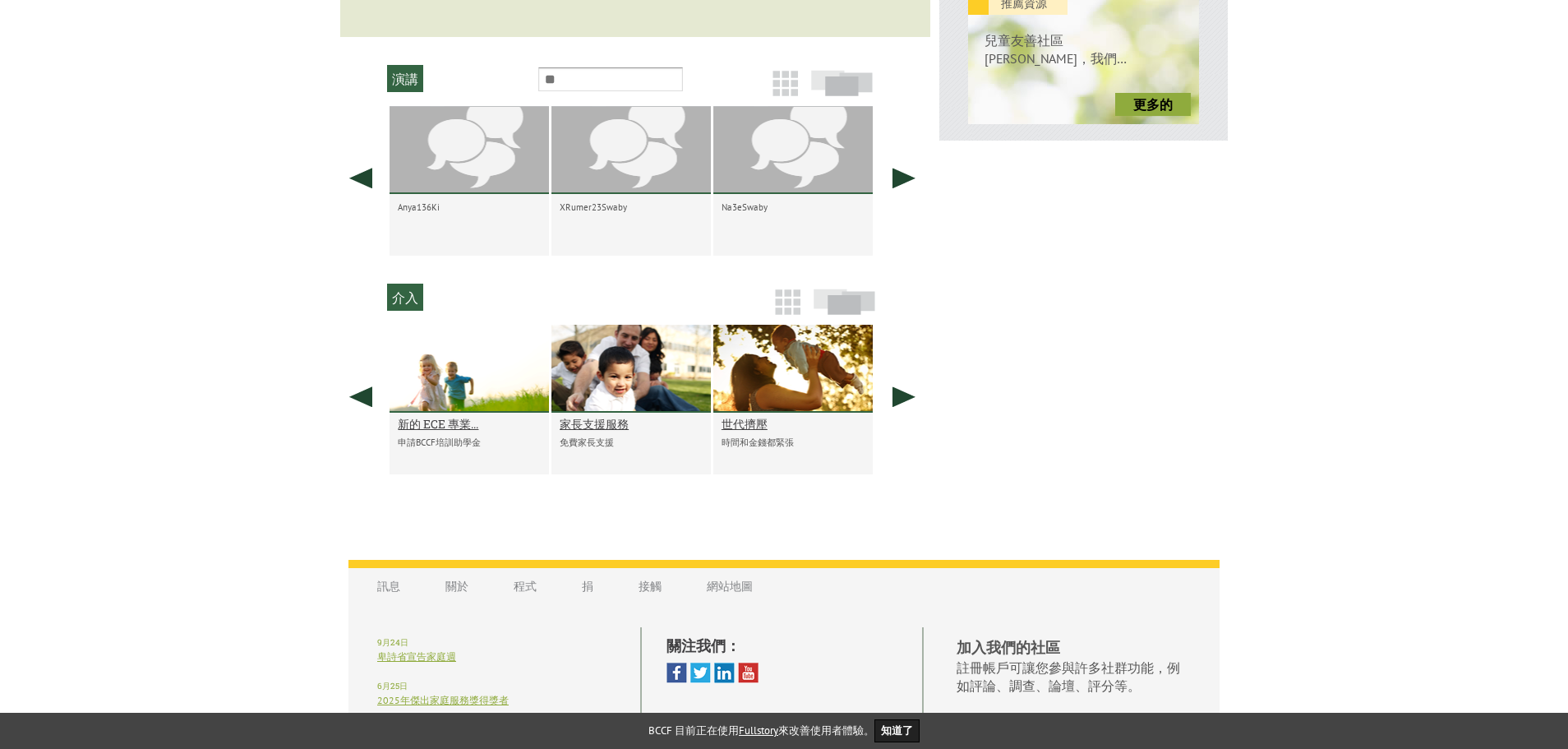
scroll to position [744, 0]
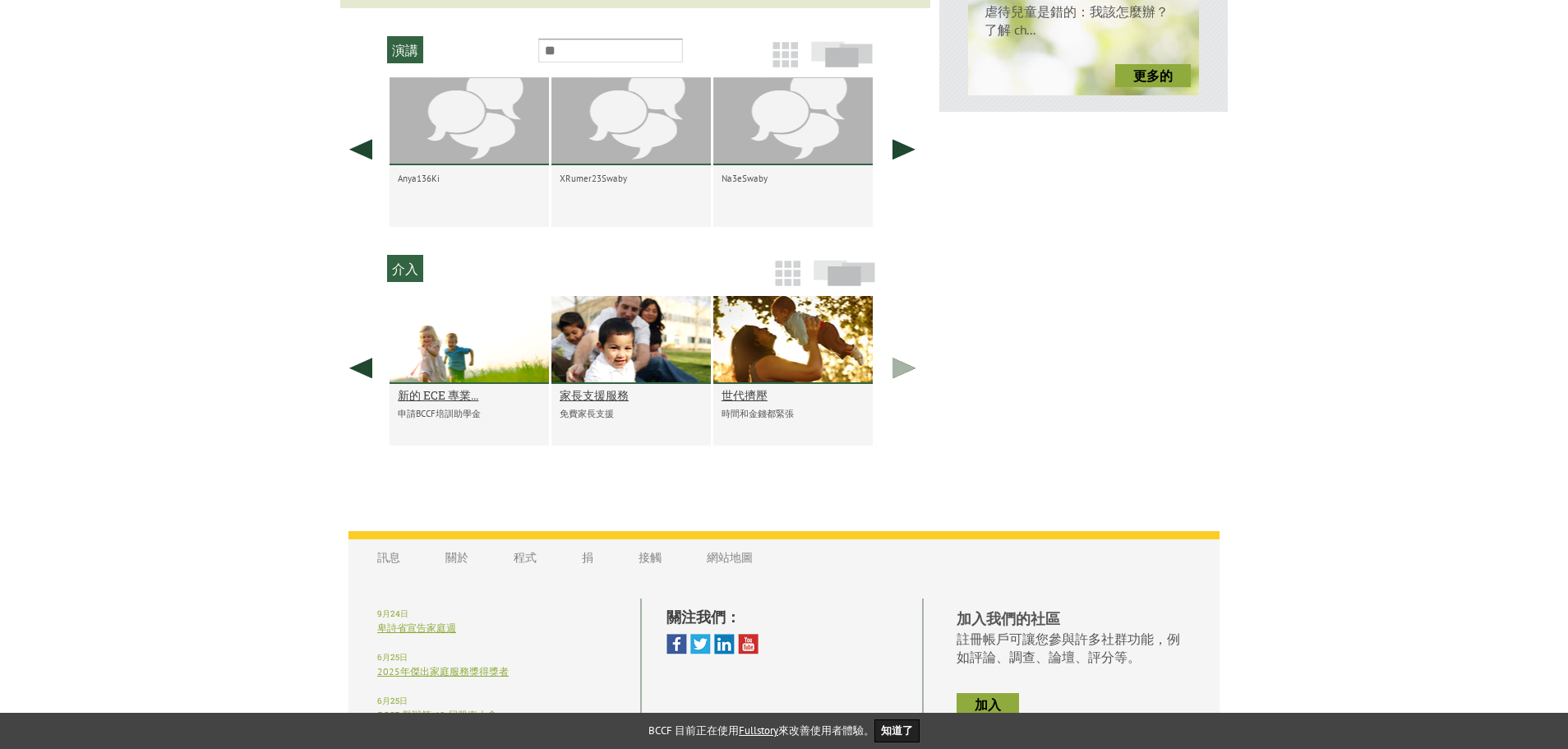
click at [894, 372] on link at bounding box center [903, 368] width 41 height 144
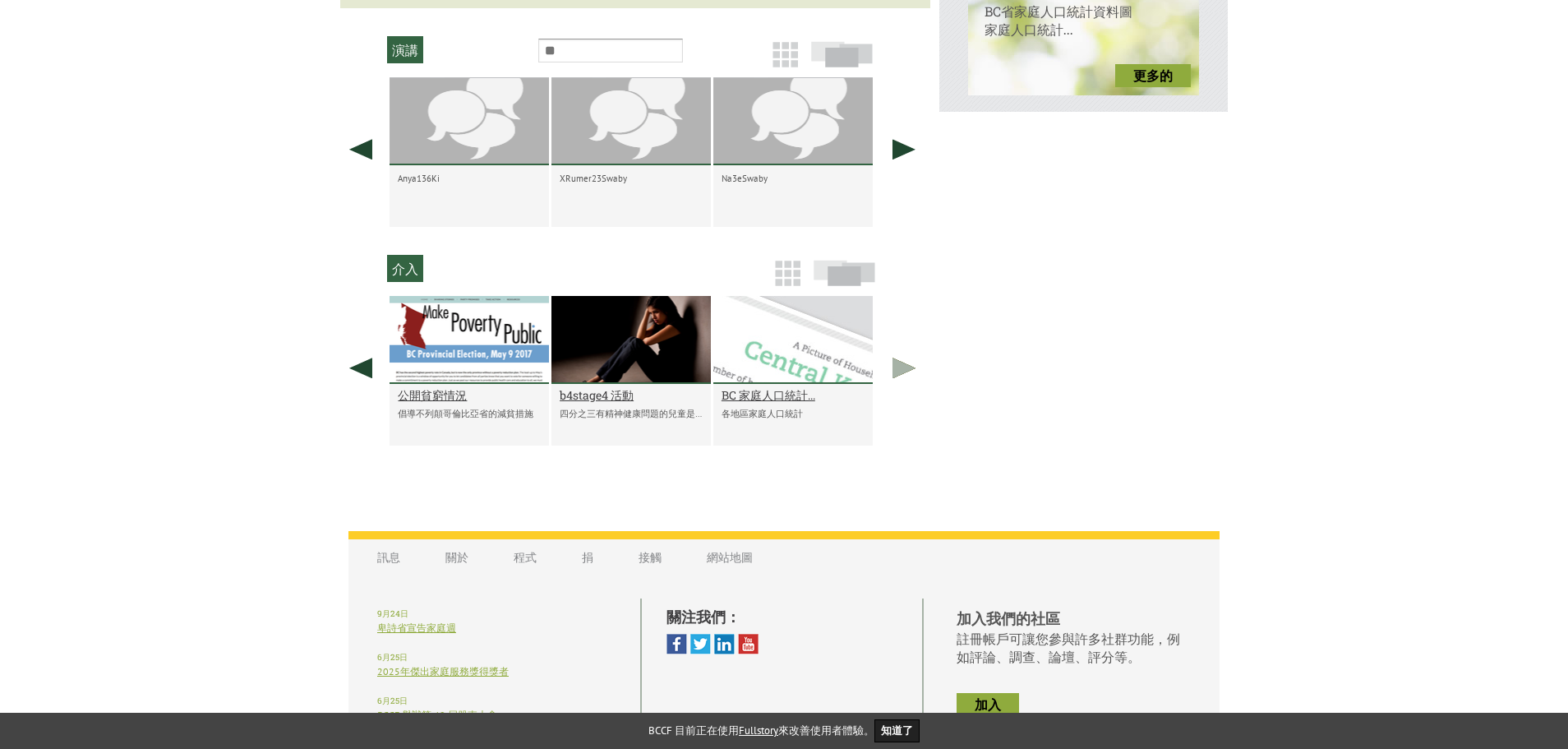
click at [894, 372] on link at bounding box center [903, 368] width 41 height 144
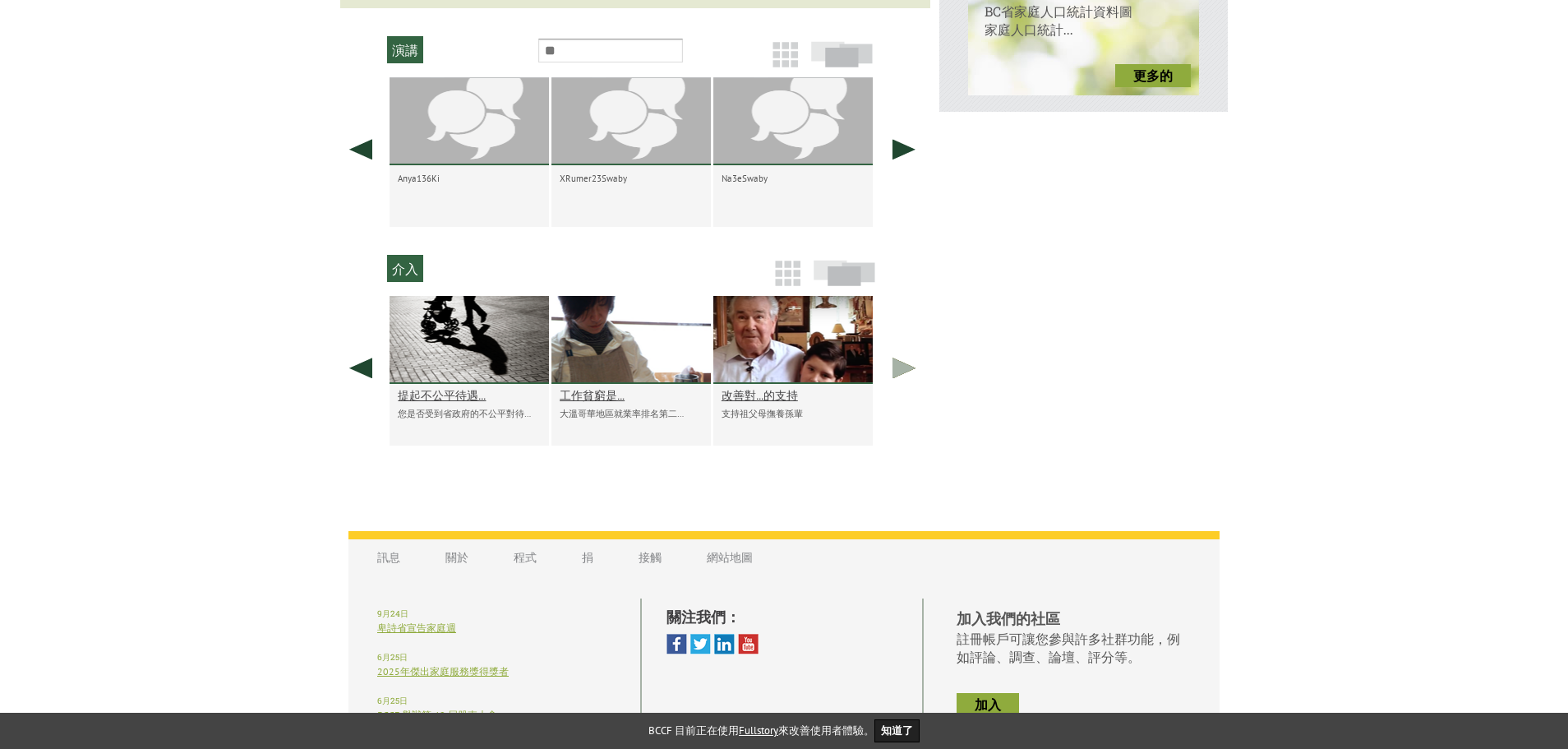
click at [894, 372] on link at bounding box center [903, 368] width 41 height 144
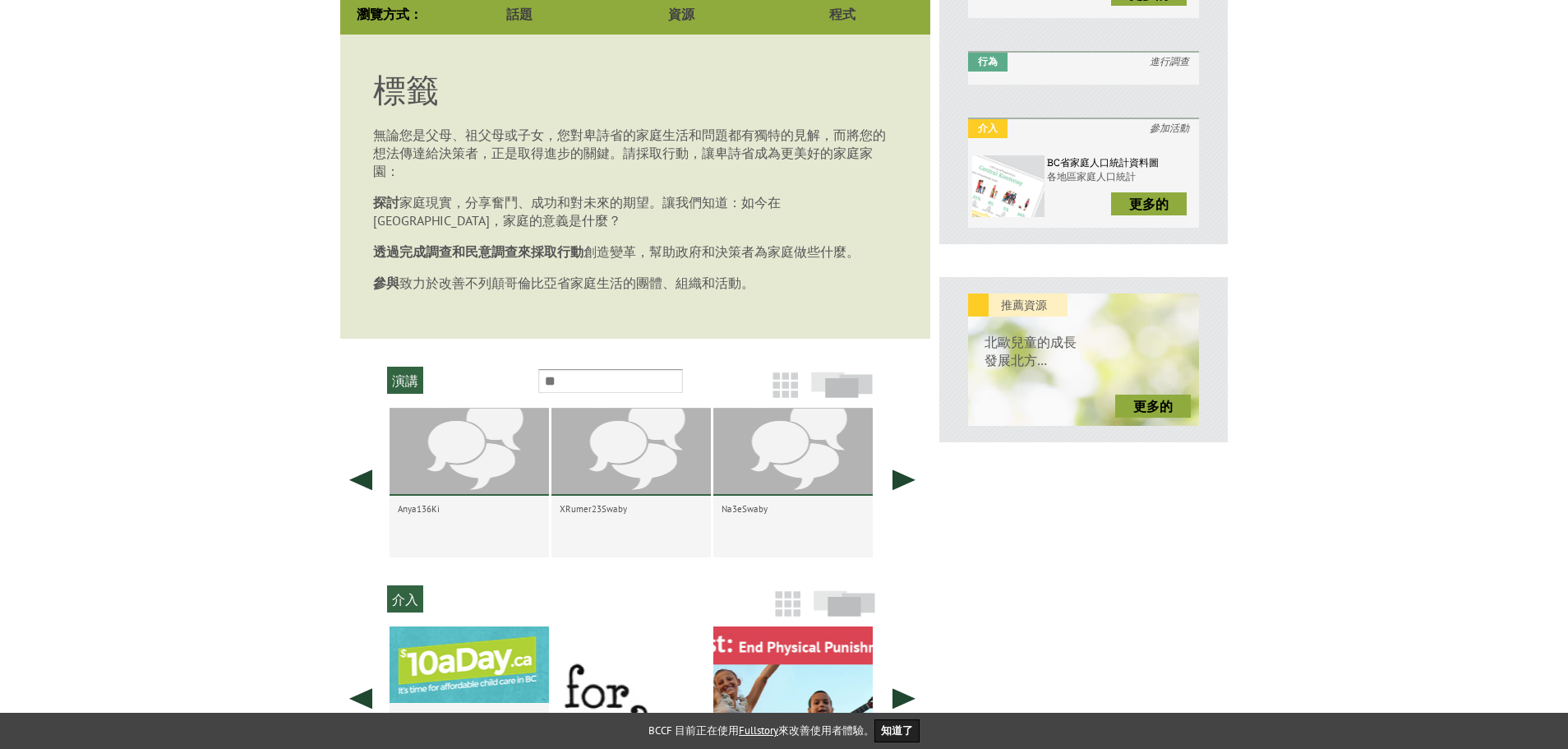
scroll to position [415, 0]
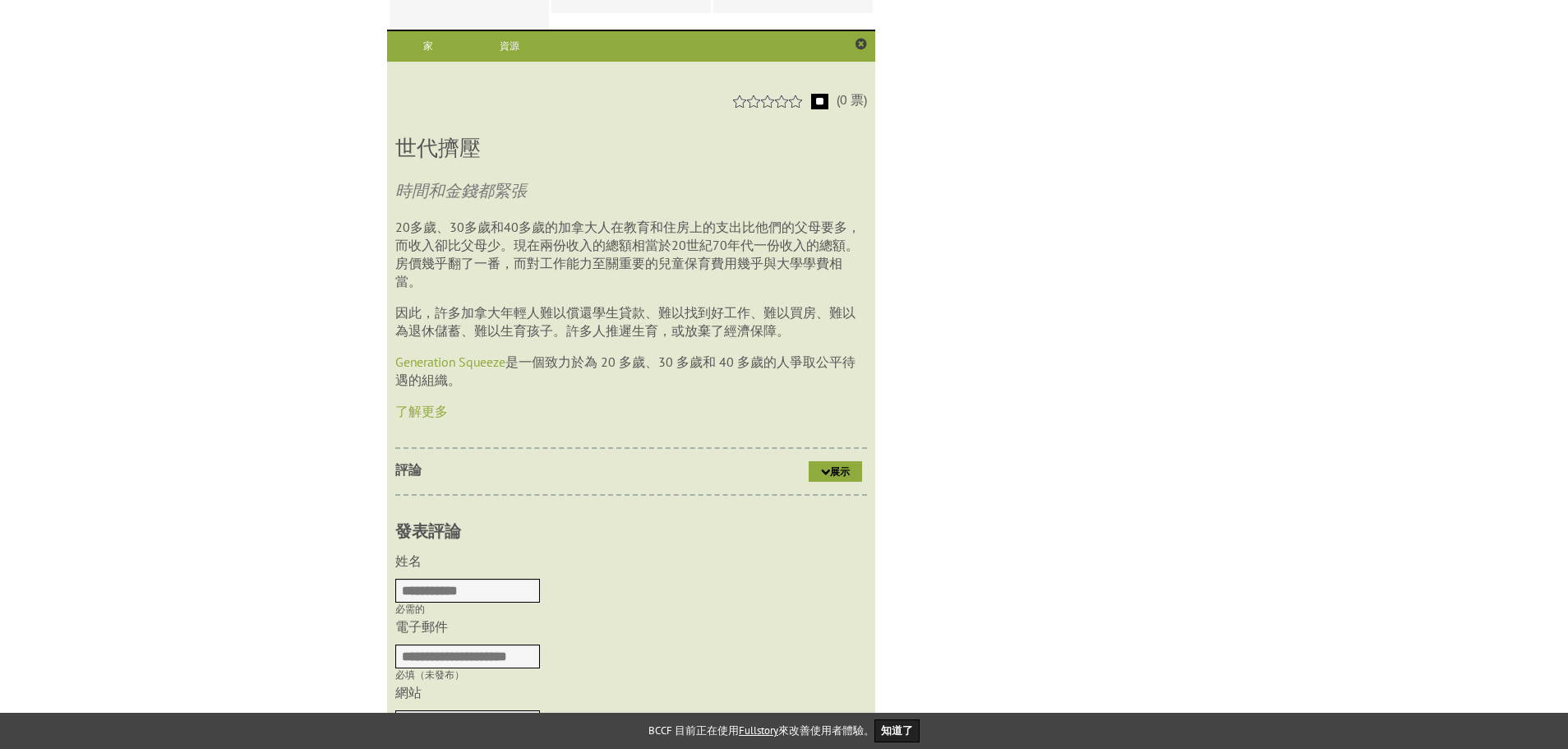
scroll to position [1170, 0]
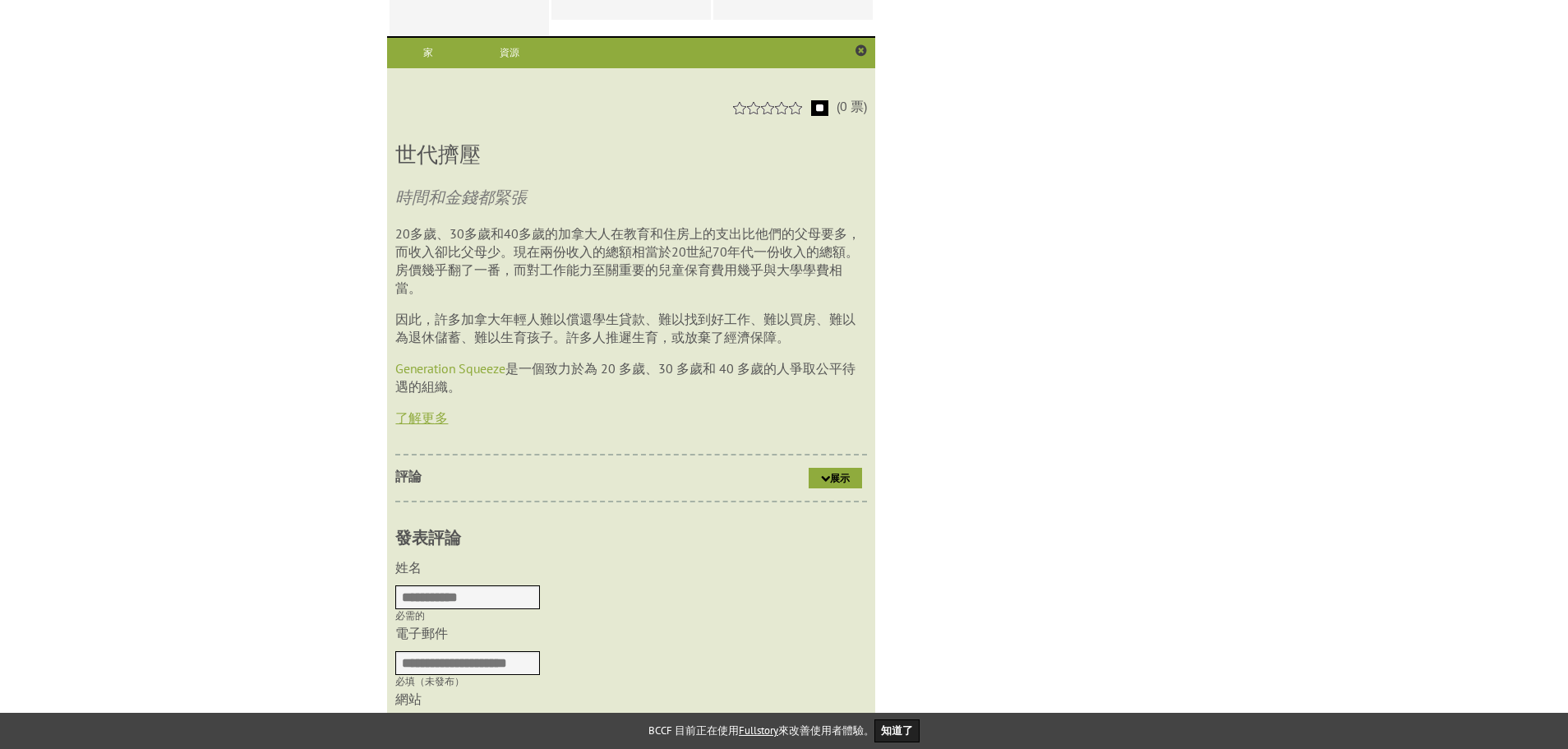
click at [415, 426] on font "了解更多" at bounding box center [421, 418] width 53 height 16
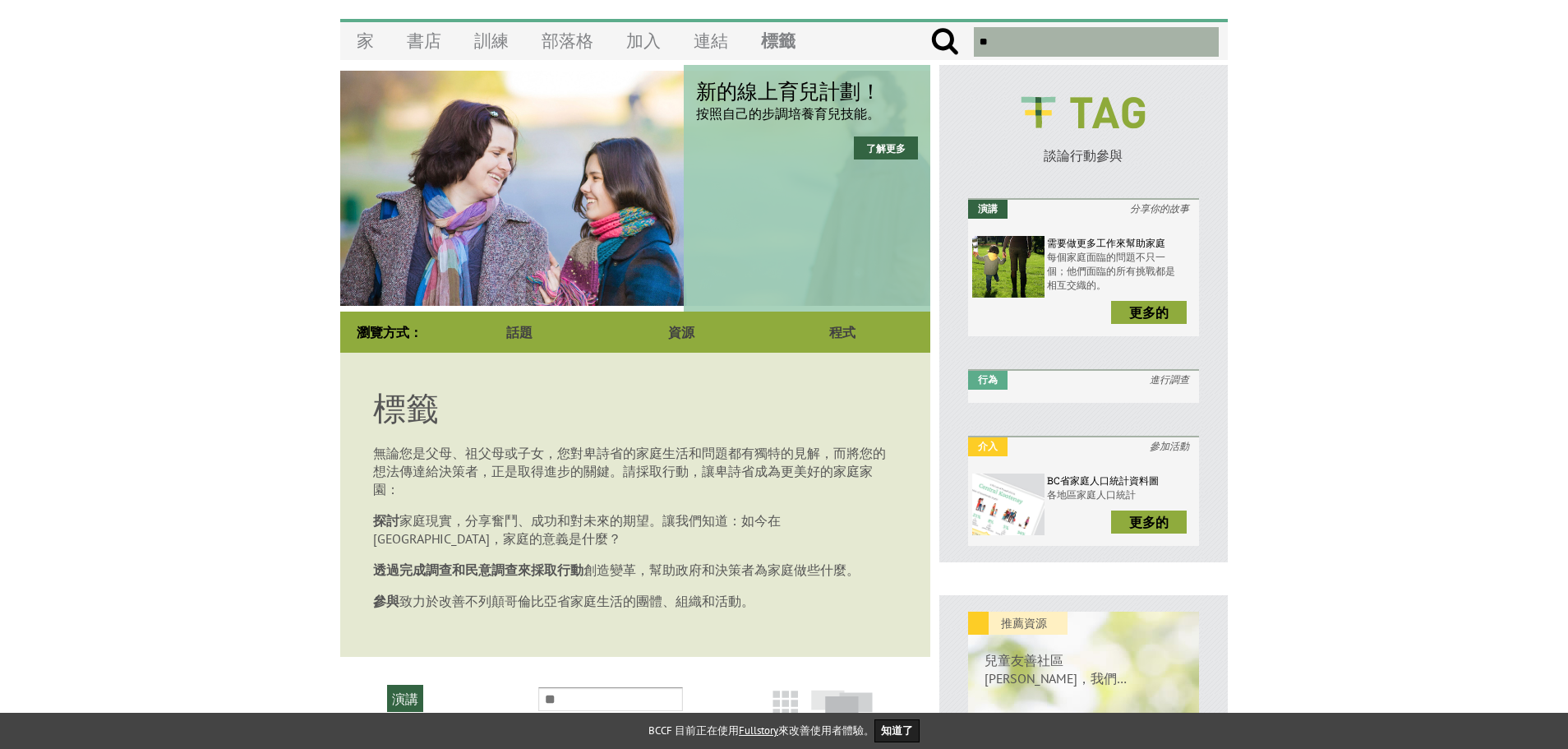
scroll to position [102, 0]
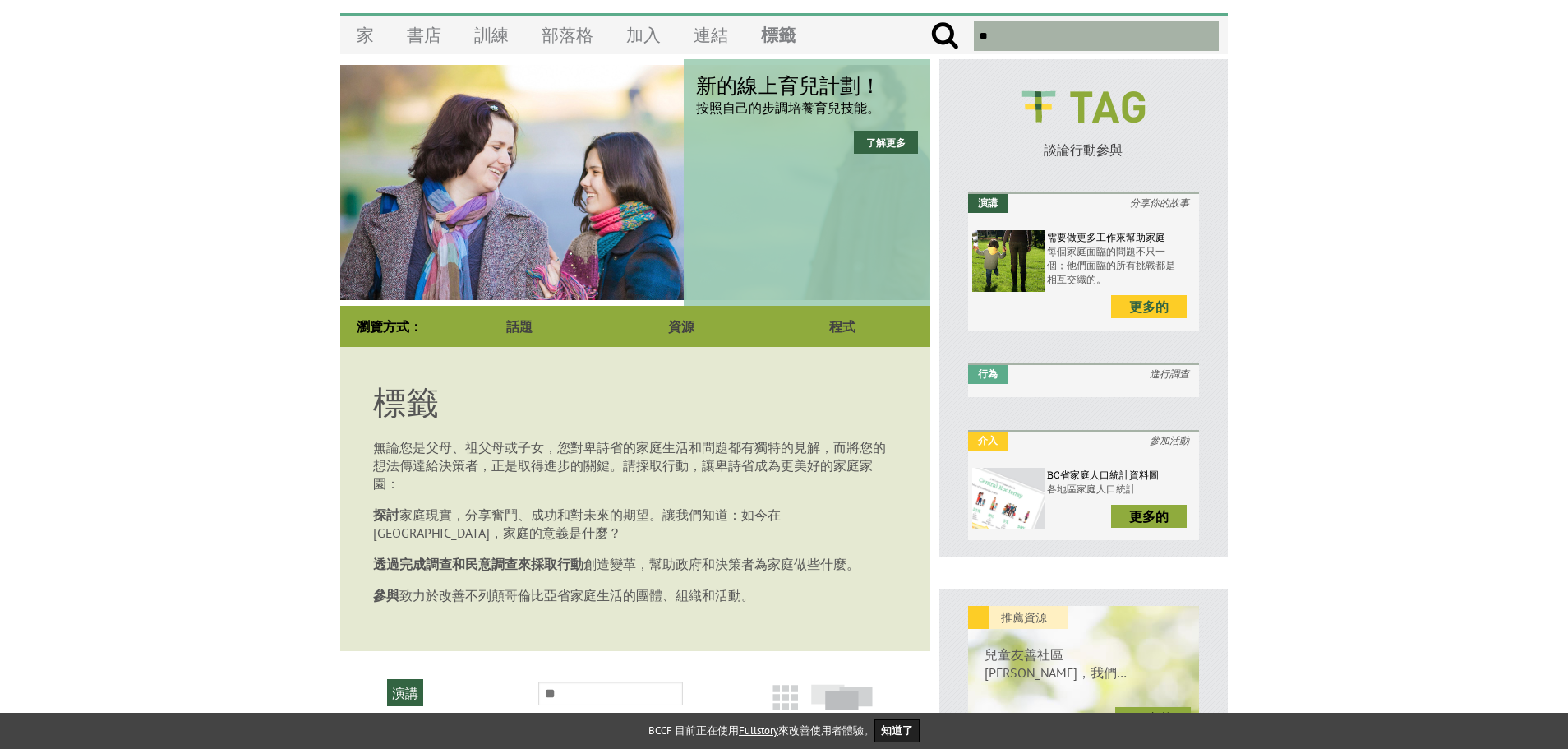
click at [1145, 305] on font "更多的" at bounding box center [1148, 306] width 39 height 16
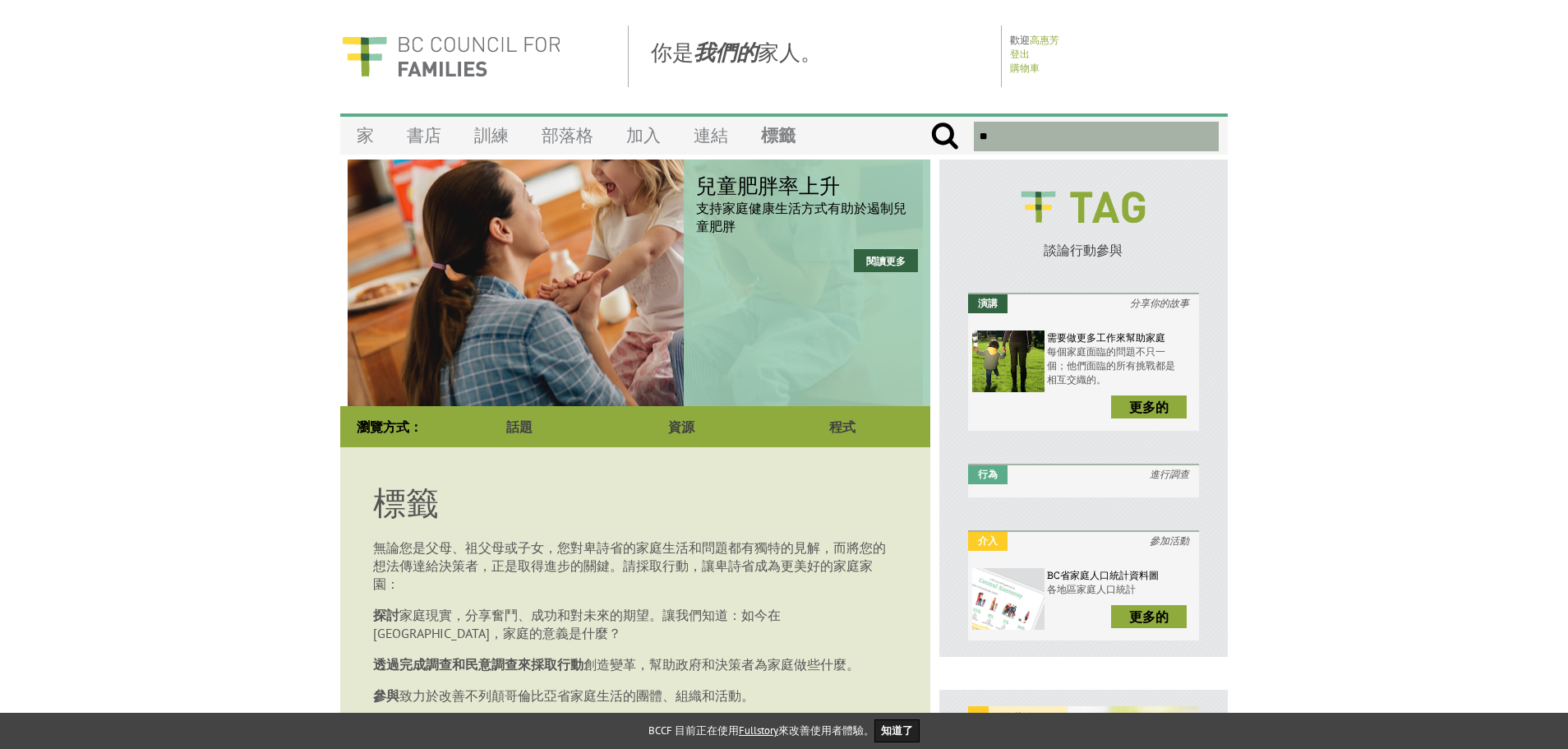
scroll to position [0, 0]
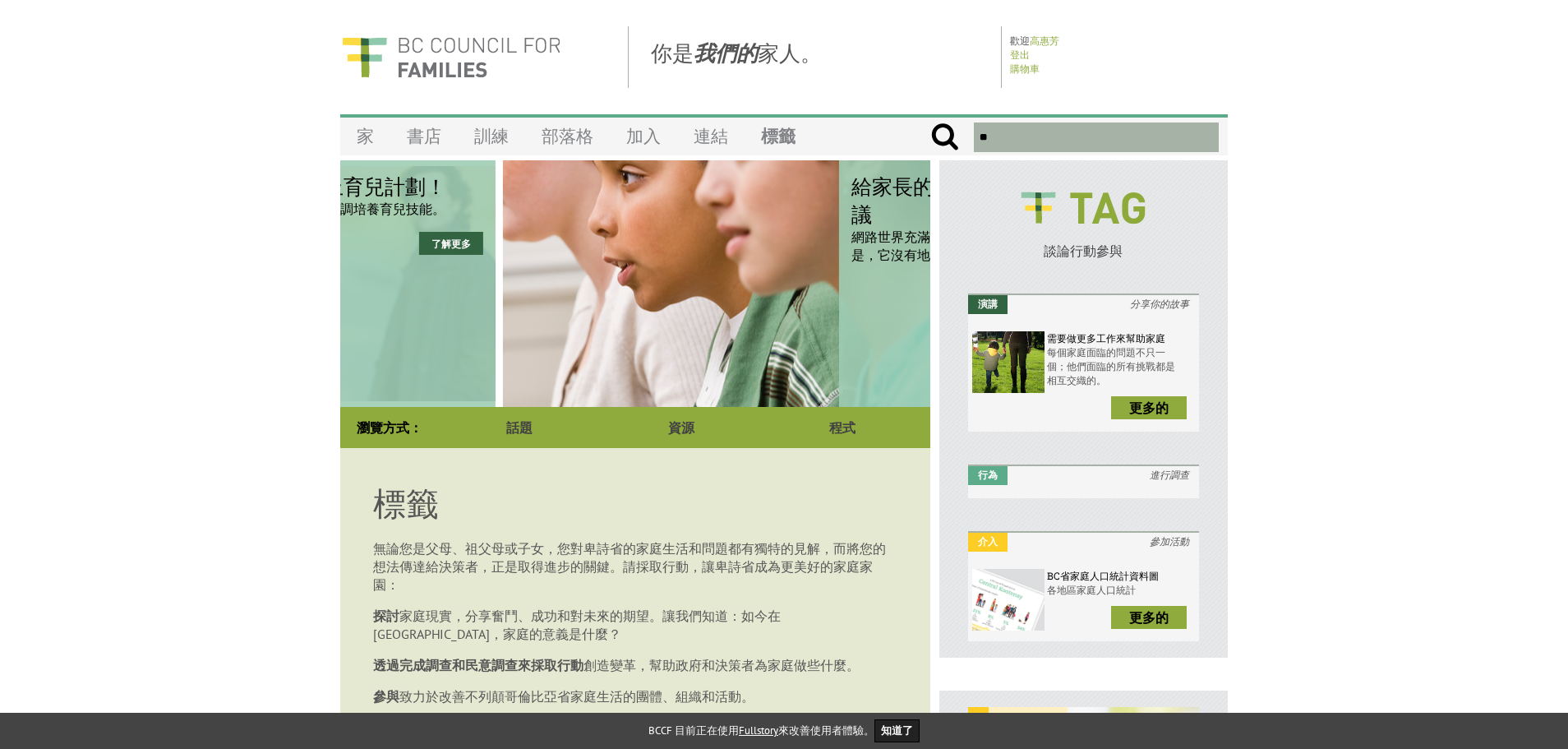
drag, startPoint x: 763, startPoint y: 288, endPoint x: 493, endPoint y: 272, distance: 270.5
click at [496, 272] on div "給家長的6個數位公民建議 網路世界充滿了可能性和危險。問題是，它沒有地圖。 閱讀更多" at bounding box center [790, 284] width 590 height 247
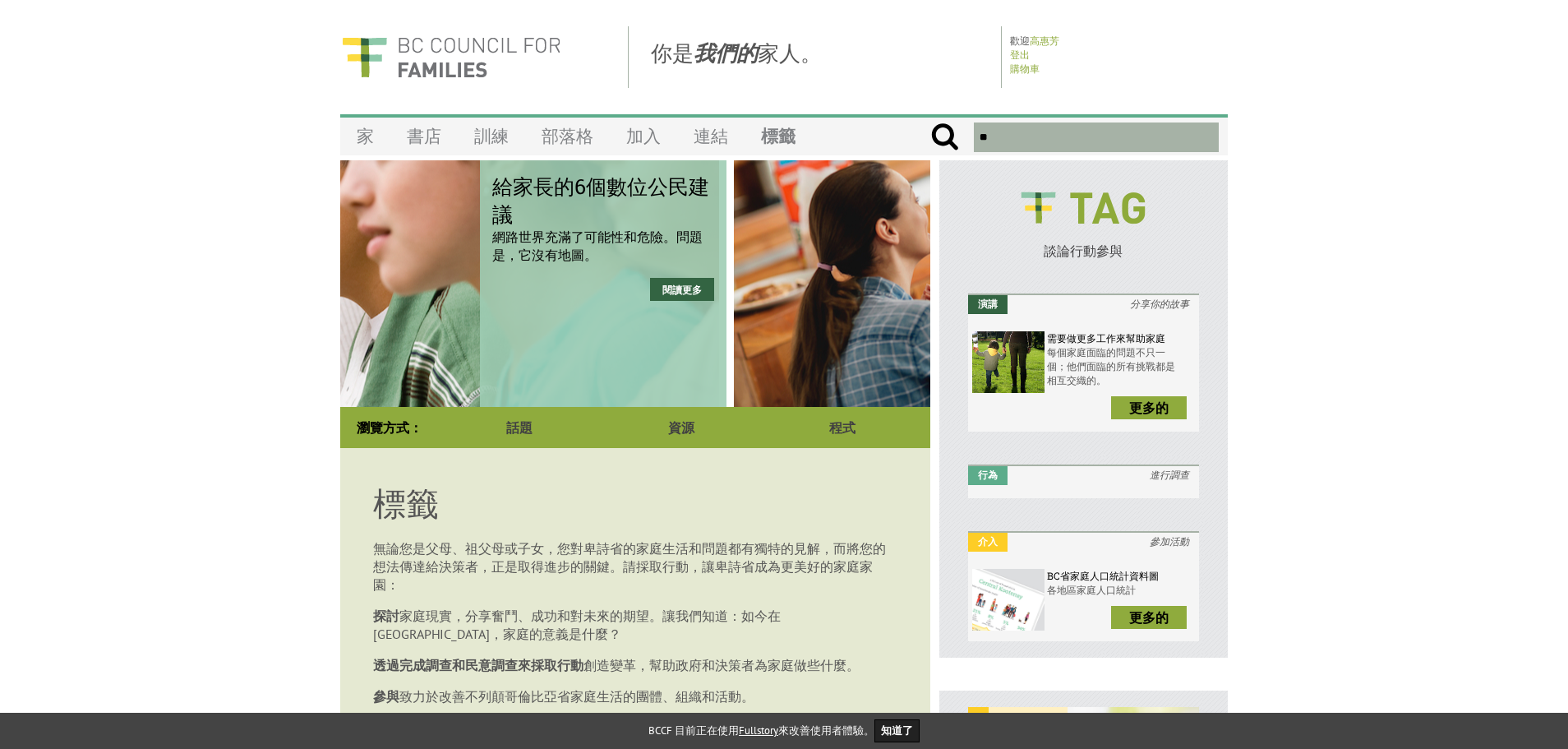
drag, startPoint x: 754, startPoint y: 255, endPoint x: 550, endPoint y: 259, distance: 204.0
click at [550, 259] on font "網路世界充滿了可能性和危險。問題是，它沒有地圖。" at bounding box center [597, 246] width 210 height 35
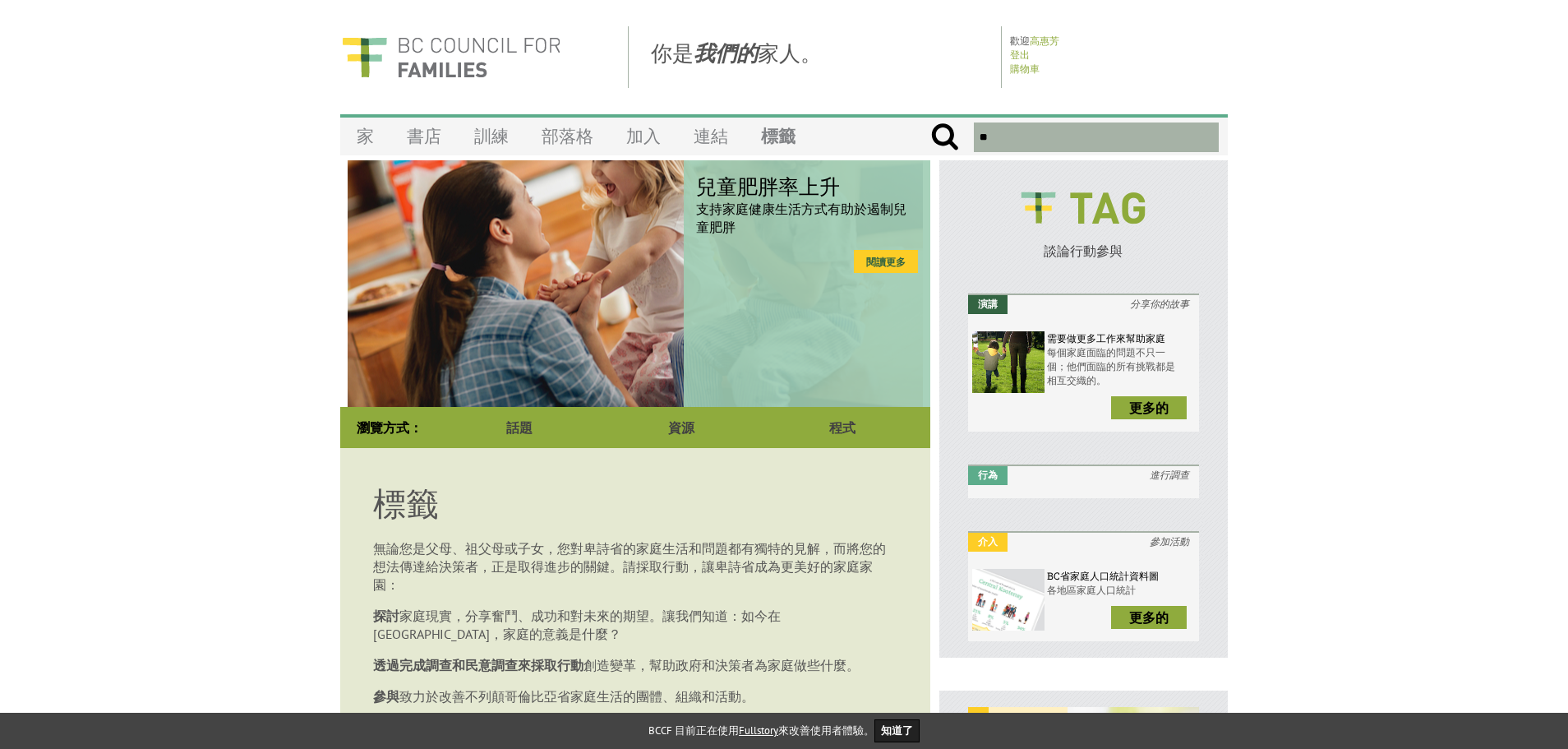
click at [882, 262] on font "閱讀更多" at bounding box center [885, 262] width 39 height 12
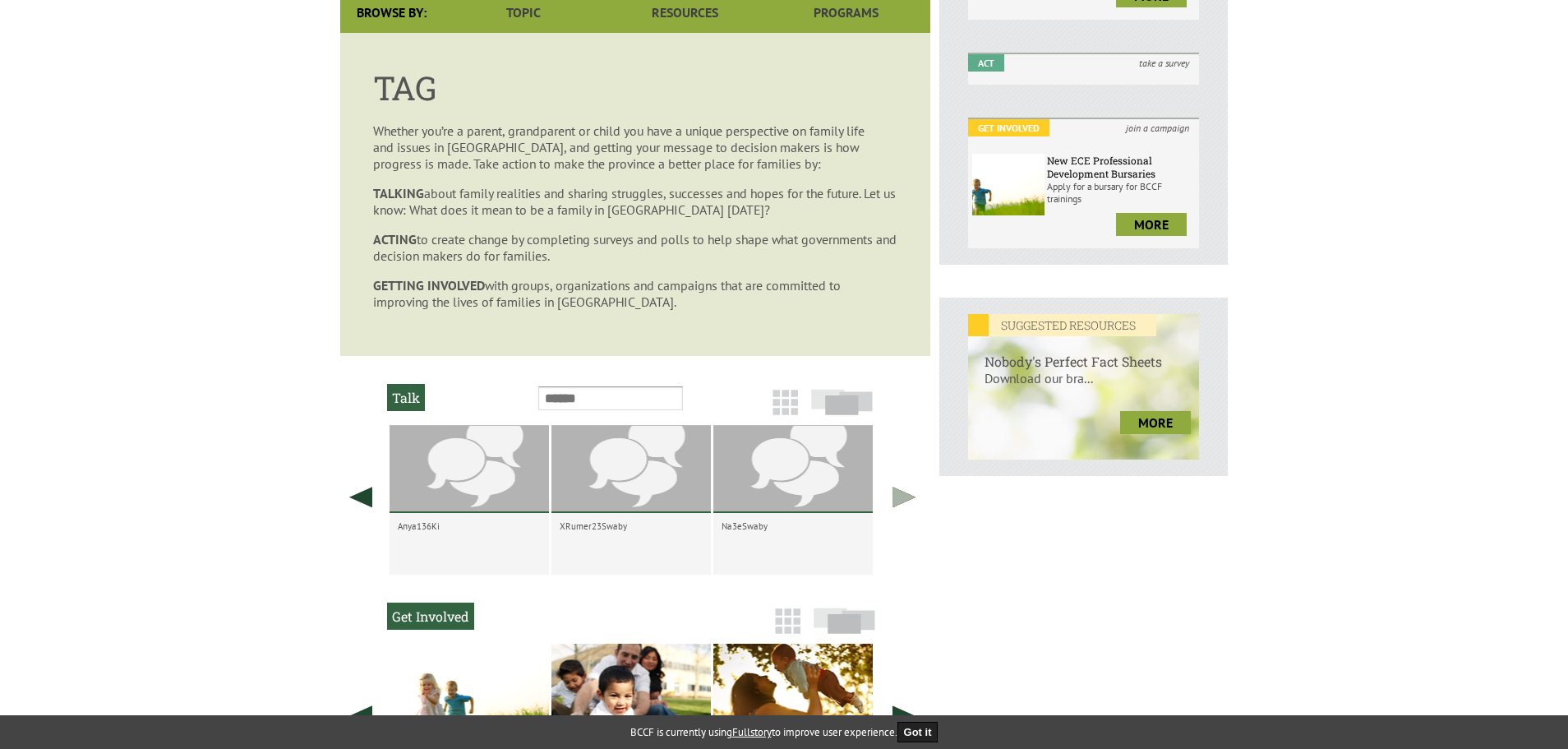
click at [910, 498] on link at bounding box center [903, 497] width 41 height 144
click at [910, 499] on link at bounding box center [903, 497] width 41 height 144
click at [755, 498] on div at bounding box center [793, 469] width 159 height 88
click at [603, 392] on input "text" at bounding box center [611, 398] width 144 height 24
click at [421, 401] on h2 "Talk" at bounding box center [405, 398] width 37 height 27
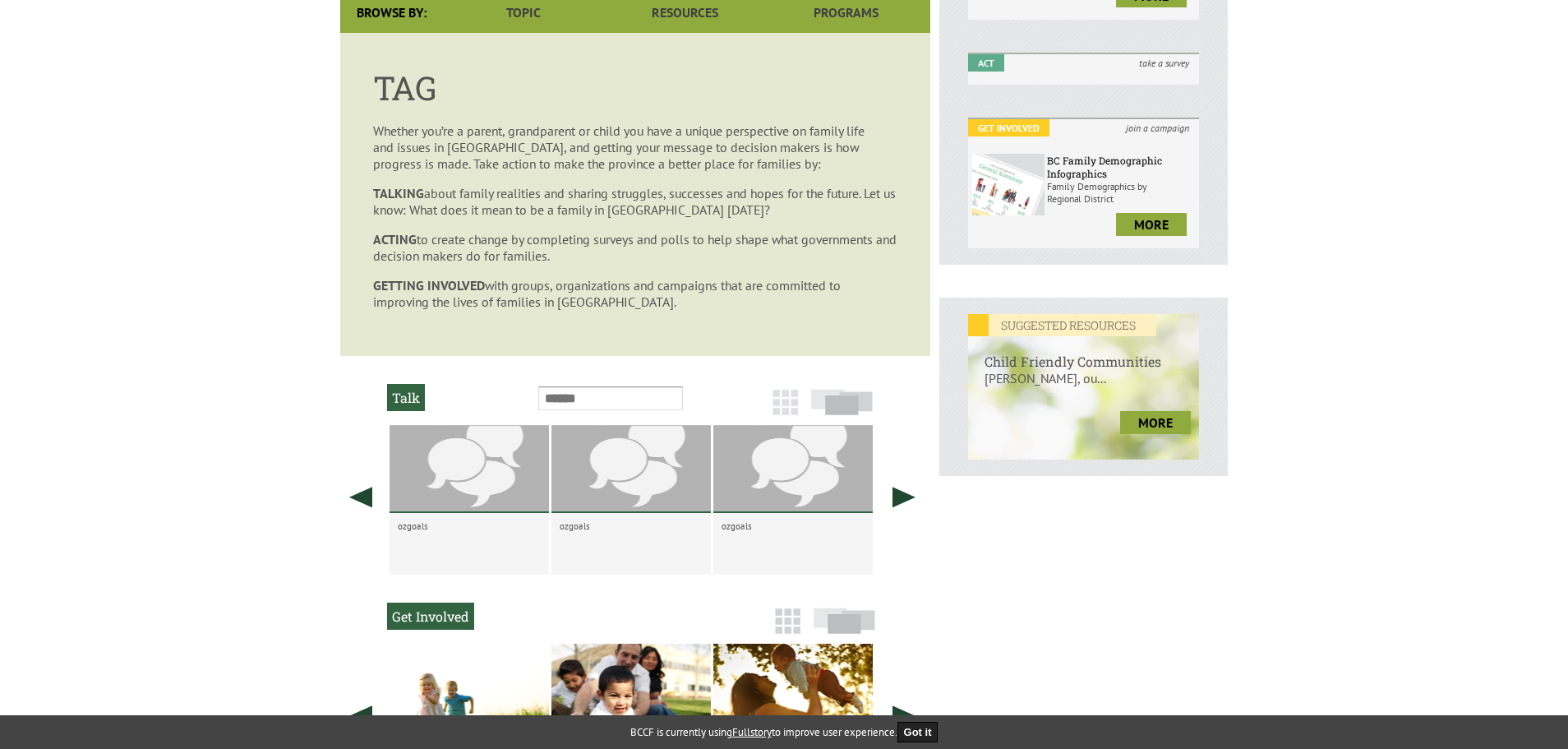
click at [775, 401] on img at bounding box center [785, 402] width 26 height 26
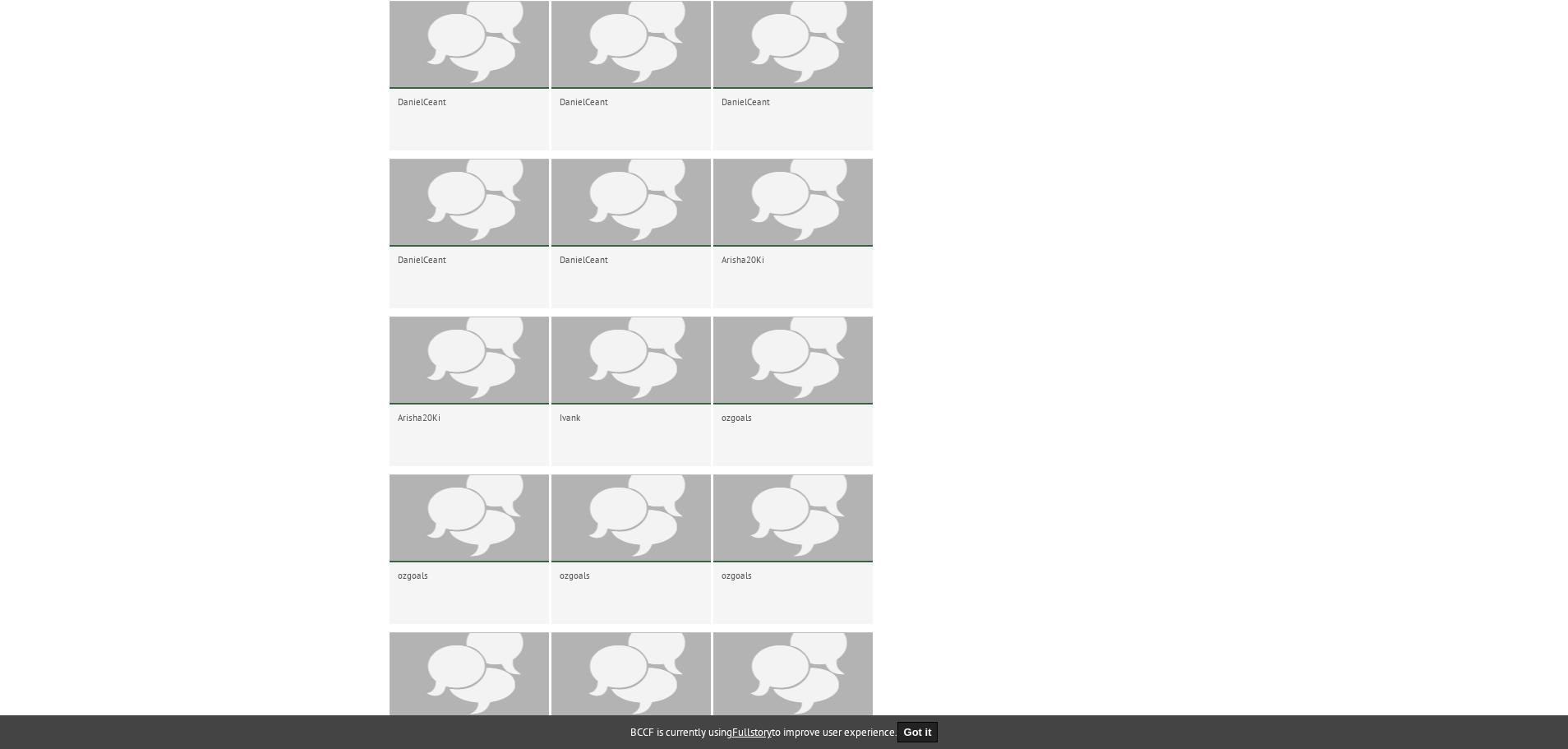
scroll to position [2141, 0]
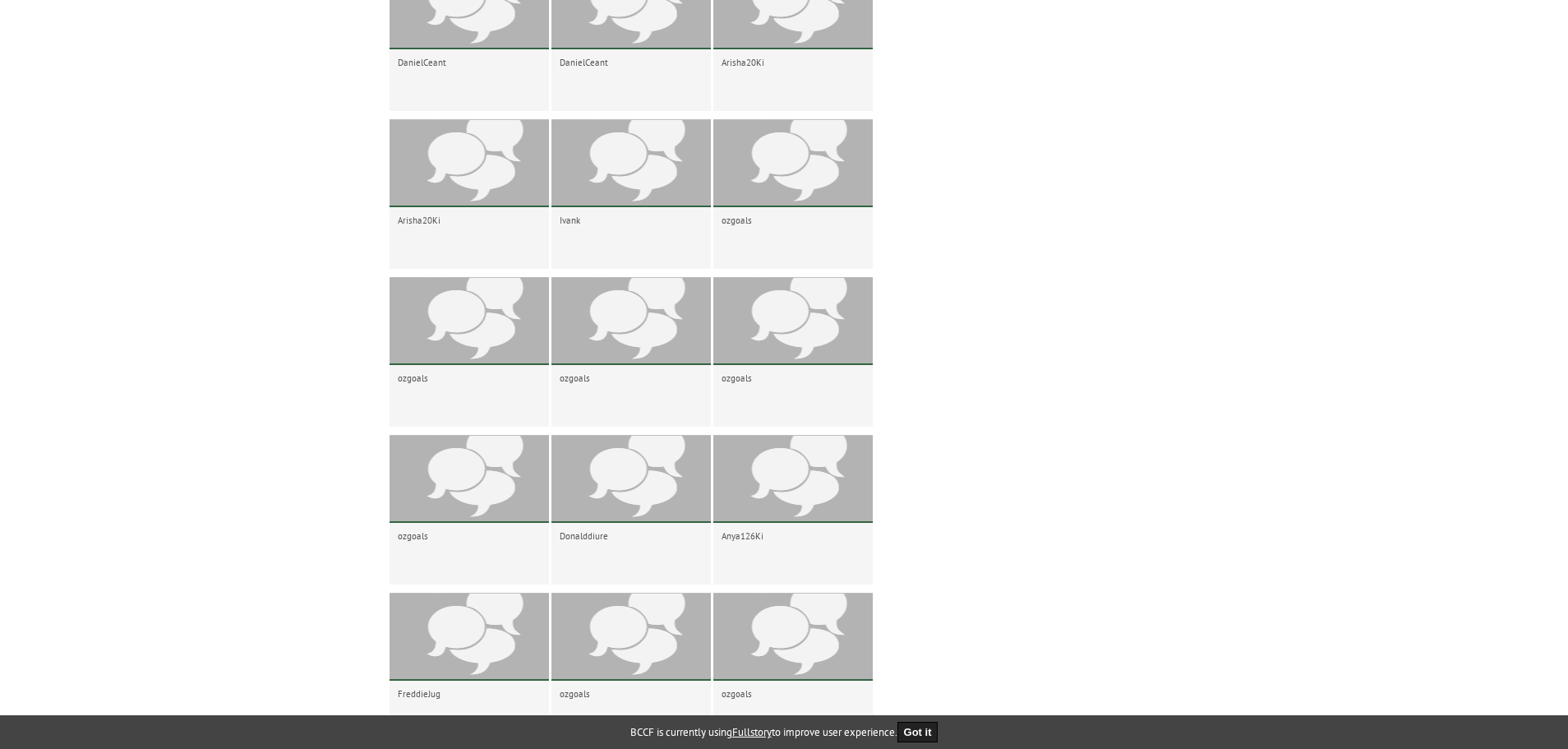
click at [776, 423] on div "ozgoals" at bounding box center [793, 395] width 159 height 61
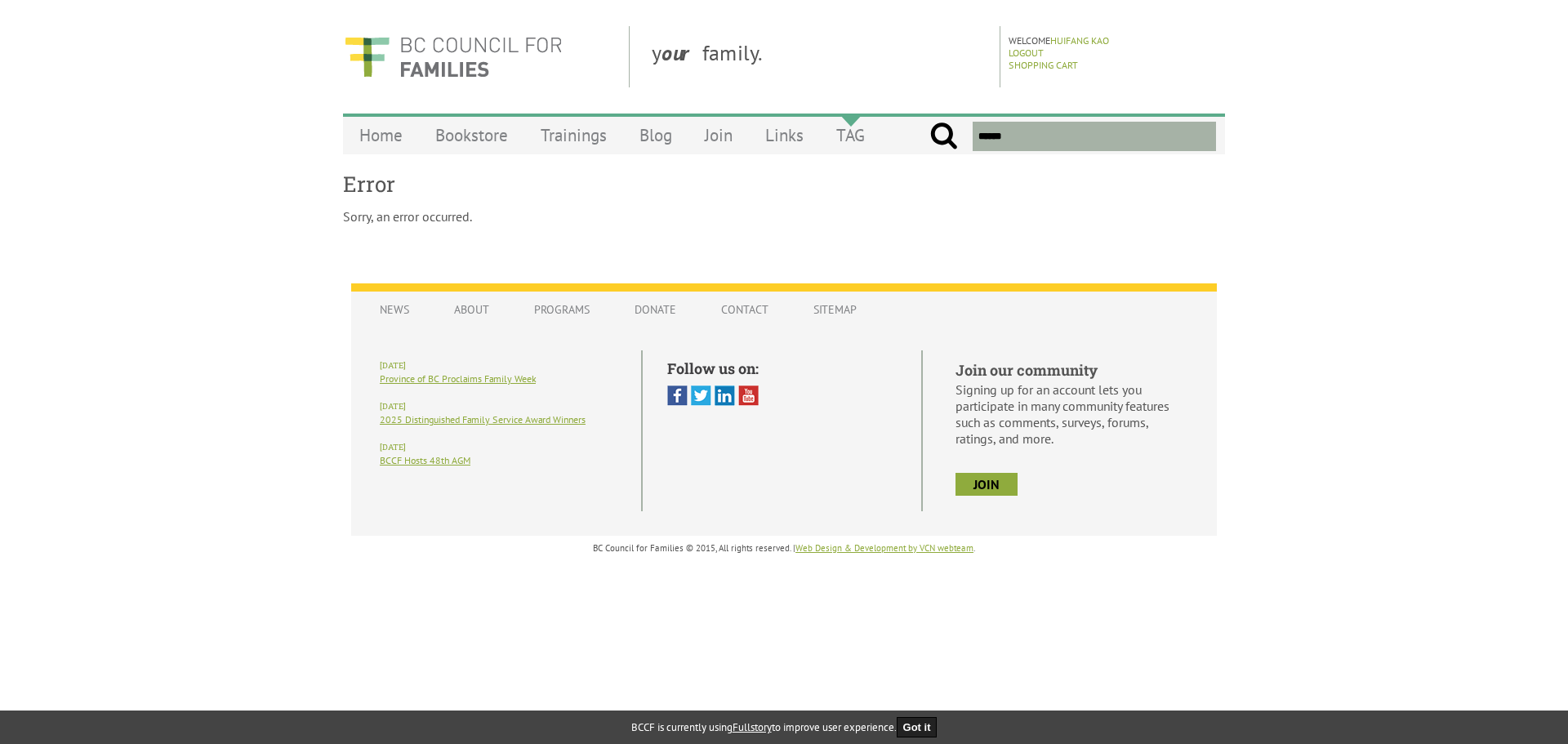
click at [846, 133] on link "TAG" at bounding box center [849, 135] width 61 height 38
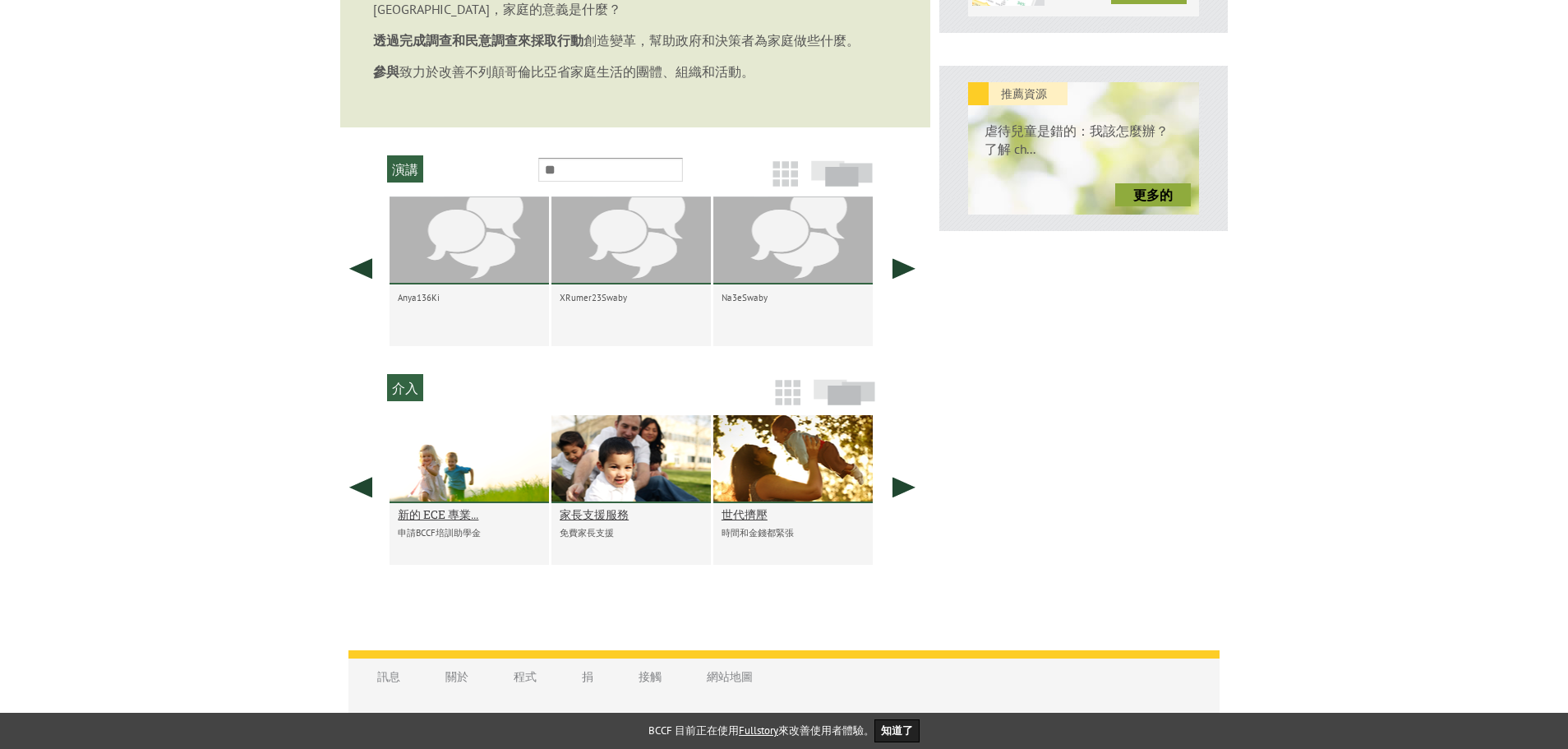
scroll to position [658, 0]
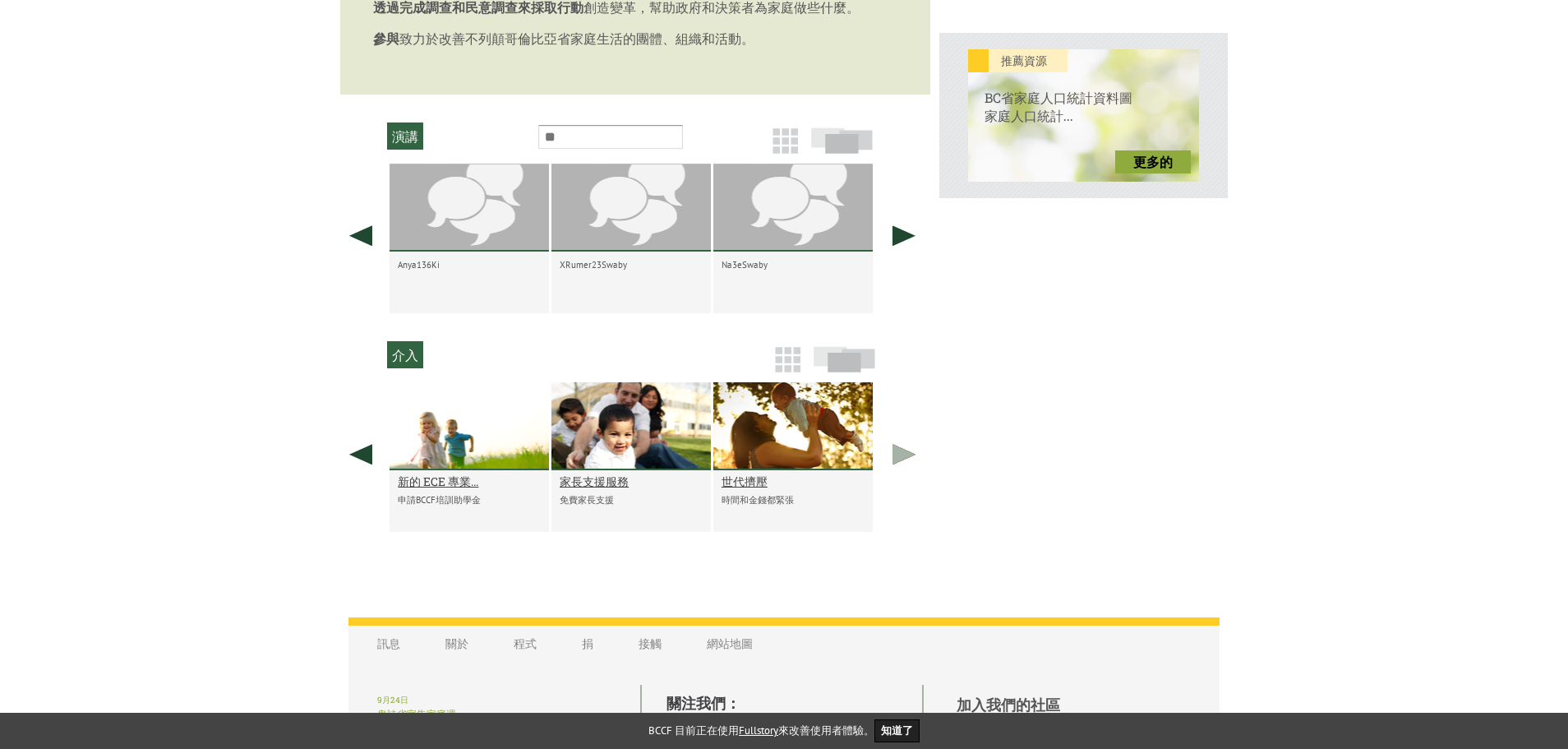
click at [898, 475] on link at bounding box center [903, 454] width 41 height 144
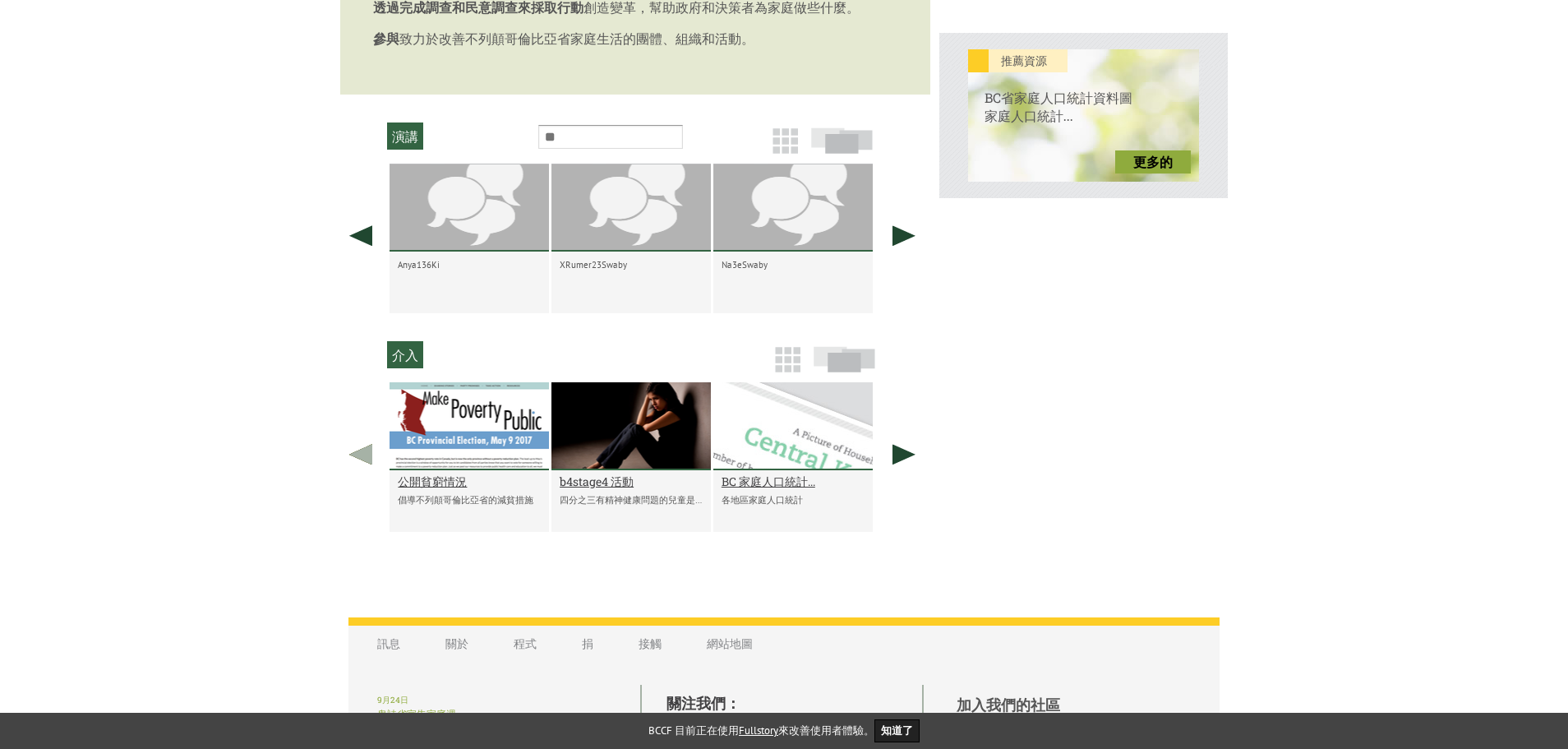
click at [352, 459] on link at bounding box center [360, 454] width 41 height 144
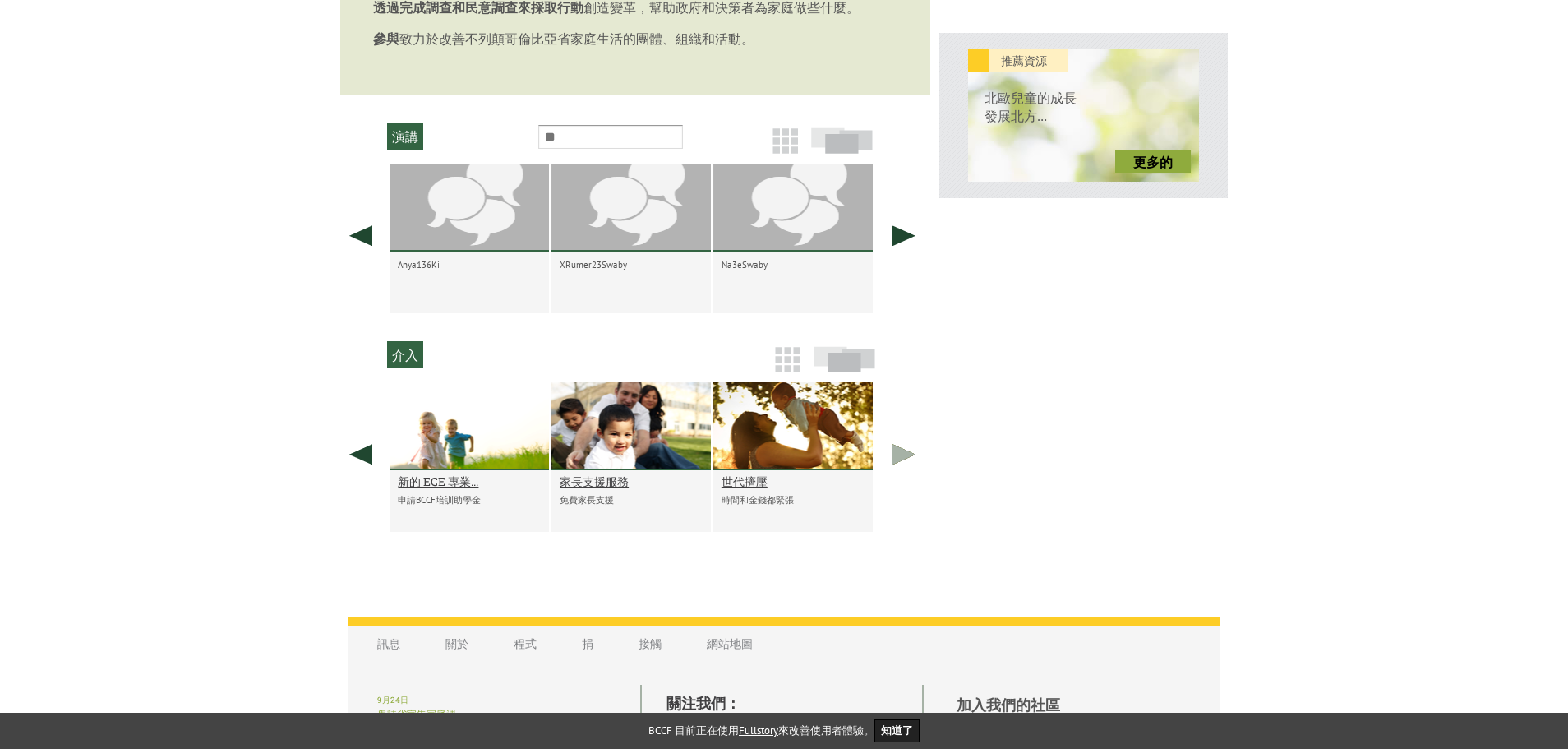
click at [920, 471] on link at bounding box center [903, 454] width 41 height 144
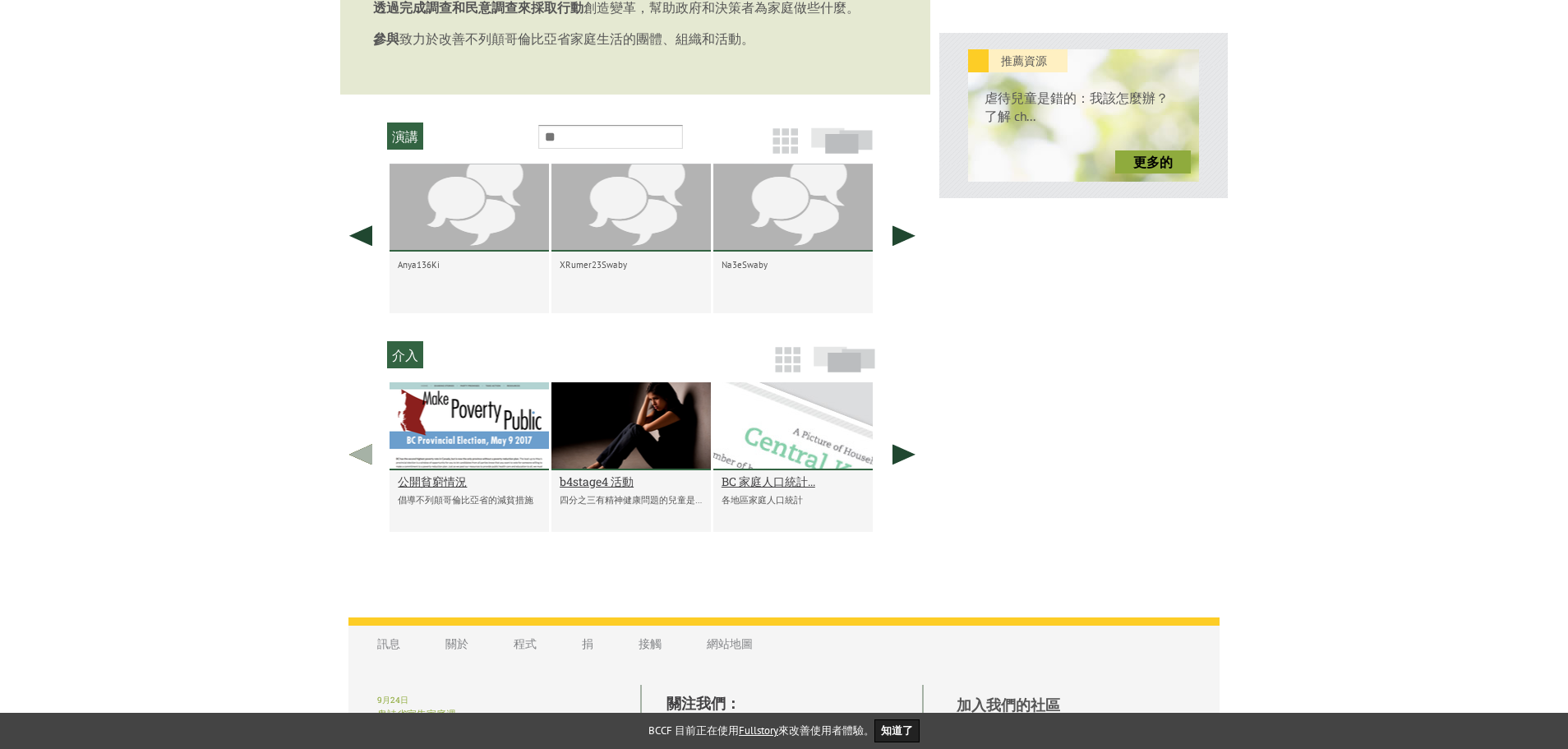
click at [355, 474] on link at bounding box center [360, 454] width 41 height 144
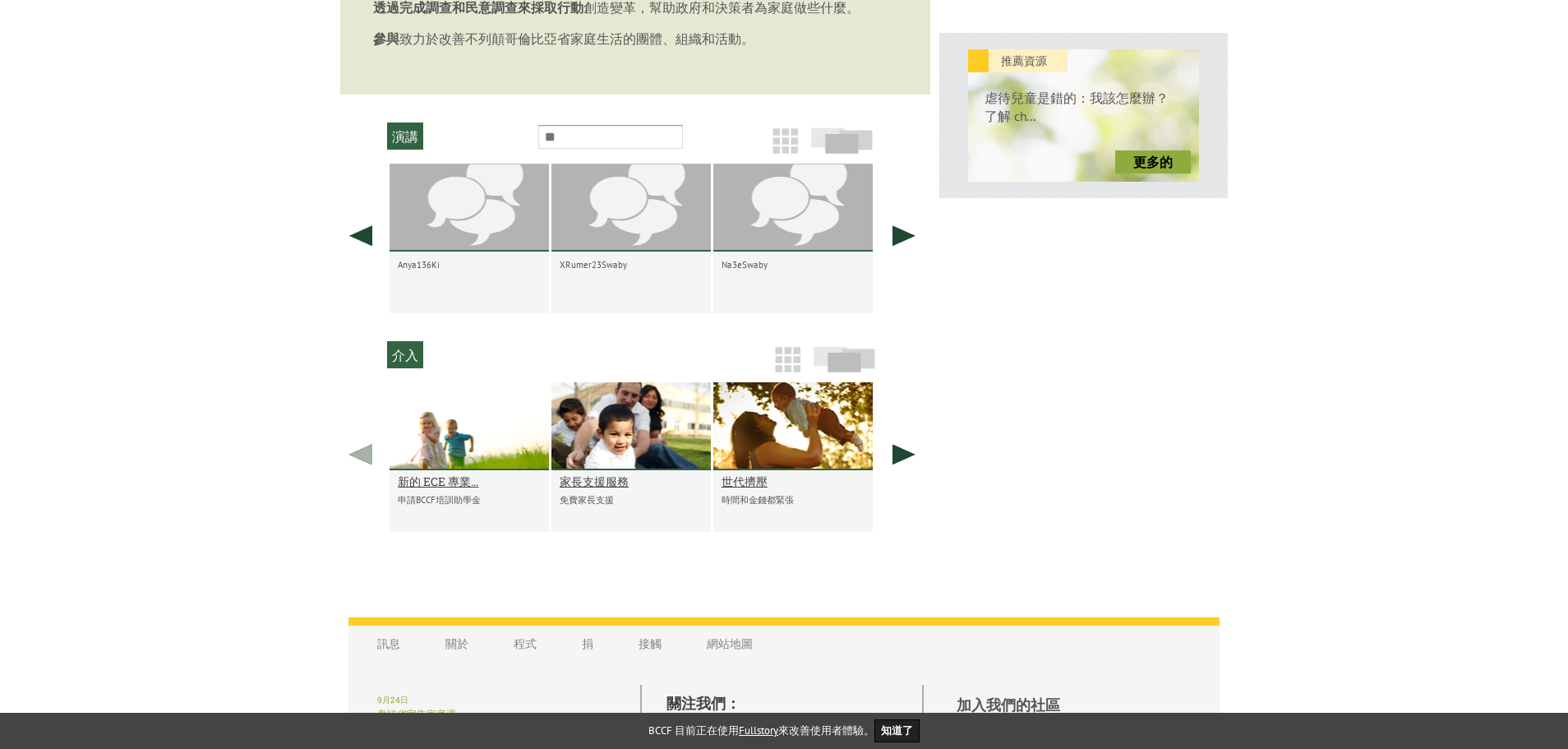
click at [355, 474] on link at bounding box center [360, 454] width 41 height 144
click at [353, 465] on link at bounding box center [360, 454] width 41 height 144
click at [891, 461] on link at bounding box center [903, 454] width 41 height 144
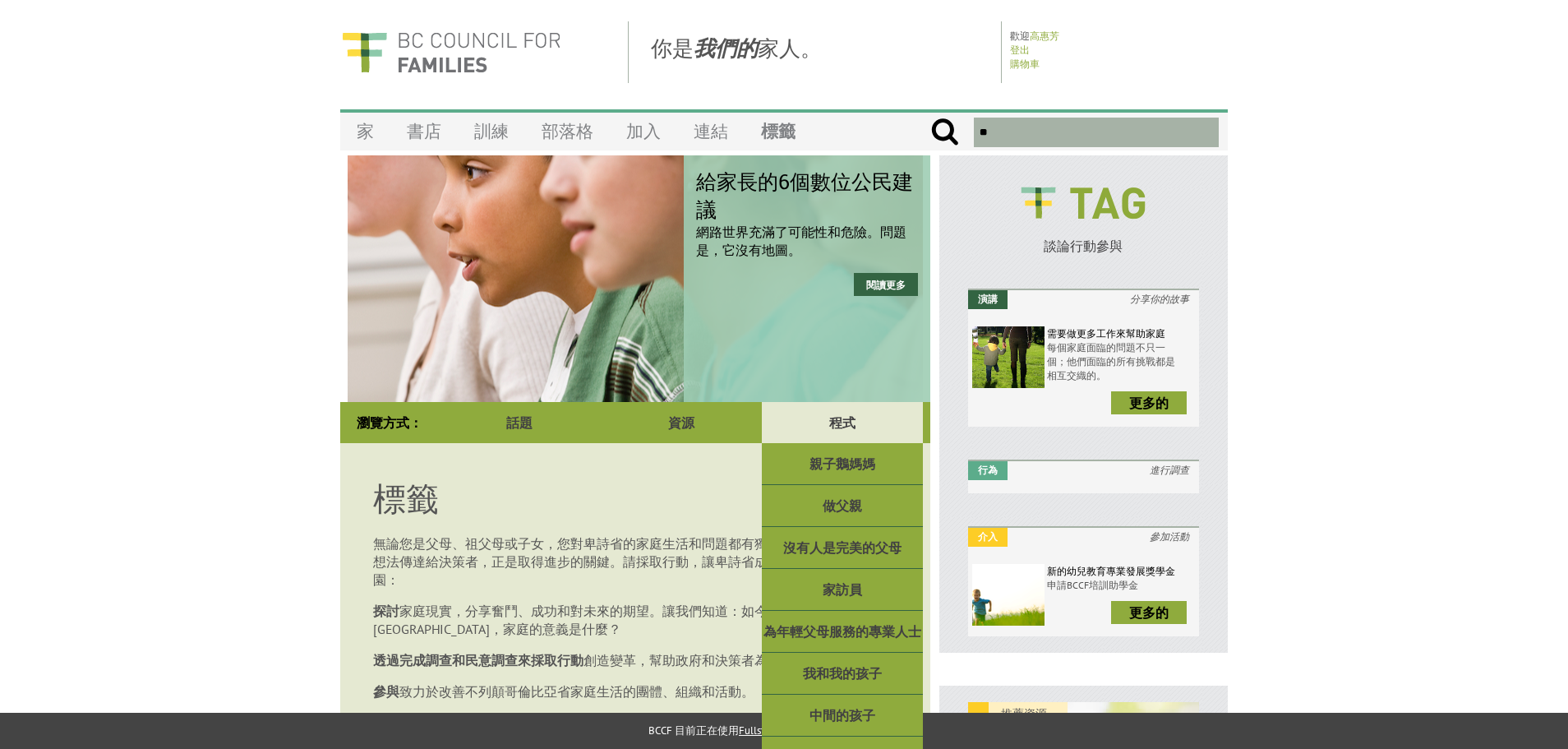
scroll to position [0, 0]
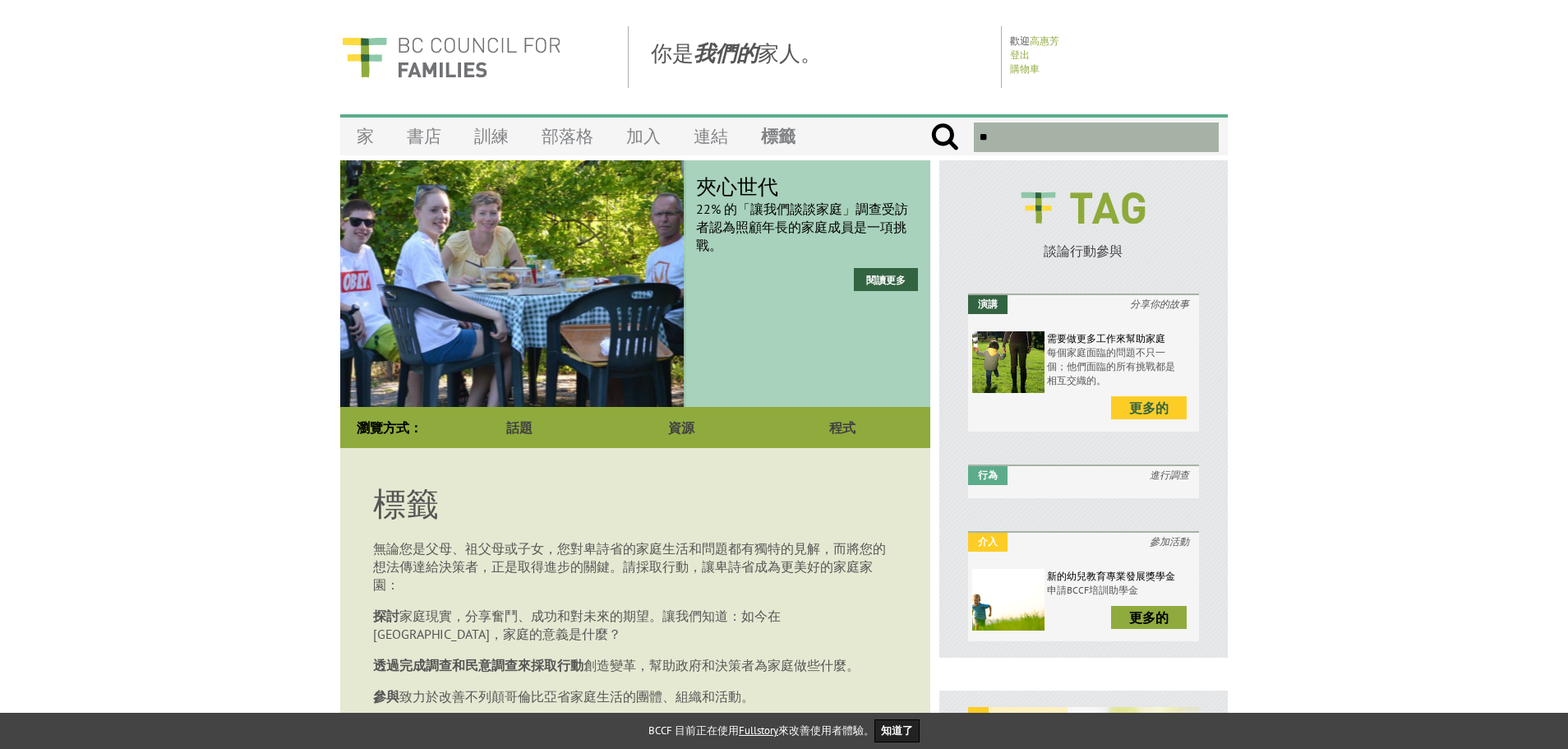
click at [1148, 412] on font "更多的" at bounding box center [1148, 408] width 39 height 16
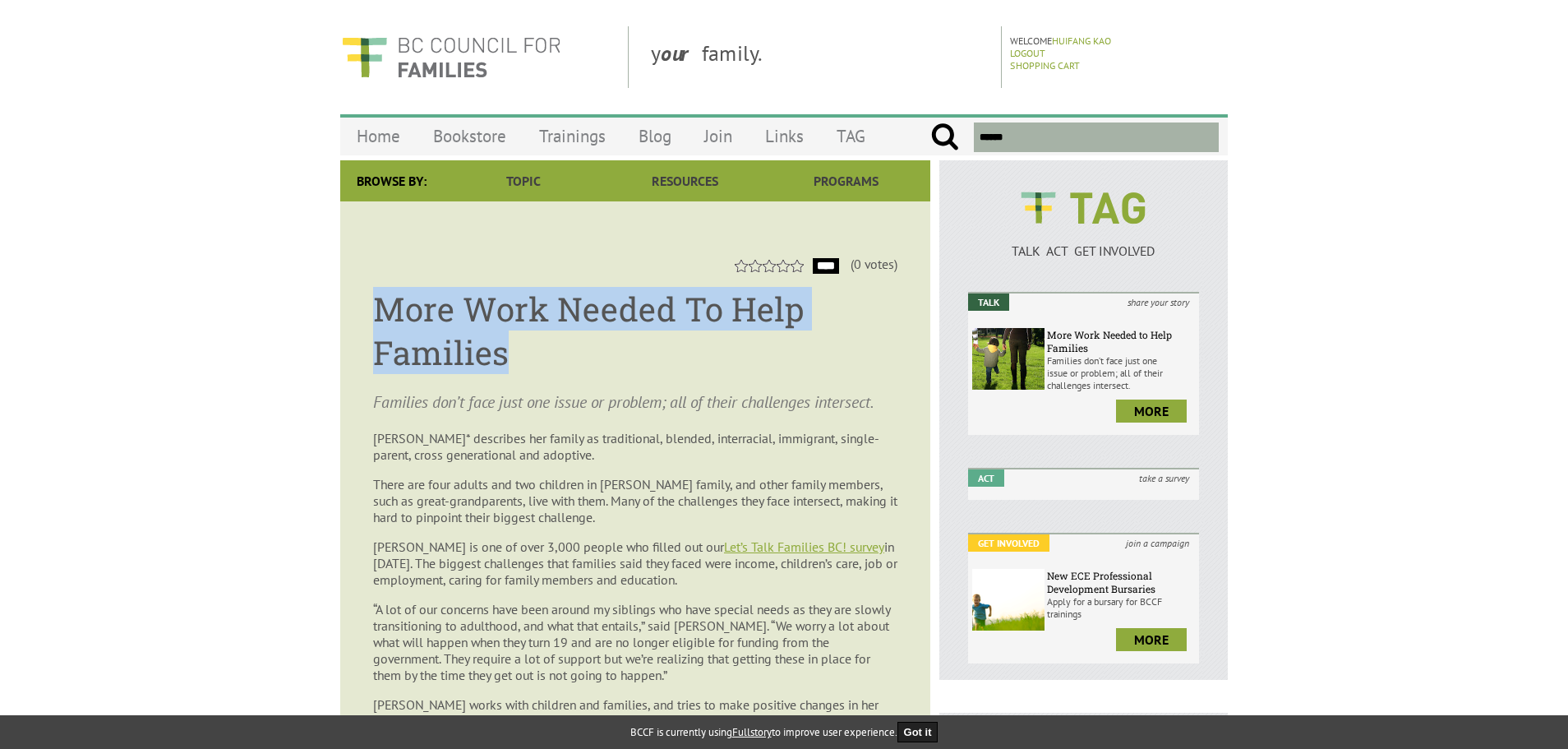
drag, startPoint x: 380, startPoint y: 311, endPoint x: 507, endPoint y: 348, distance: 132.3
click at [507, 348] on h1 "More Work Needed To Help Families" at bounding box center [635, 330] width 524 height 87
copy h1 "More Work Needed To Help Families"
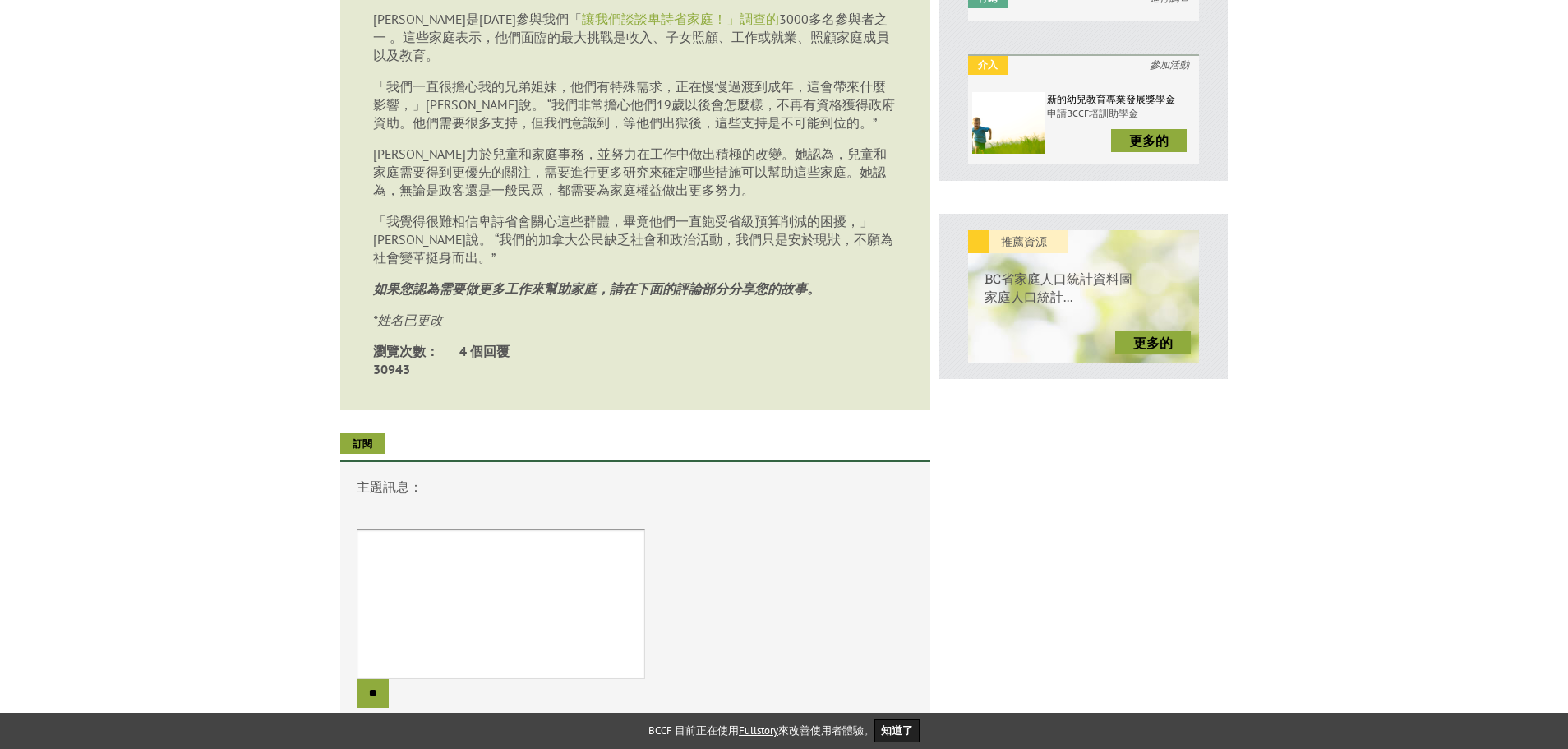
scroll to position [493, 0]
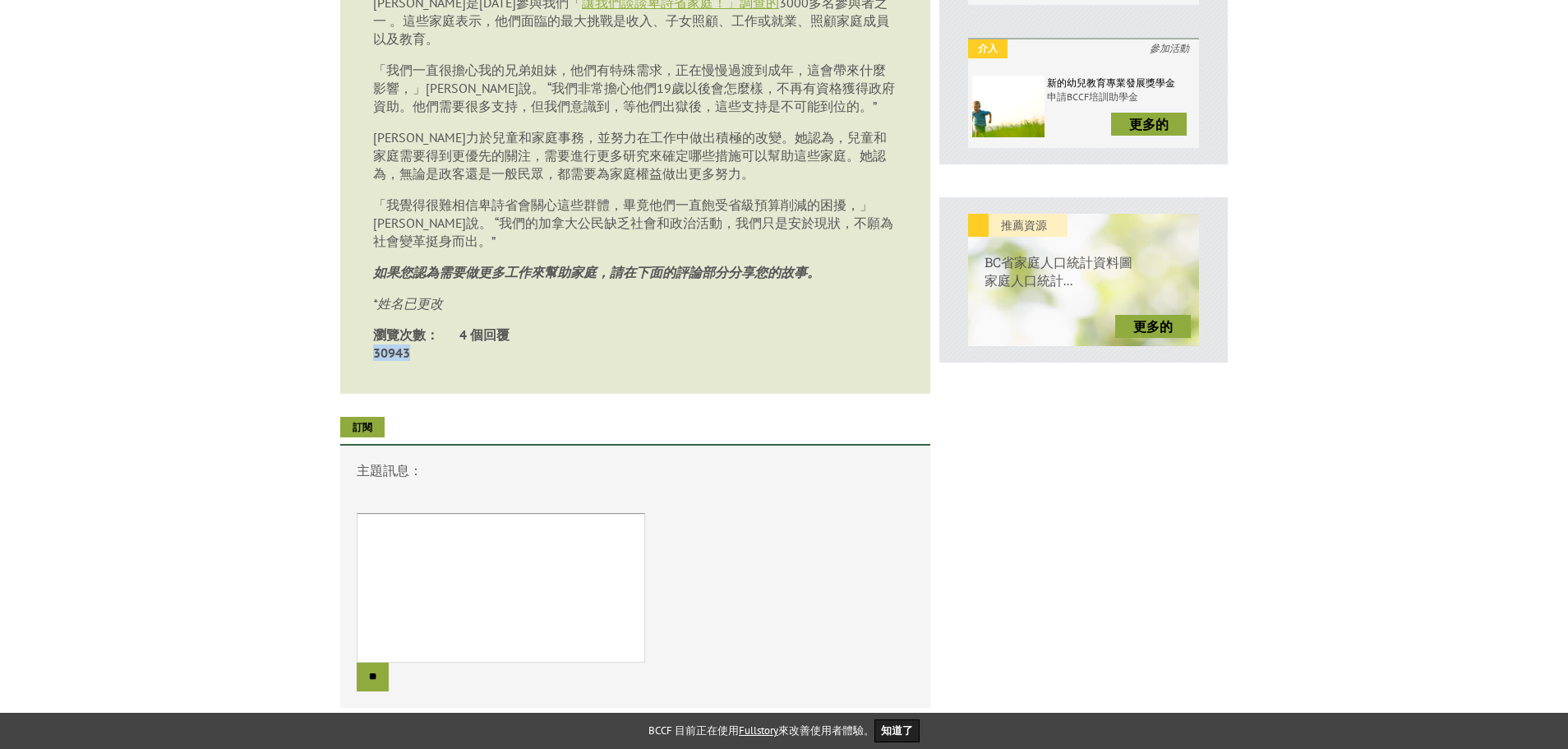
drag, startPoint x: 416, startPoint y: 387, endPoint x: 374, endPoint y: 391, distance: 42.2
click at [374, 361] on span "瀏覽次數：30943" at bounding box center [413, 344] width 81 height 35
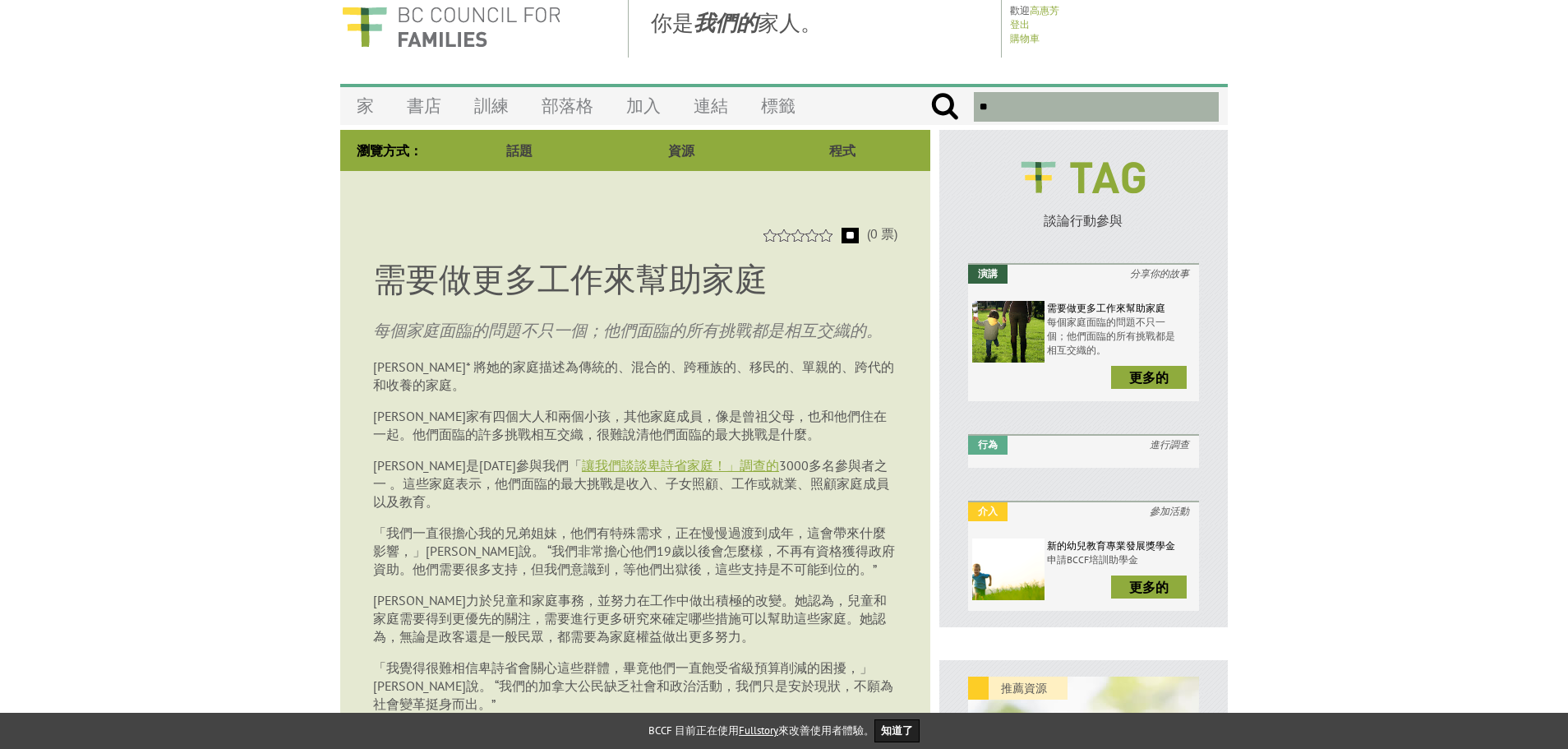
scroll to position [0, 0]
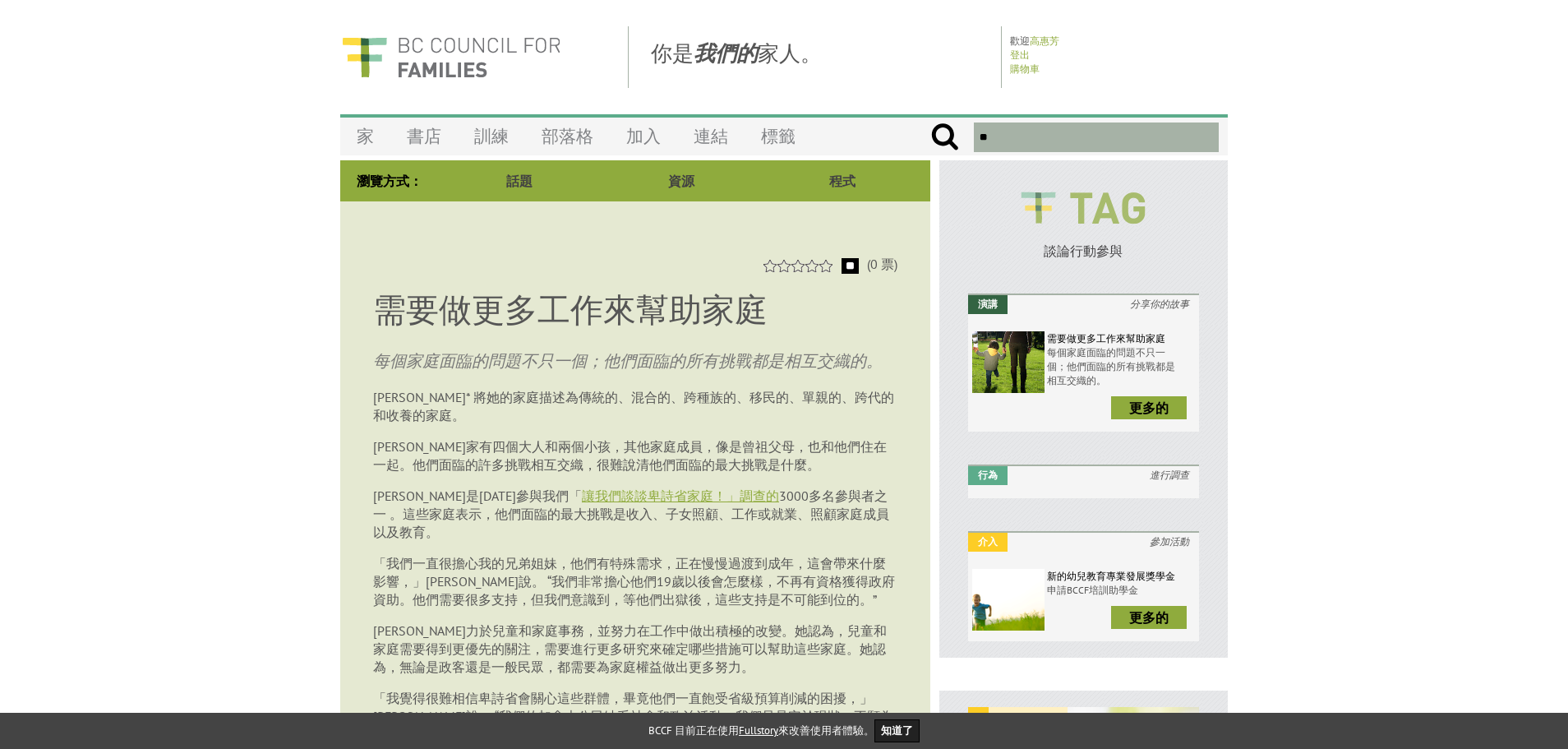
click at [1068, 246] on font "談論行動參與" at bounding box center [1083, 251] width 79 height 16
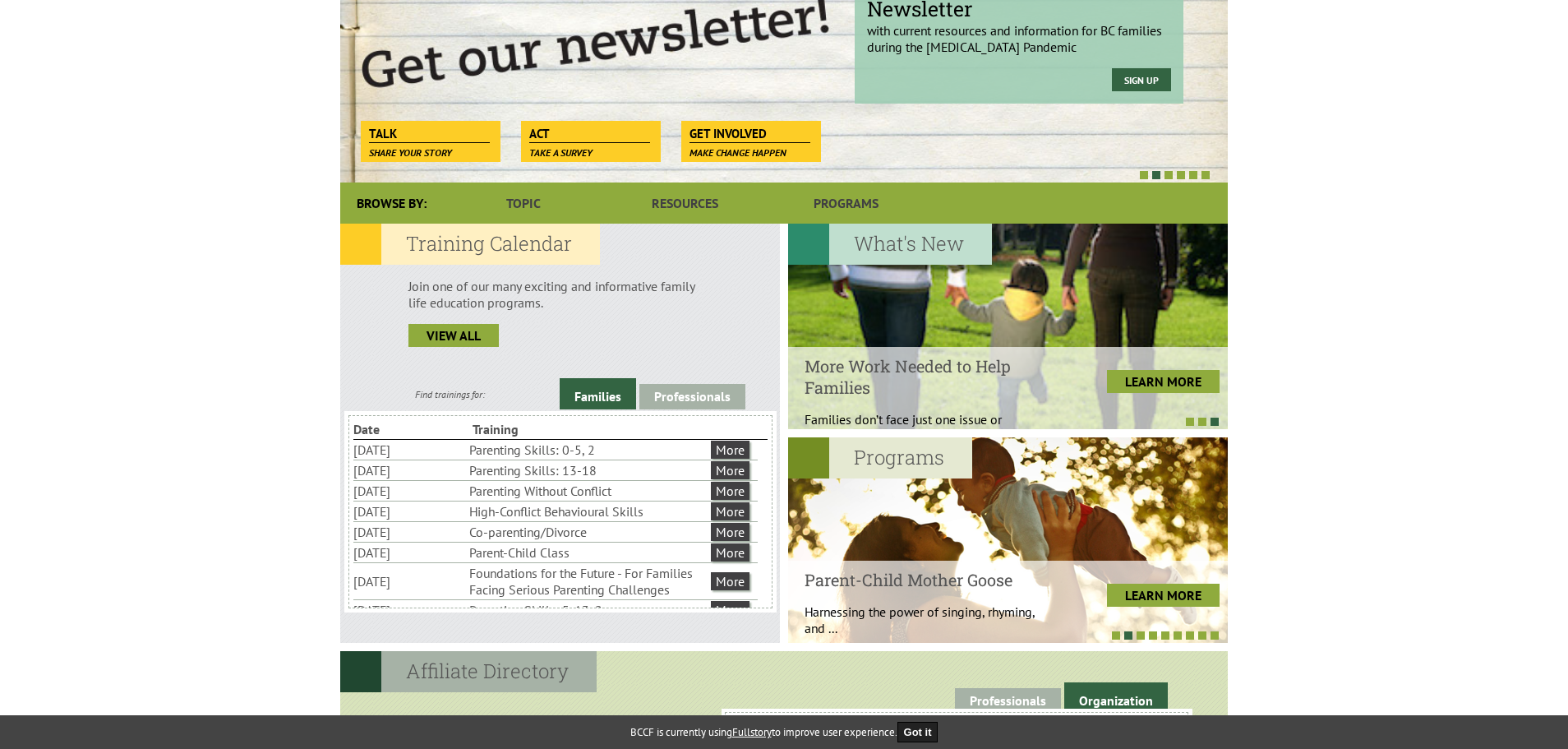
scroll to position [247, 0]
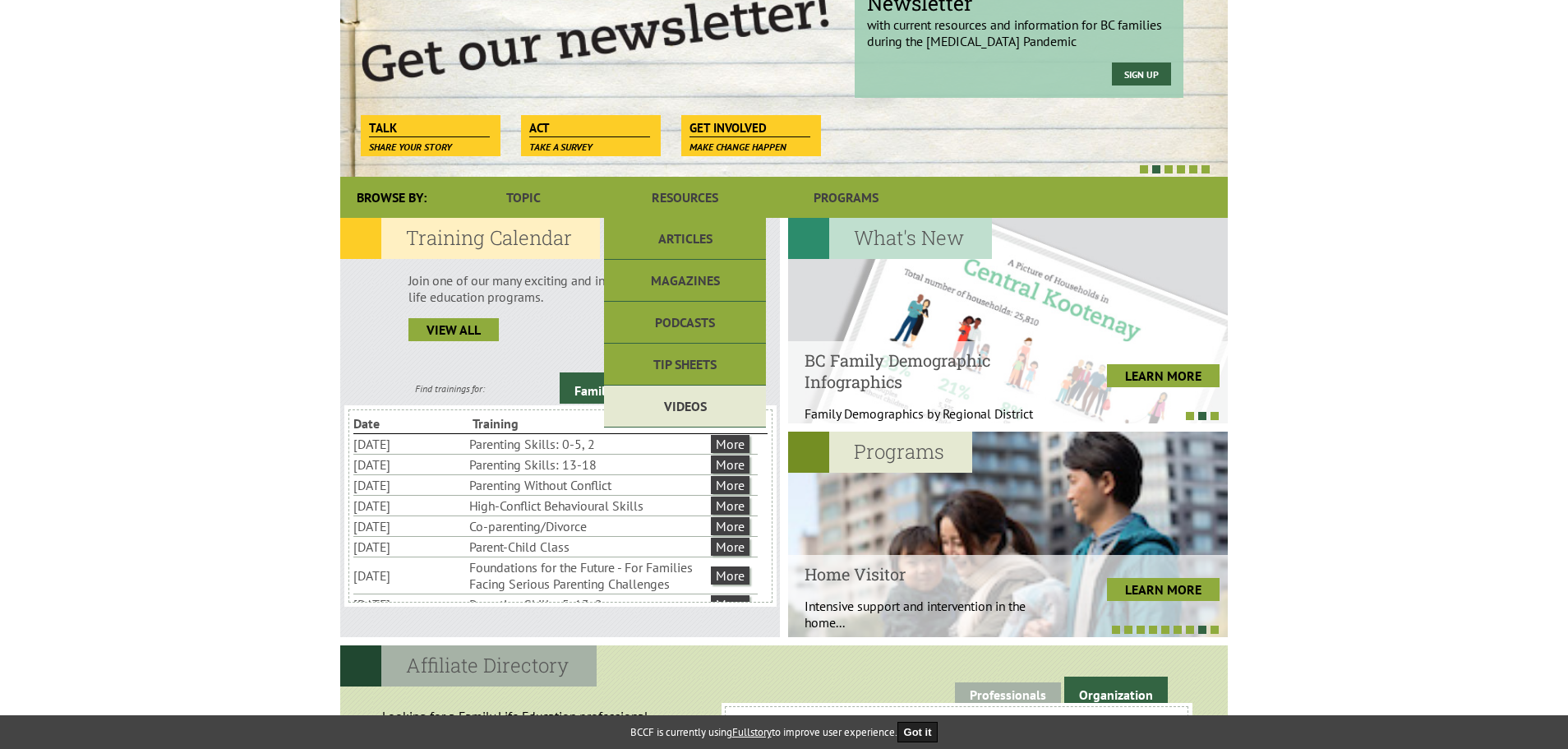
click at [694, 410] on link "Videos" at bounding box center [685, 407] width 161 height 42
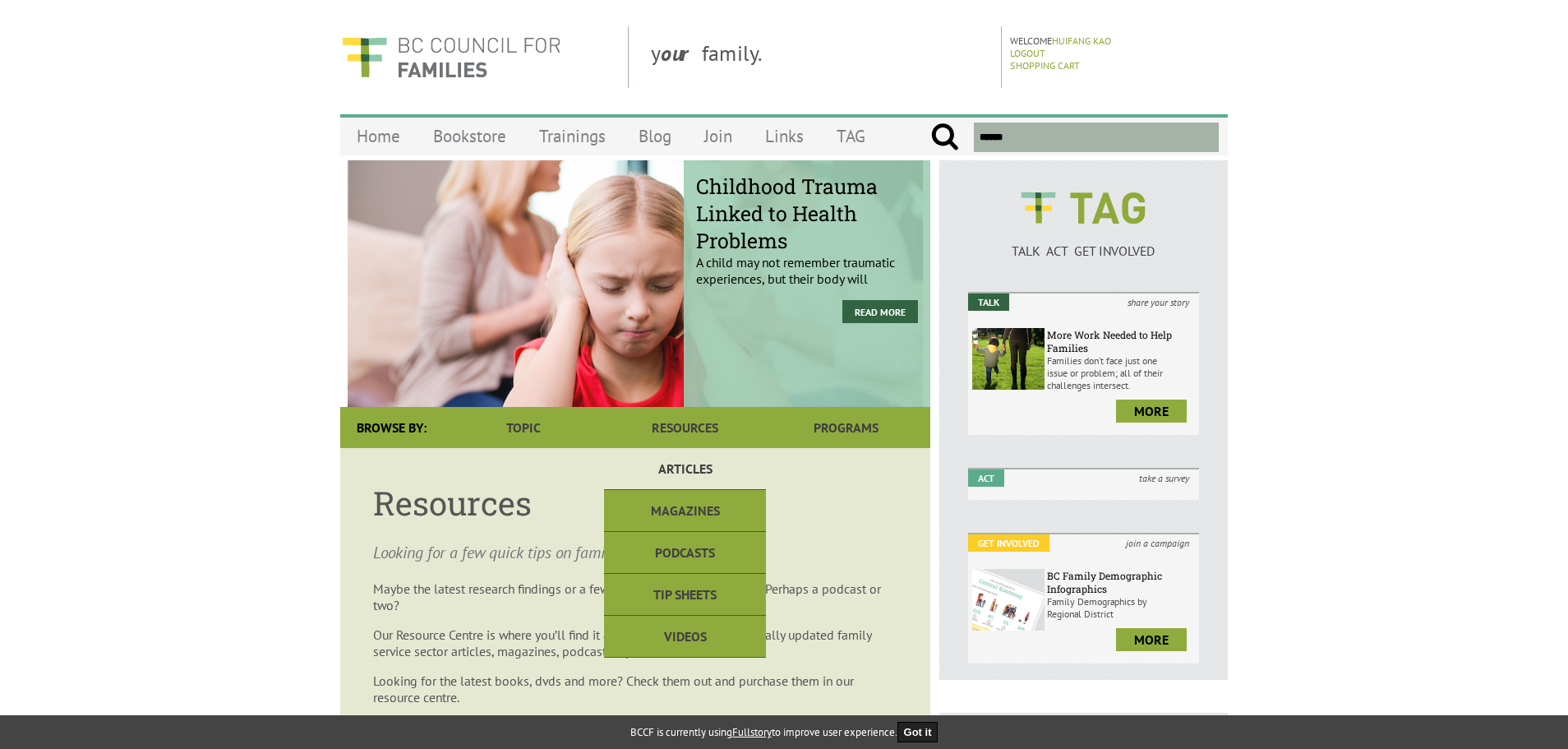
click at [699, 466] on link "Articles" at bounding box center [685, 469] width 161 height 42
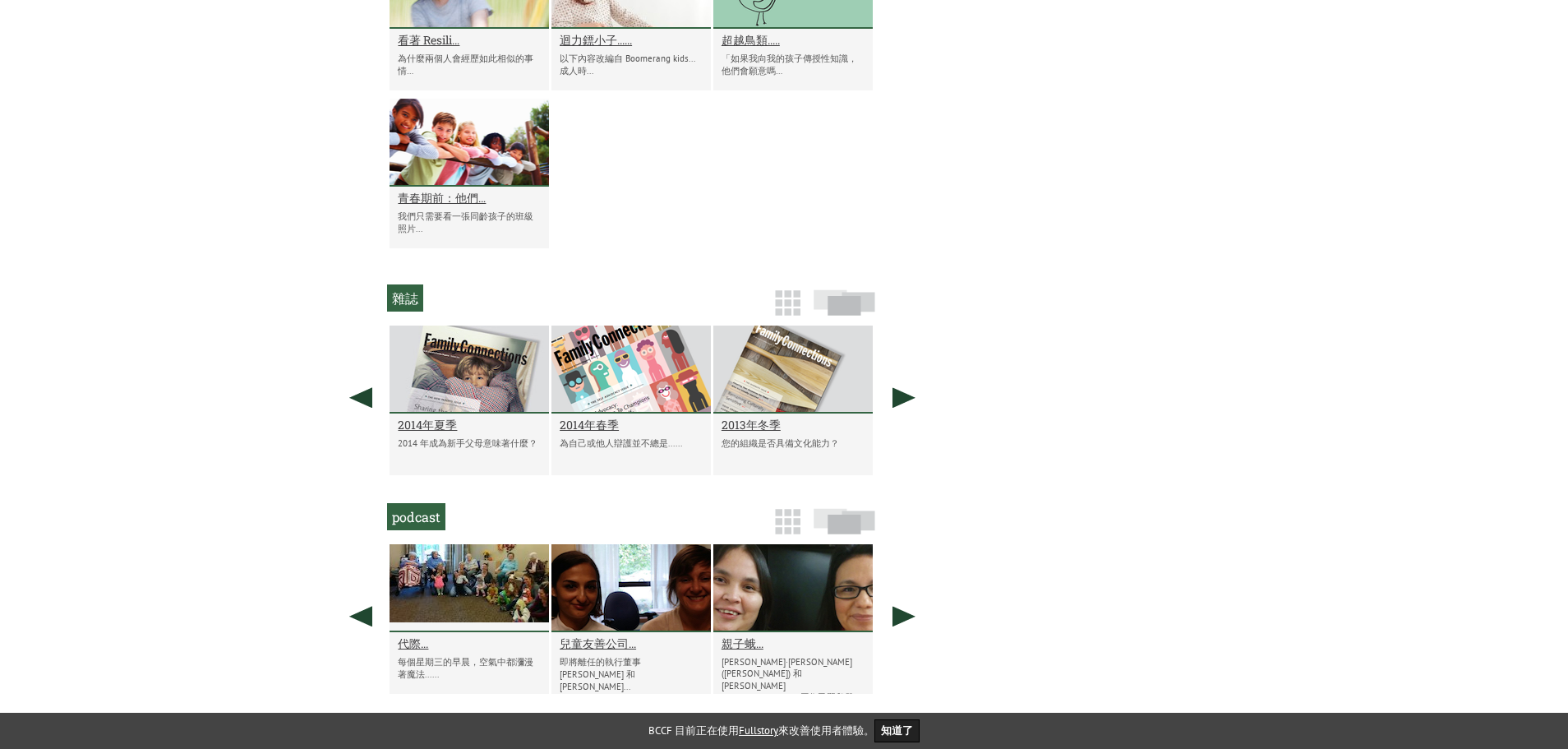
scroll to position [1666, 0]
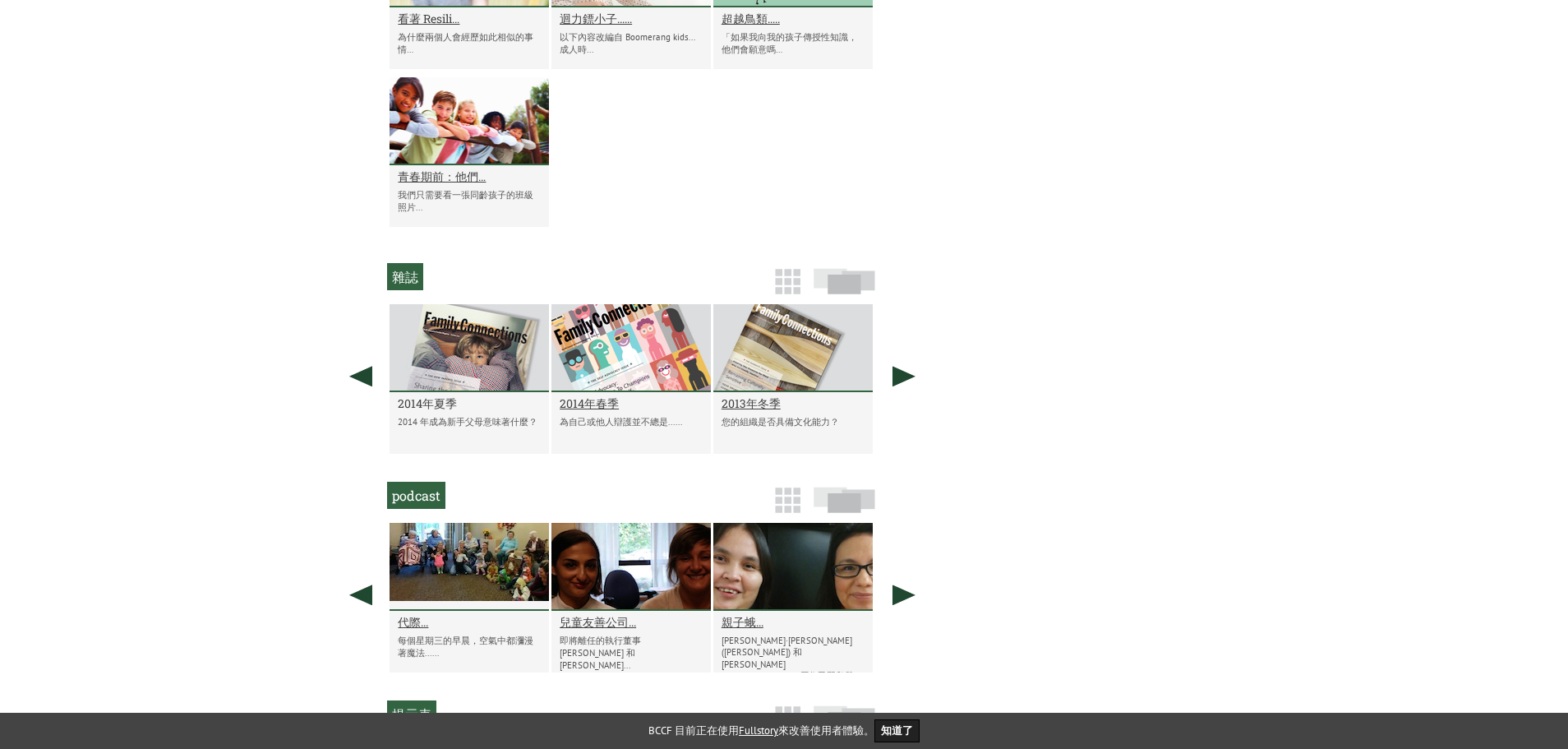
click at [444, 411] on font "2014年夏季" at bounding box center [427, 402] width 59 height 16
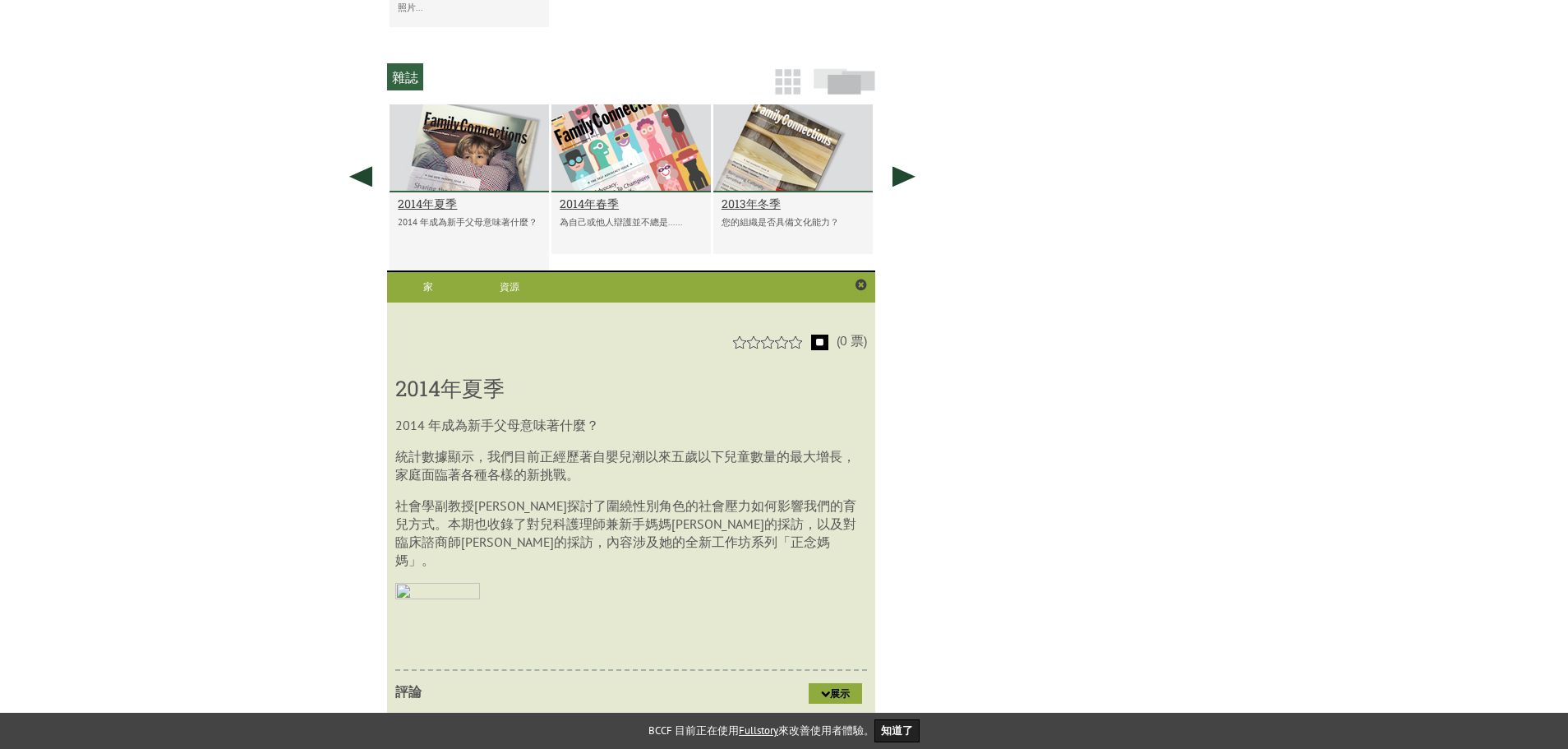
scroll to position [1848, 0]
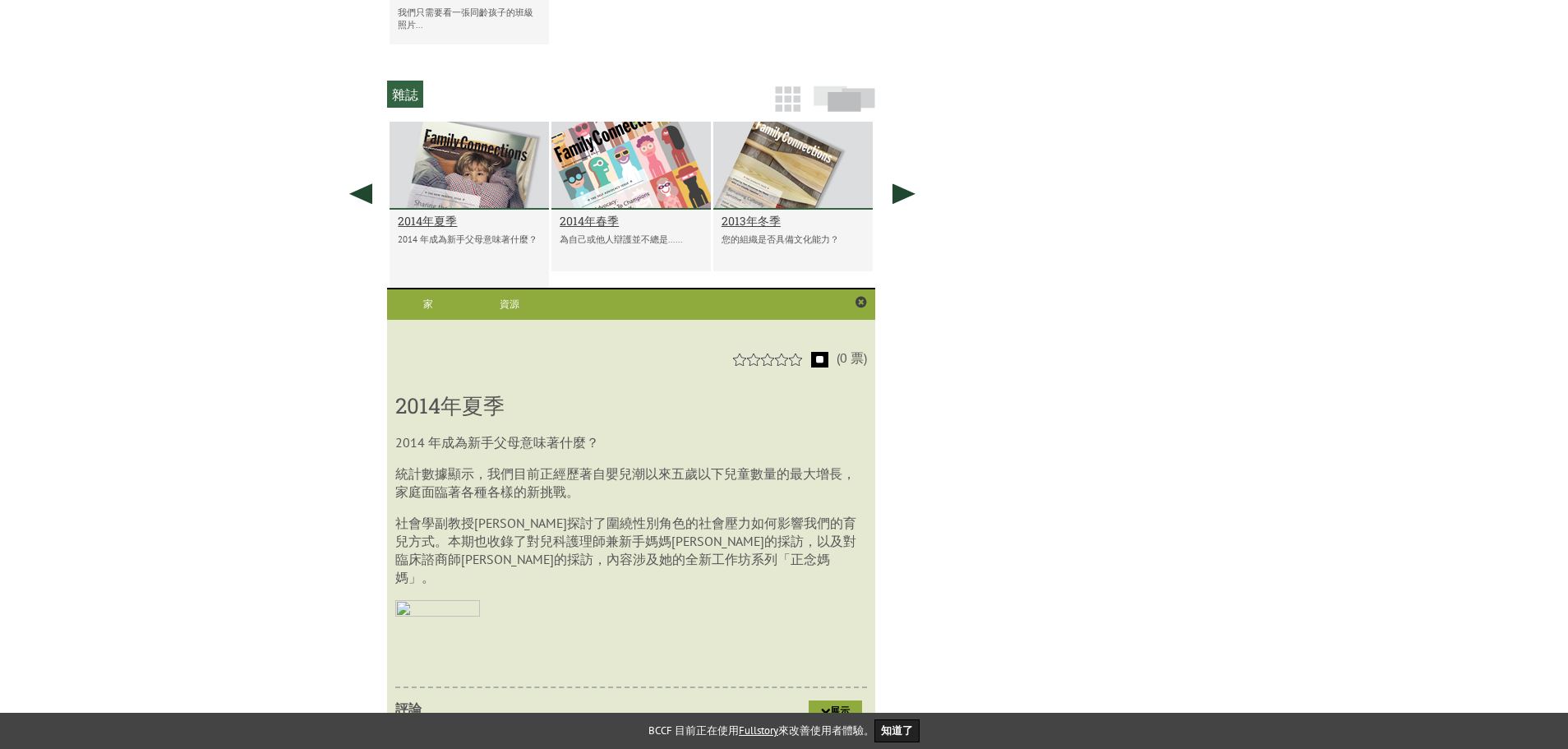
click at [463, 200] on div at bounding box center [469, 166] width 159 height 88
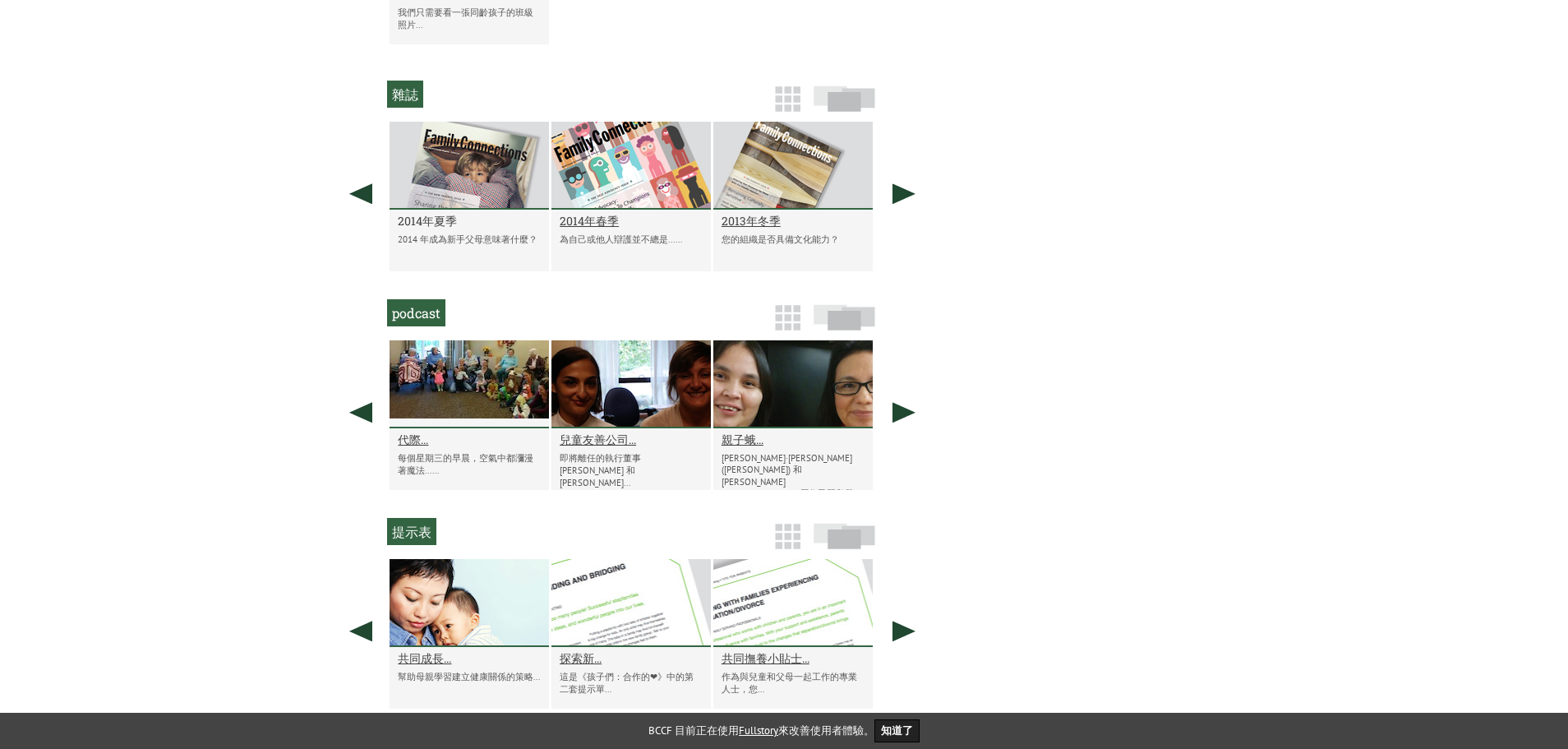
click at [441, 229] on font "2014年夏季" at bounding box center [427, 220] width 59 height 16
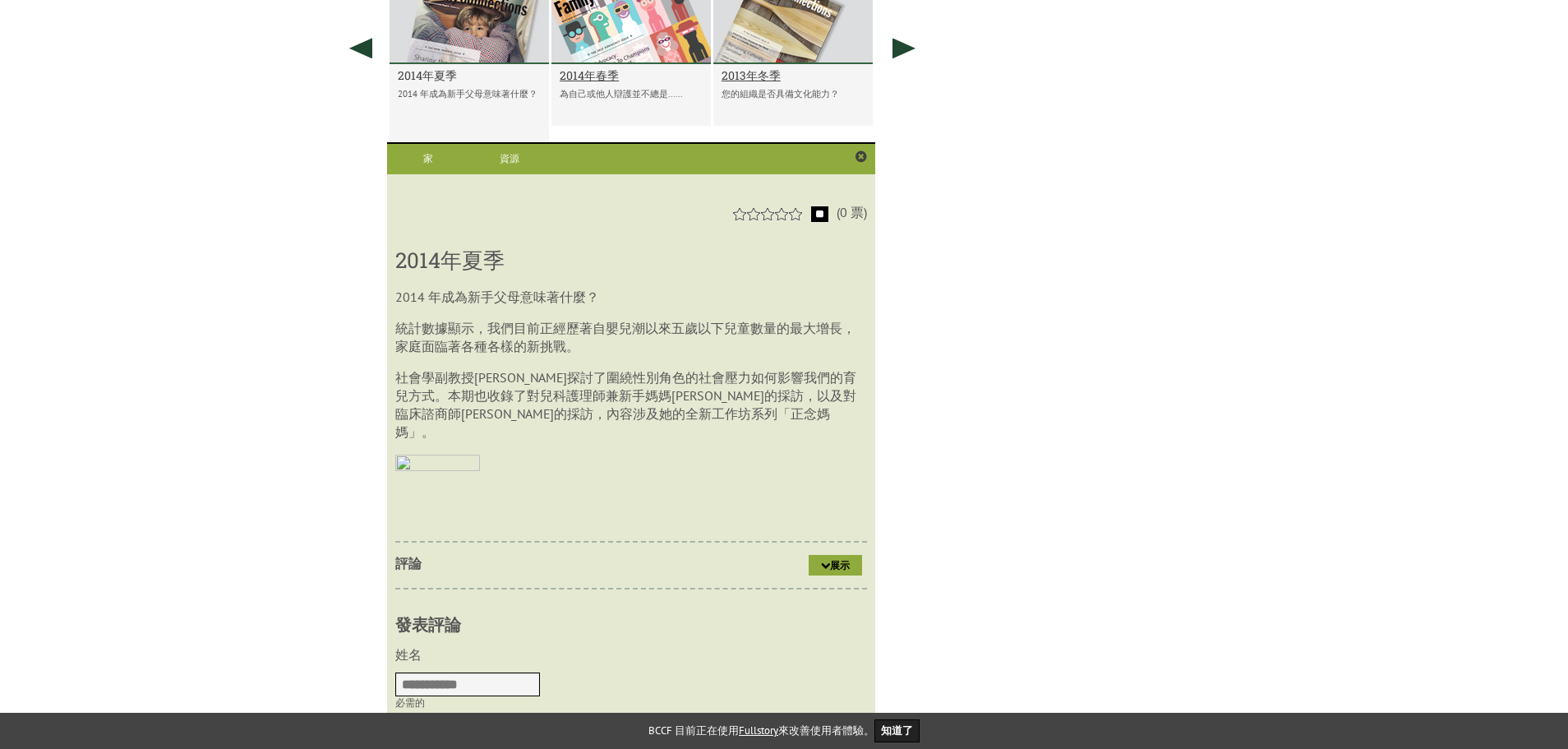
scroll to position [2013, 0]
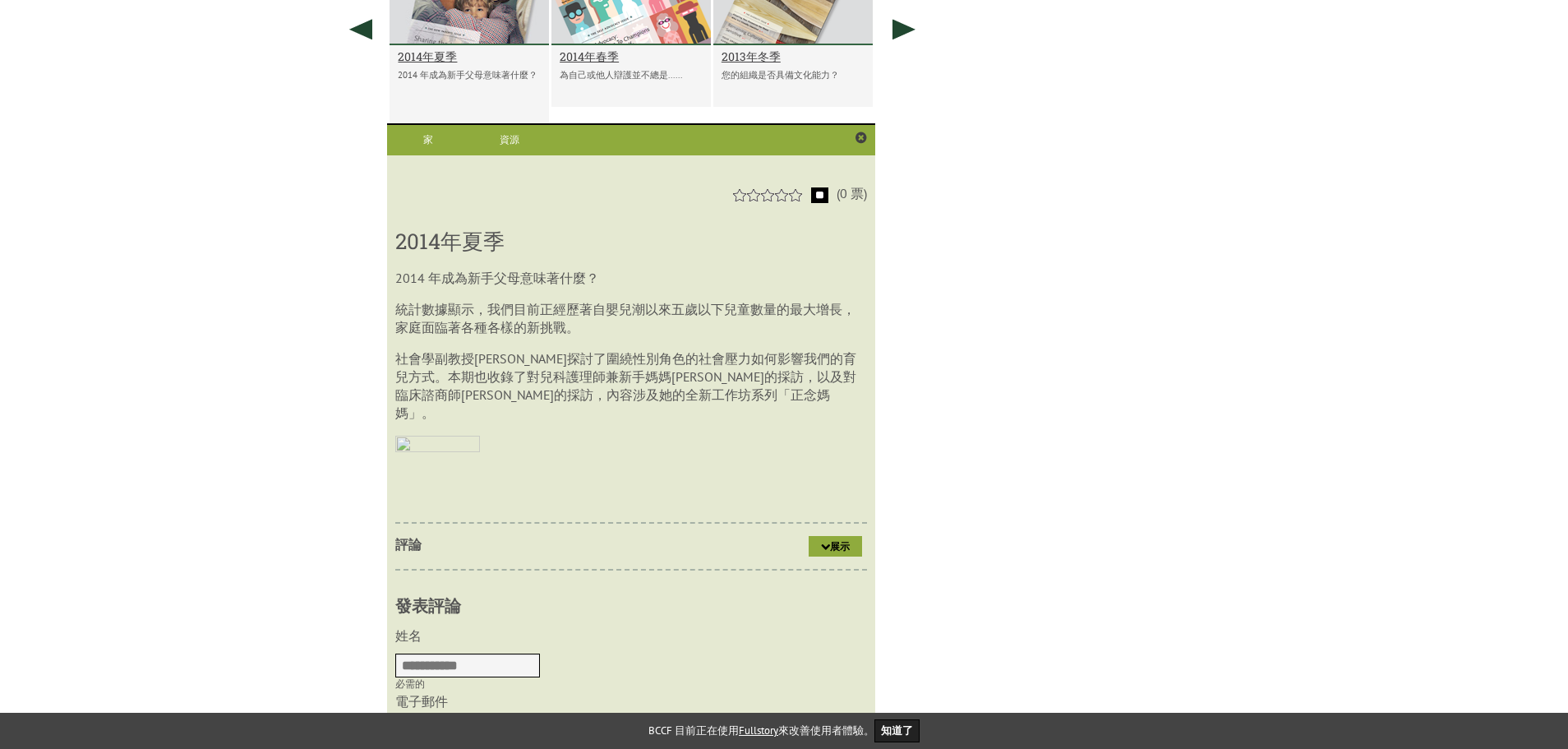
click at [417, 464] on img at bounding box center [437, 450] width 85 height 30
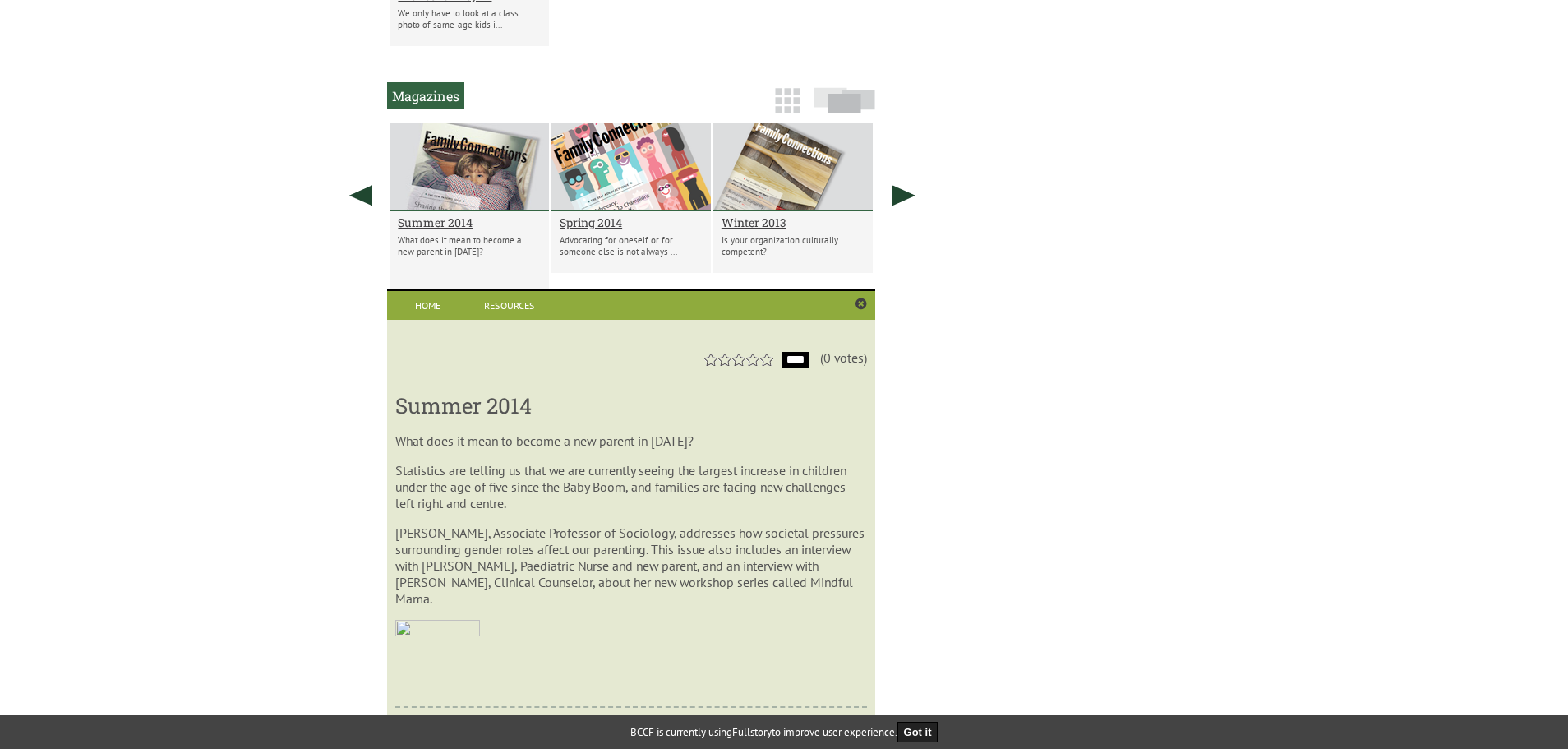
scroll to position [1864, 0]
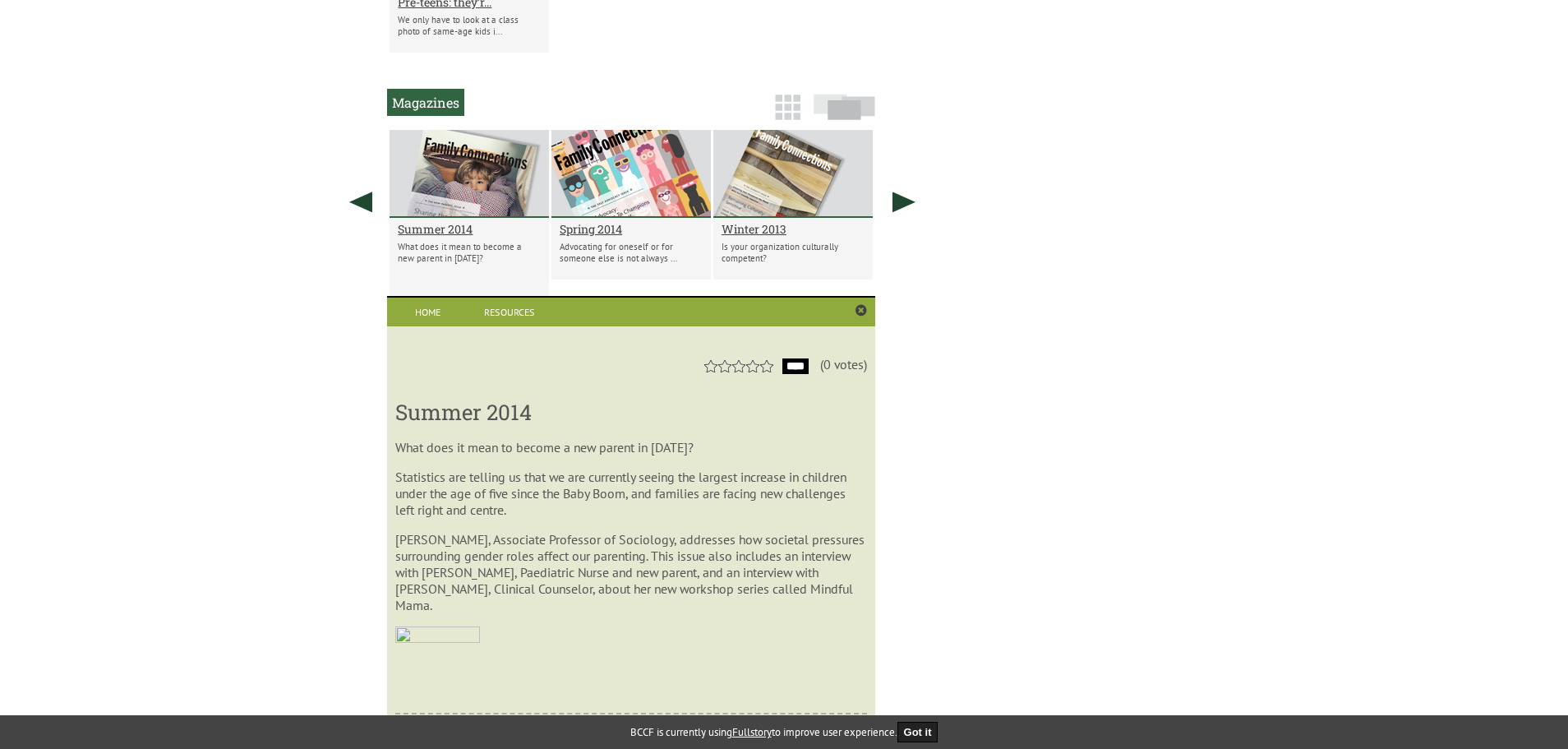
click at [489, 174] on div at bounding box center [469, 174] width 159 height 88
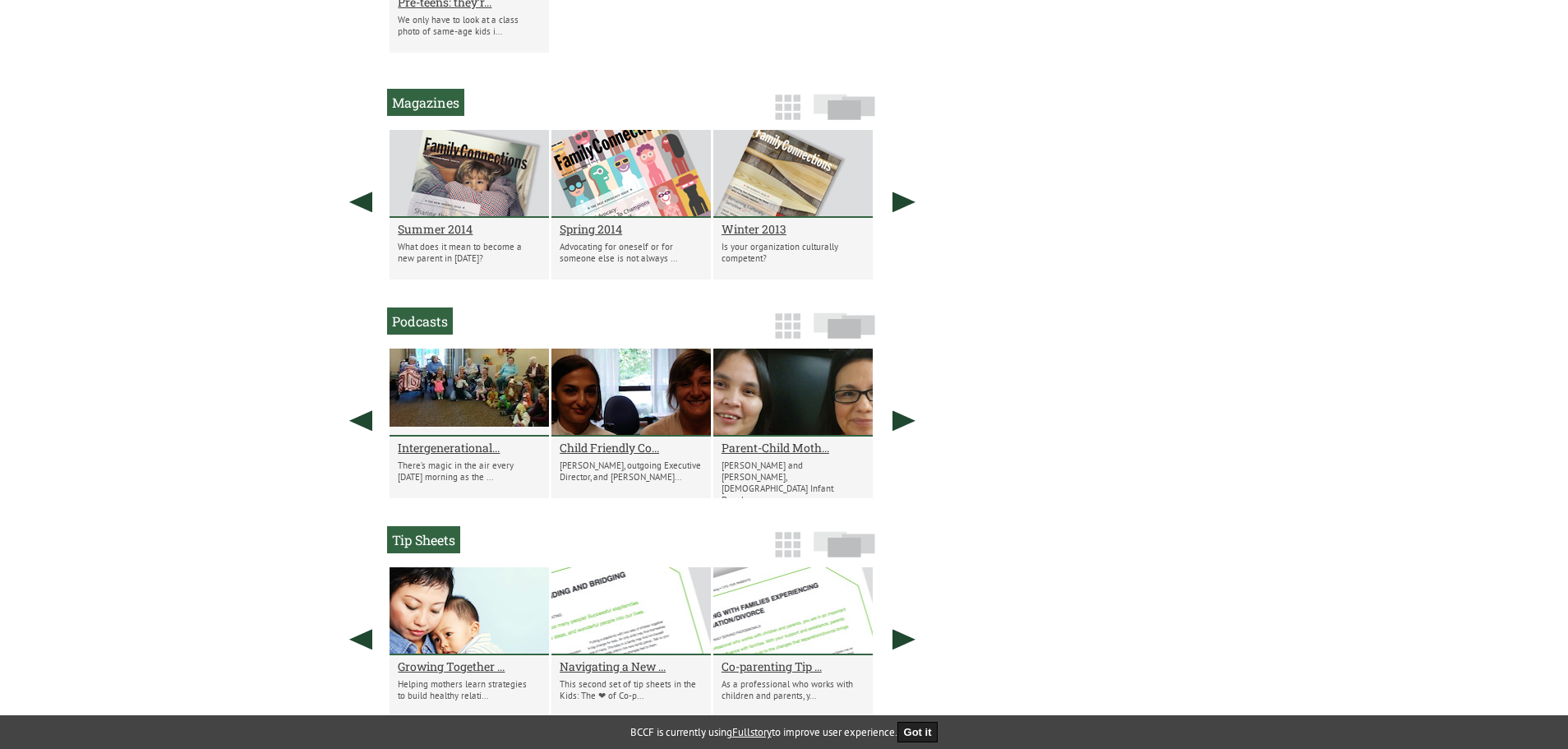
click at [489, 174] on div at bounding box center [469, 174] width 159 height 88
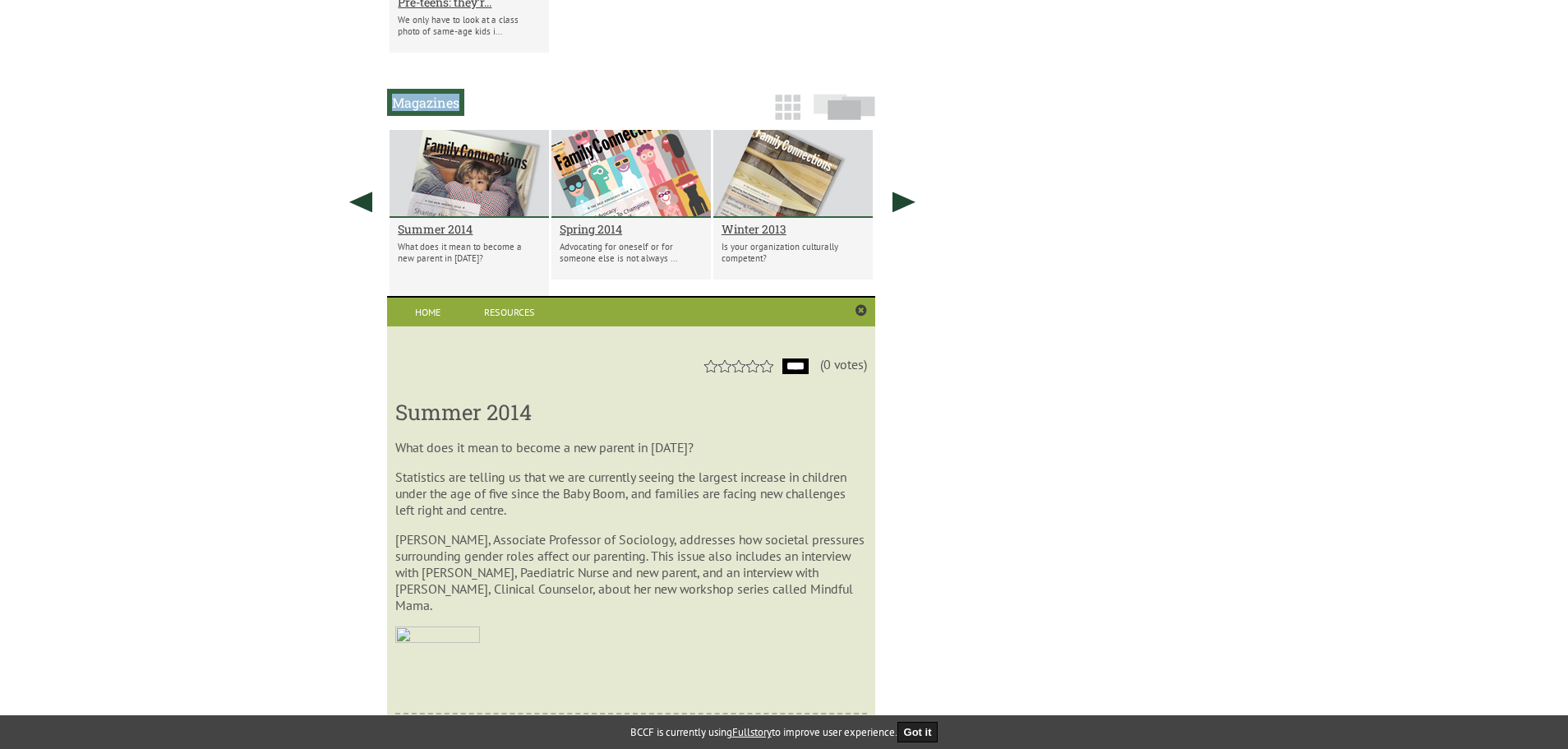
drag, startPoint x: 393, startPoint y: 102, endPoint x: 470, endPoint y: 101, distance: 77.0
click at [470, 101] on div "Magazines" at bounding box center [486, 102] width 293 height 17
copy h2 "Magazines"
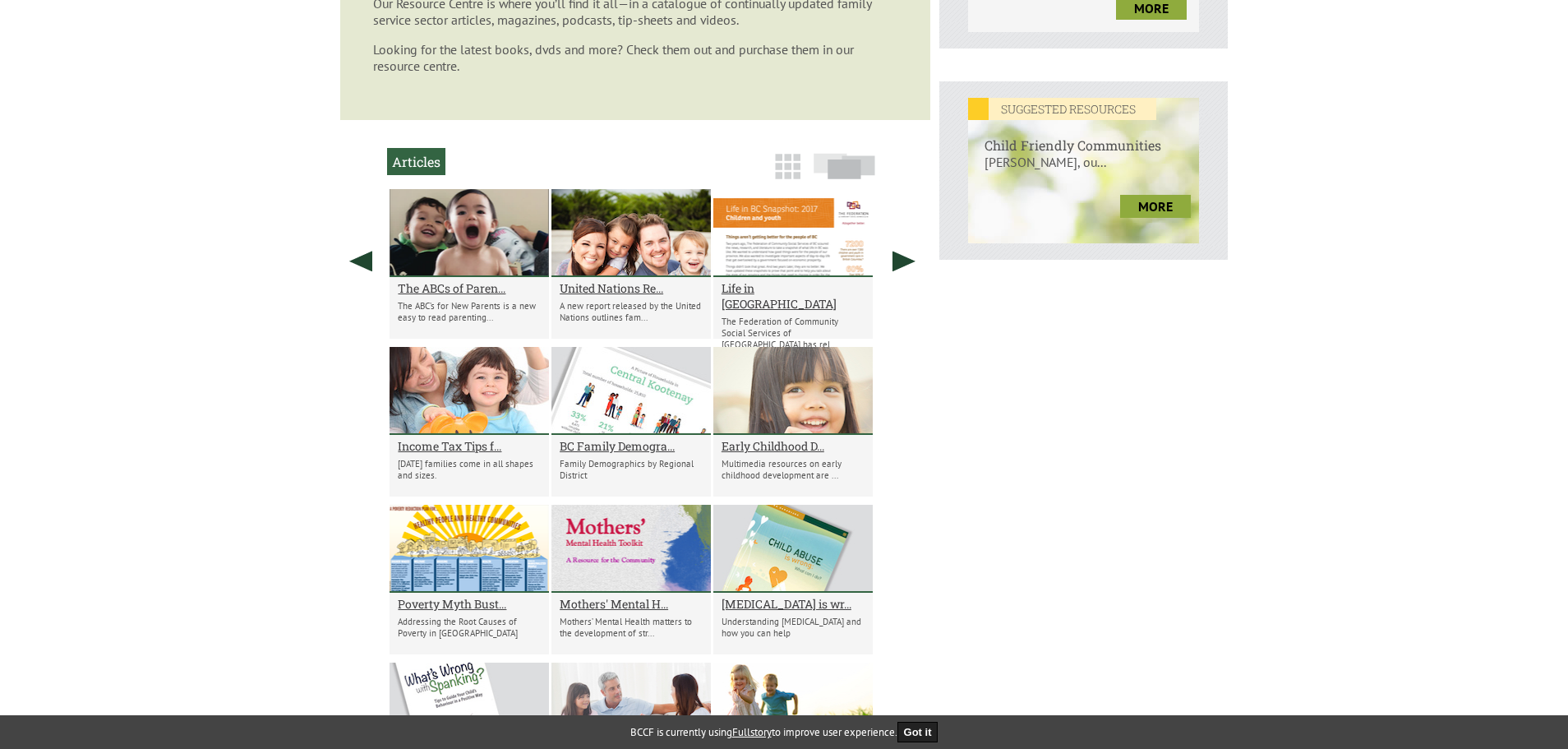
scroll to position [220, 0]
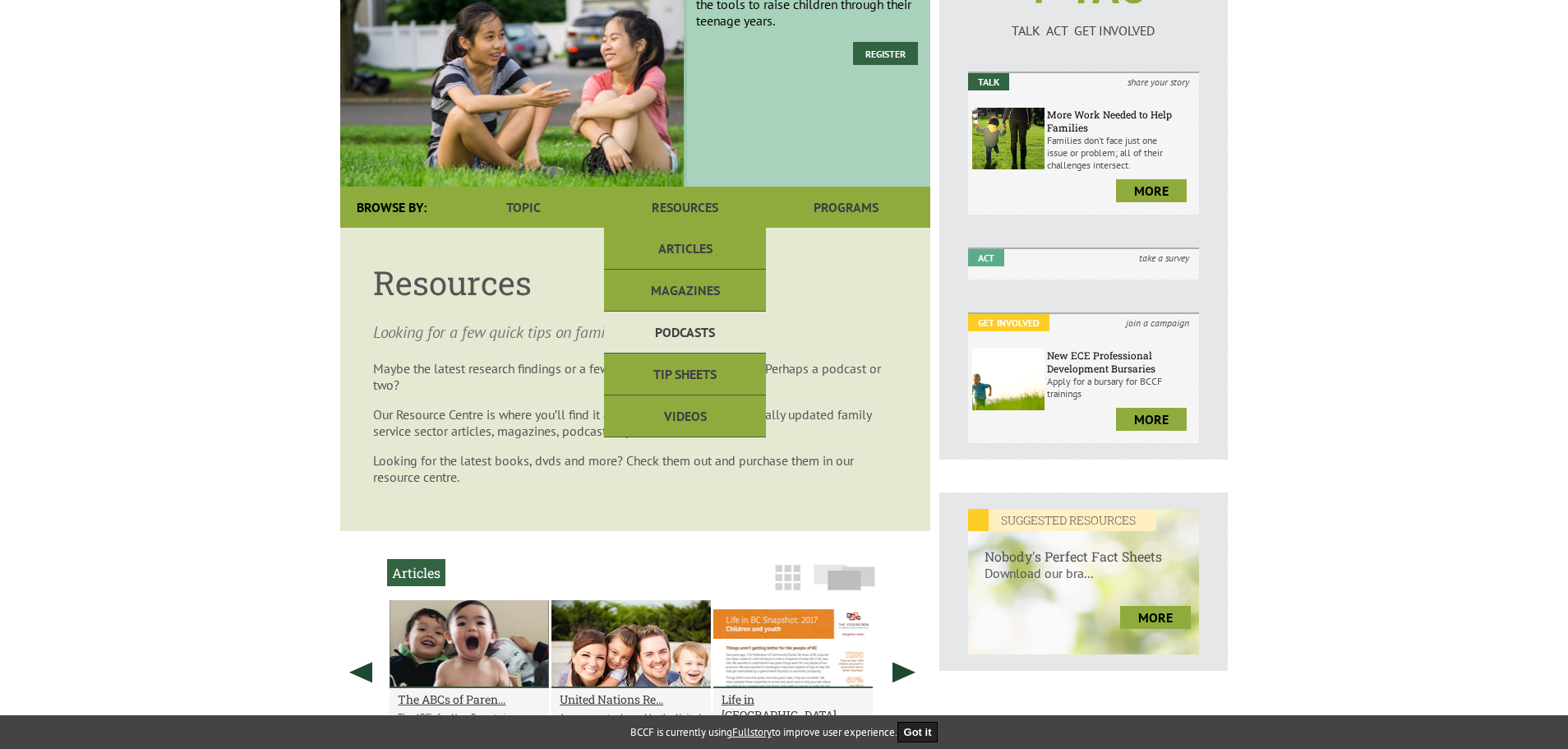
click at [676, 339] on link "Podcasts" at bounding box center [685, 333] width 161 height 42
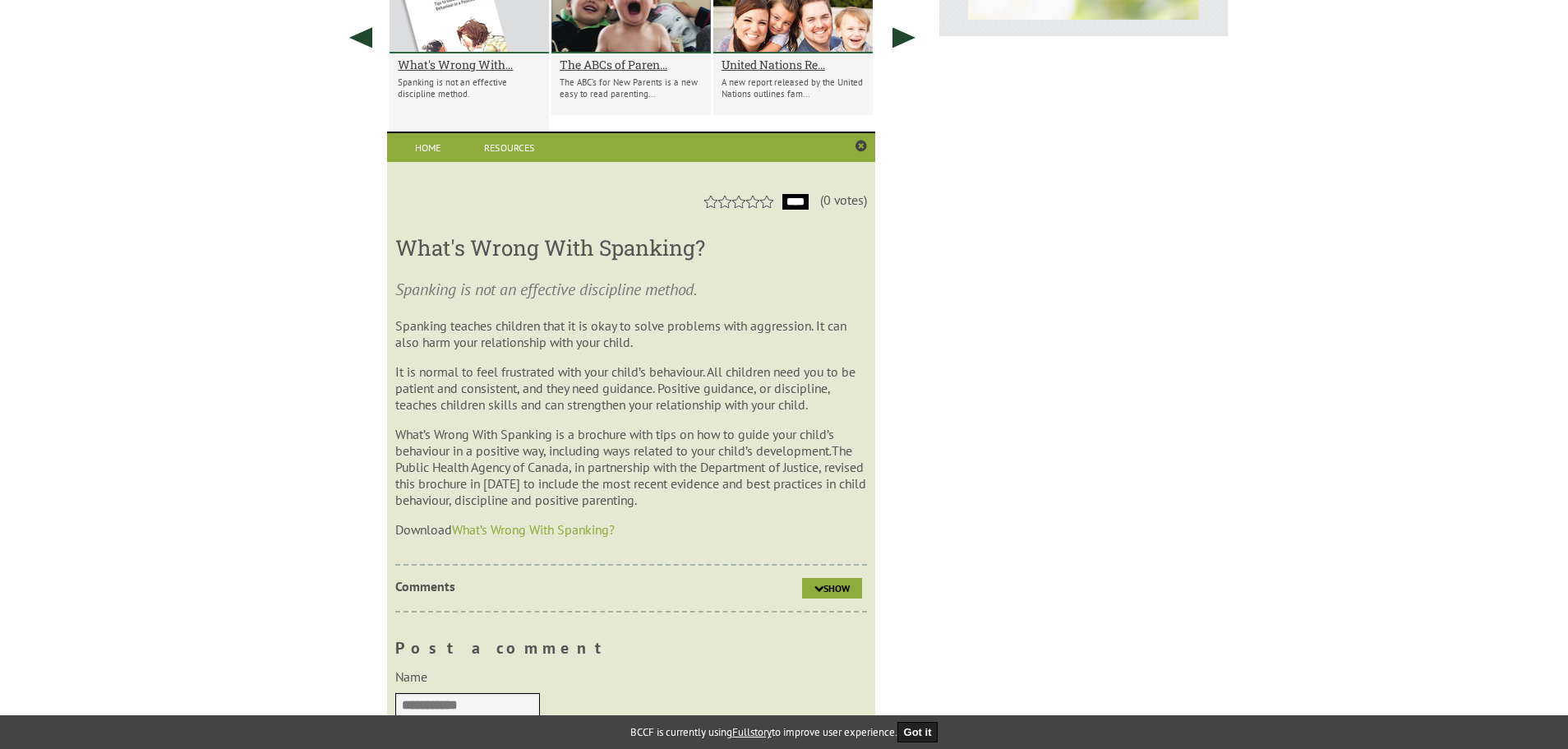
scroll to position [855, 0]
drag, startPoint x: 714, startPoint y: 246, endPoint x: 397, endPoint y: 249, distance: 317.0
click at [397, 249] on h3 "What's Wrong With Spanking?" at bounding box center [630, 247] width 471 height 28
copy h3 "What's Wrong With Spanking?"
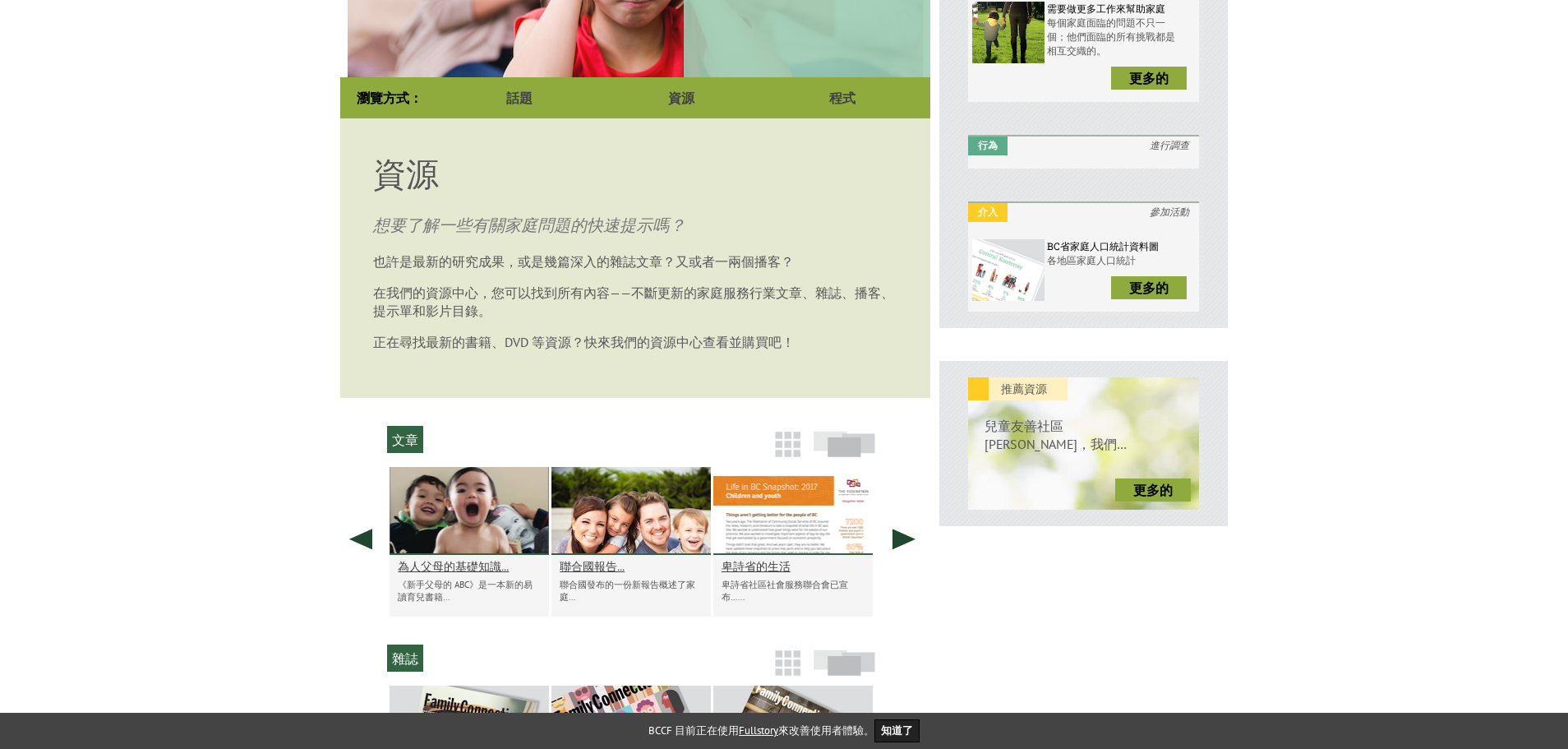
scroll to position [295, 0]
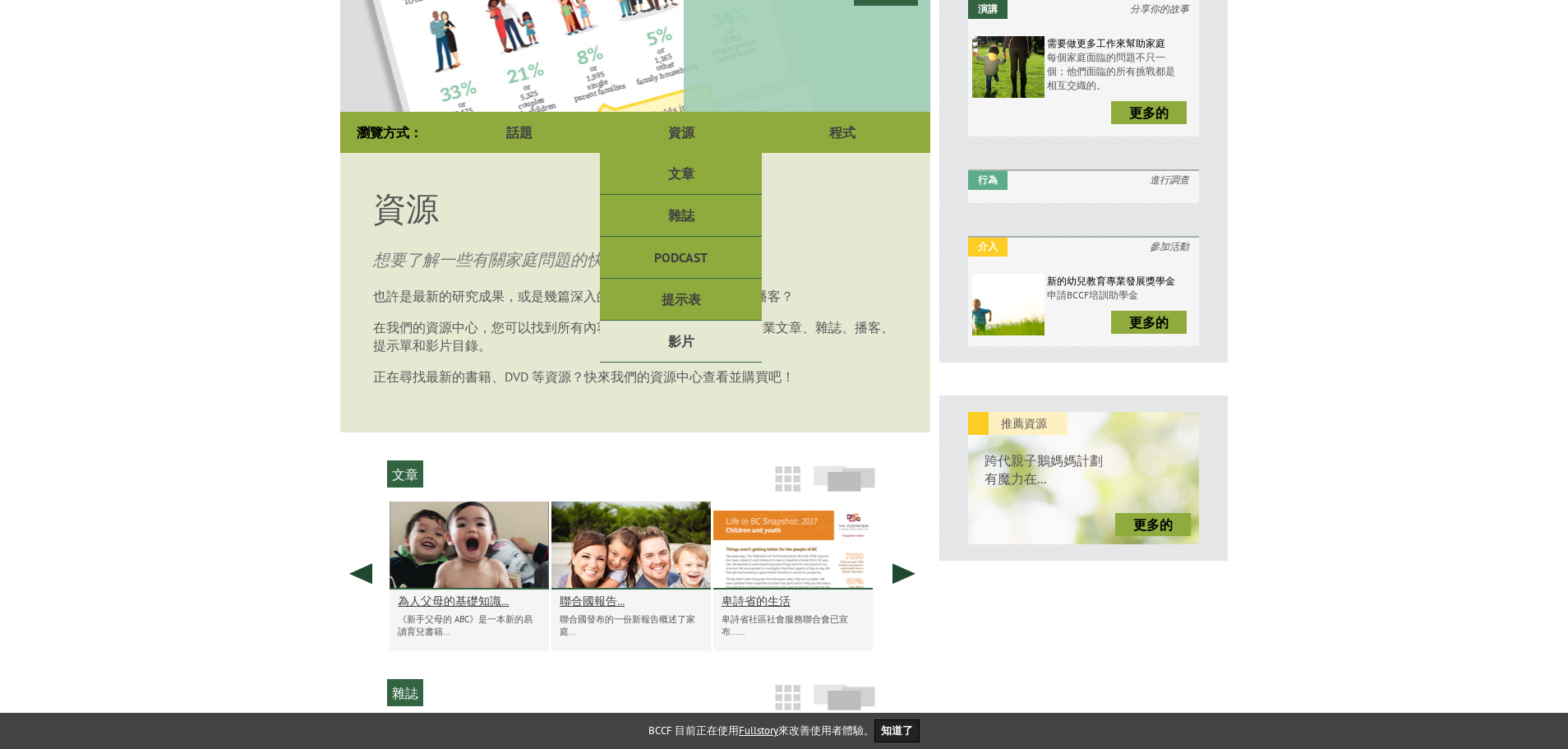
click at [688, 341] on font "影片" at bounding box center [681, 341] width 27 height 16
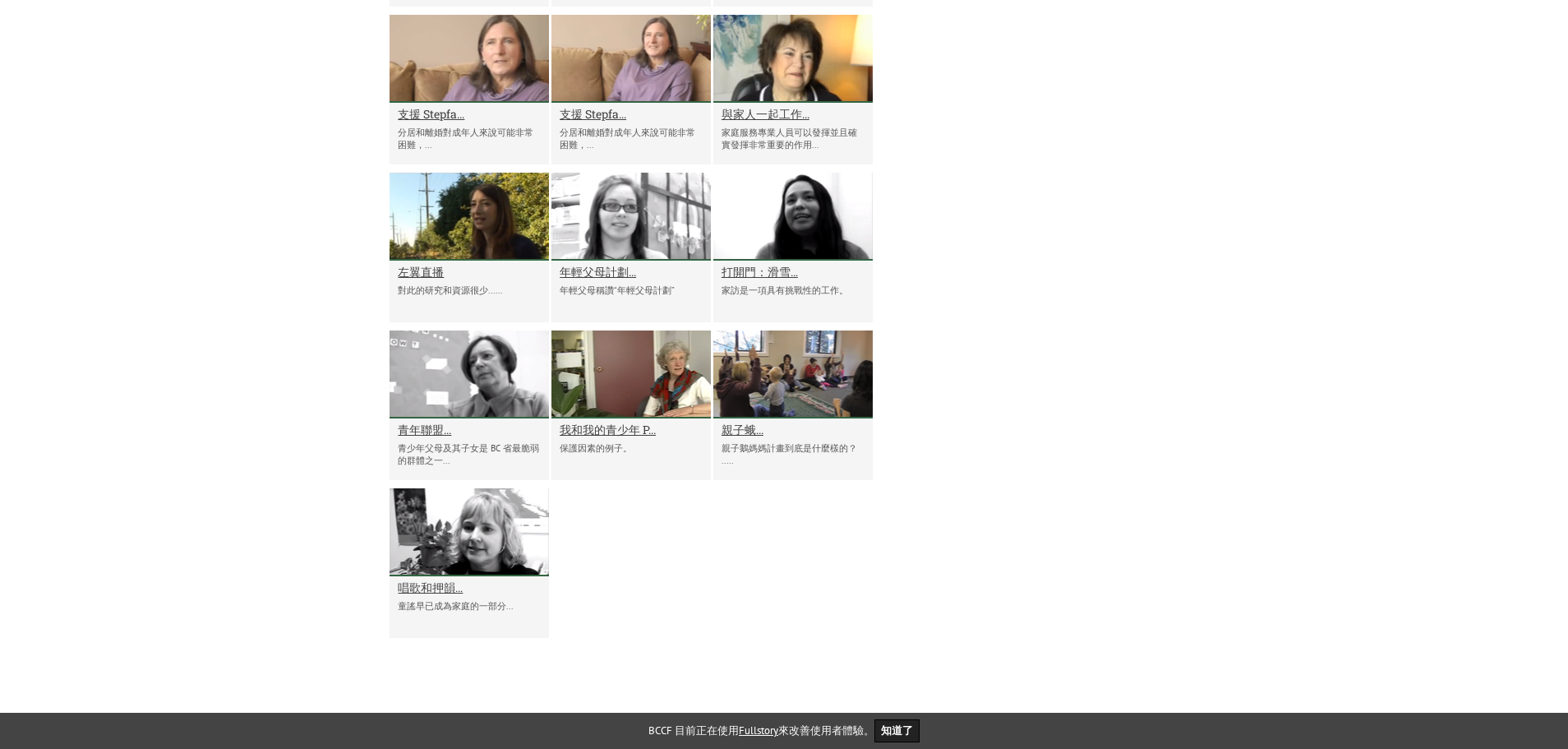
scroll to position [2145, 0]
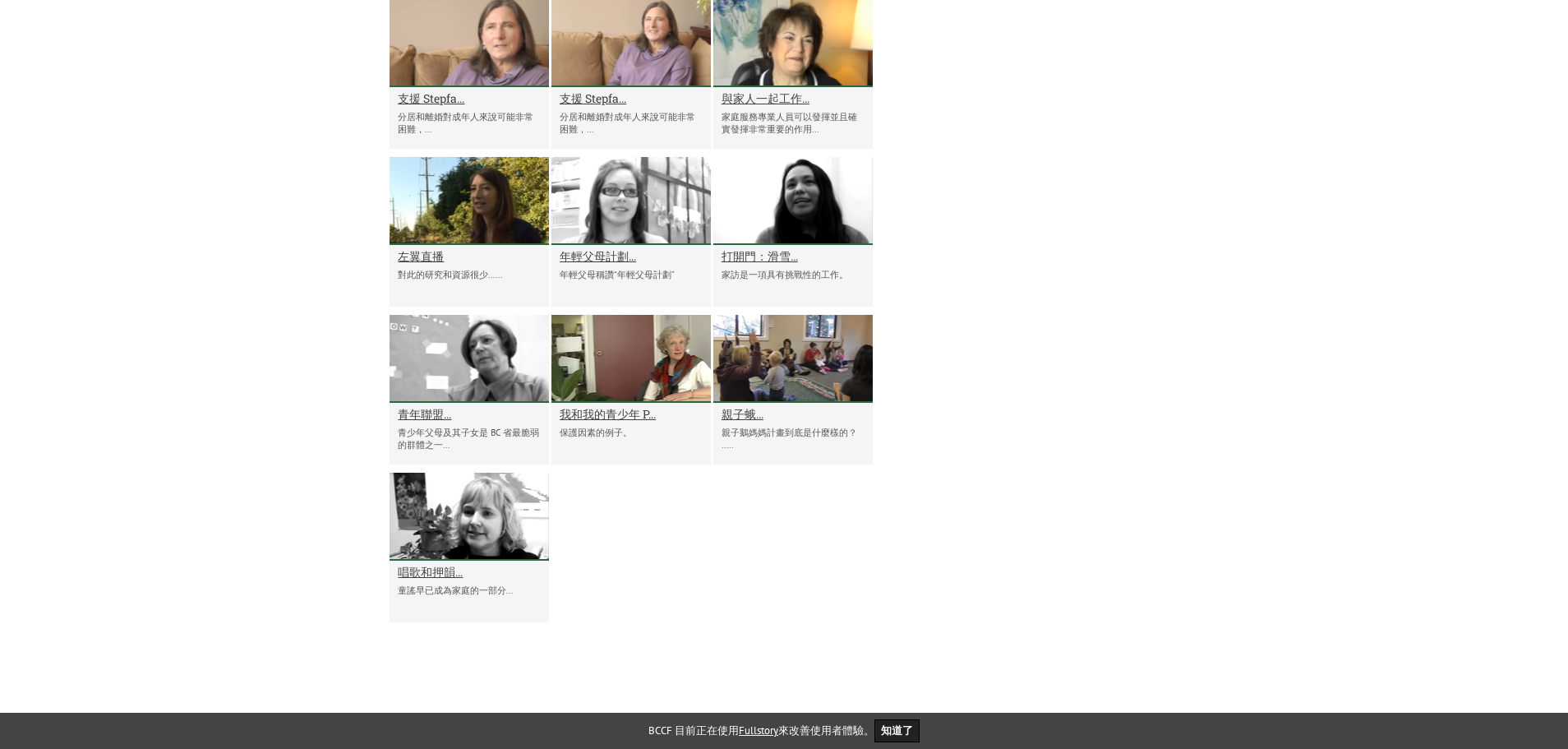
click at [500, 536] on div at bounding box center [469, 517] width 159 height 88
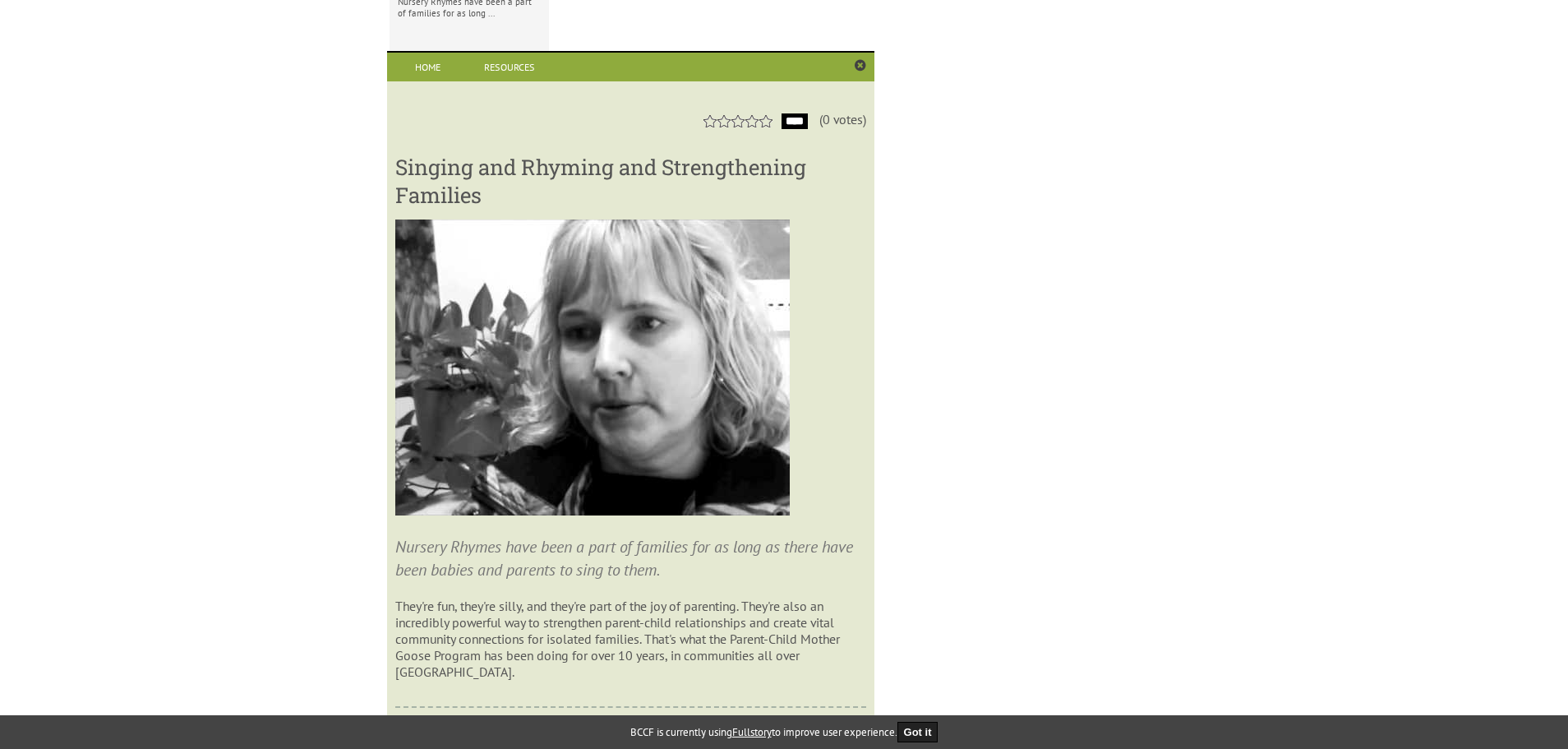
scroll to position [2435, 0]
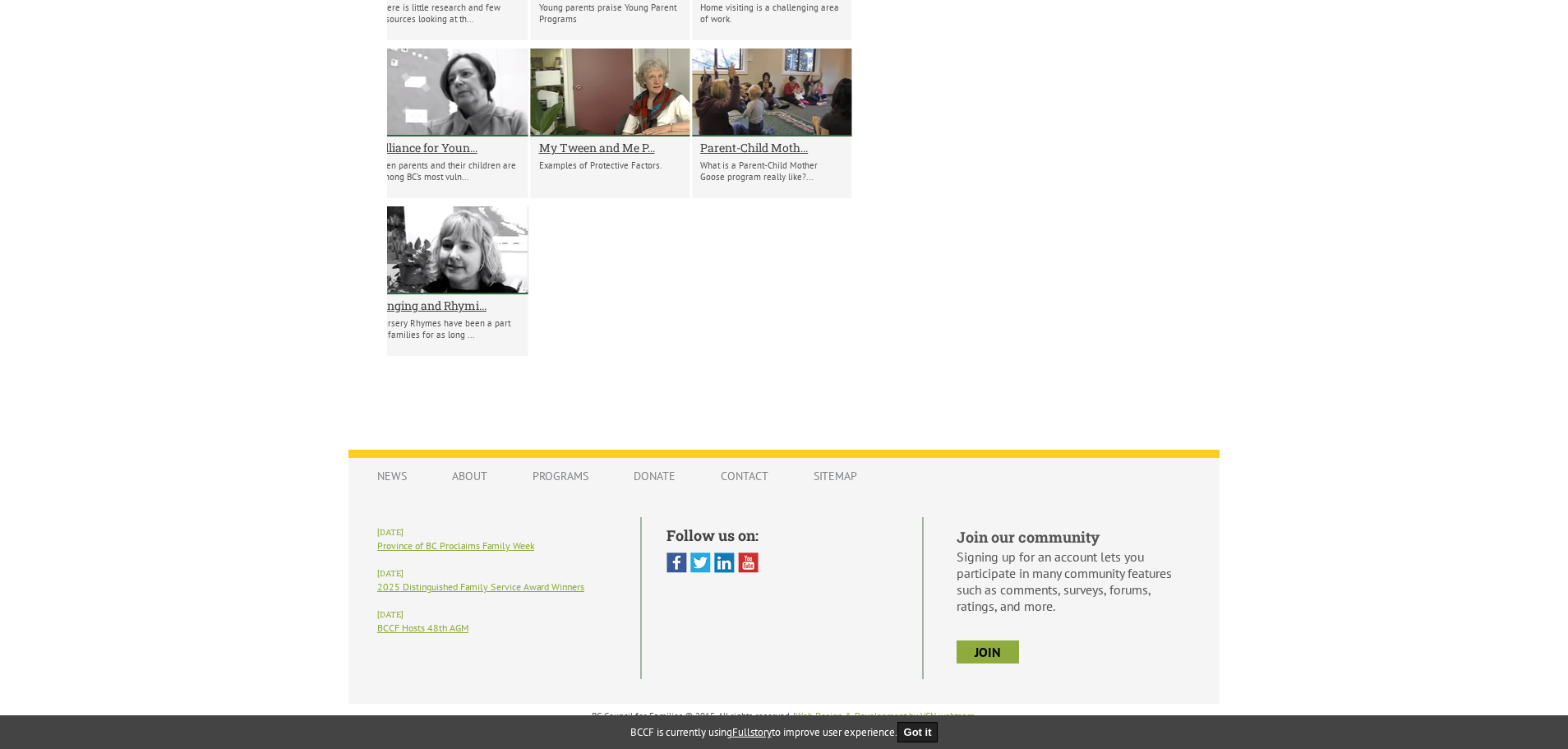
drag, startPoint x: 489, startPoint y: 191, endPoint x: 384, endPoint y: 177, distance: 105.9
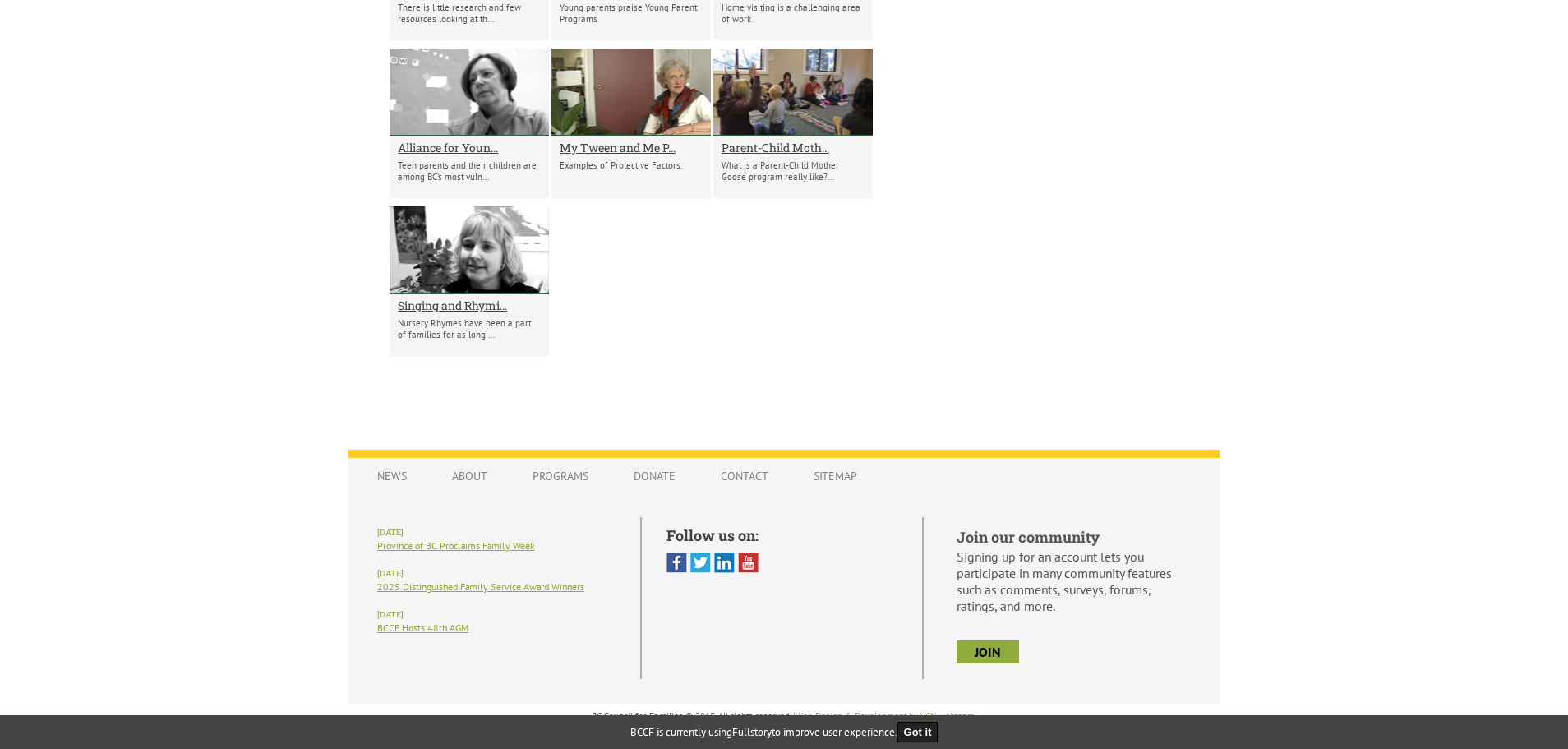
click at [492, 248] on div at bounding box center [469, 251] width 159 height 88
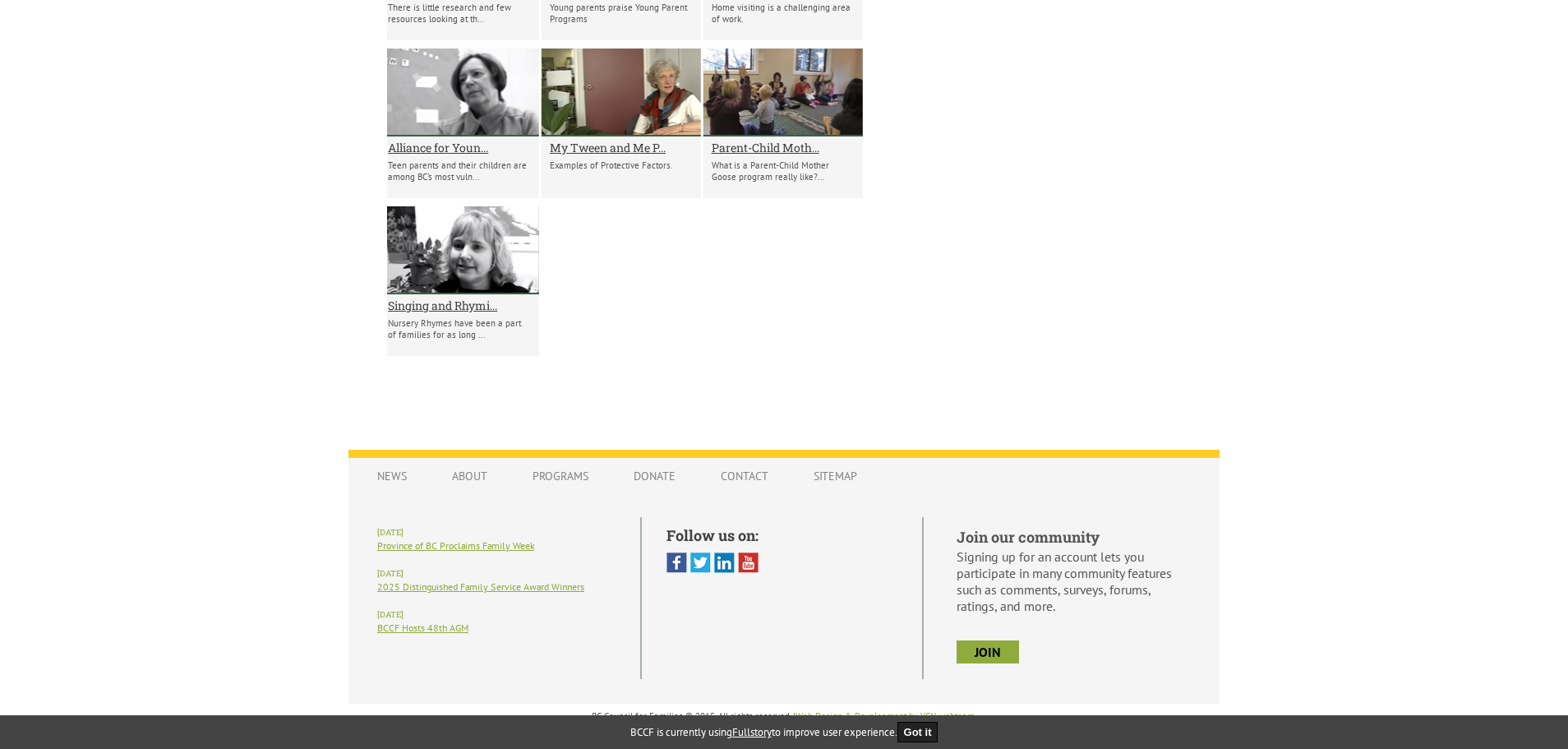
drag, startPoint x: 486, startPoint y: 274, endPoint x: 436, endPoint y: 275, distance: 50.0
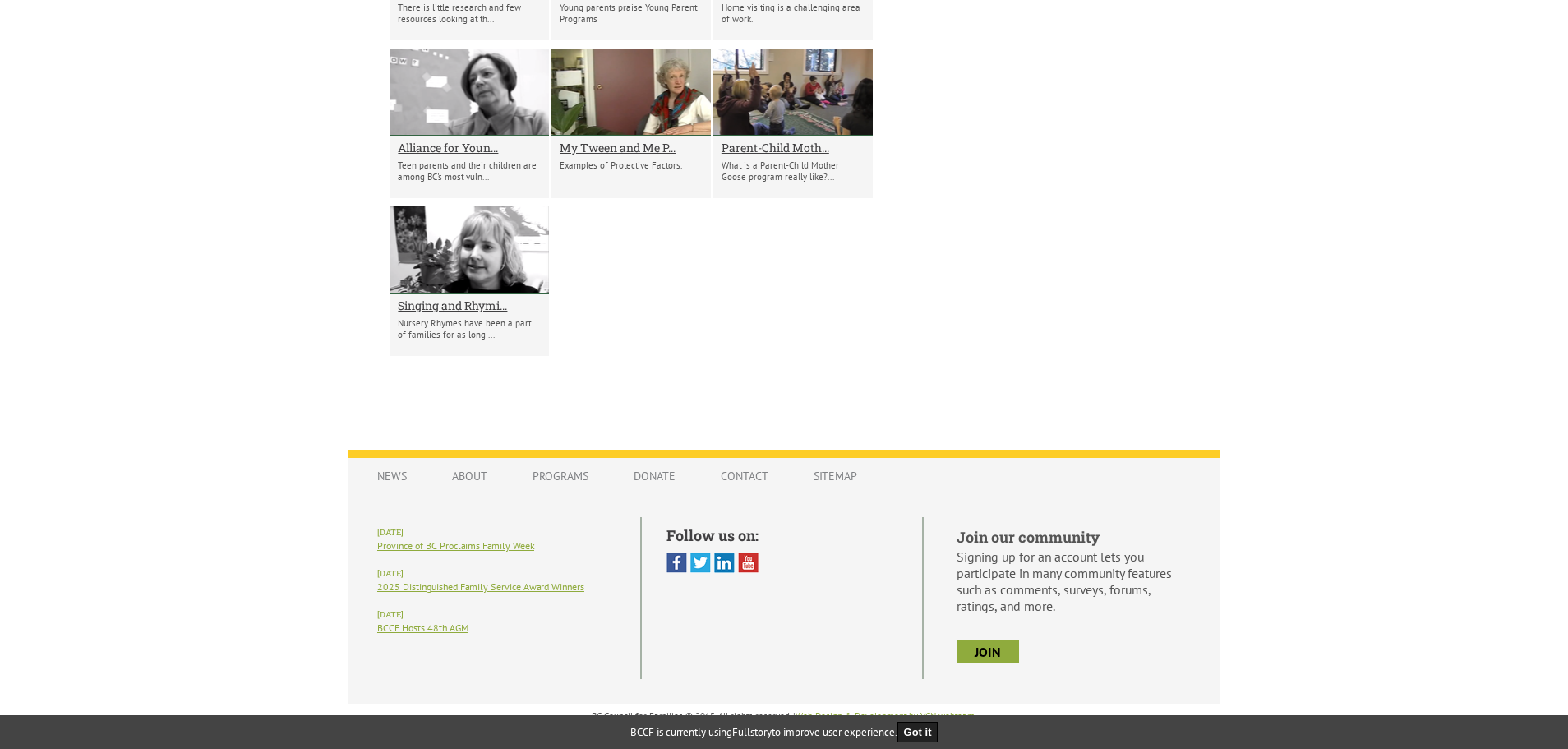
click at [483, 271] on div at bounding box center [469, 251] width 159 height 88
click at [475, 311] on h2 "Singing and Rhymi..." at bounding box center [469, 305] width 143 height 16
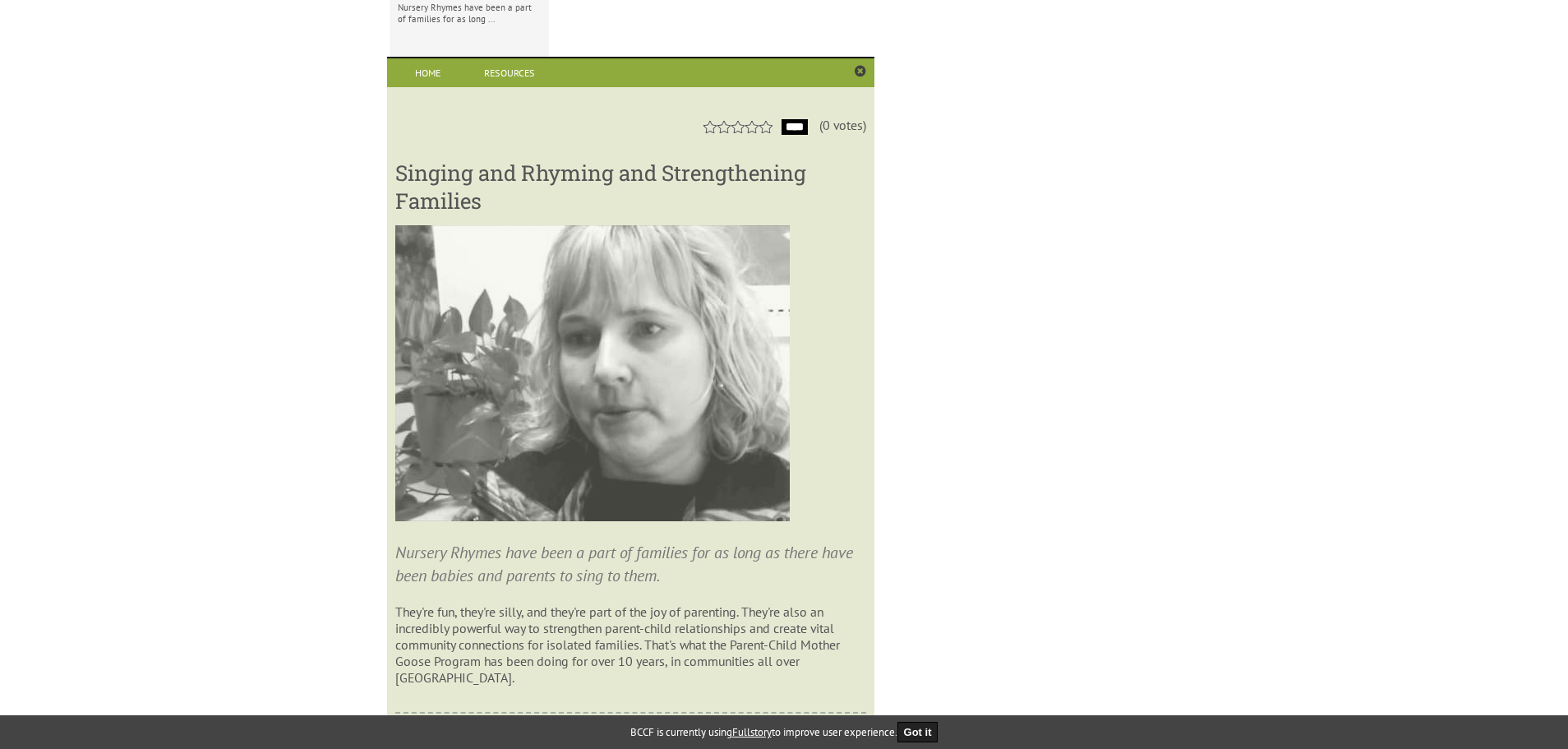
scroll to position [2758, 0]
